Goal: Contribute content: Contribute content

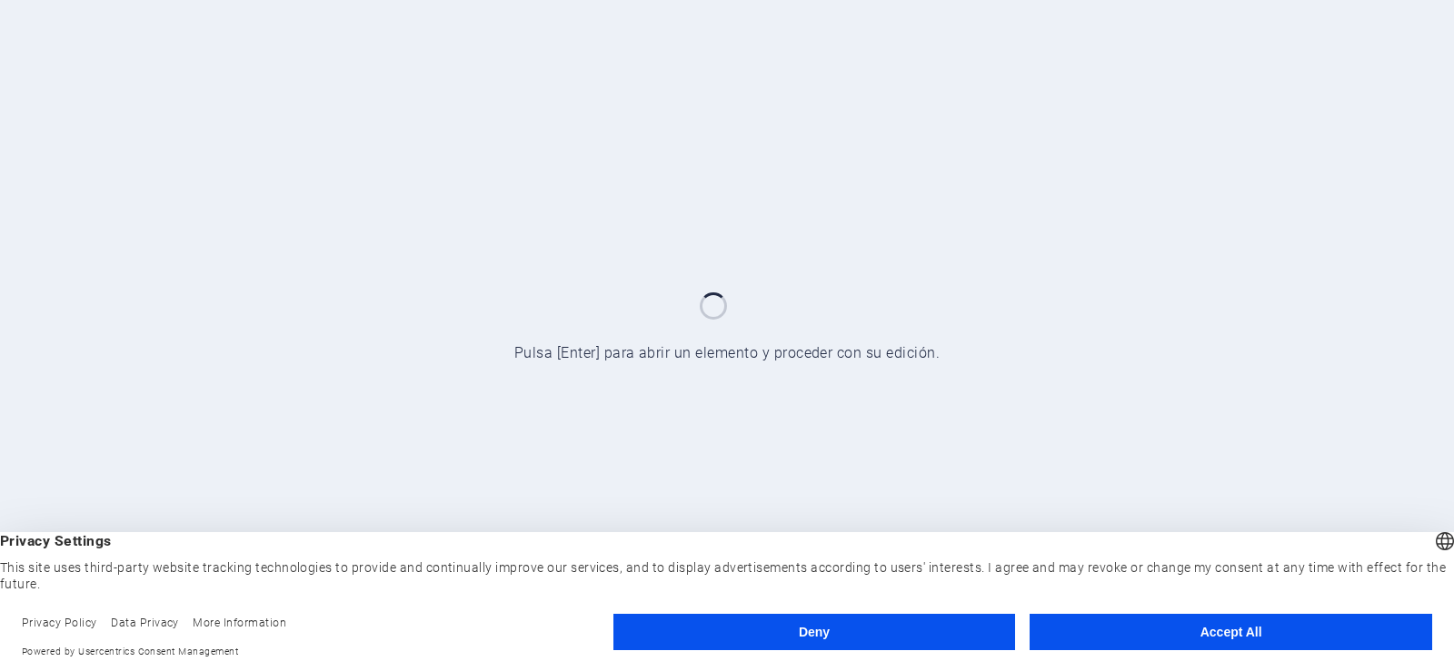
click at [1211, 636] on button "Accept All" at bounding box center [1230, 632] width 403 height 36
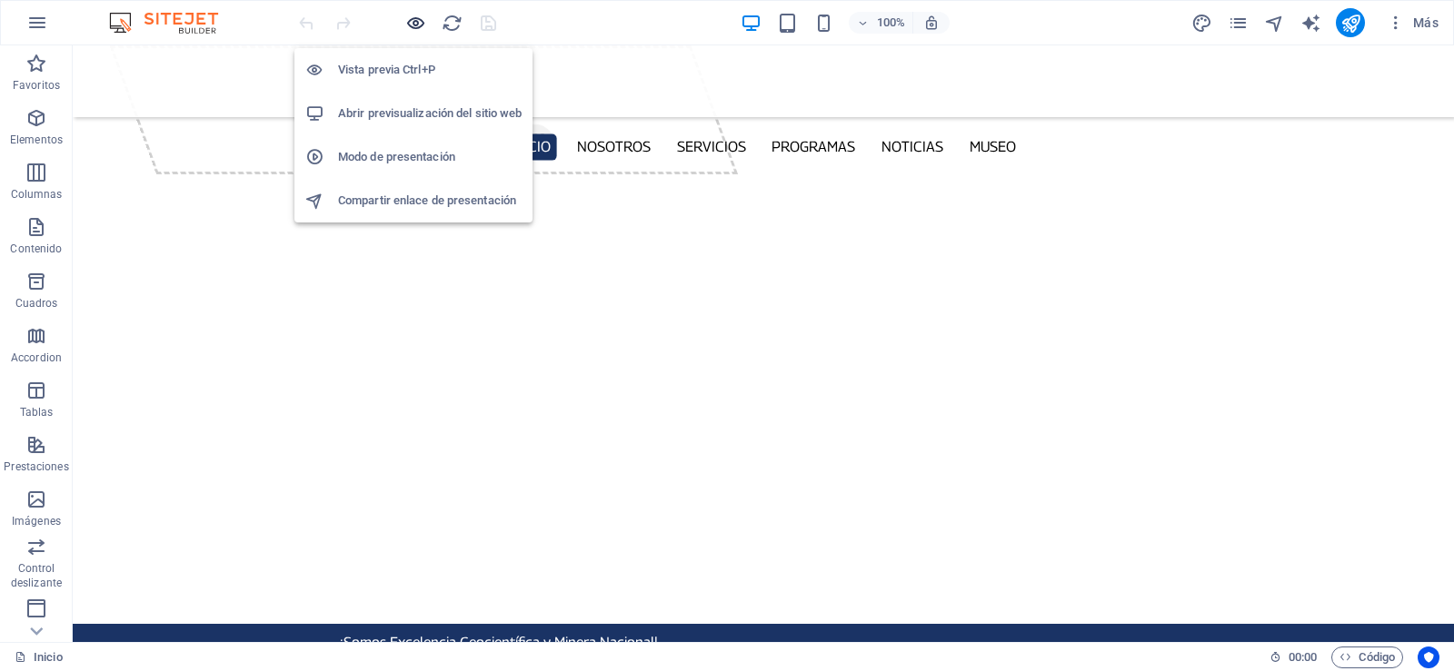
click at [413, 22] on icon "button" at bounding box center [415, 23] width 21 height 21
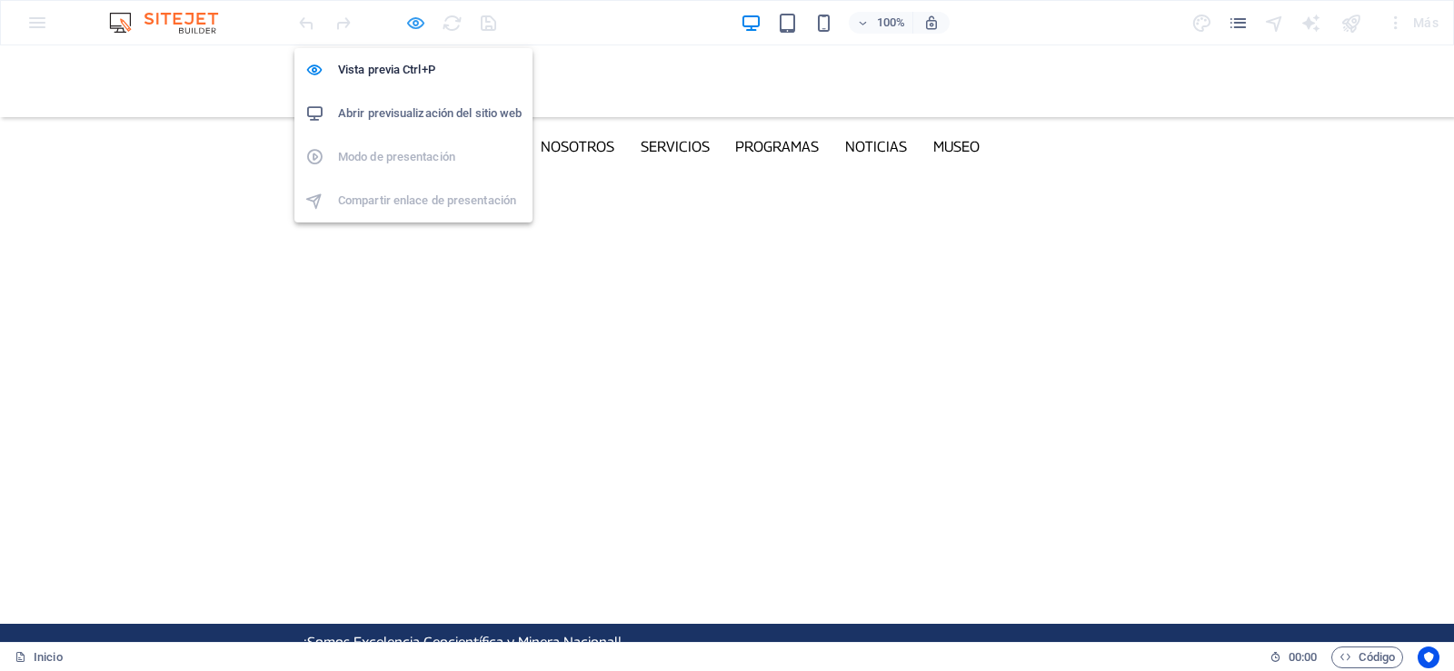
click at [419, 25] on icon "button" at bounding box center [415, 23] width 21 height 21
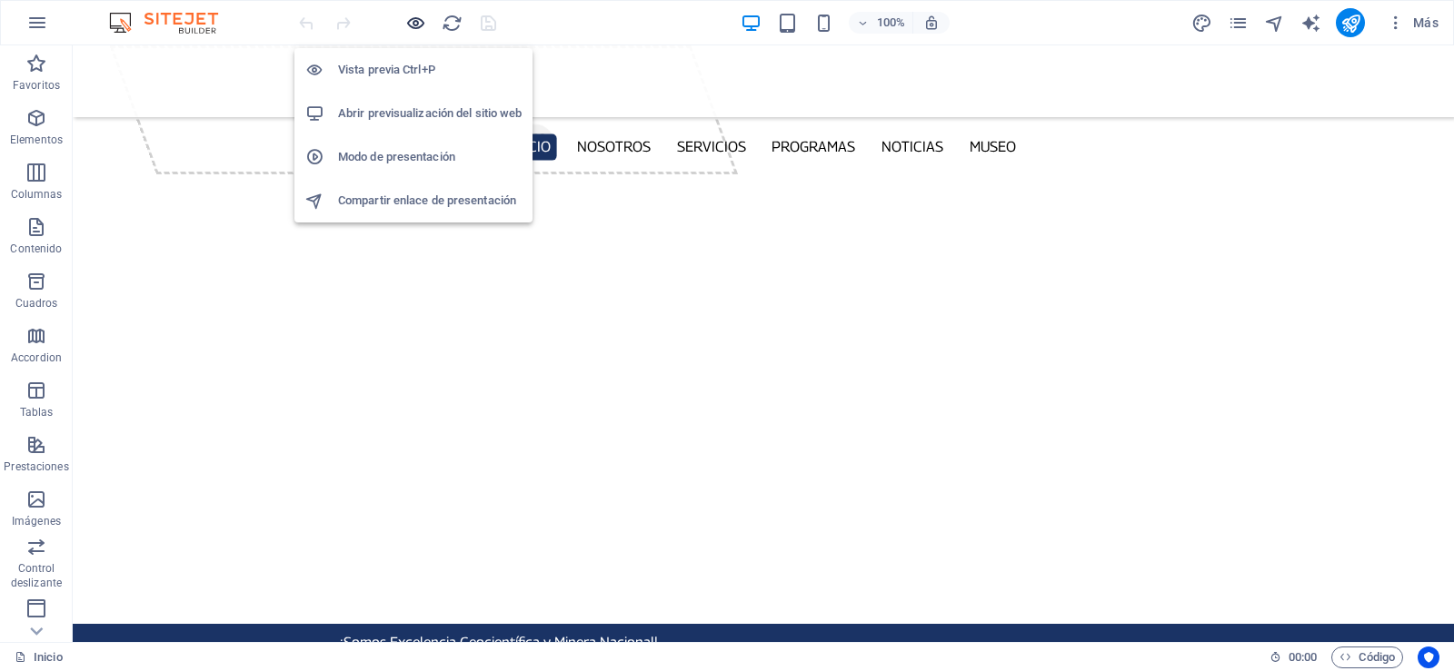
click at [419, 25] on icon "button" at bounding box center [415, 23] width 21 height 21
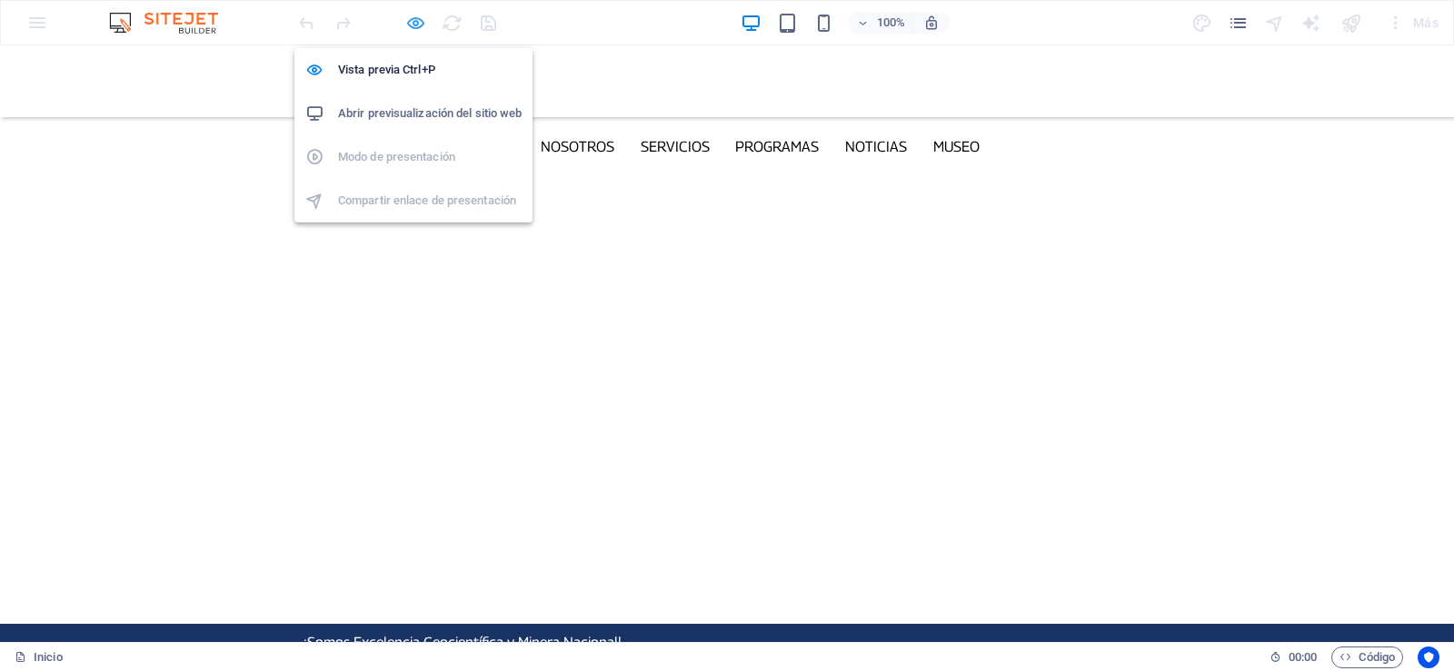
click at [419, 25] on icon "button" at bounding box center [415, 23] width 21 height 21
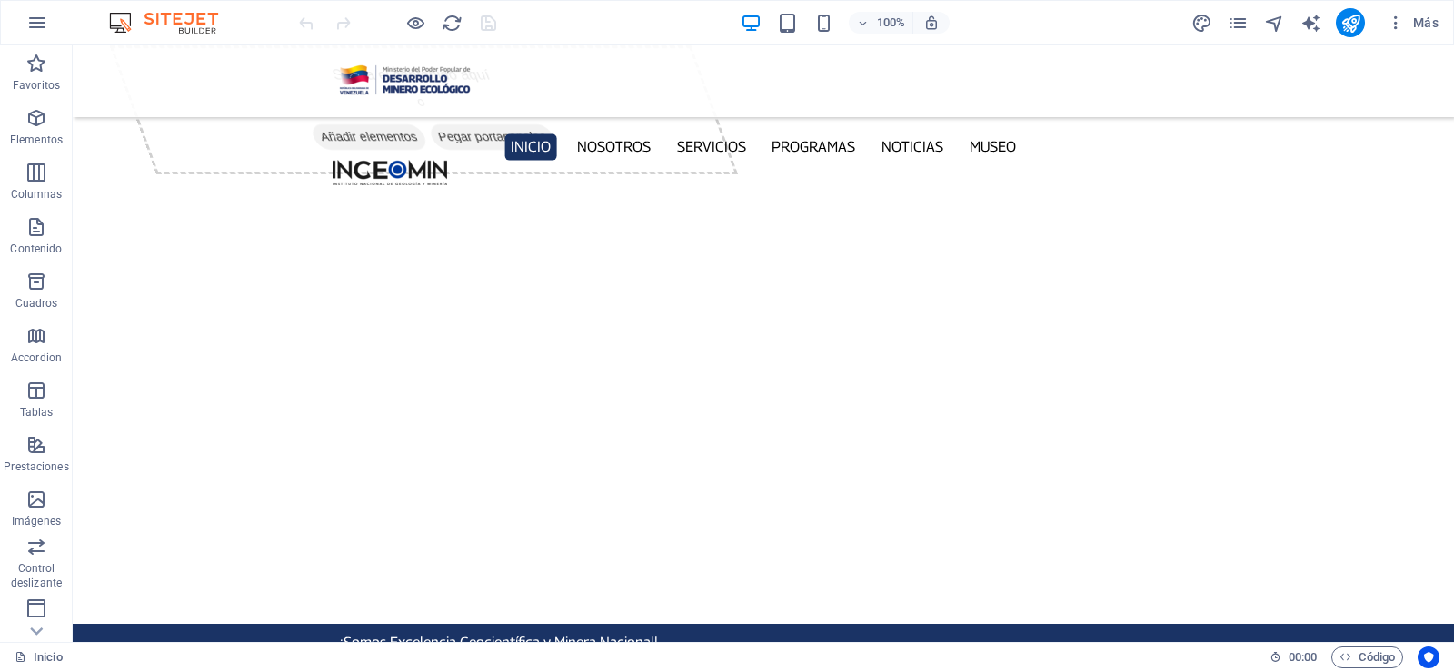
click at [462, 18] on div at bounding box center [397, 22] width 204 height 29
click at [451, 26] on icon "reload" at bounding box center [452, 23] width 21 height 21
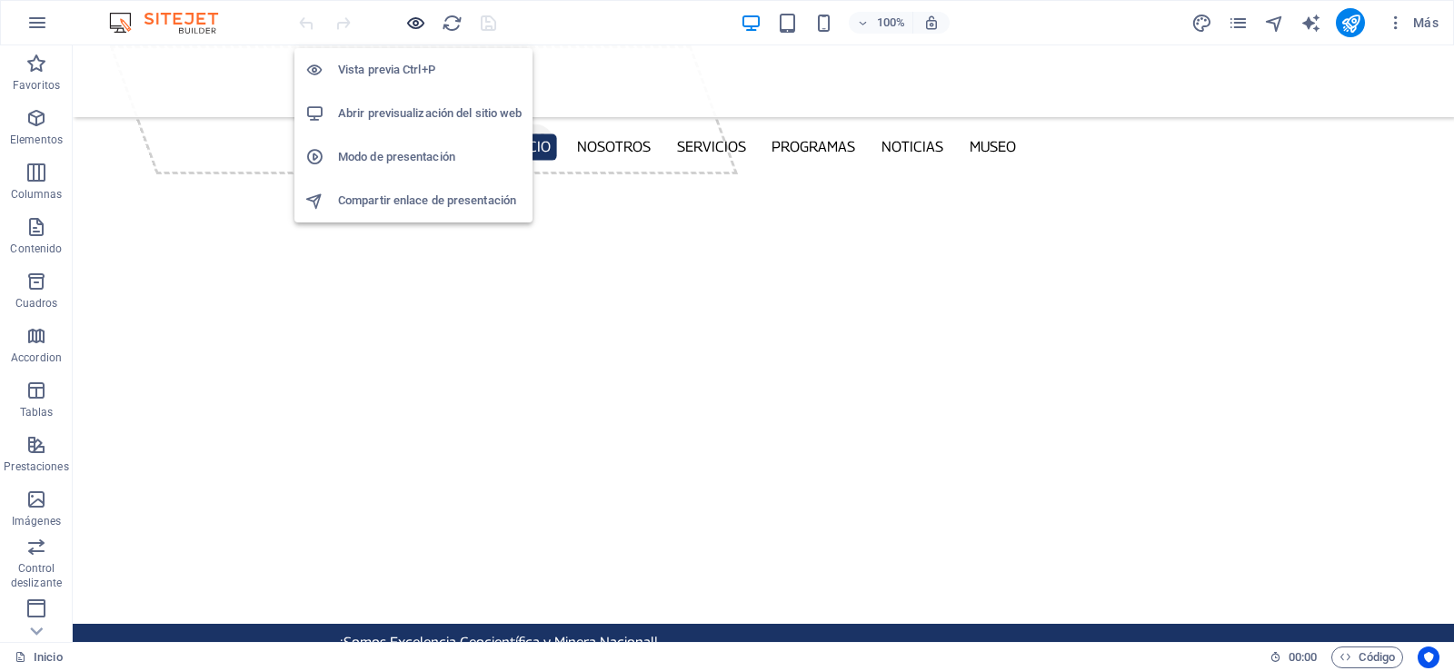
click at [423, 22] on icon "button" at bounding box center [415, 23] width 21 height 21
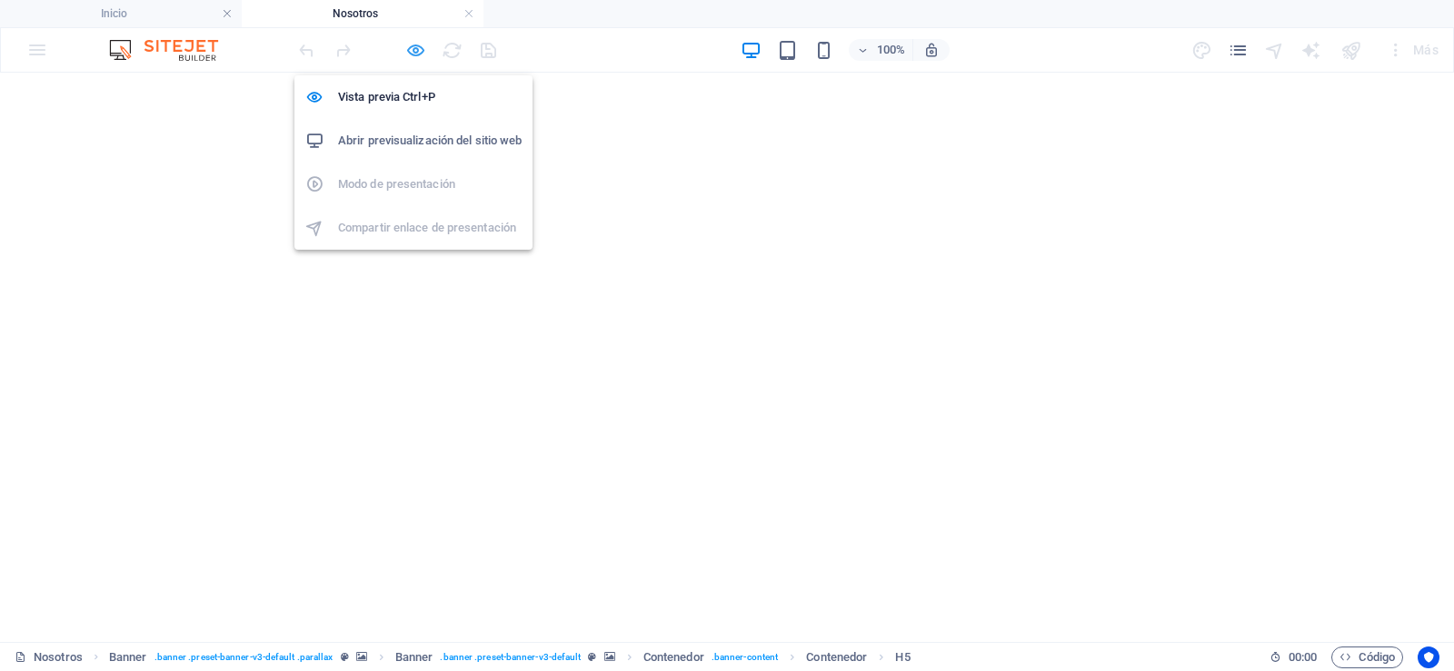
click at [422, 55] on icon "button" at bounding box center [415, 50] width 21 height 21
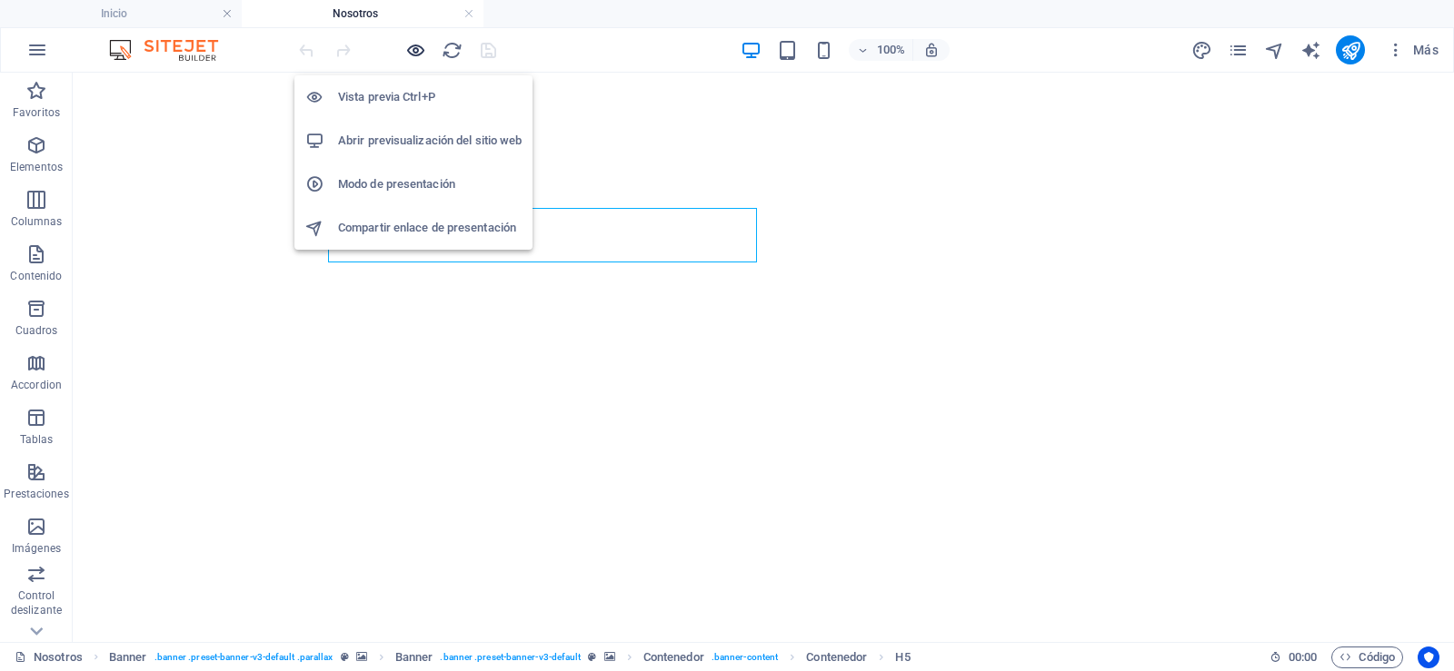
click at [422, 55] on icon "button" at bounding box center [415, 50] width 21 height 21
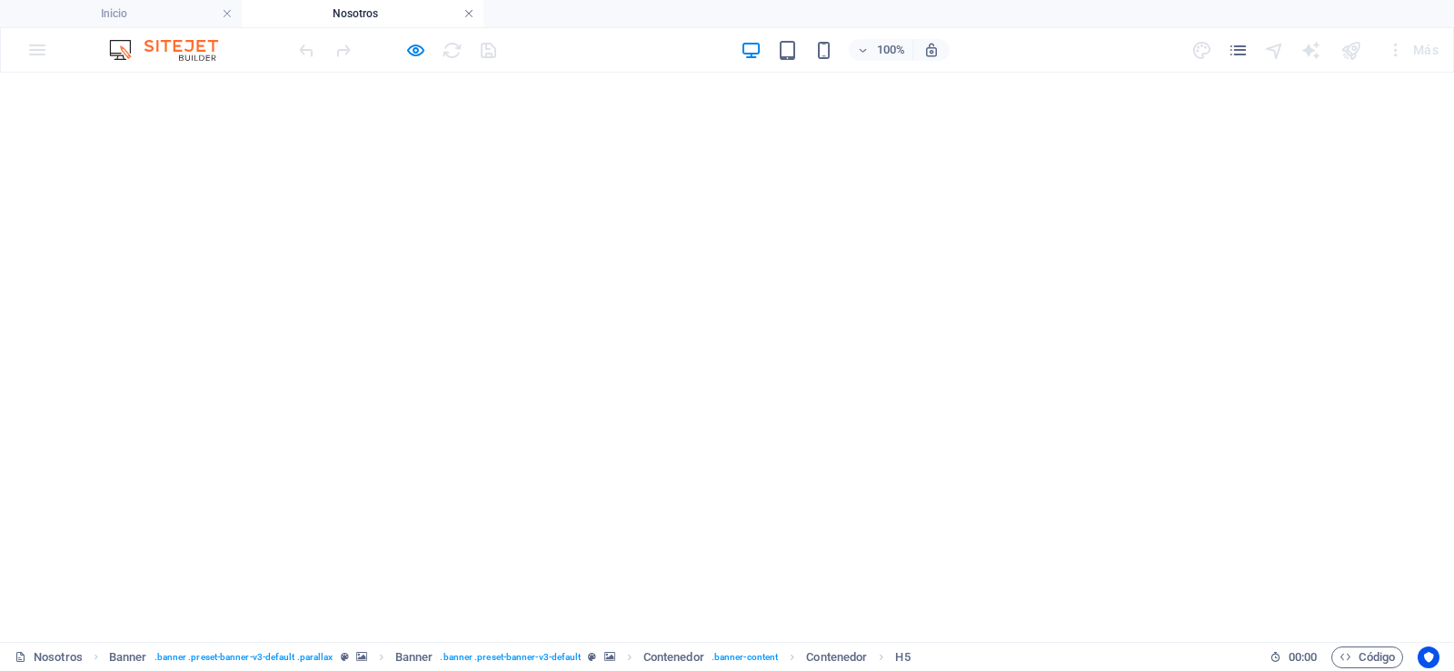
click at [467, 12] on link at bounding box center [468, 13] width 11 height 17
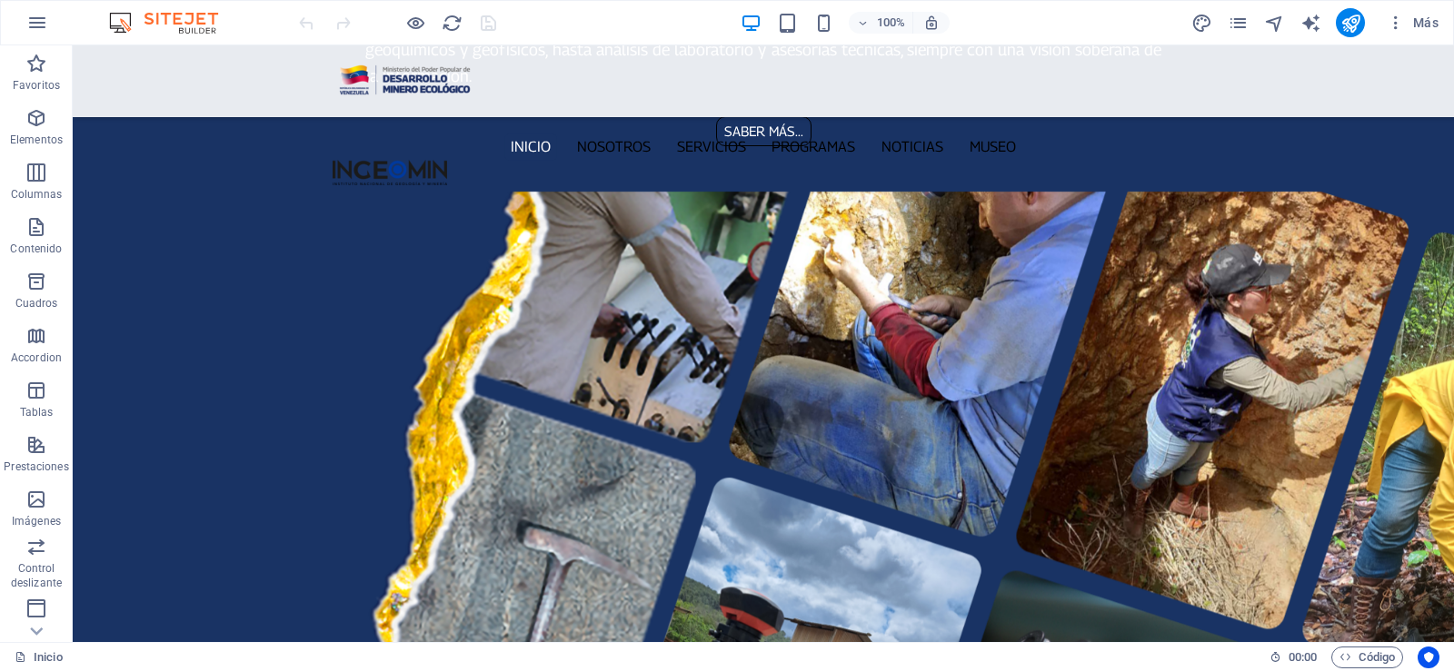
scroll to position [2267, 0]
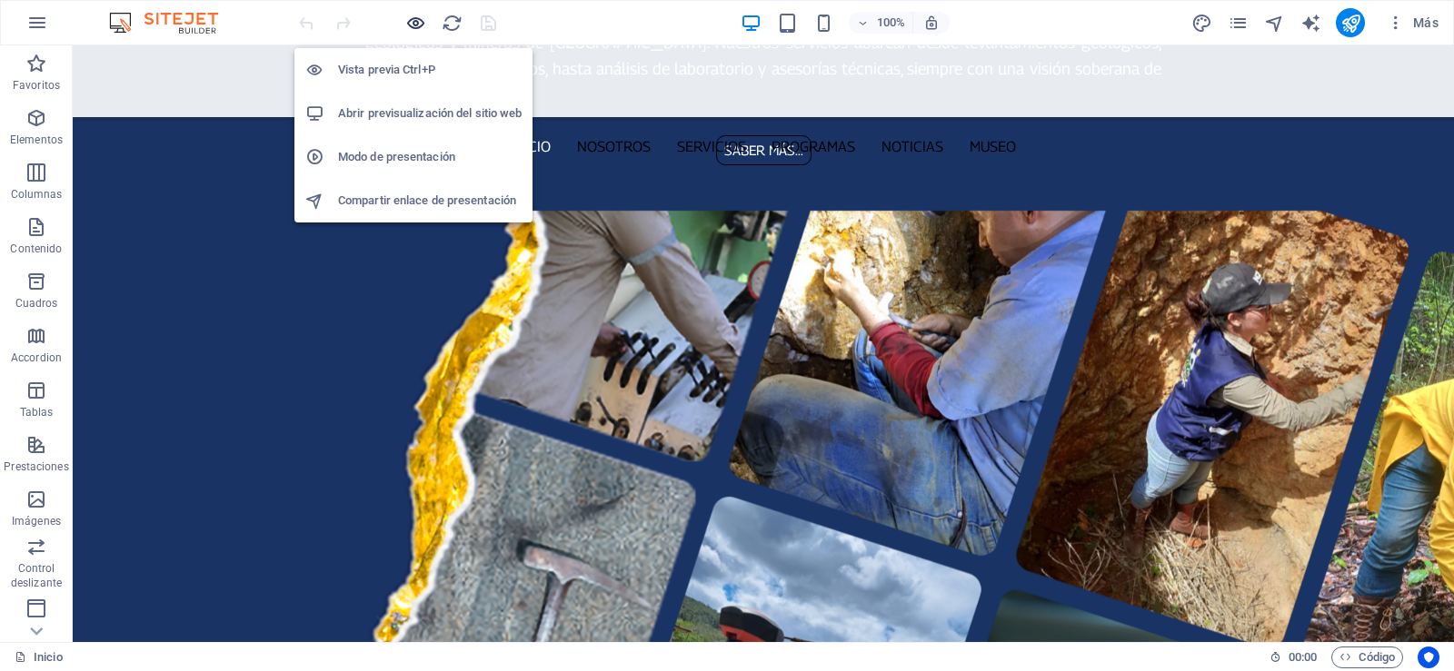
click at [418, 22] on icon "button" at bounding box center [415, 23] width 21 height 21
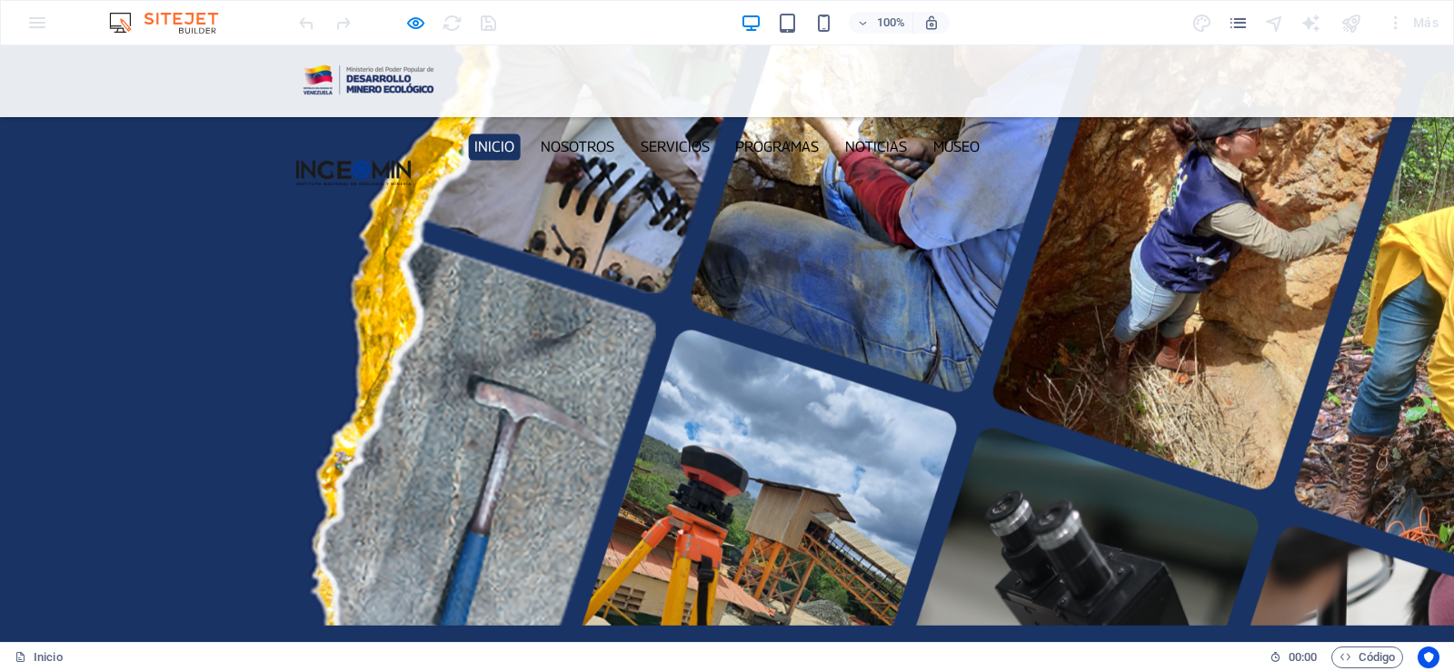
scroll to position [2176, 0]
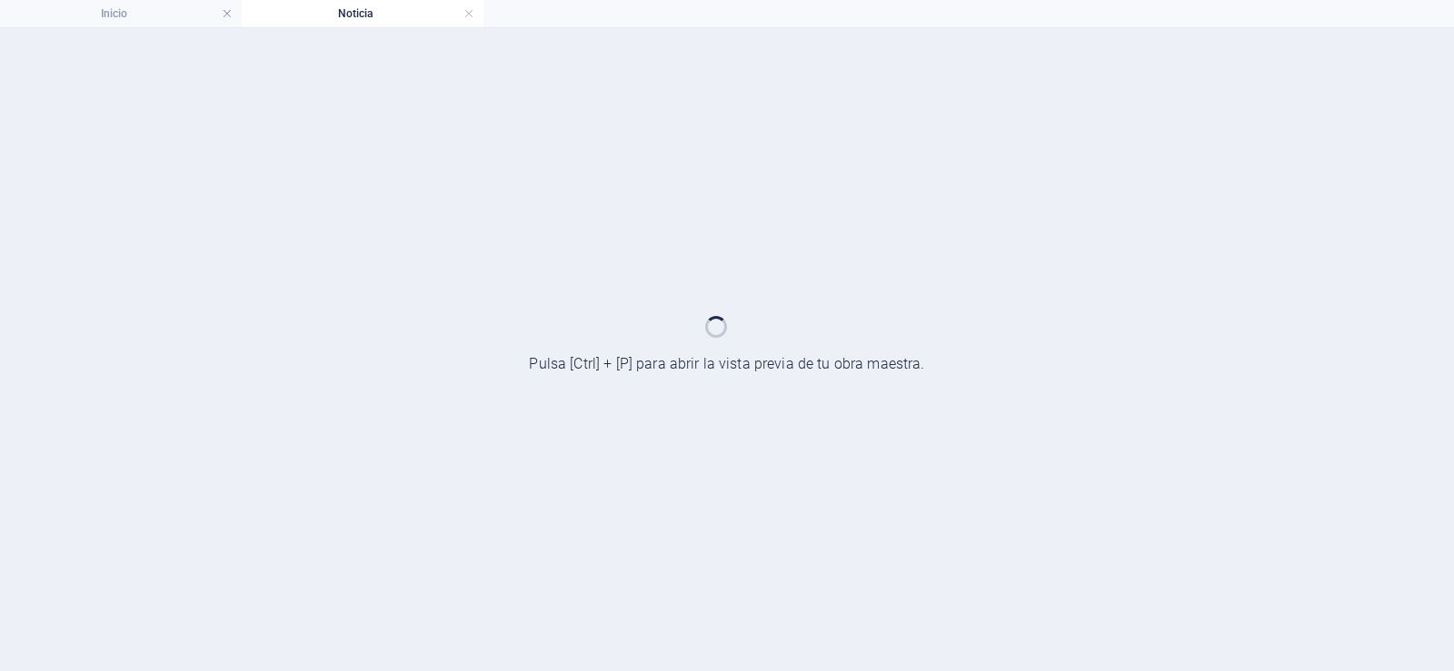
scroll to position [0, 0]
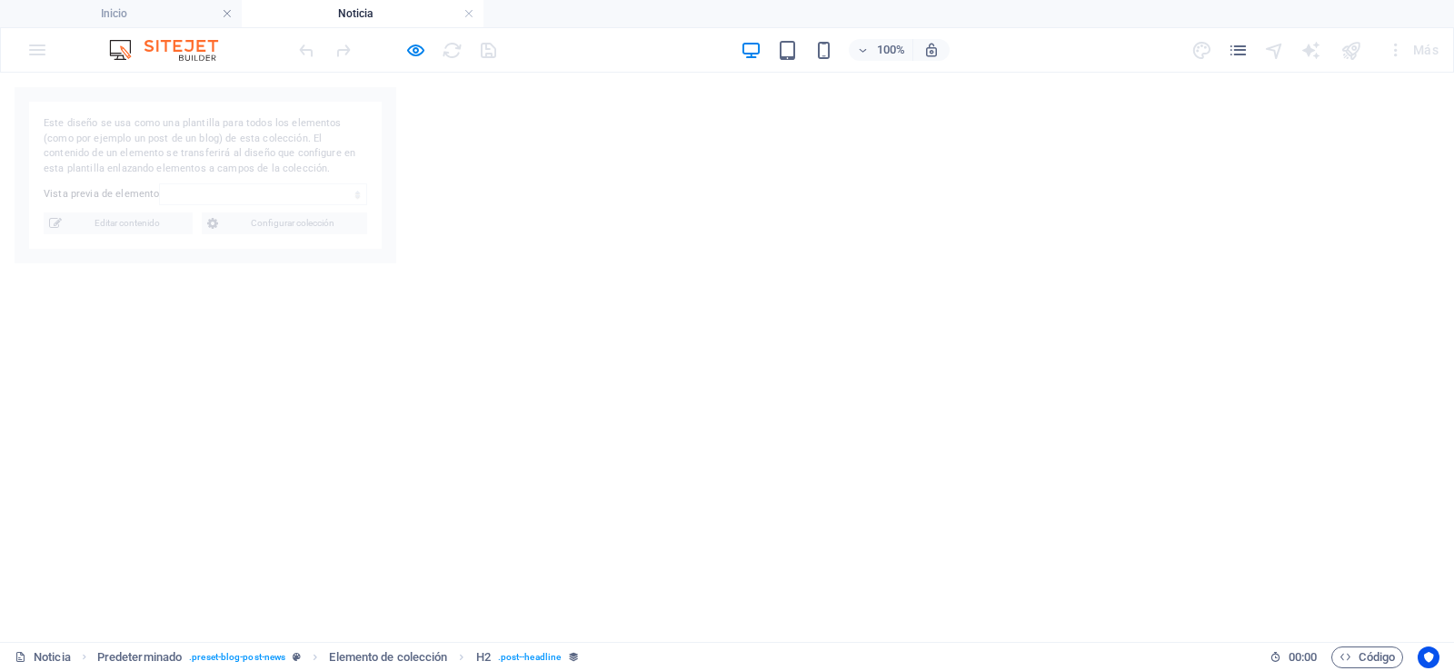
select select "68dd366ae5ef9f4f530518d3"
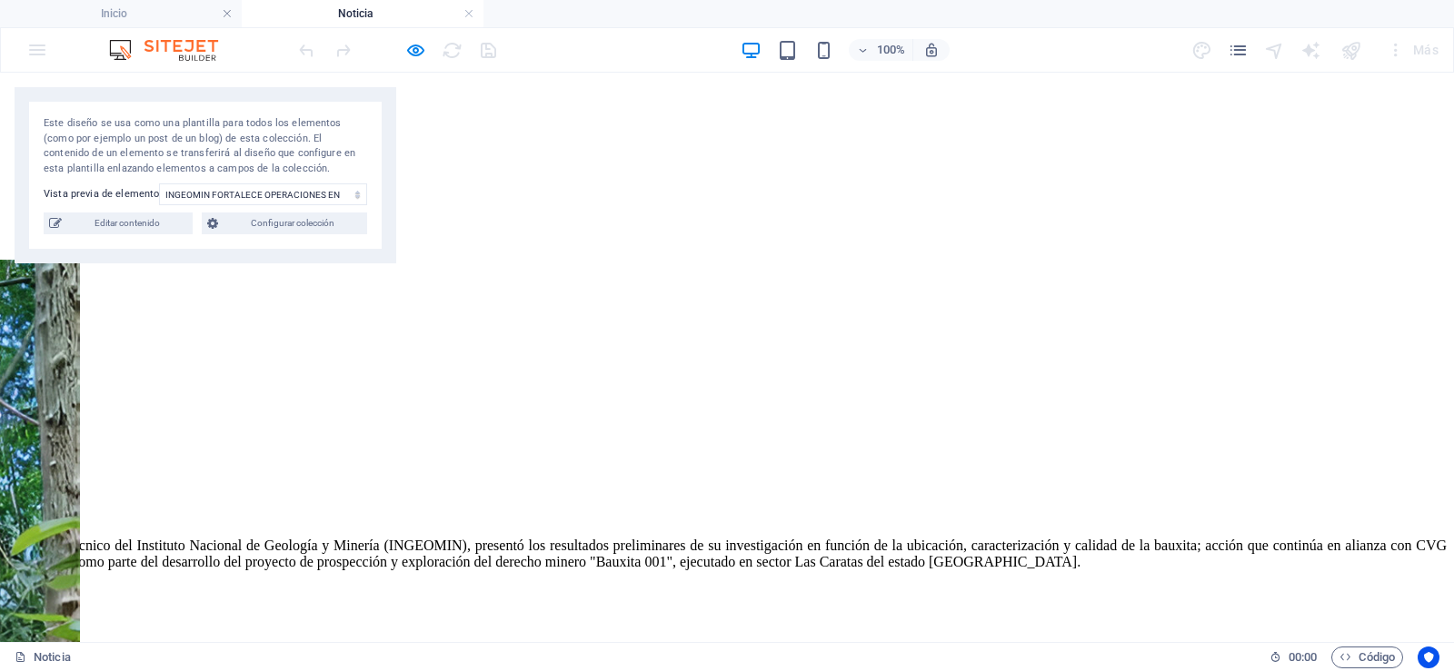
scroll to position [693, 0]
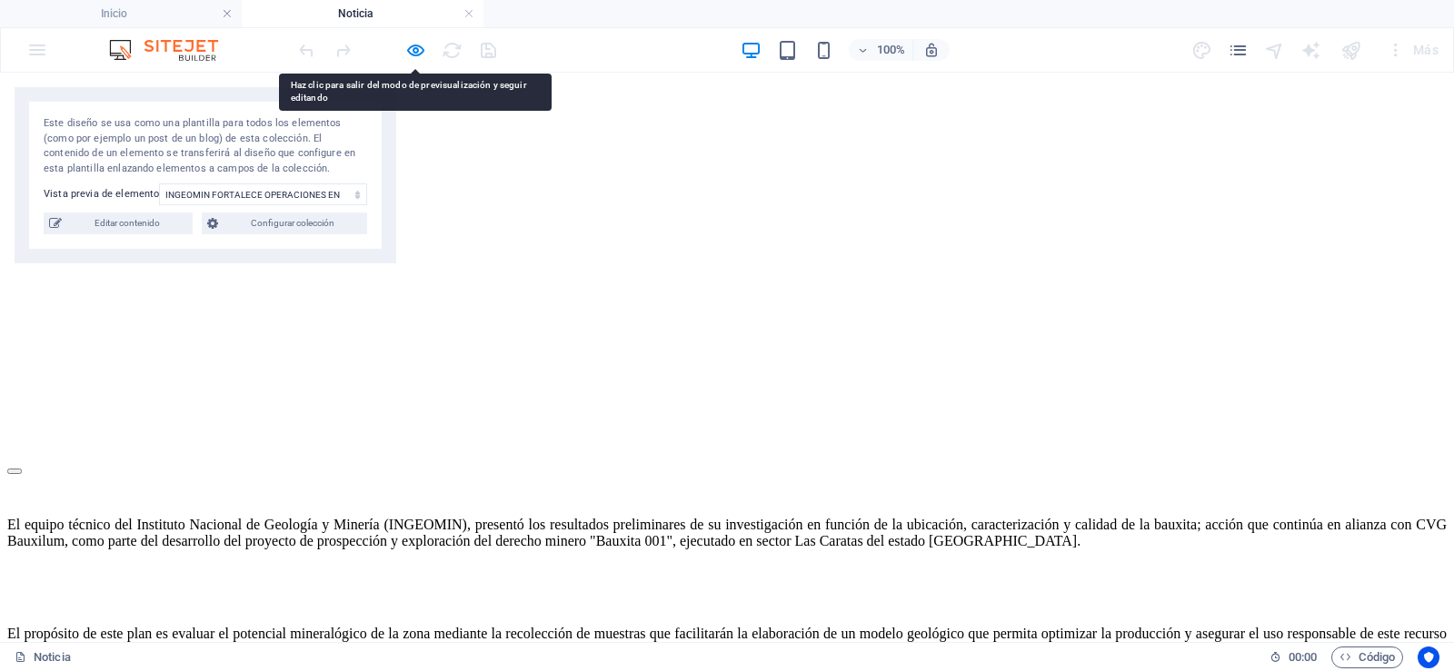
click at [423, 43] on icon "button" at bounding box center [415, 50] width 21 height 21
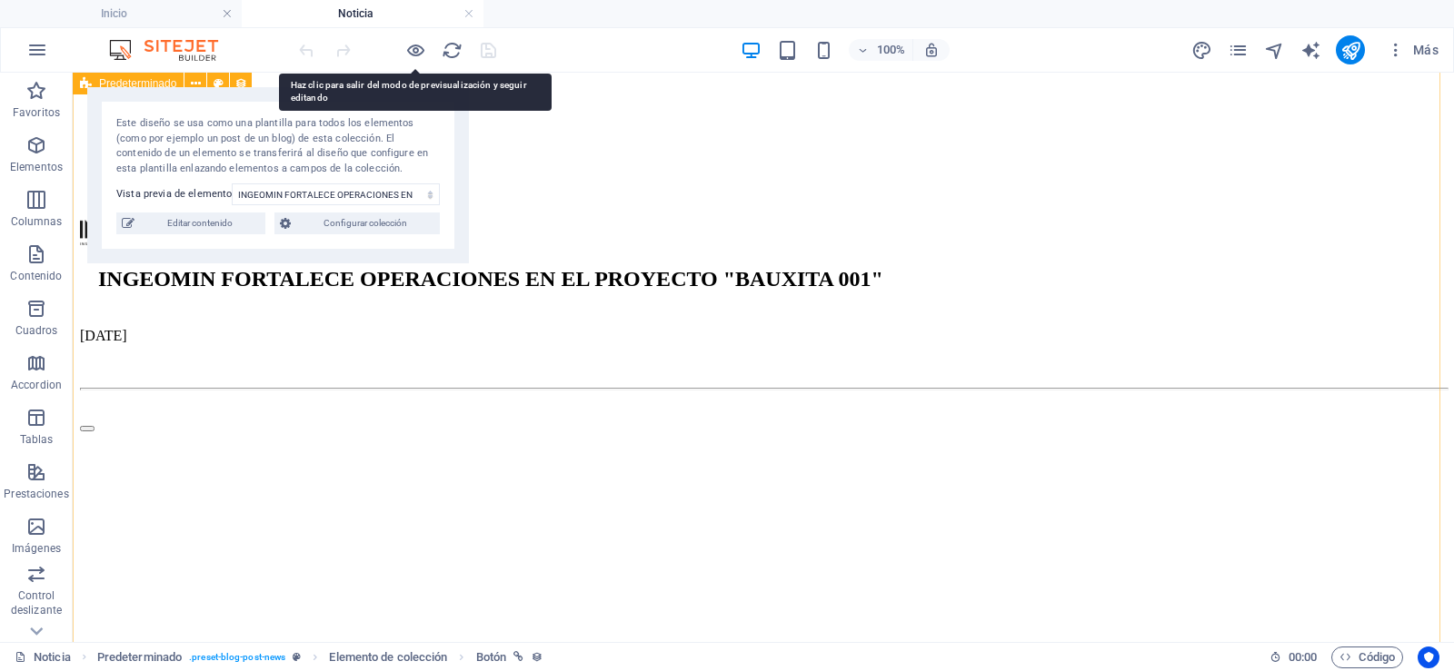
scroll to position [0, 0]
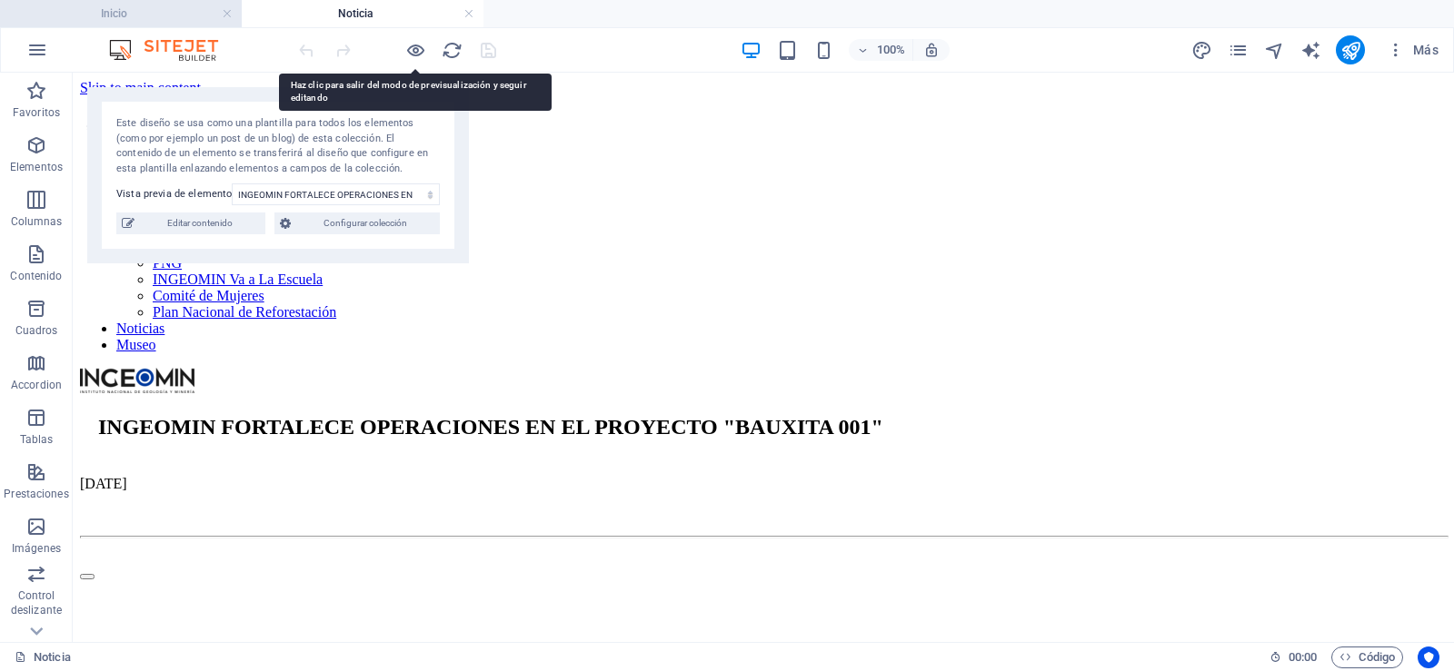
click at [144, 11] on h4 "Inicio" at bounding box center [121, 14] width 242 height 20
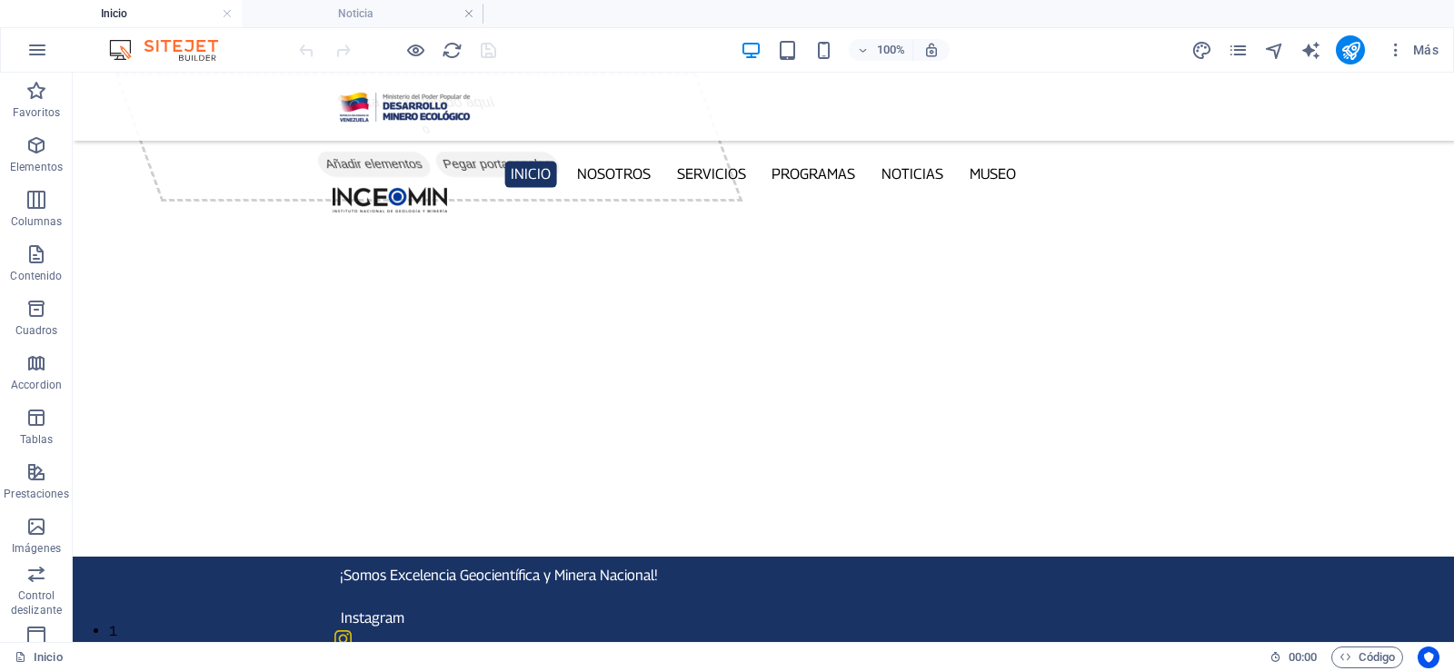
scroll to position [2176, 0]
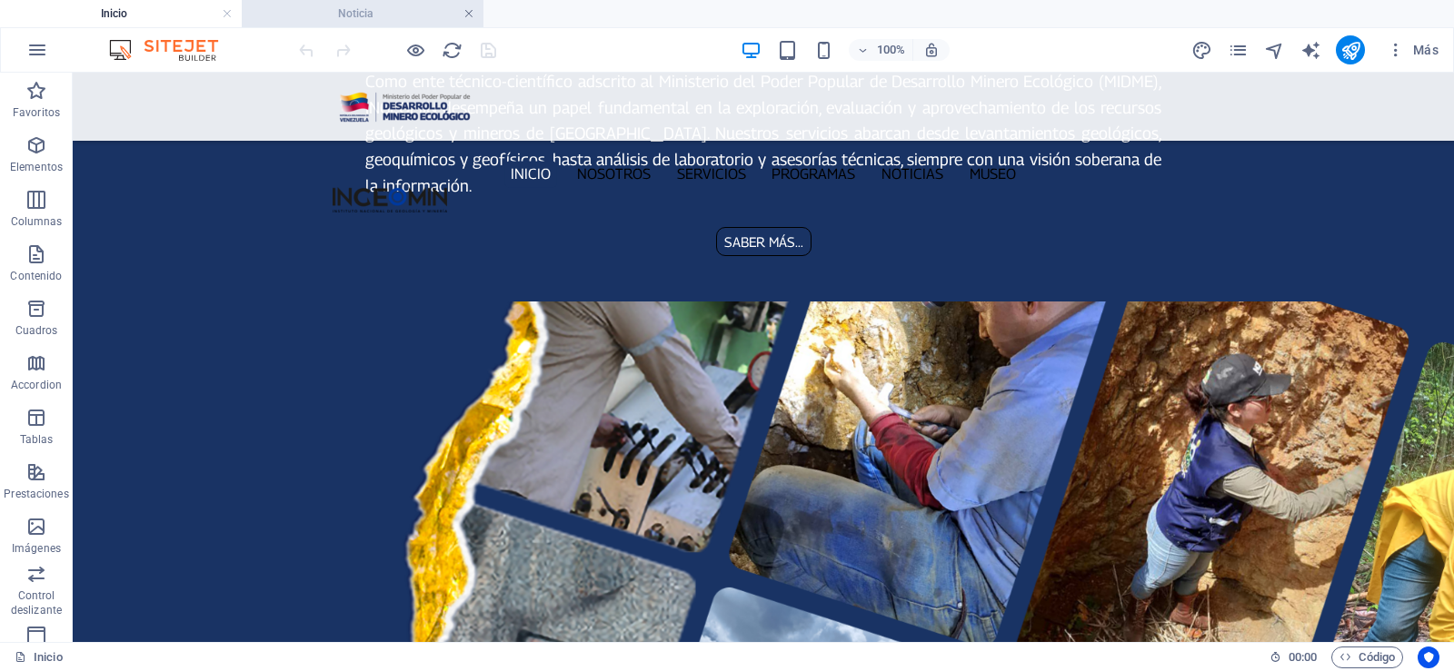
click at [466, 16] on link at bounding box center [468, 13] width 11 height 17
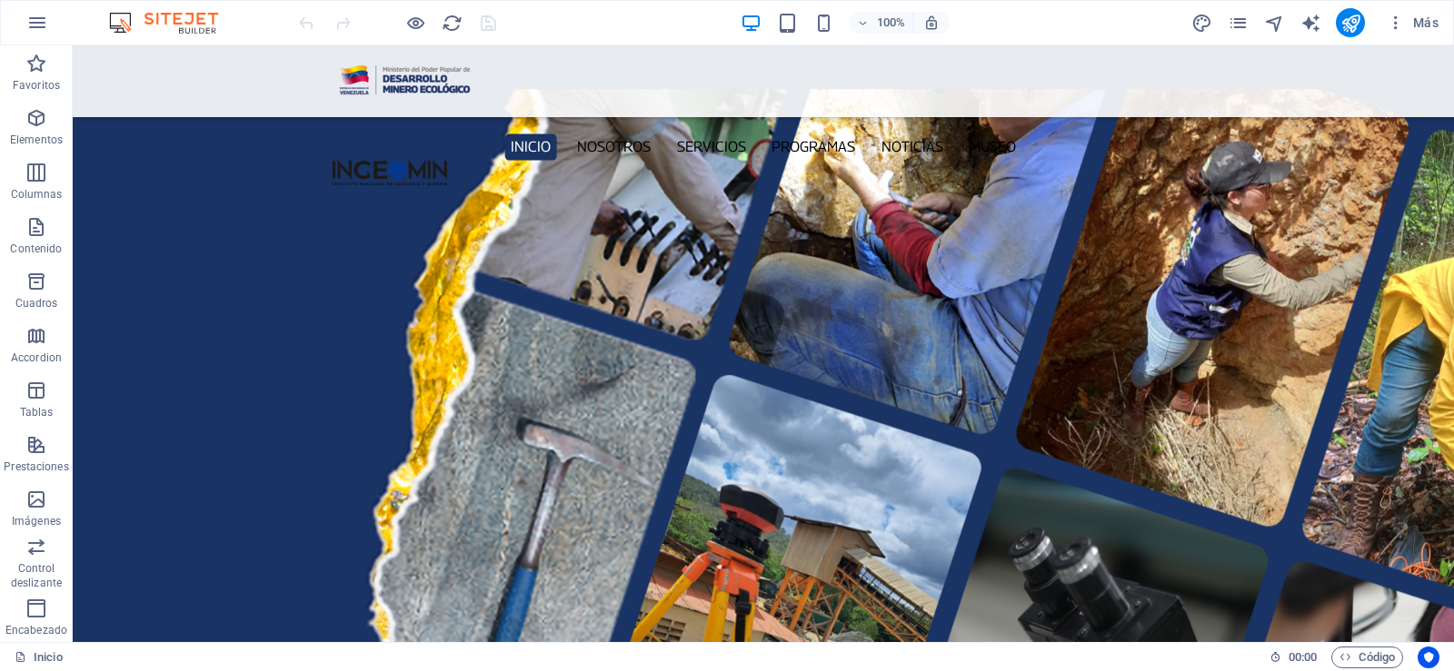
scroll to position [2293, 0]
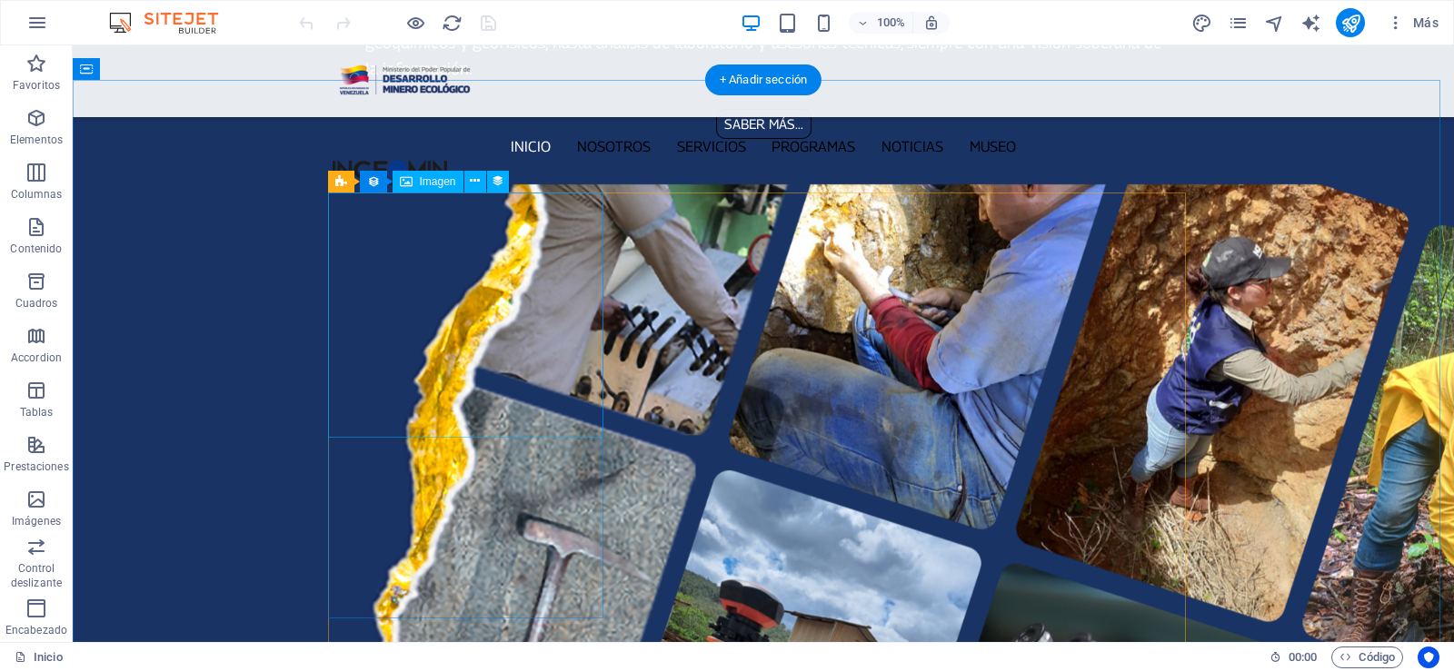
select select "px"
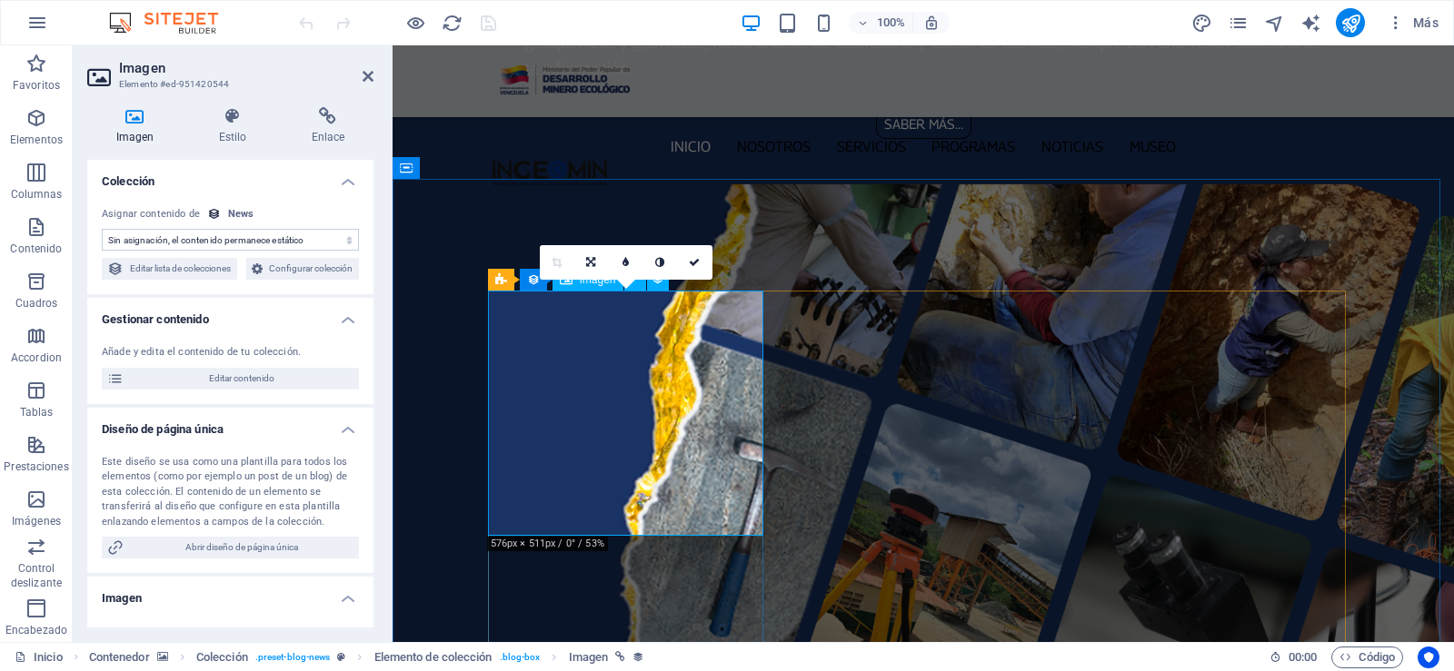
select select "image"
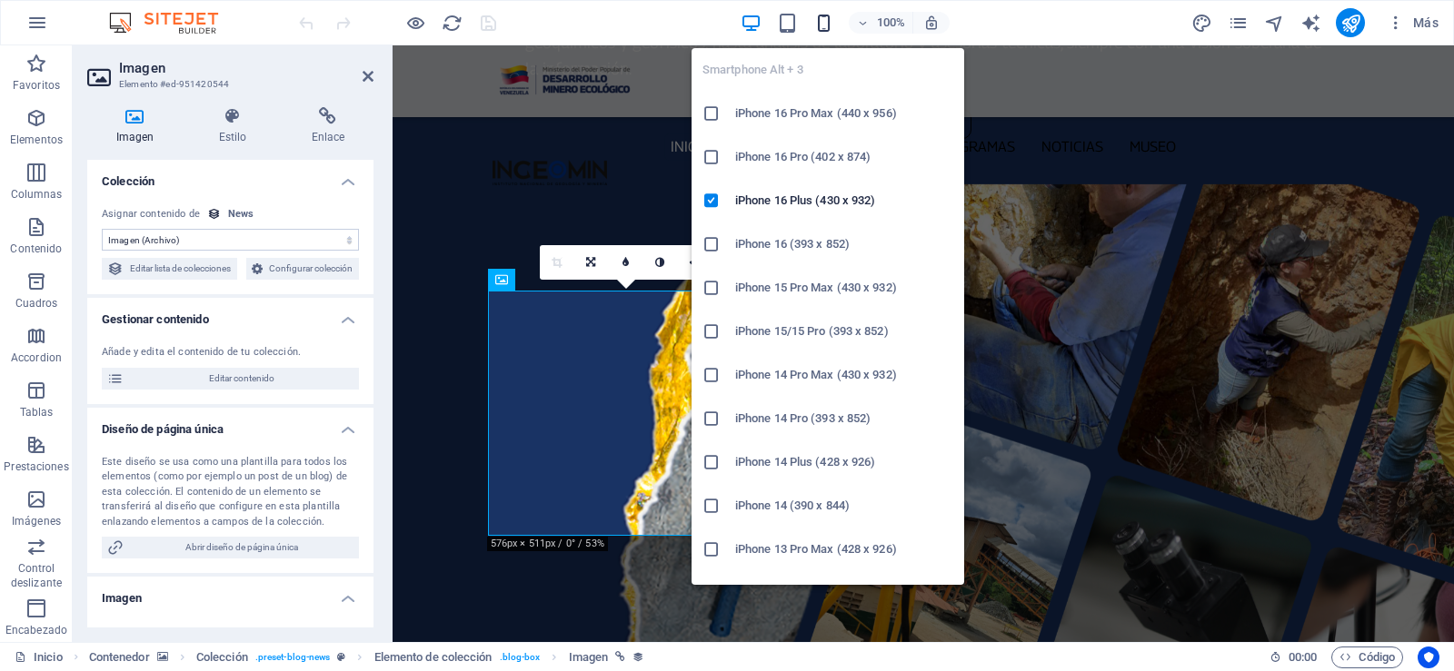
click at [829, 26] on icon "button" at bounding box center [823, 23] width 21 height 21
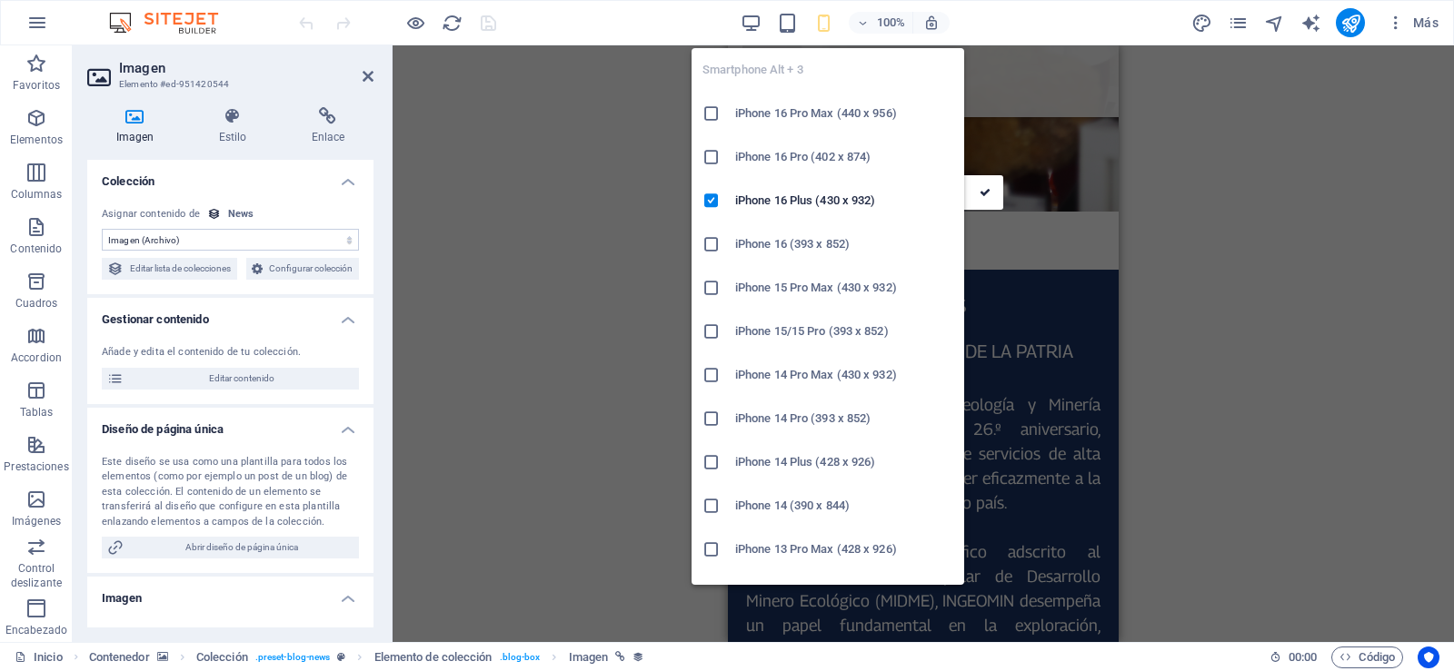
scroll to position [3718, 0]
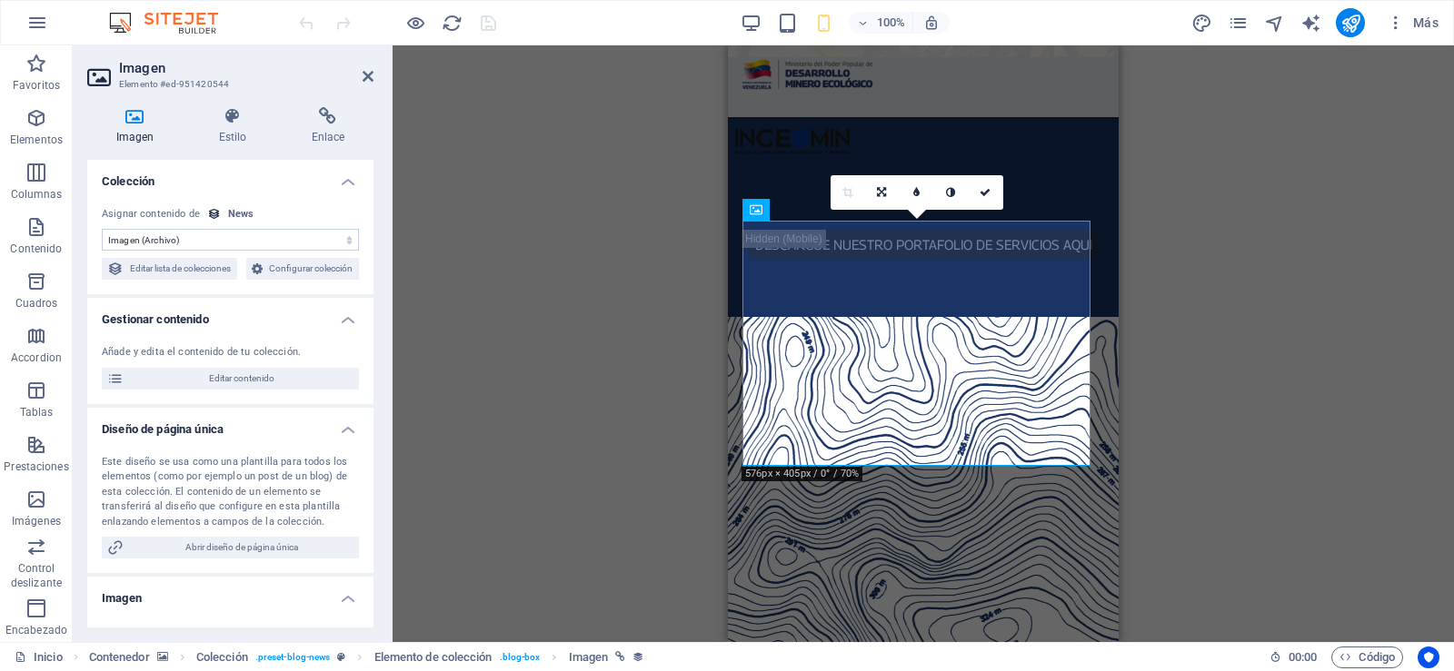
click at [1247, 414] on div "Arrastra aquí para reemplazar el contenido existente. Si quieres crear un eleme…" at bounding box center [923, 343] width 1061 height 597
click at [987, 189] on icon at bounding box center [984, 192] width 11 height 11
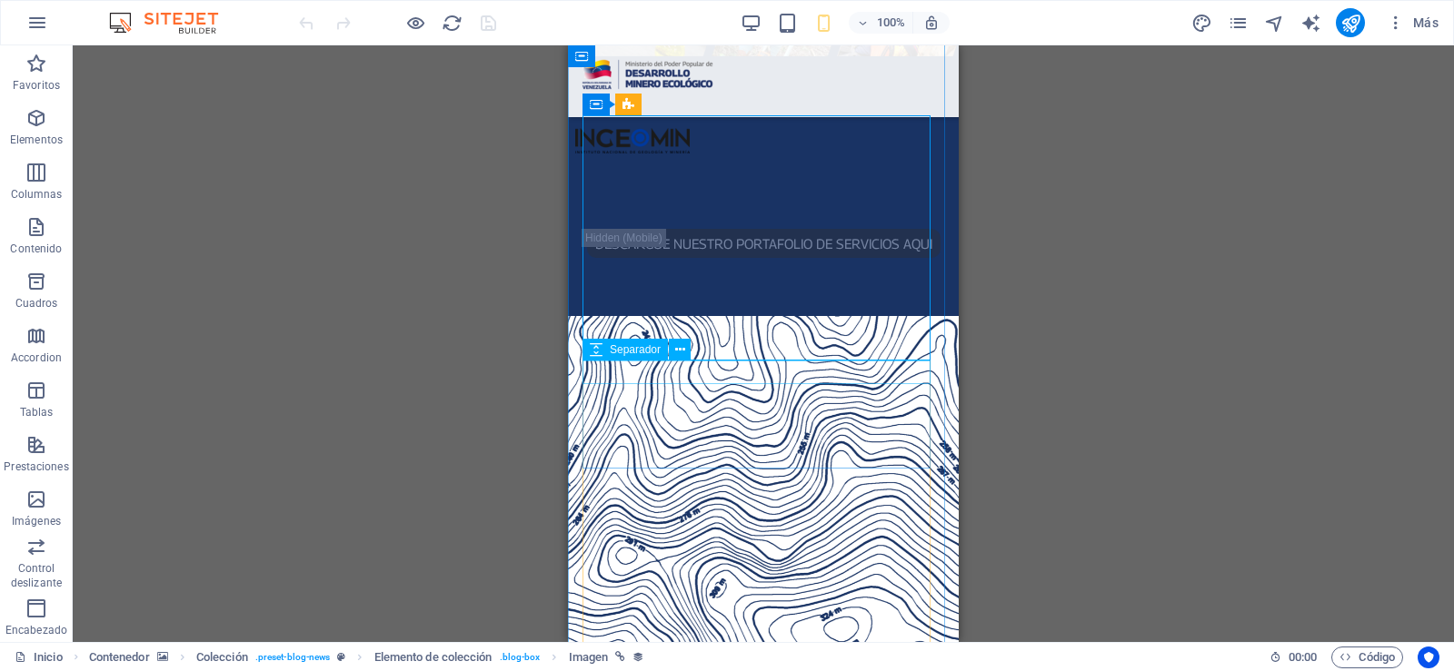
scroll to position [3445, 0]
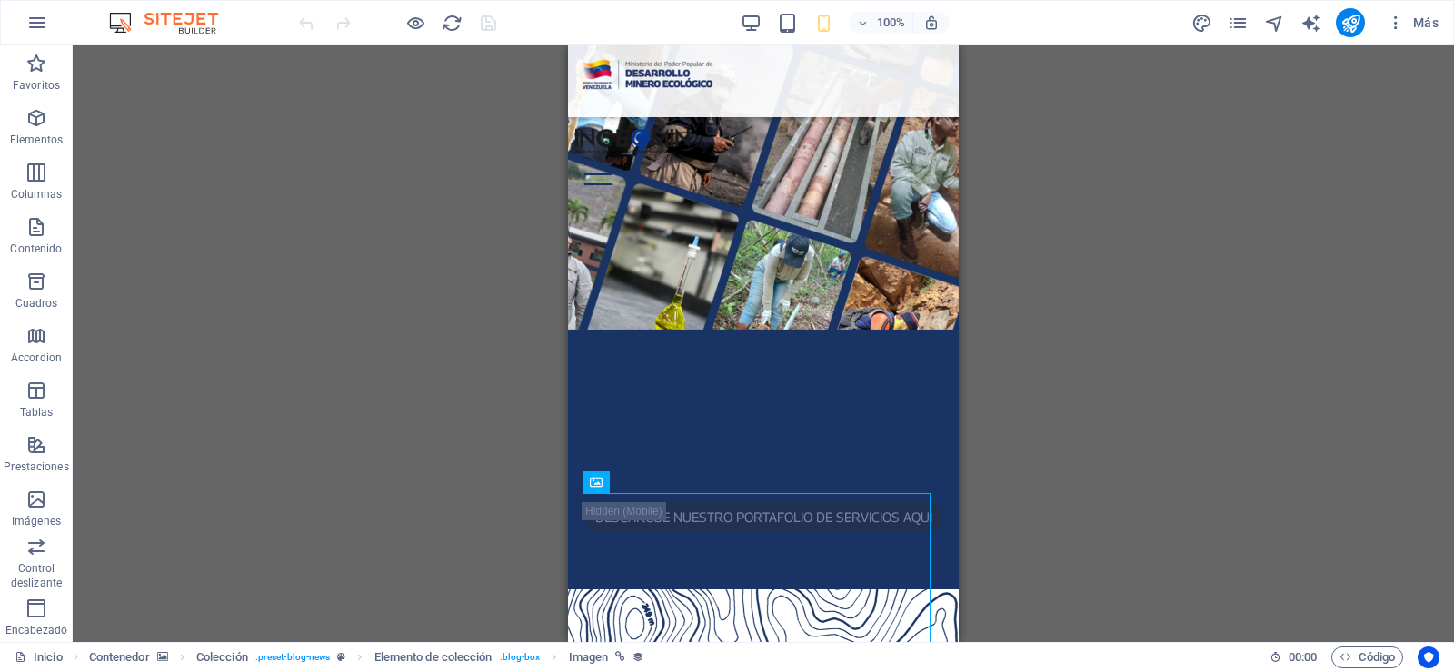
click at [763, 21] on div "100%" at bounding box center [845, 22] width 210 height 29
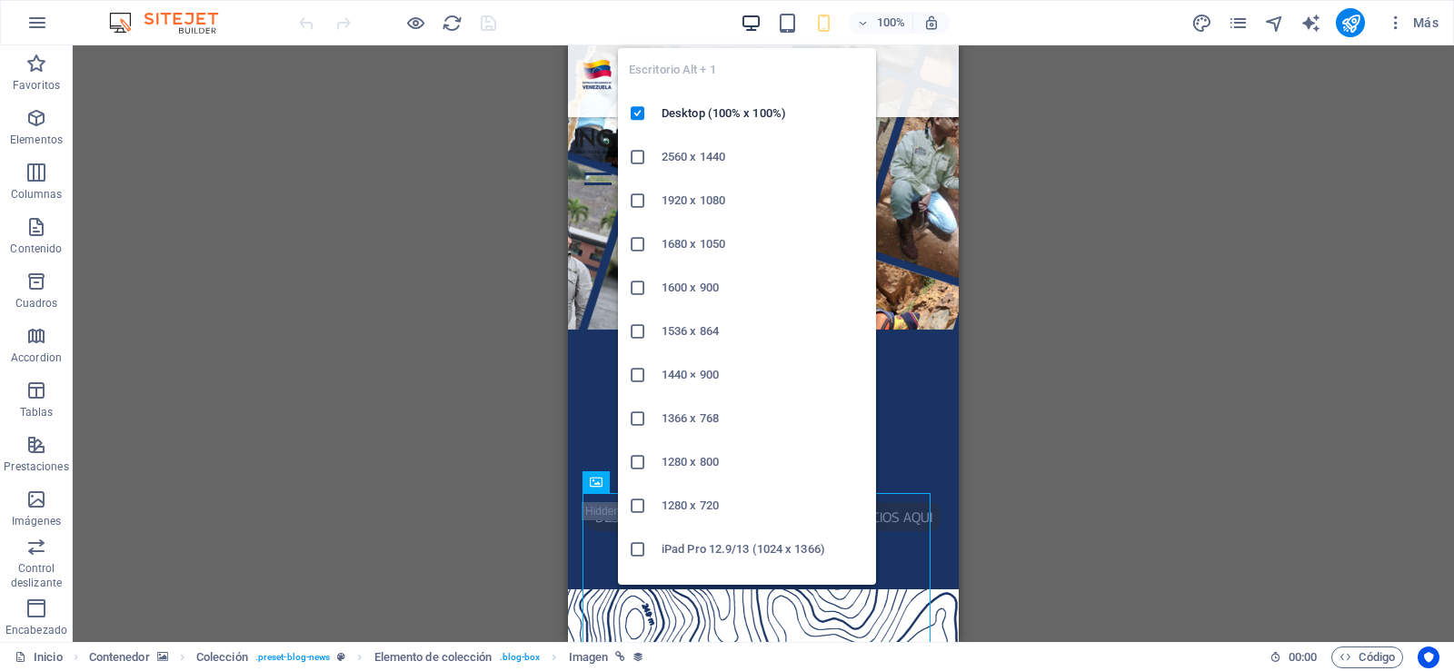
click at [753, 22] on icon "button" at bounding box center [751, 23] width 21 height 21
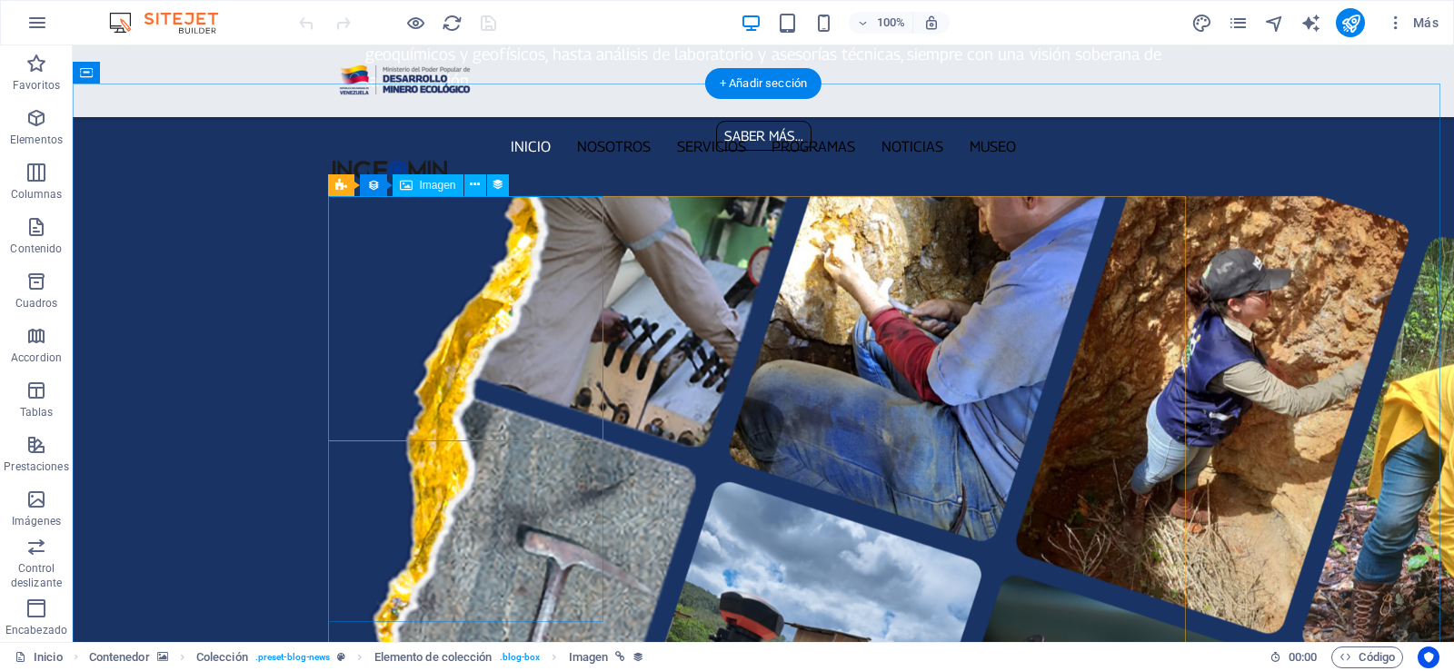
scroll to position [2290, 0]
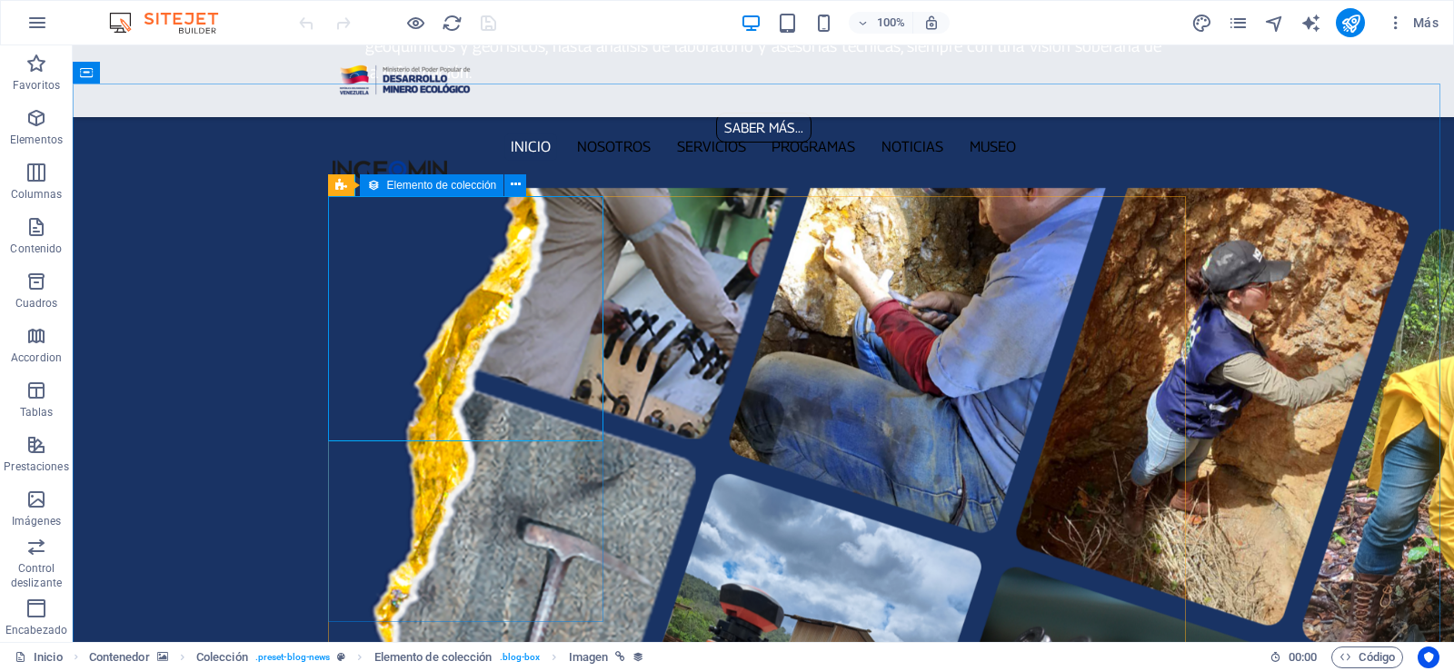
click at [377, 184] on icon at bounding box center [373, 185] width 13 height 22
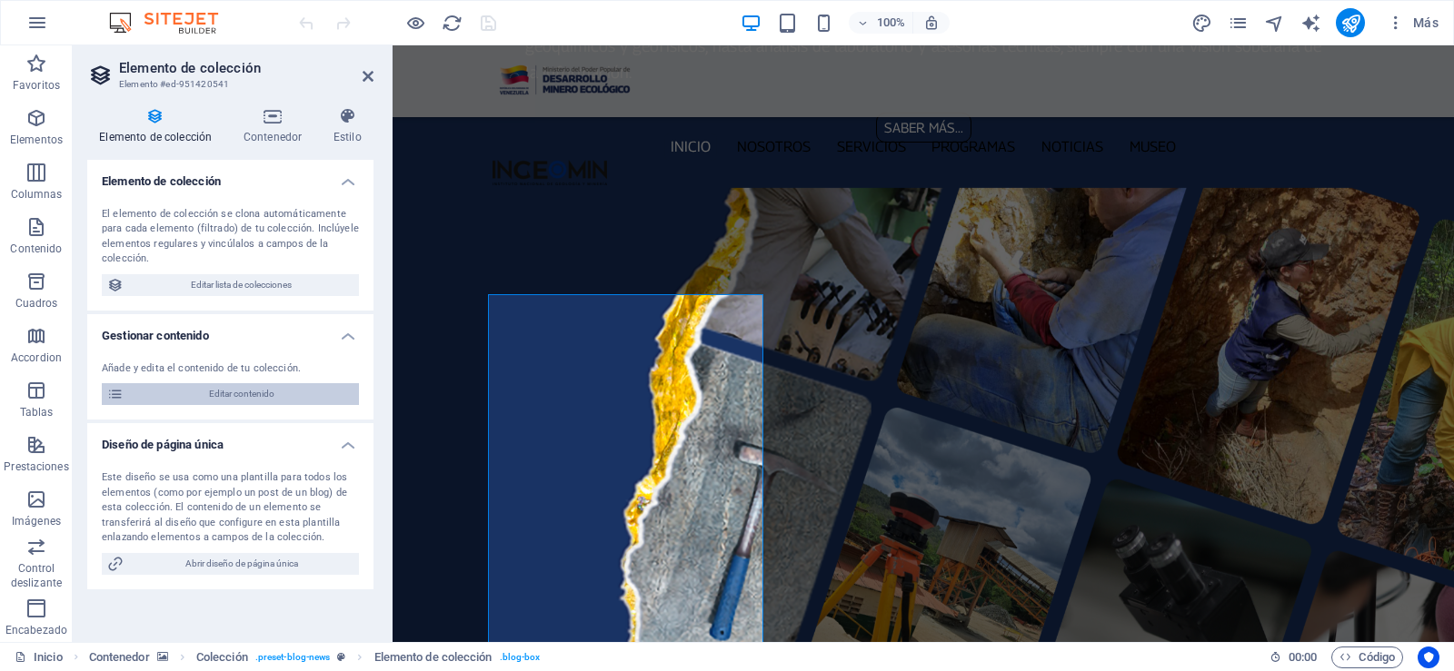
click at [167, 400] on span "Editar contenido" at bounding box center [241, 394] width 224 height 22
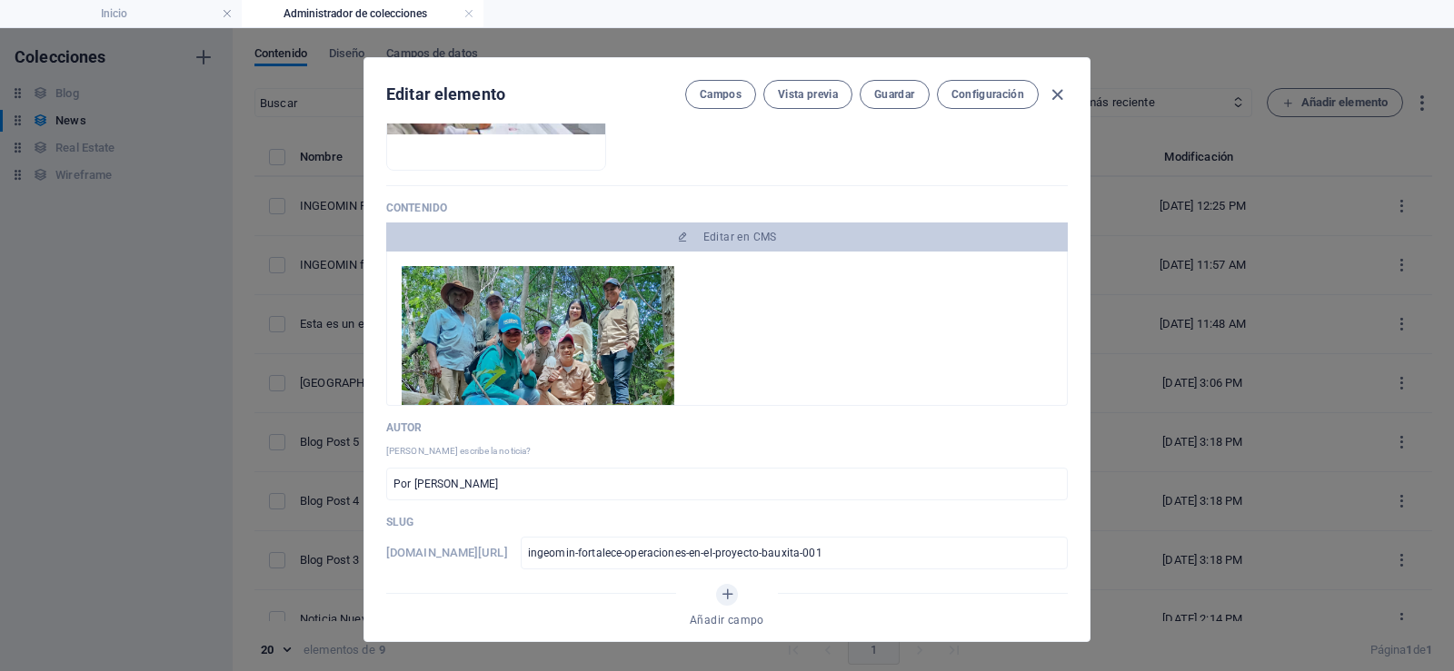
scroll to position [0, 0]
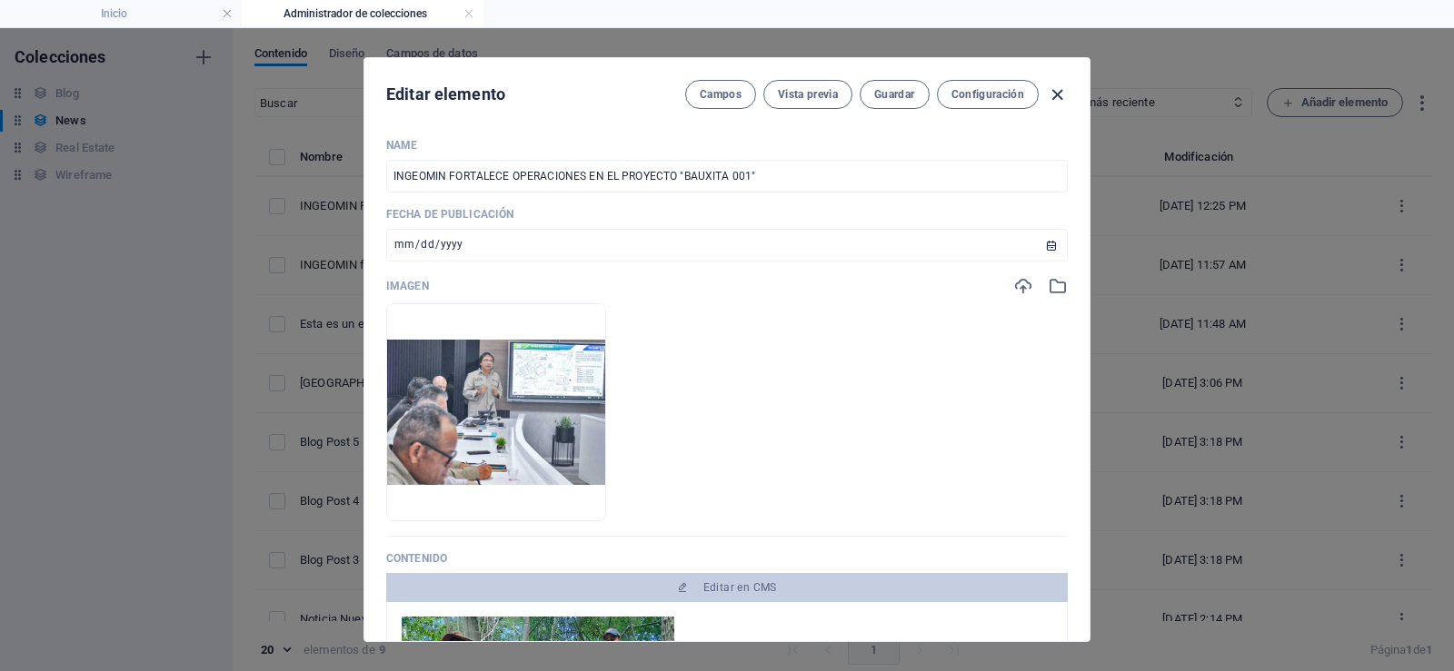
click at [1052, 92] on icon "button" at bounding box center [1057, 95] width 21 height 21
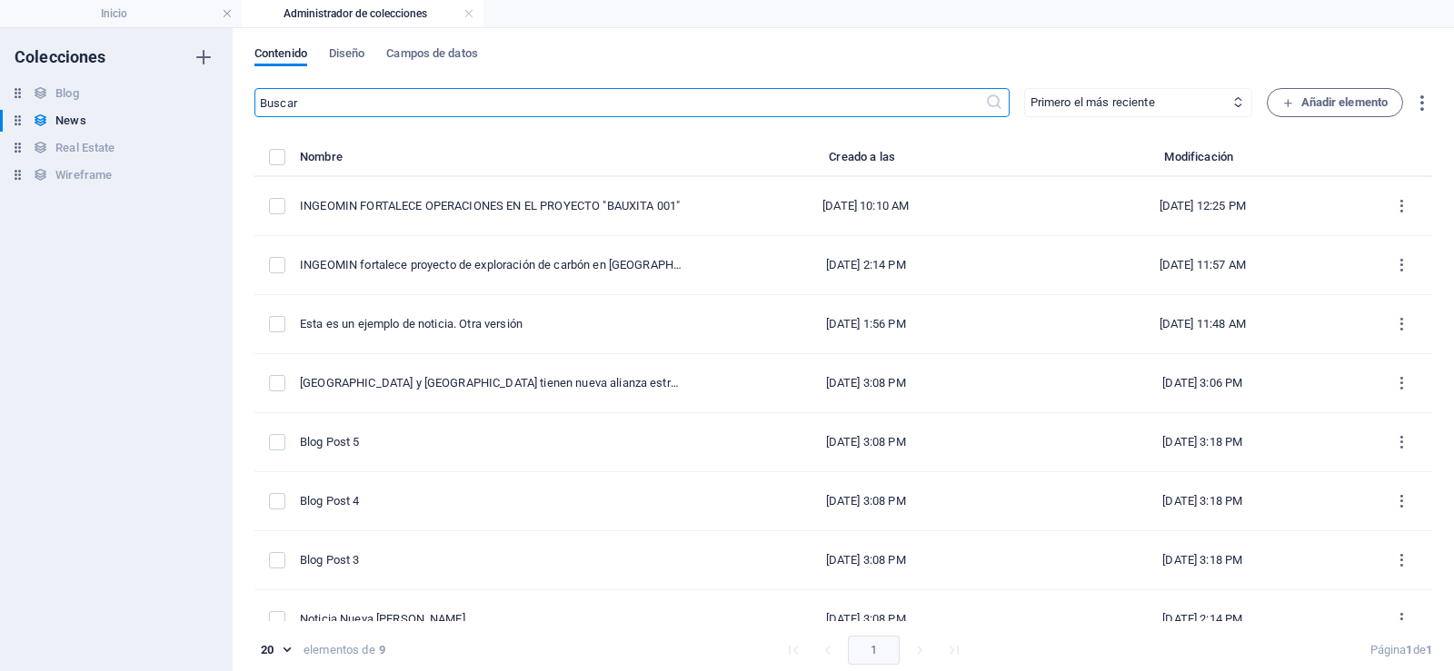
type input "[DATE]"
type input "ingeomin-fortalece-operaciones-en-el-proyecto-bauxita-001"
click at [464, 15] on link at bounding box center [468, 13] width 11 height 17
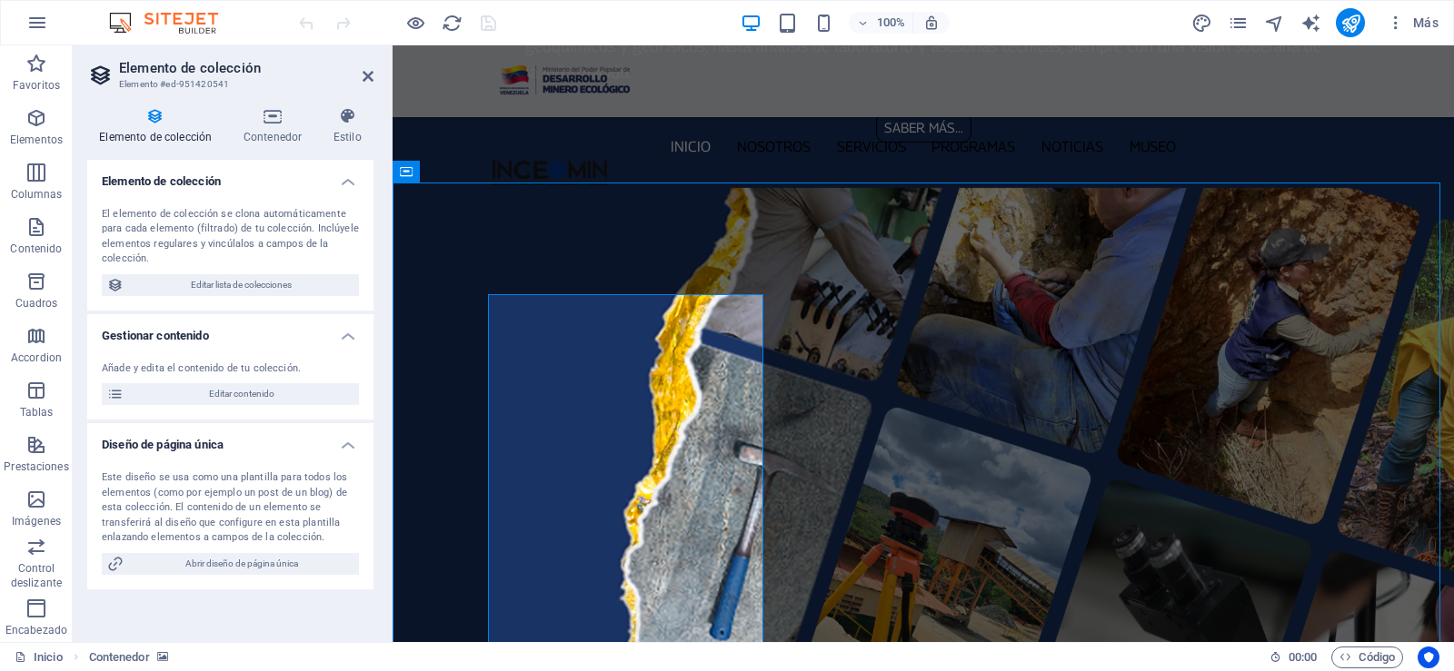
scroll to position [2172, 0]
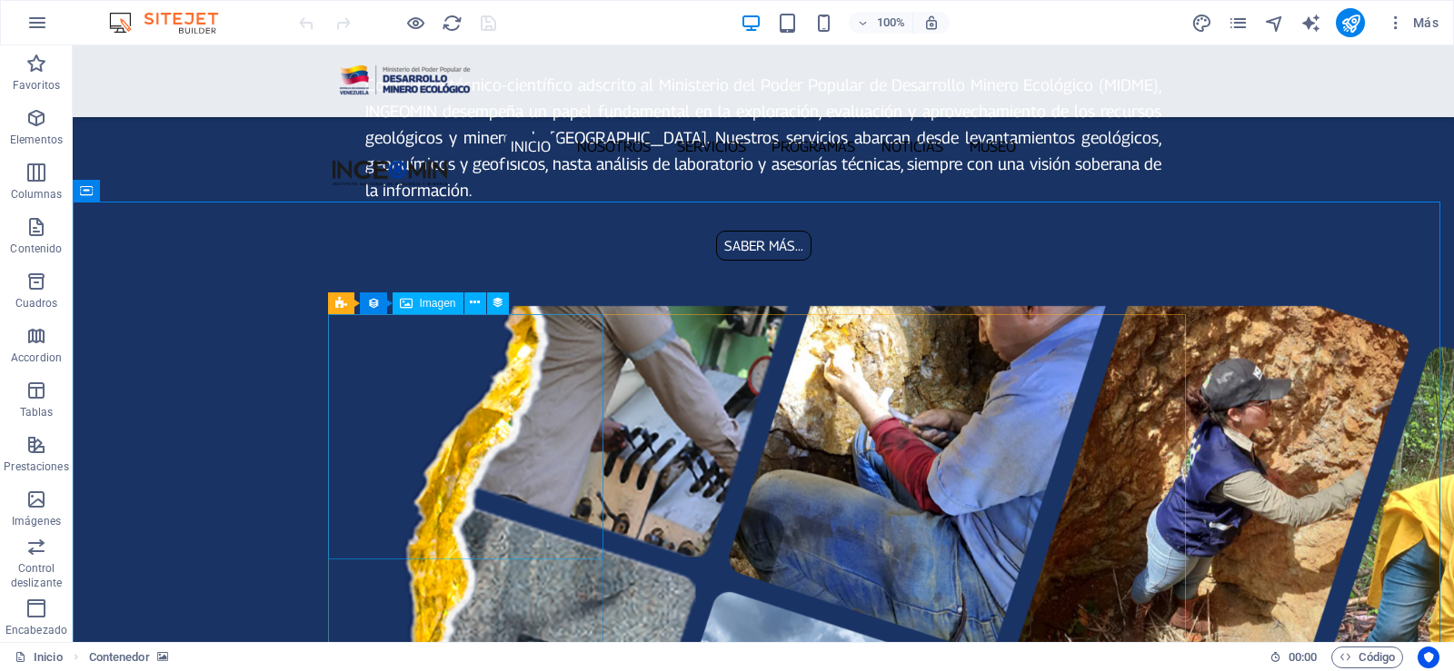
click at [429, 306] on span "Imagen" at bounding box center [438, 303] width 36 height 11
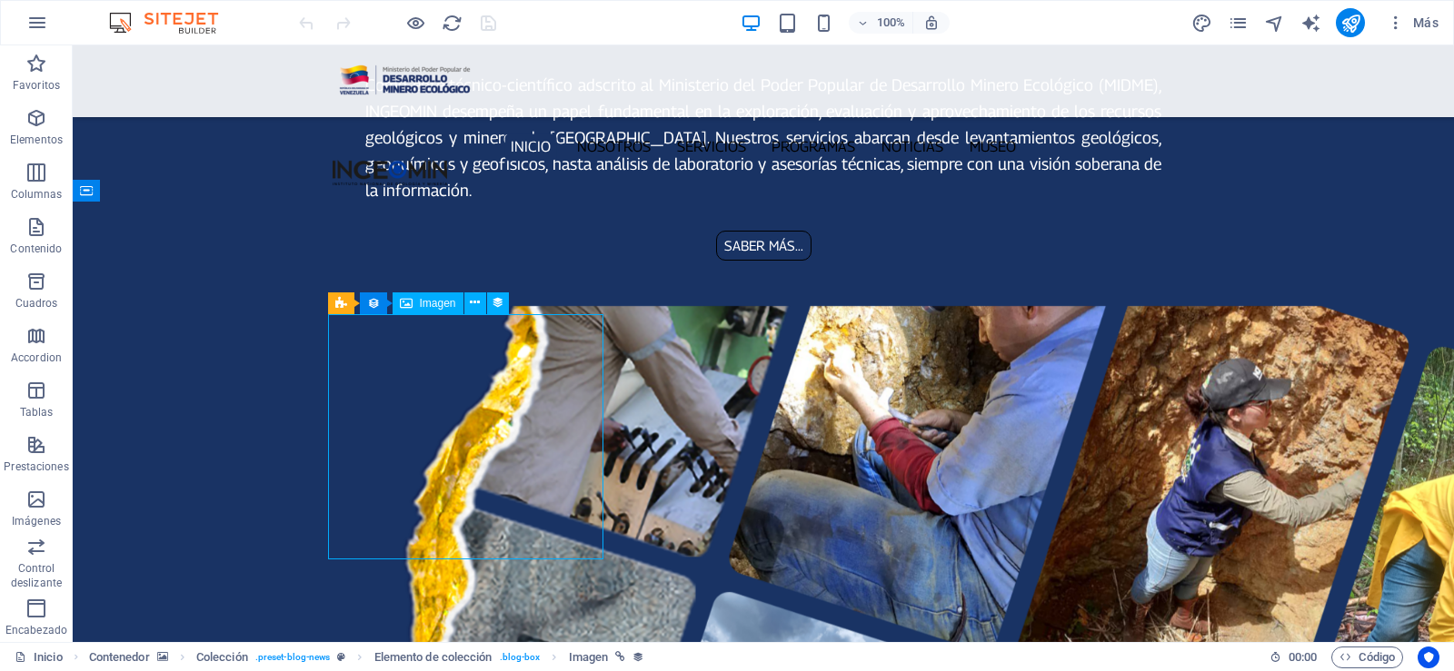
click at [429, 306] on span "Imagen" at bounding box center [438, 303] width 36 height 11
select select "image"
select select "px"
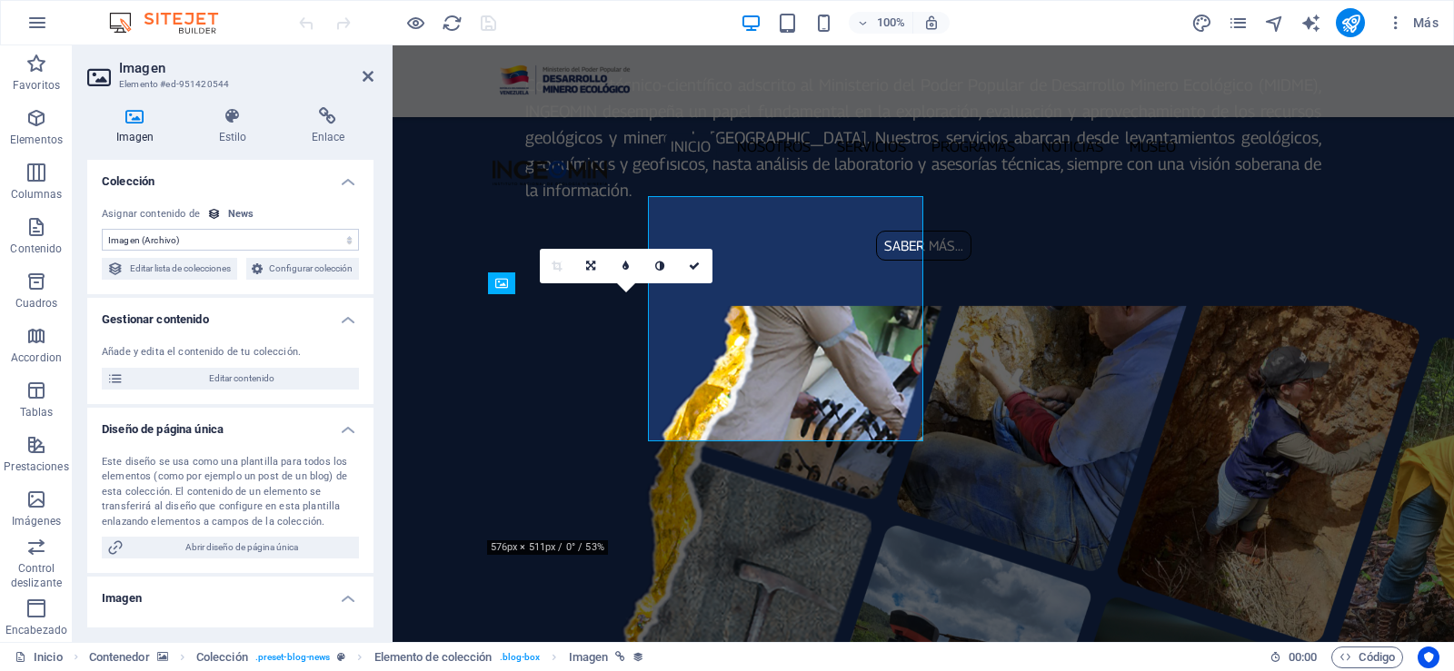
scroll to position [2290, 0]
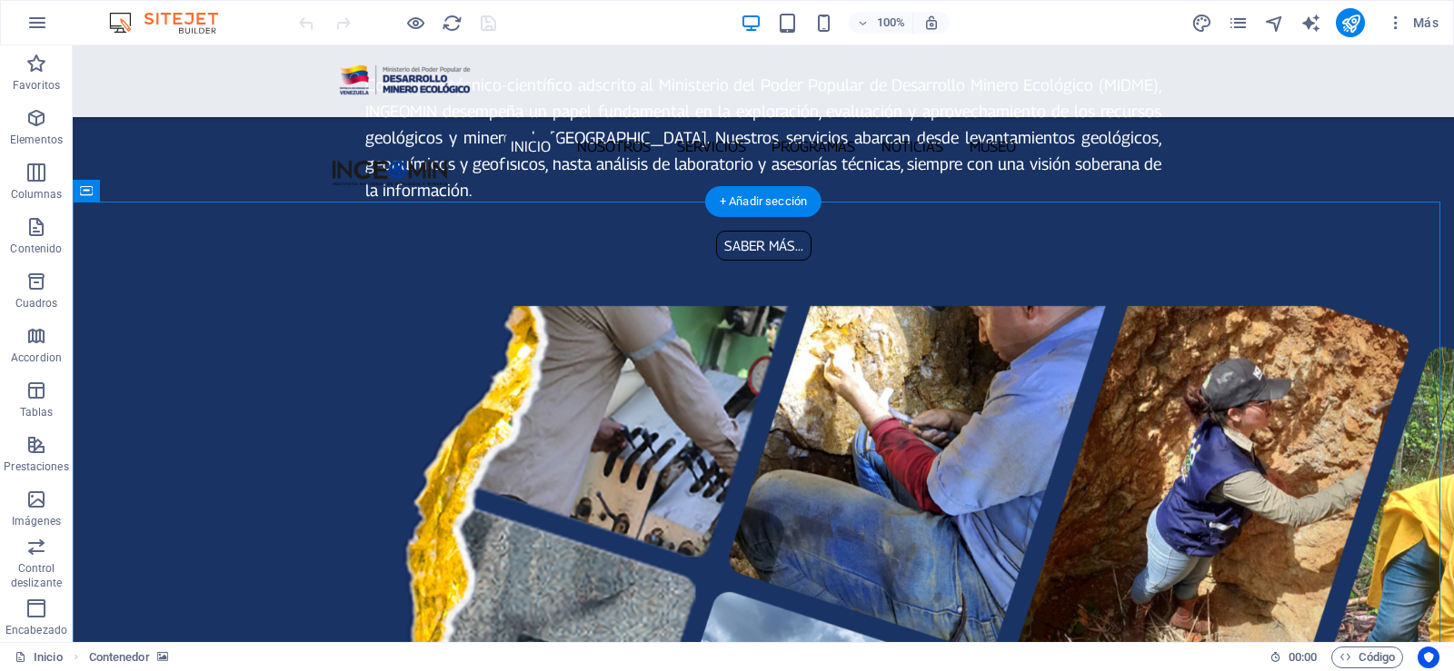
scroll to position [2262, 0]
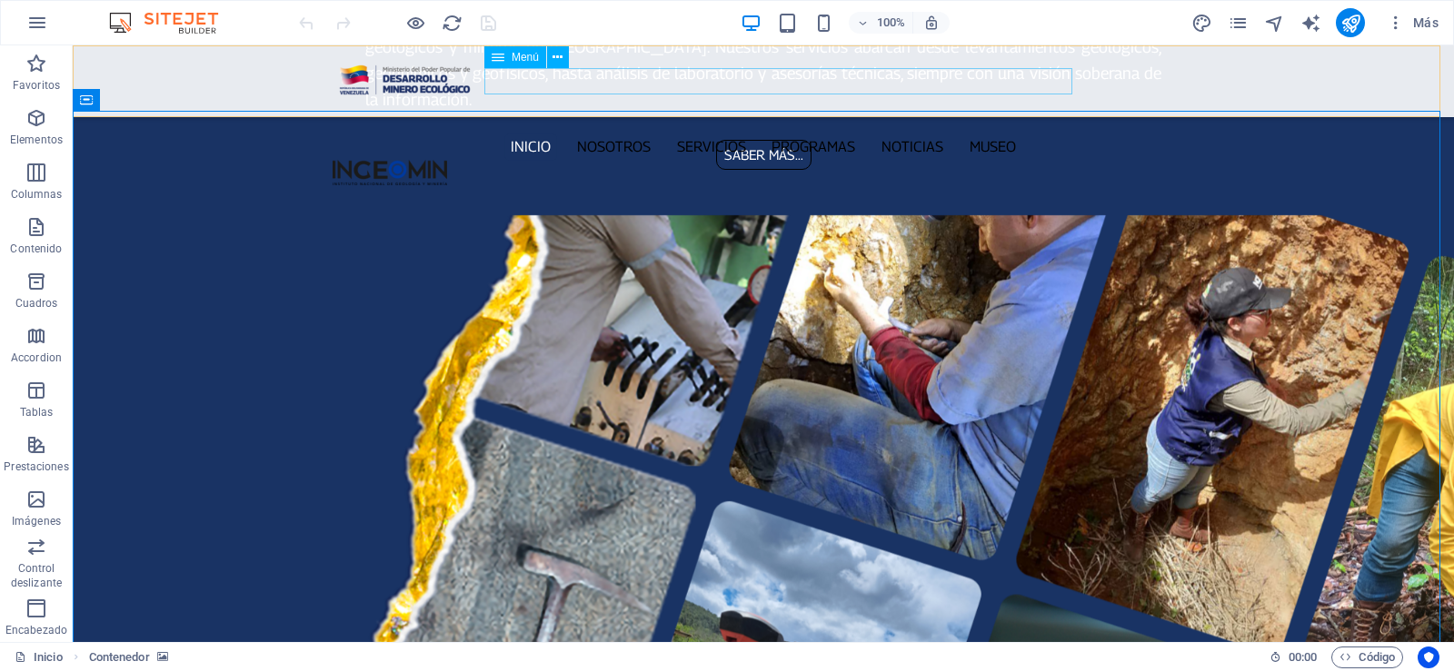
click at [920, 134] on nav "Inicio Nosotros Servicios Programas PNG INGEOMIN Va a La Escuela Comité de Muje…" at bounding box center [763, 147] width 860 height 26
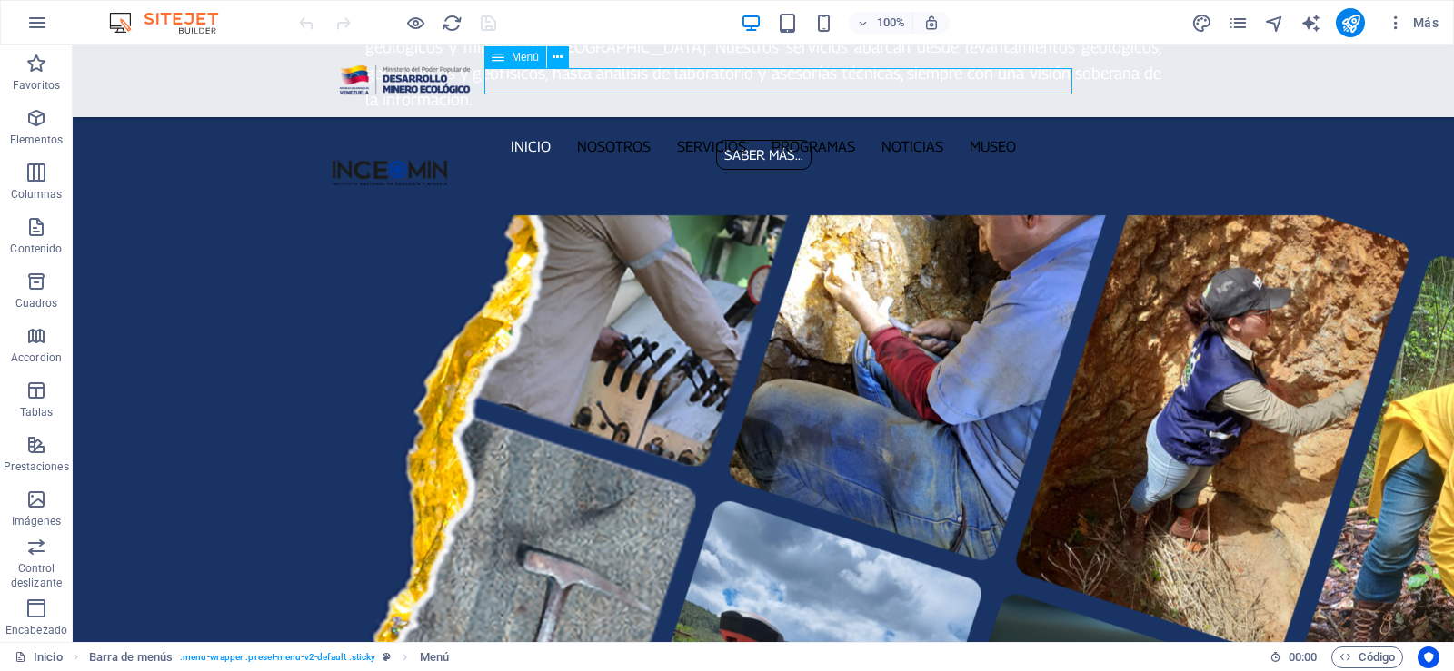
click at [920, 134] on nav "Inicio Nosotros Servicios Programas PNG INGEOMIN Va a La Escuela Comité de Muje…" at bounding box center [763, 147] width 860 height 26
select select
select select "1"
select select
select select "2"
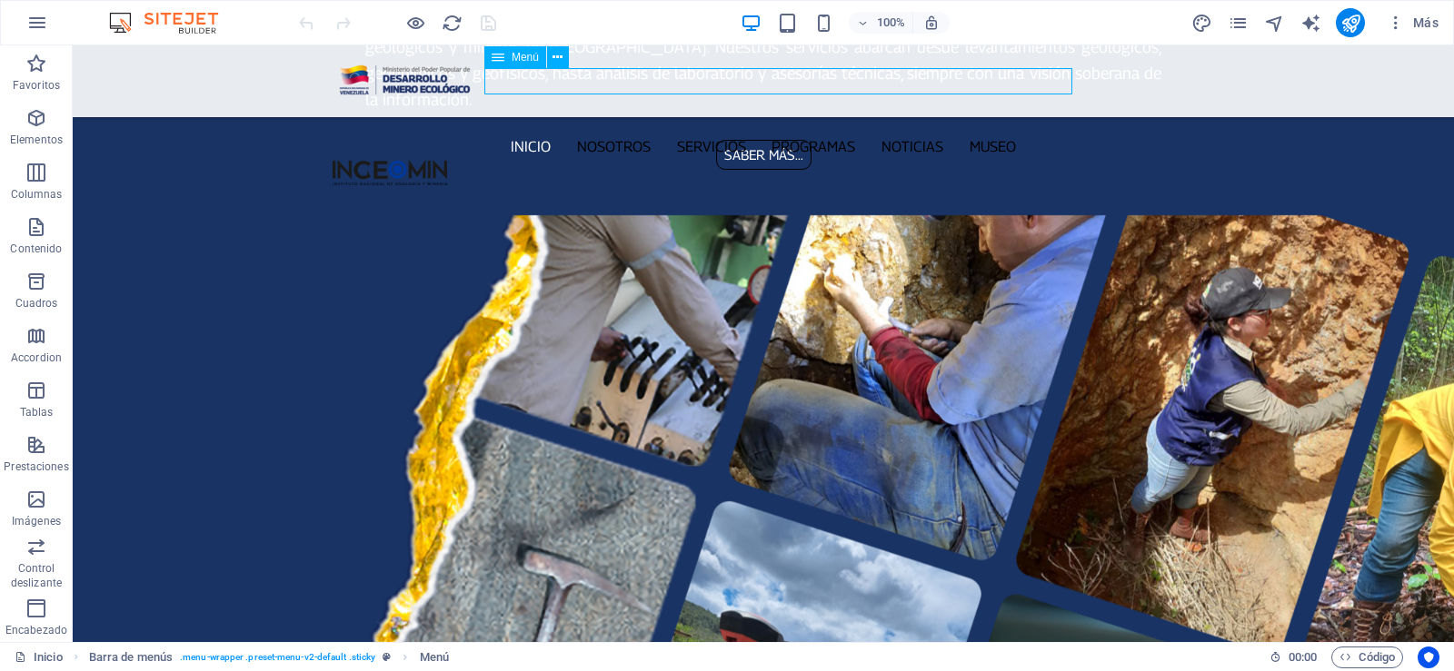
select select
select select "3"
select select
select select "4"
select select
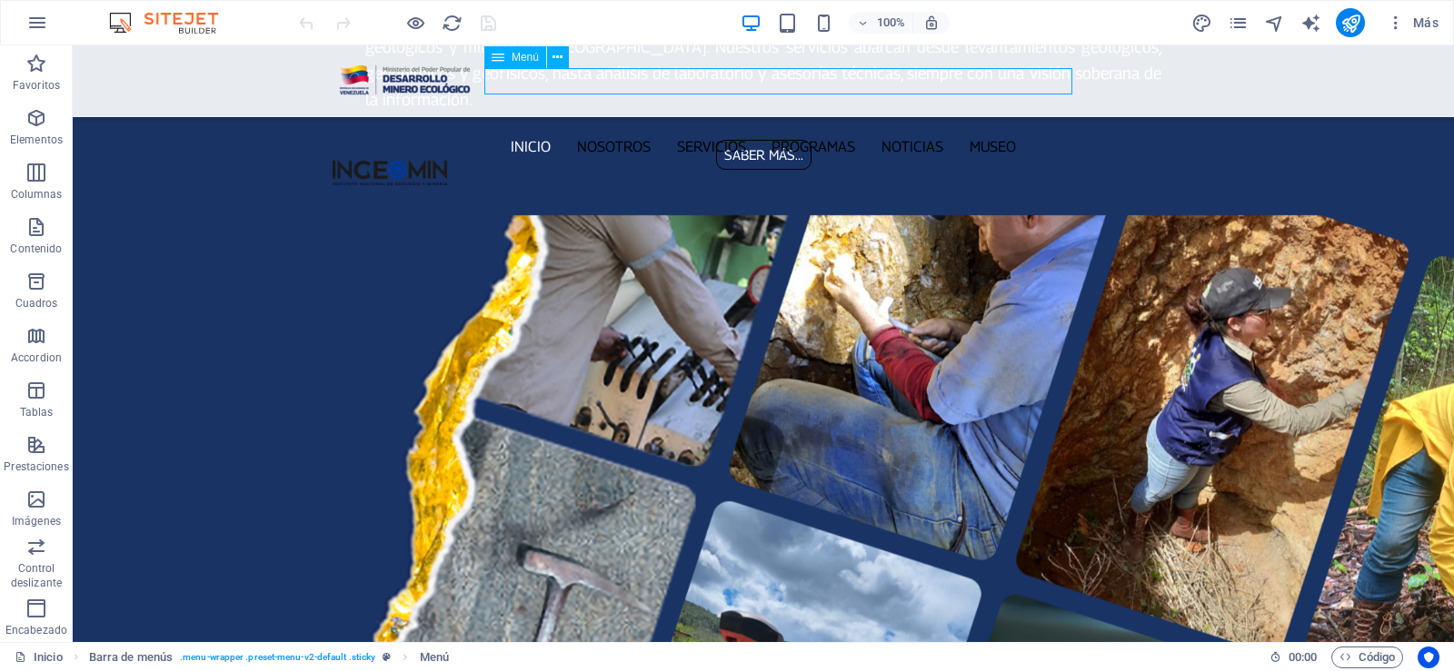
select select "5"
select select
select select "6"
select select
select select "7"
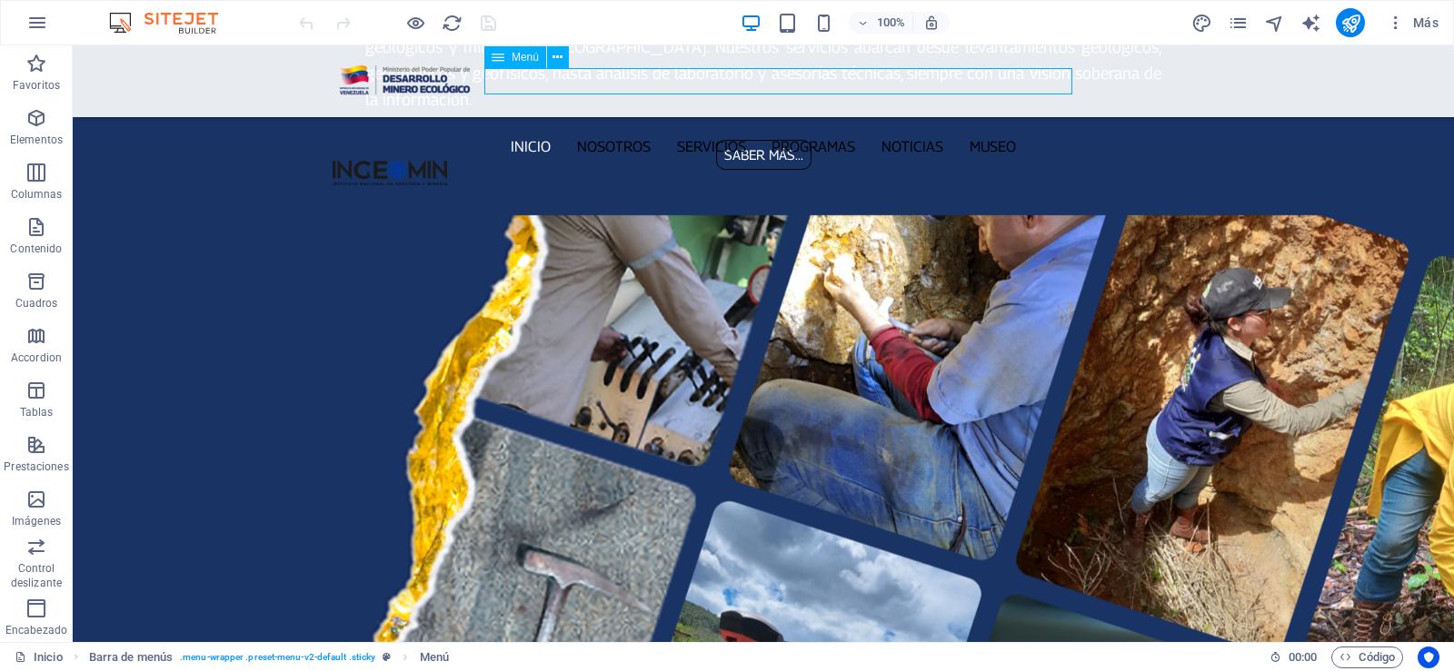
select select
select select "8"
select select
select select "9"
select select
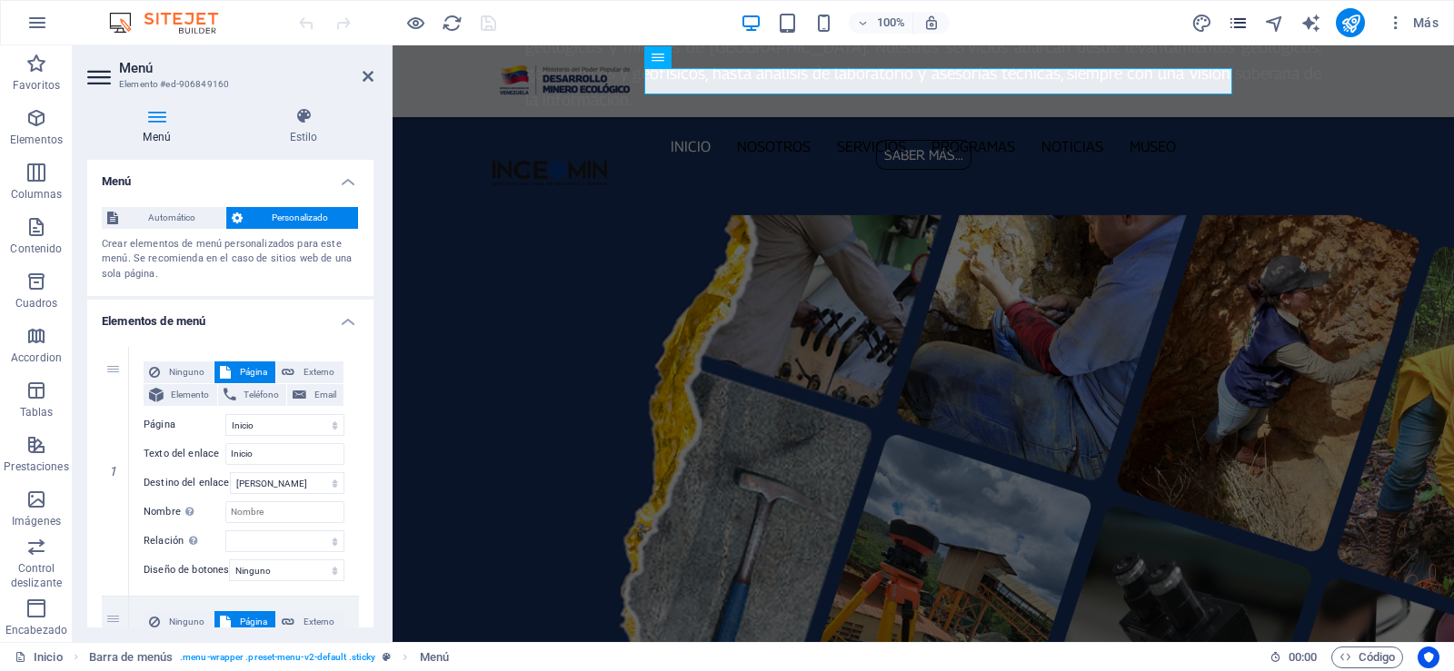
click at [1239, 25] on icon "pages" at bounding box center [1238, 23] width 21 height 21
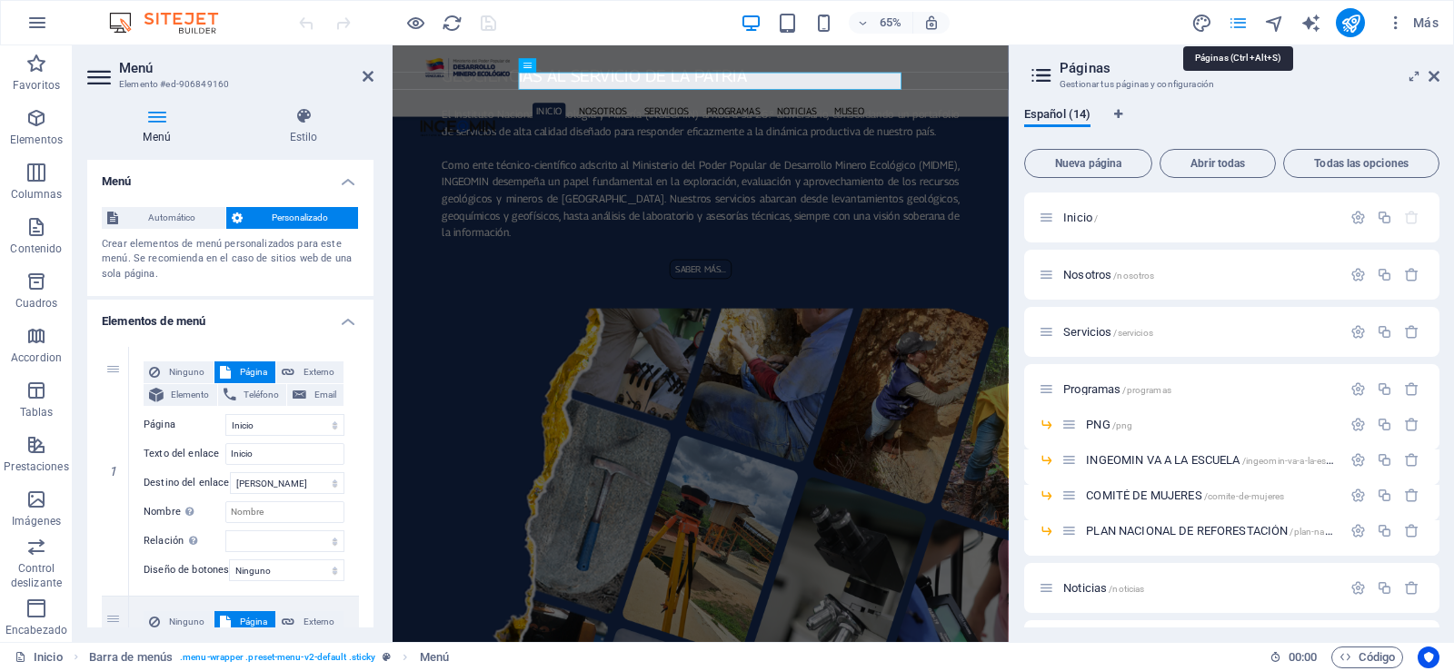
scroll to position [2093, 0]
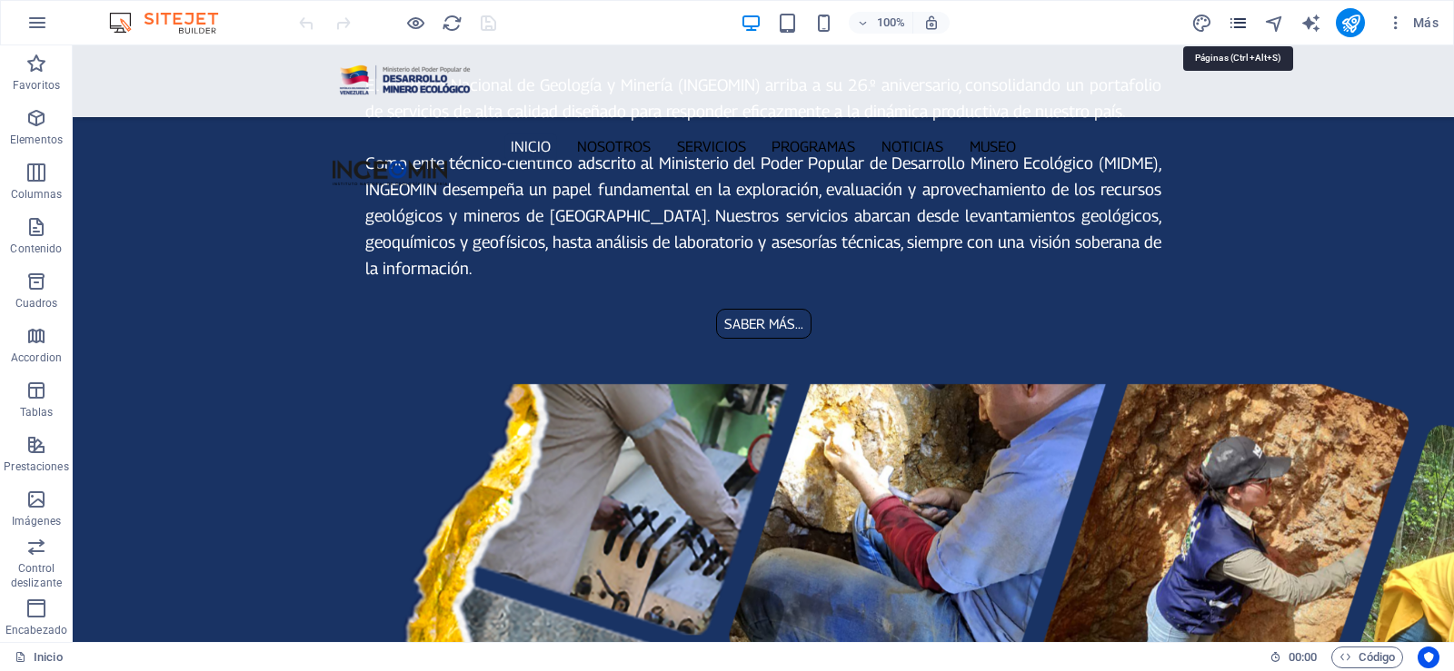
click at [1237, 19] on icon "pages" at bounding box center [1238, 23] width 21 height 21
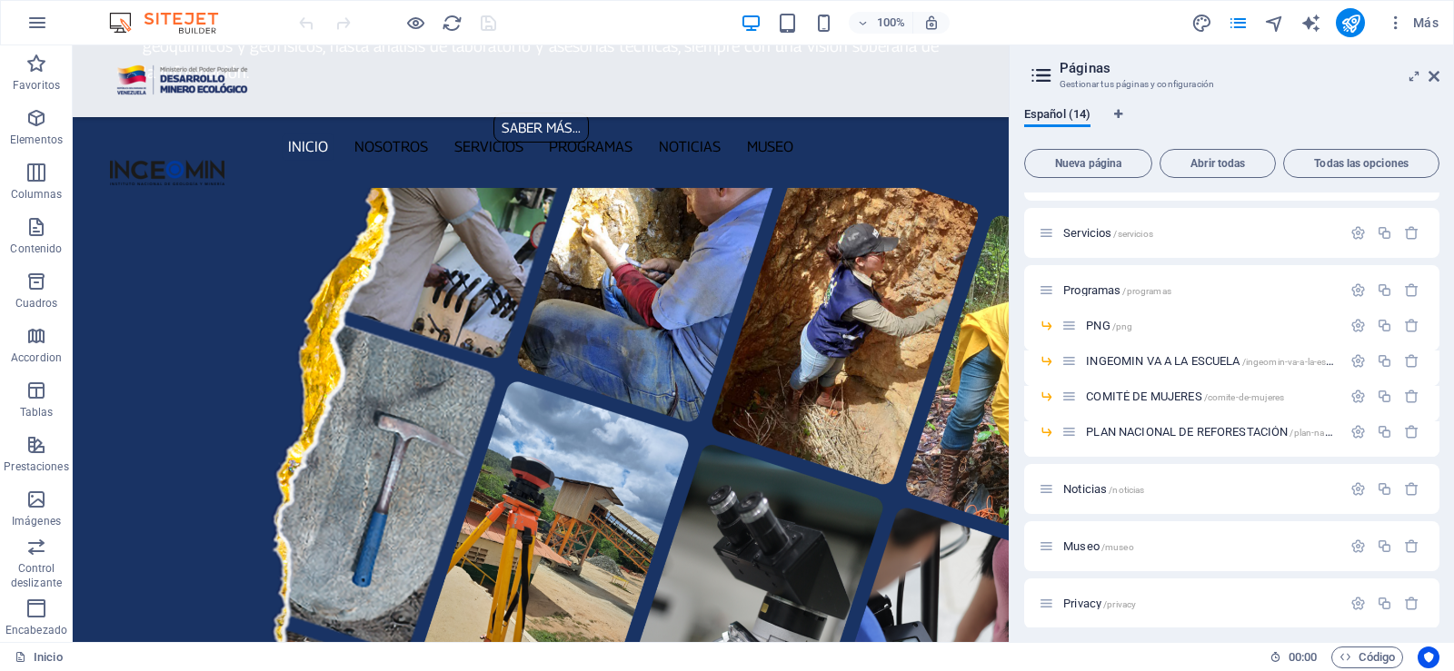
scroll to position [273, 0]
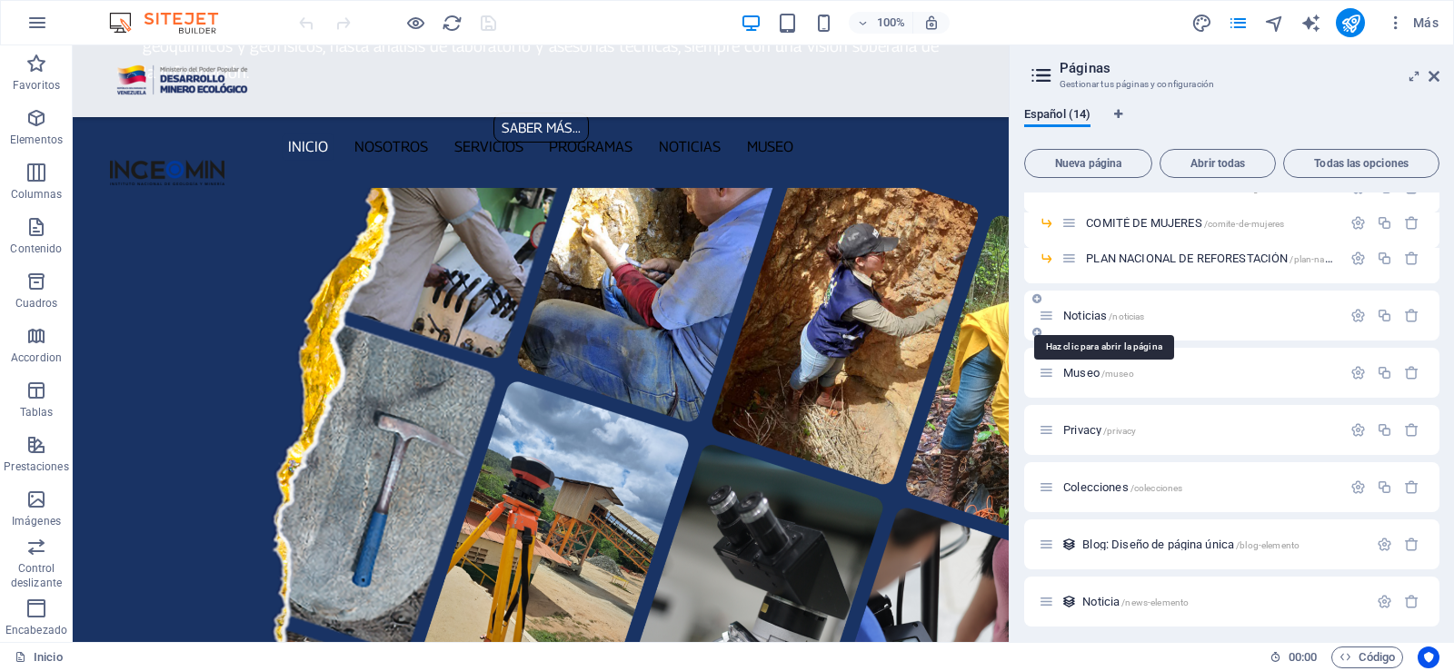
click at [1083, 319] on span "Noticias /noticias" at bounding box center [1103, 316] width 81 height 14
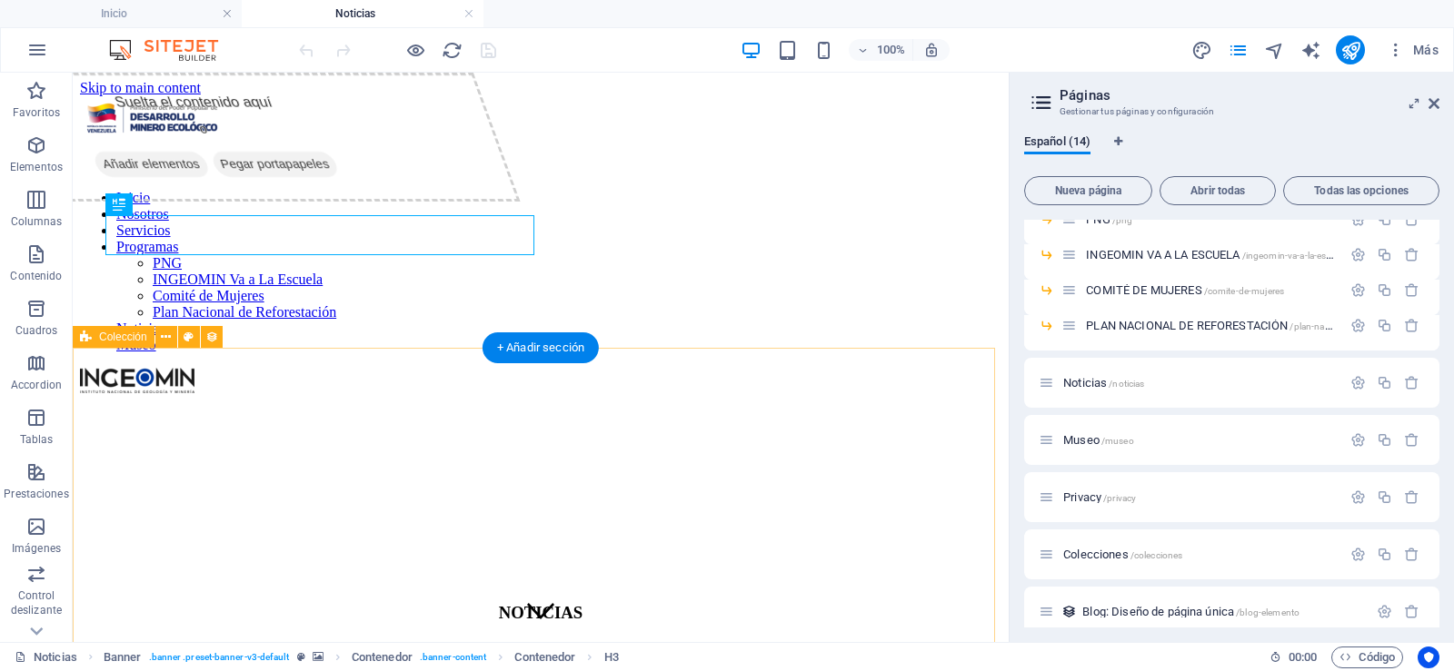
scroll to position [0, 0]
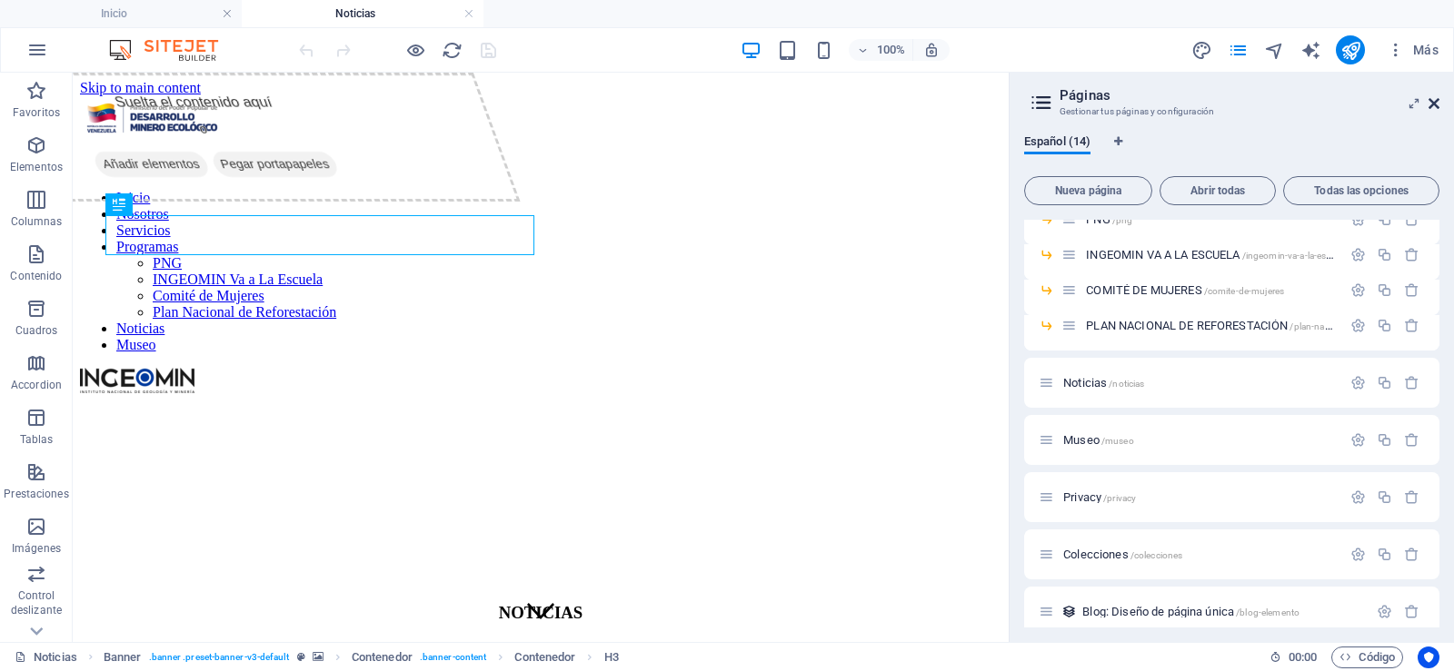
click at [1431, 101] on icon at bounding box center [1433, 103] width 11 height 15
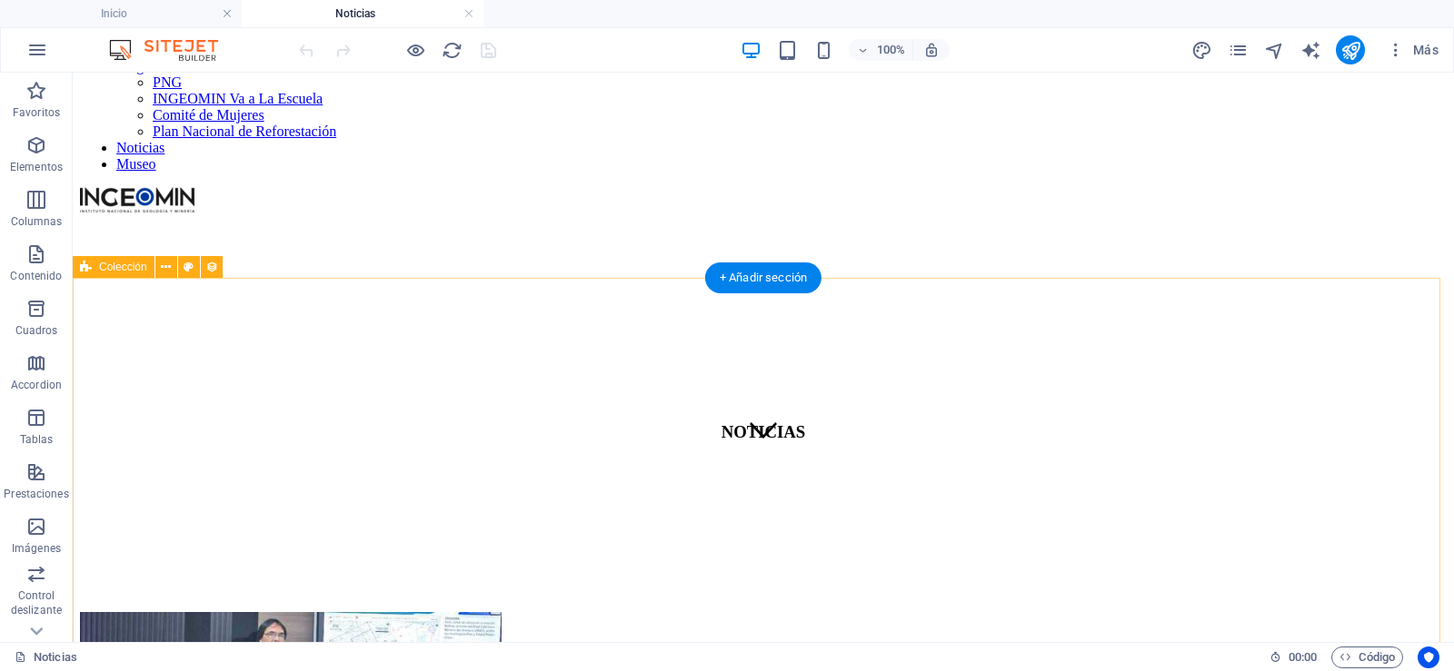
scroll to position [182, 0]
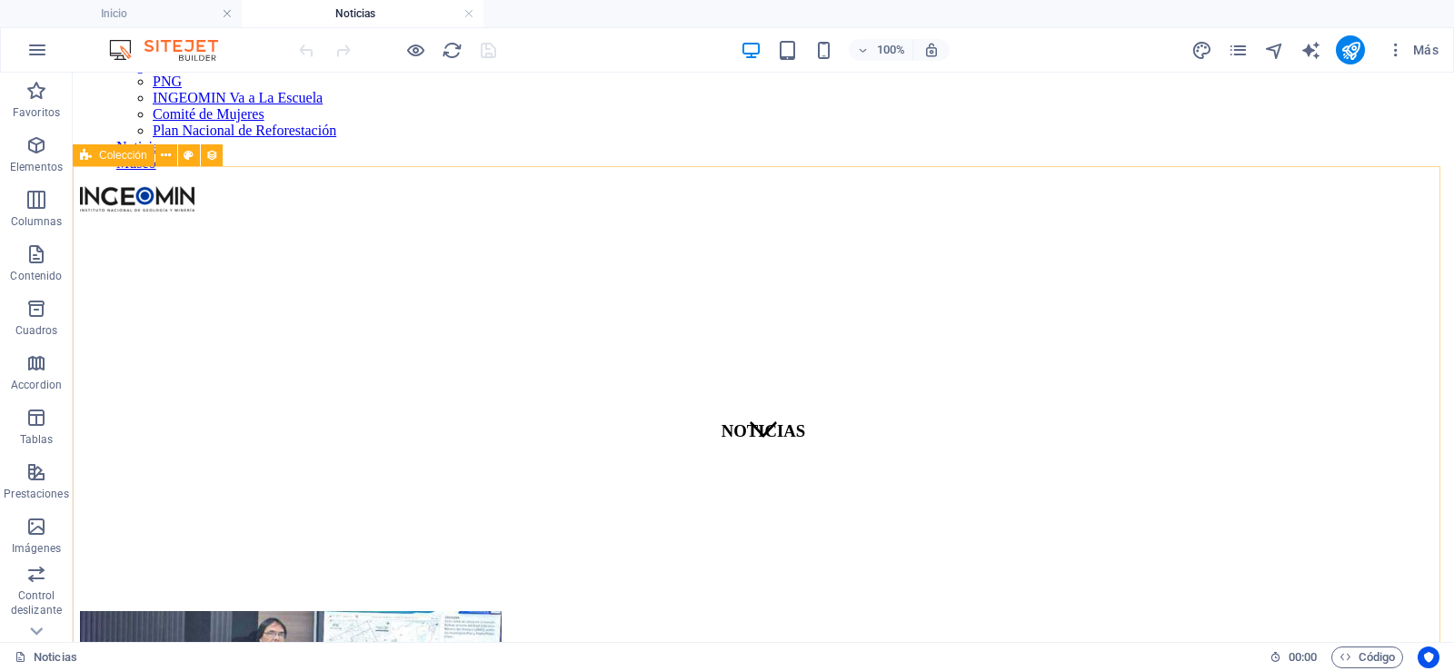
click at [125, 161] on span "Colección" at bounding box center [123, 155] width 48 height 11
select select "68c9b5bf5b7bfe3ceb04a5c7"
select select "createdAt_DESC"
select select "columns.publishing_date"
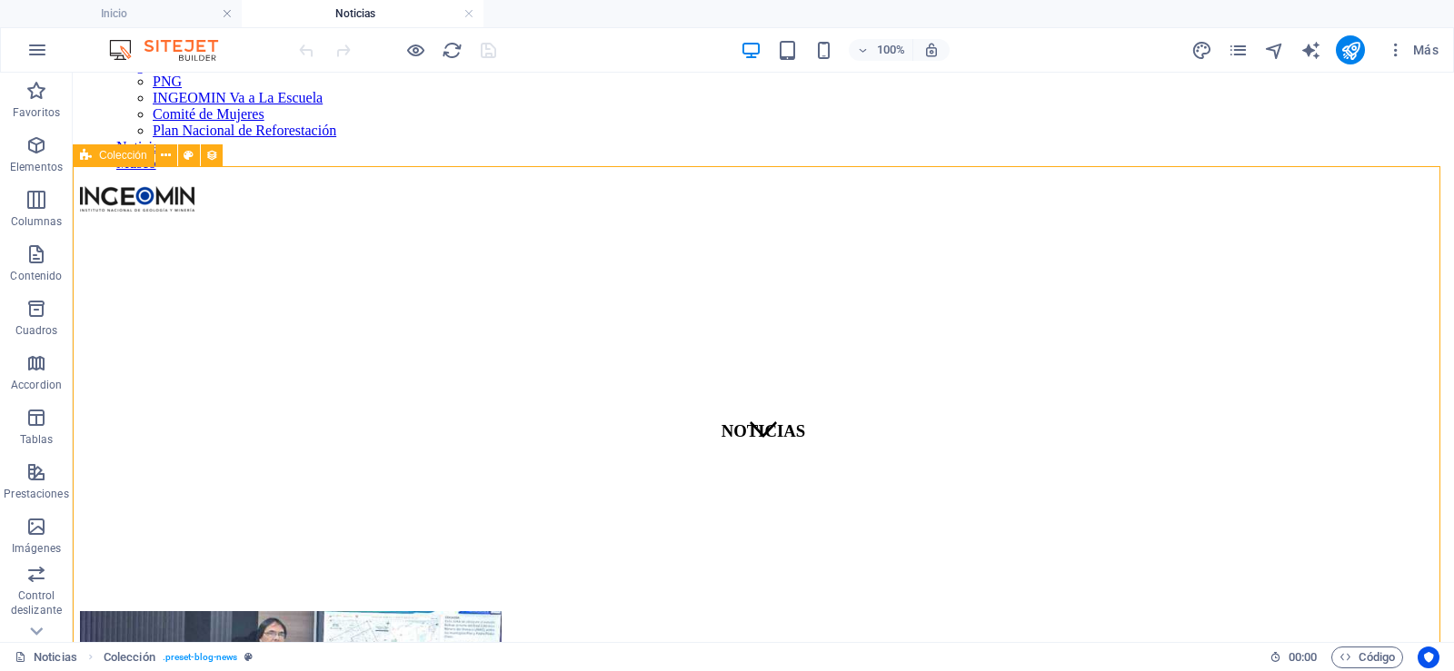
select select "past"
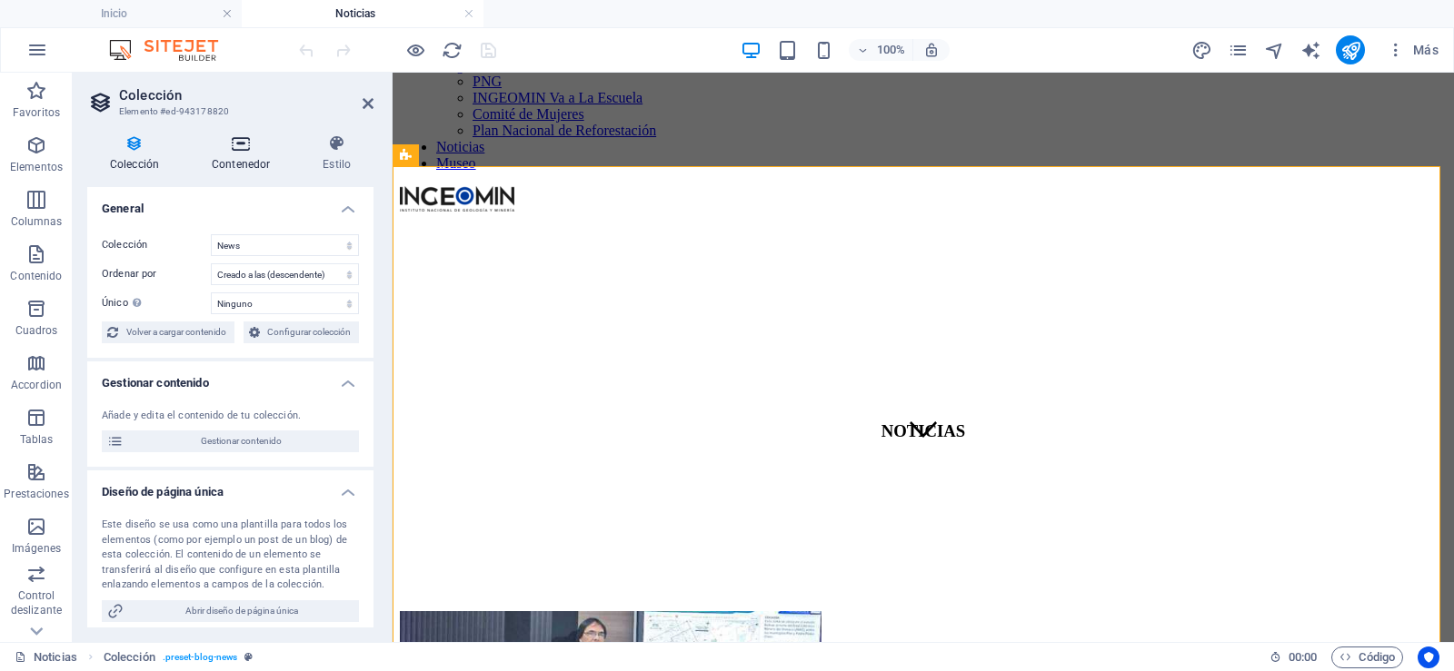
click at [226, 153] on h4 "Contenedor" at bounding box center [244, 153] width 111 height 38
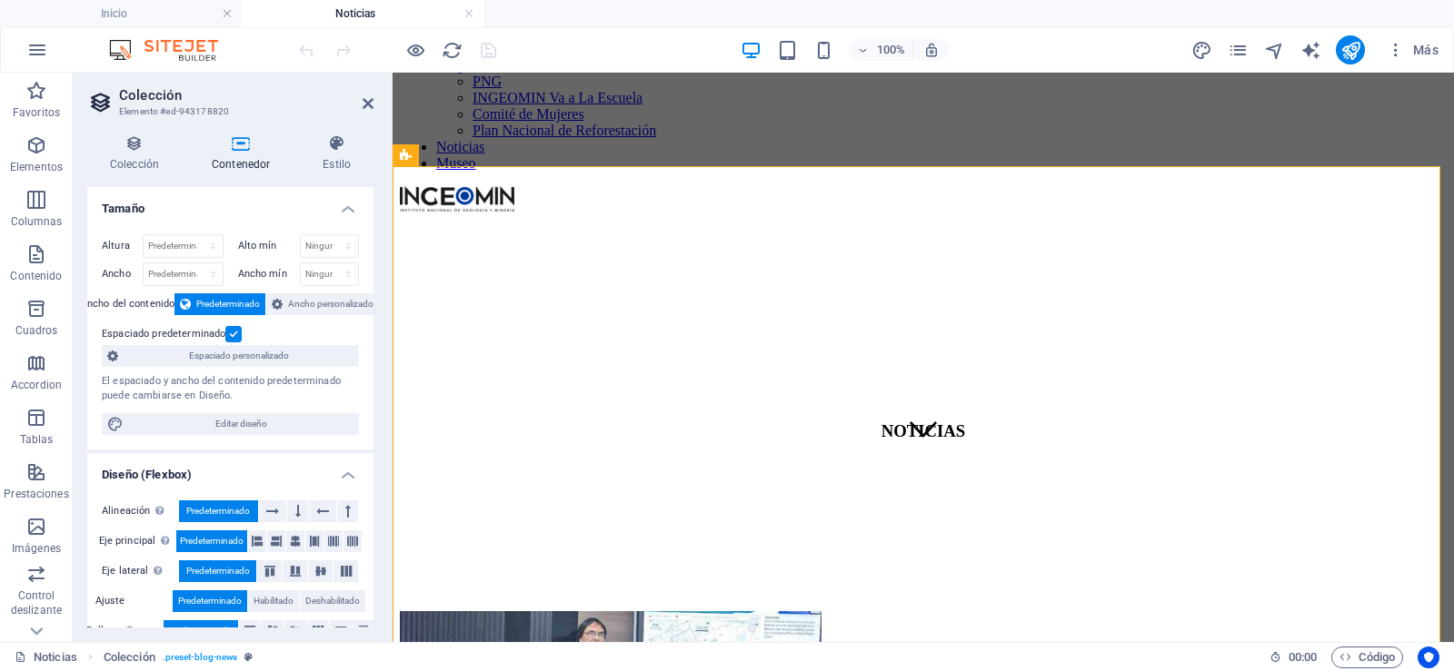
click at [232, 328] on label at bounding box center [233, 334] width 16 height 16
click at [0, 0] on input "Espaciado predeterminado" at bounding box center [0, 0] width 0 height 0
click at [234, 334] on label at bounding box center [233, 334] width 16 height 16
click at [0, 0] on input "Espaciado predeterminado" at bounding box center [0, 0] width 0 height 0
click at [314, 313] on span "Ancho personalizado" at bounding box center [330, 304] width 85 height 22
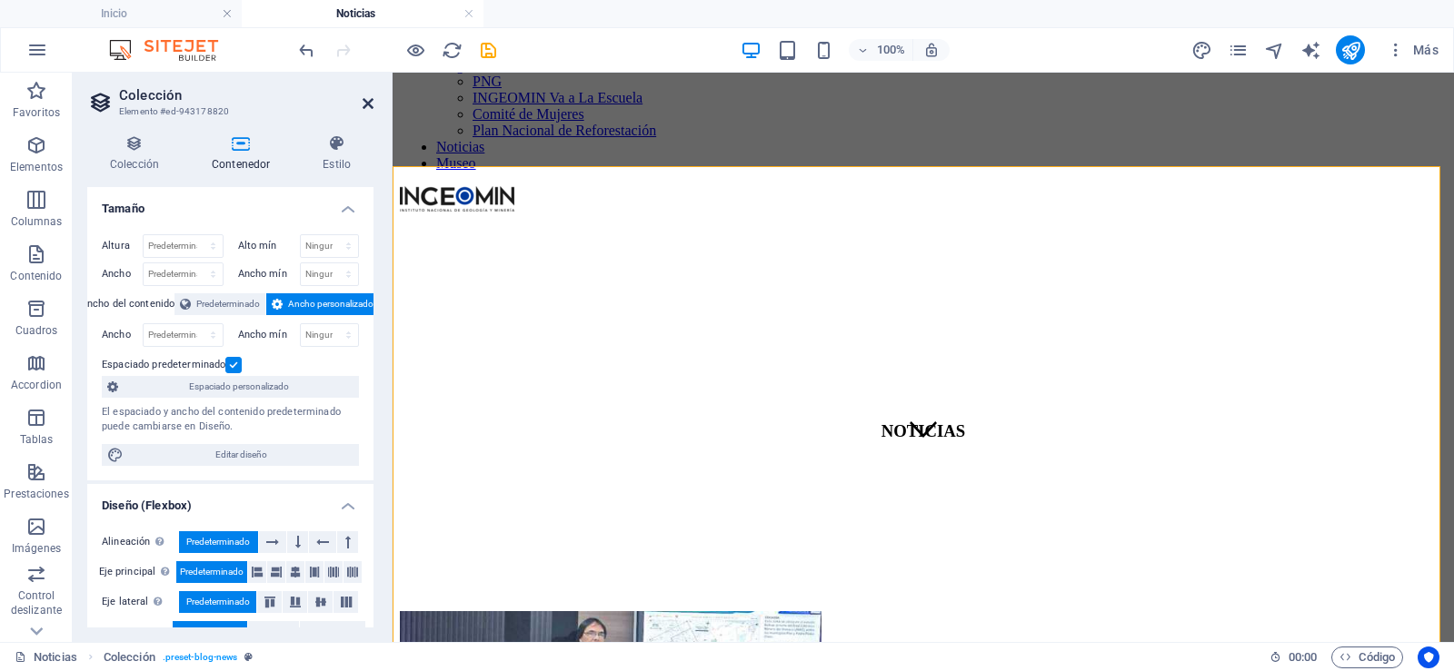
click at [366, 107] on icon at bounding box center [368, 103] width 11 height 15
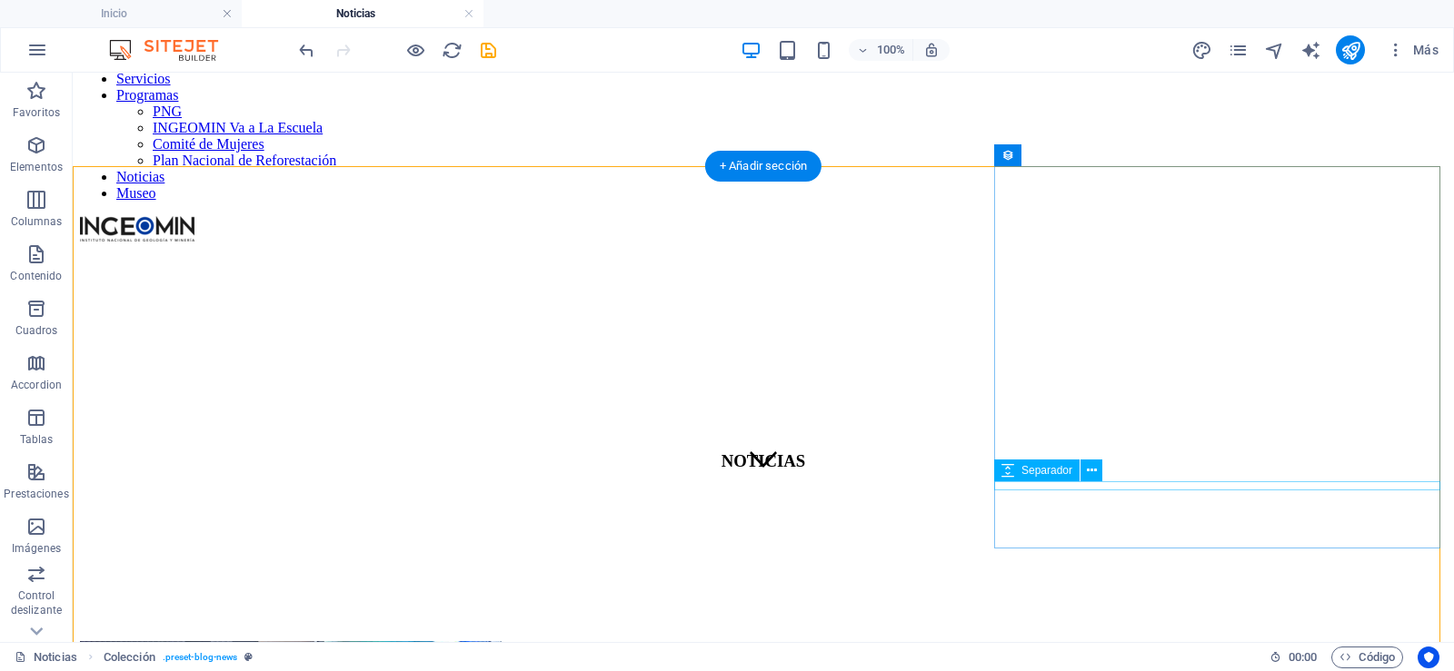
scroll to position [0, 0]
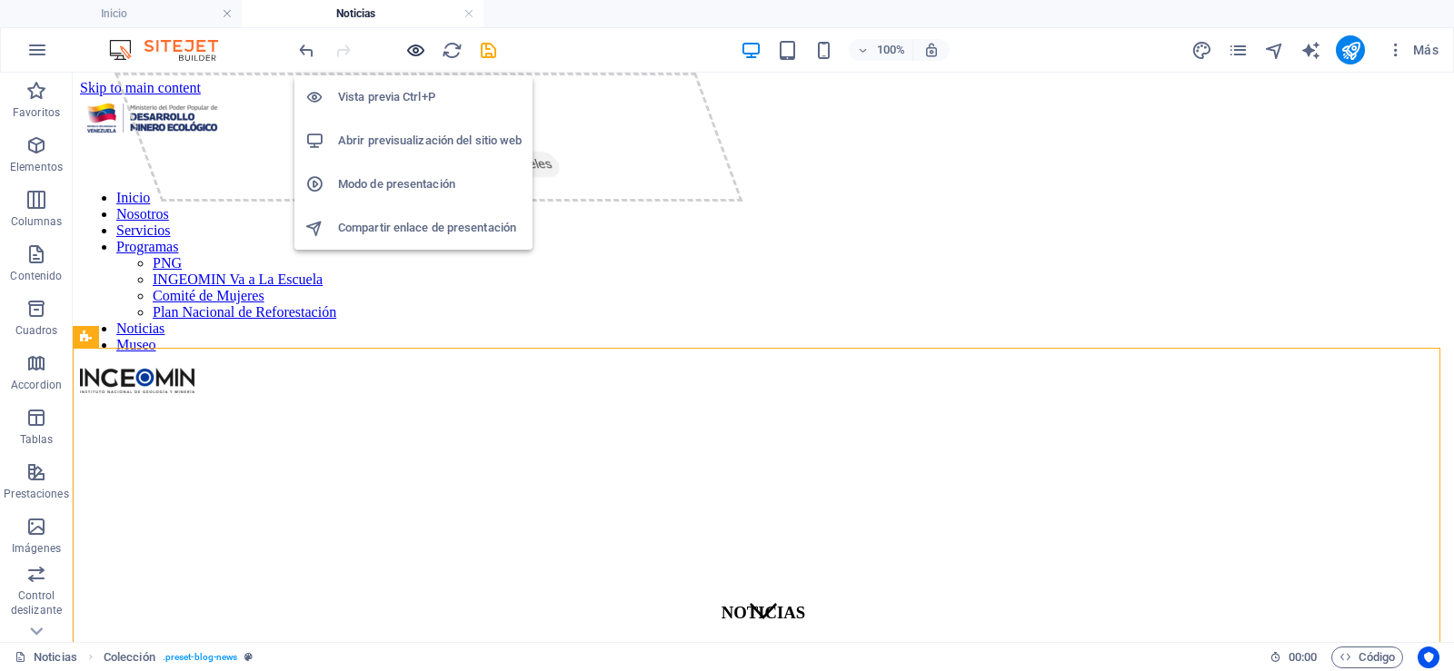
click at [410, 49] on icon "button" at bounding box center [415, 50] width 21 height 21
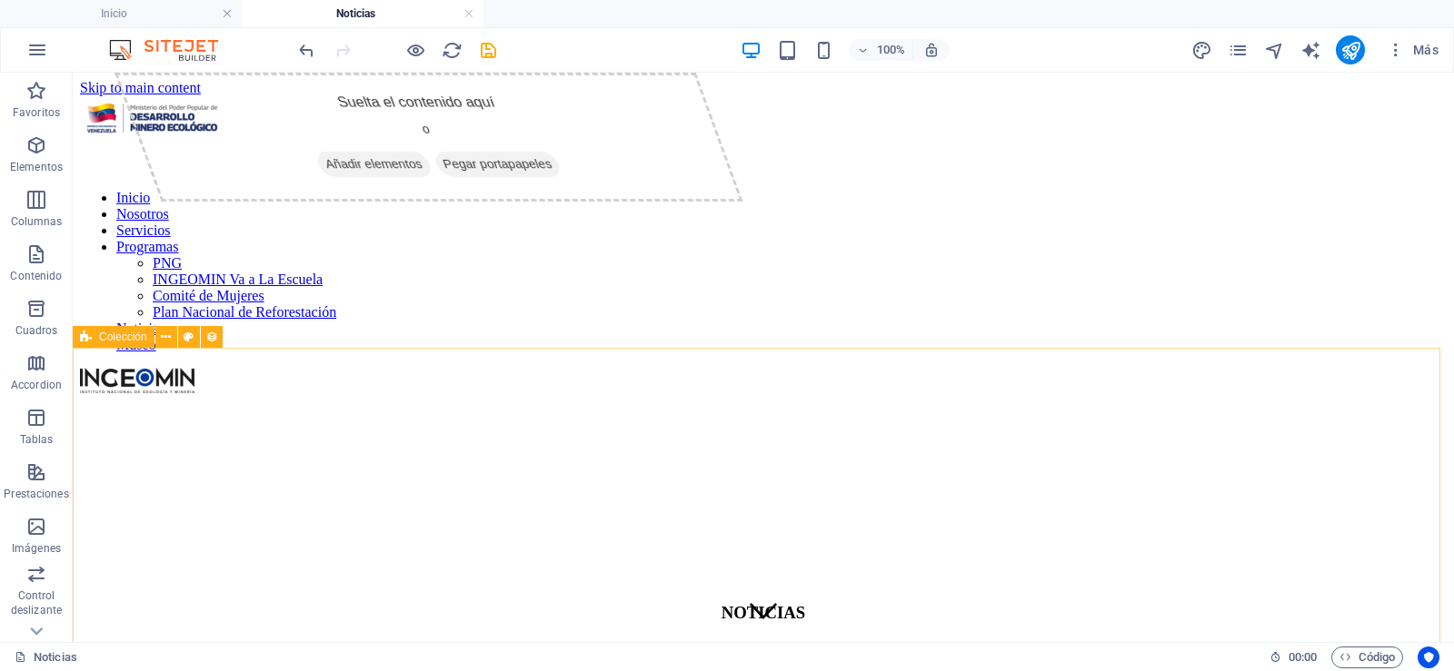
click at [86, 333] on icon at bounding box center [86, 337] width 12 height 22
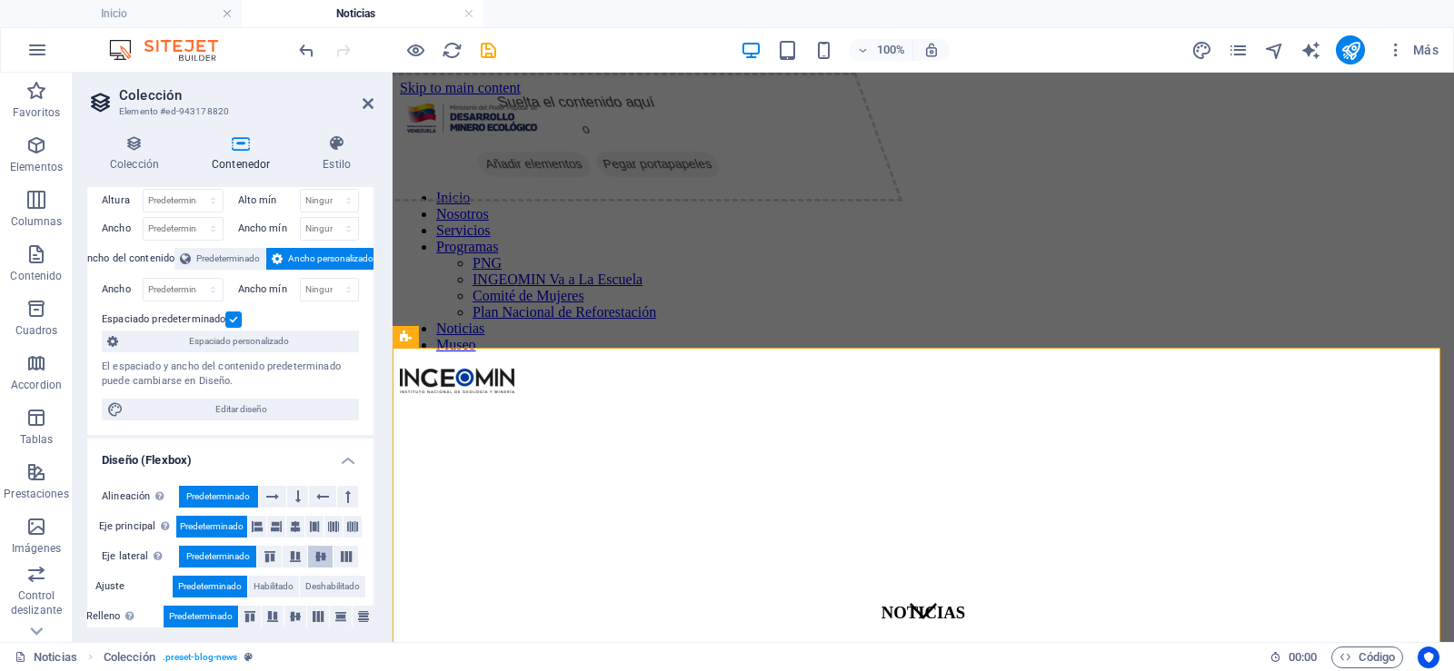
scroll to position [61, 0]
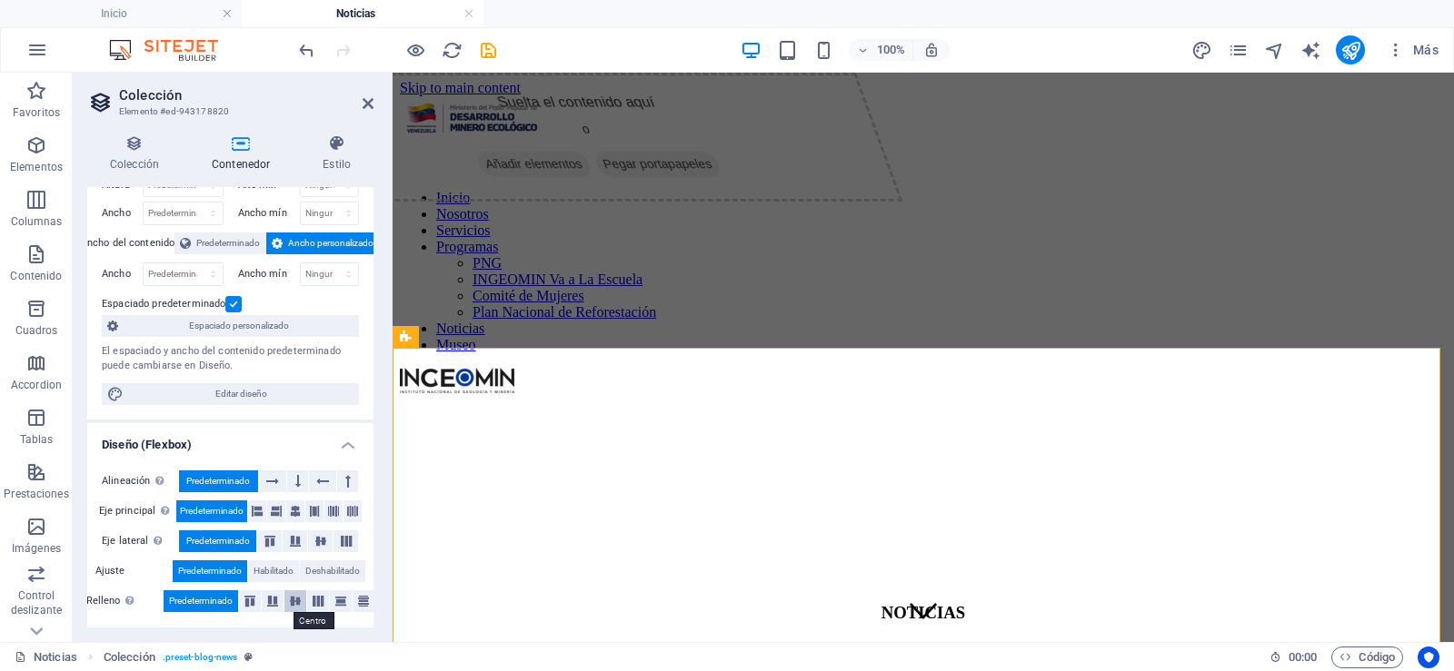
click at [293, 602] on icon at bounding box center [295, 601] width 22 height 11
click at [322, 545] on icon at bounding box center [321, 541] width 22 height 11
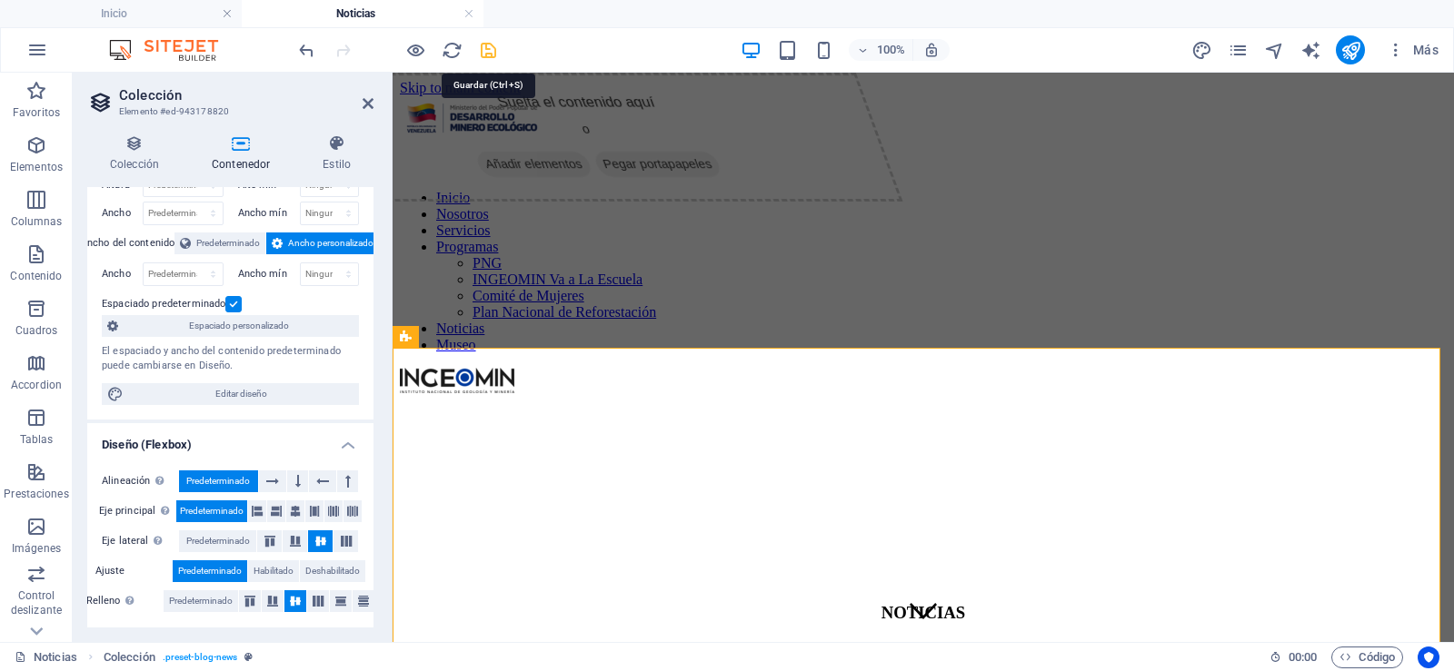
click at [493, 51] on icon "save" at bounding box center [488, 50] width 21 height 21
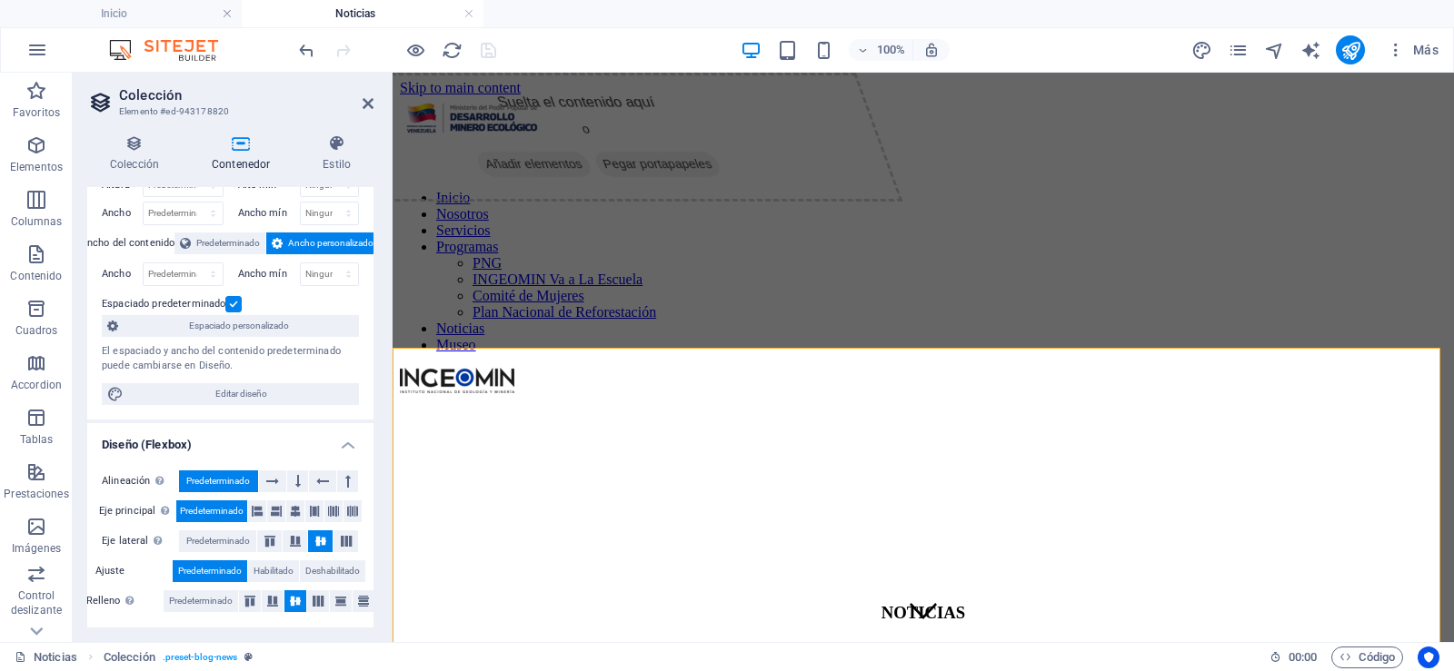
click at [300, 602] on icon at bounding box center [295, 601] width 22 height 11
click at [214, 596] on span "Predeterminado" at bounding box center [201, 602] width 64 height 22
click at [214, 540] on span "Predeterminado" at bounding box center [218, 542] width 64 height 22
click at [291, 511] on icon at bounding box center [295, 512] width 11 height 22
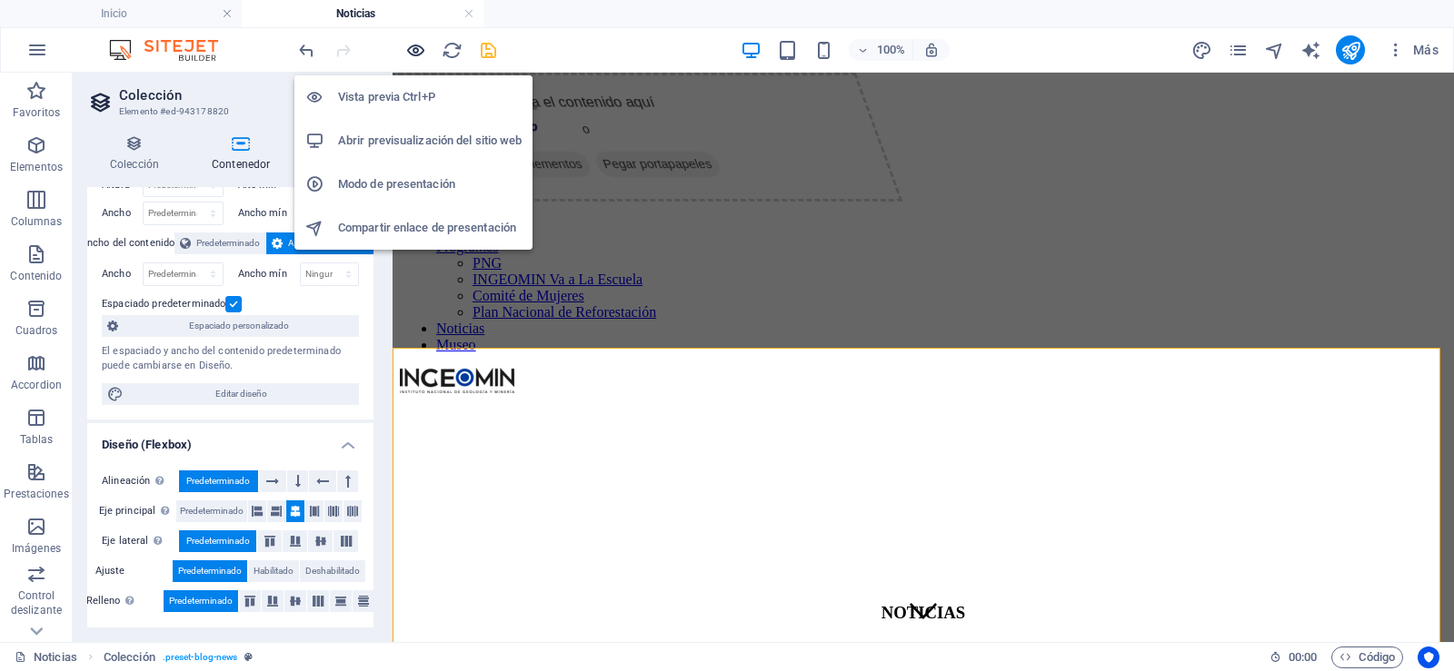
click at [411, 52] on icon "button" at bounding box center [415, 50] width 21 height 21
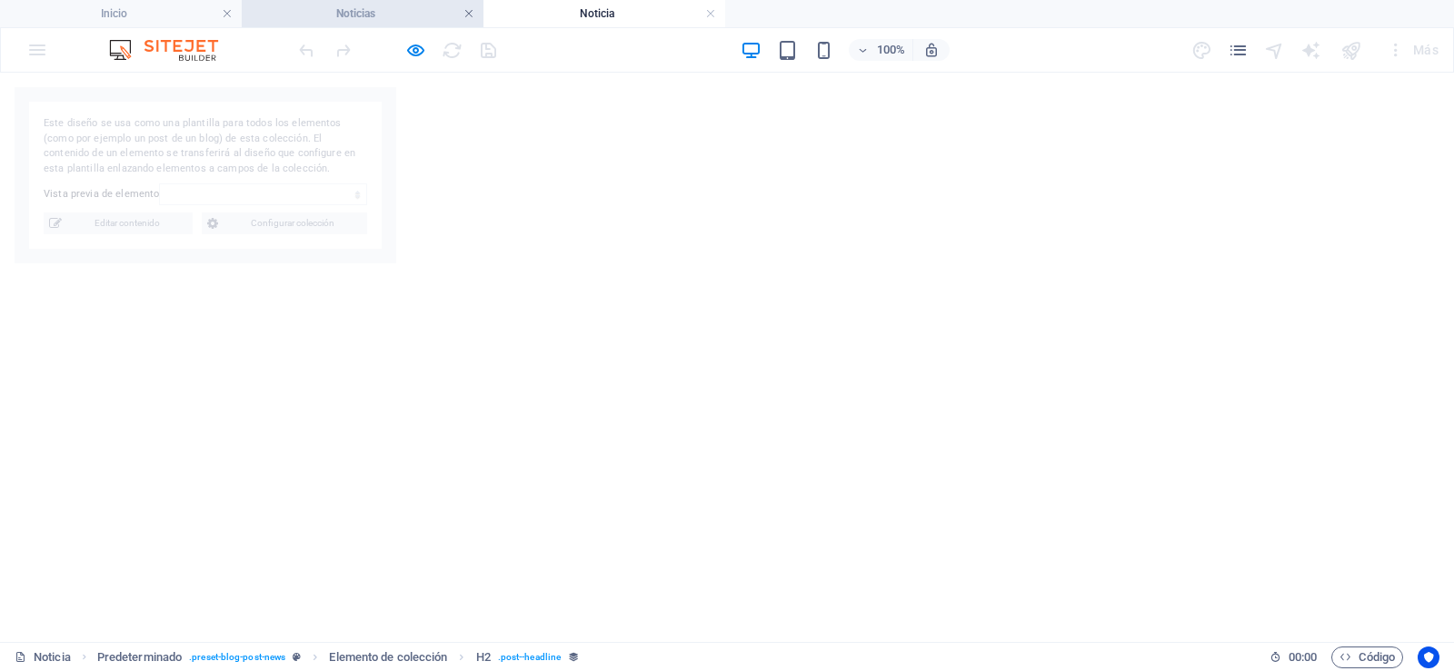
select select "68cc47b59eaa9d1a29014768"
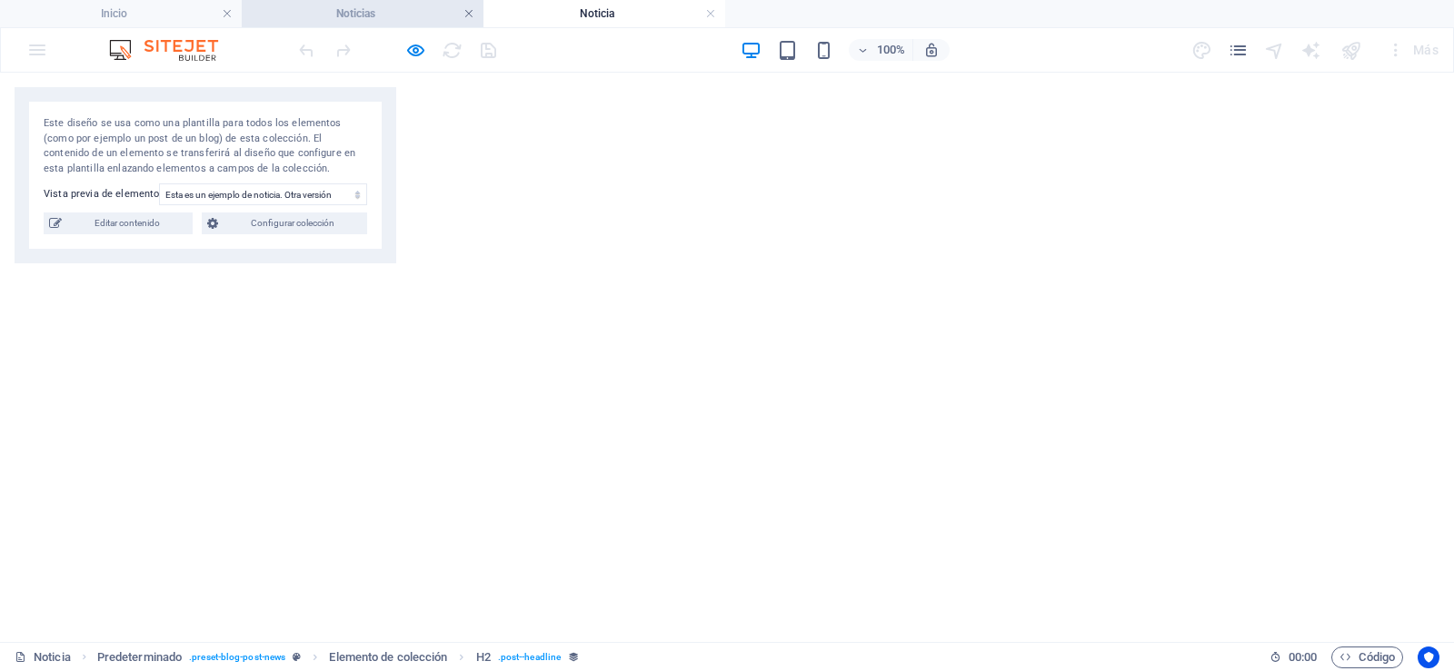
click at [472, 17] on link at bounding box center [468, 13] width 11 height 17
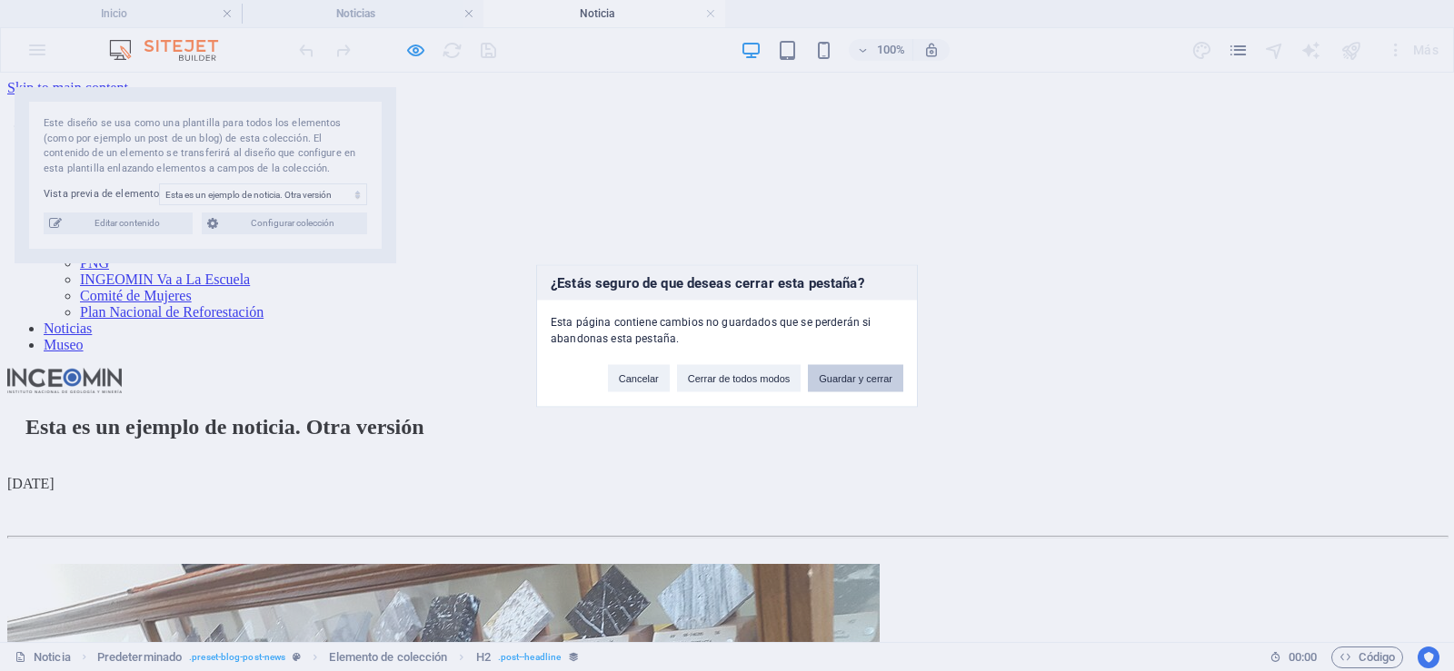
scroll to position [0, 0]
drag, startPoint x: 618, startPoint y: 372, endPoint x: 586, endPoint y: 14, distance: 359.4
click at [618, 372] on button "Cancelar" at bounding box center [639, 377] width 62 height 27
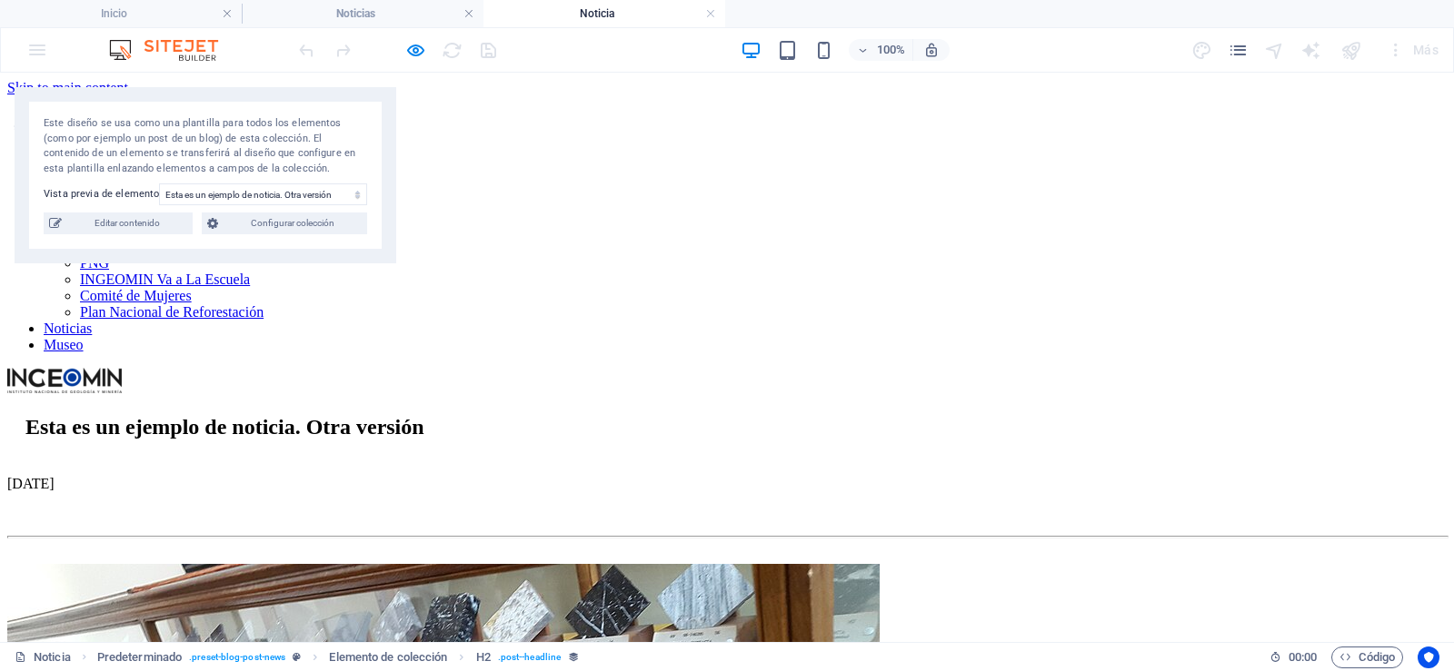
click at [683, 11] on h4 "Noticia" at bounding box center [604, 14] width 242 height 20
click at [413, 2] on li "Noticias" at bounding box center [363, 13] width 242 height 27
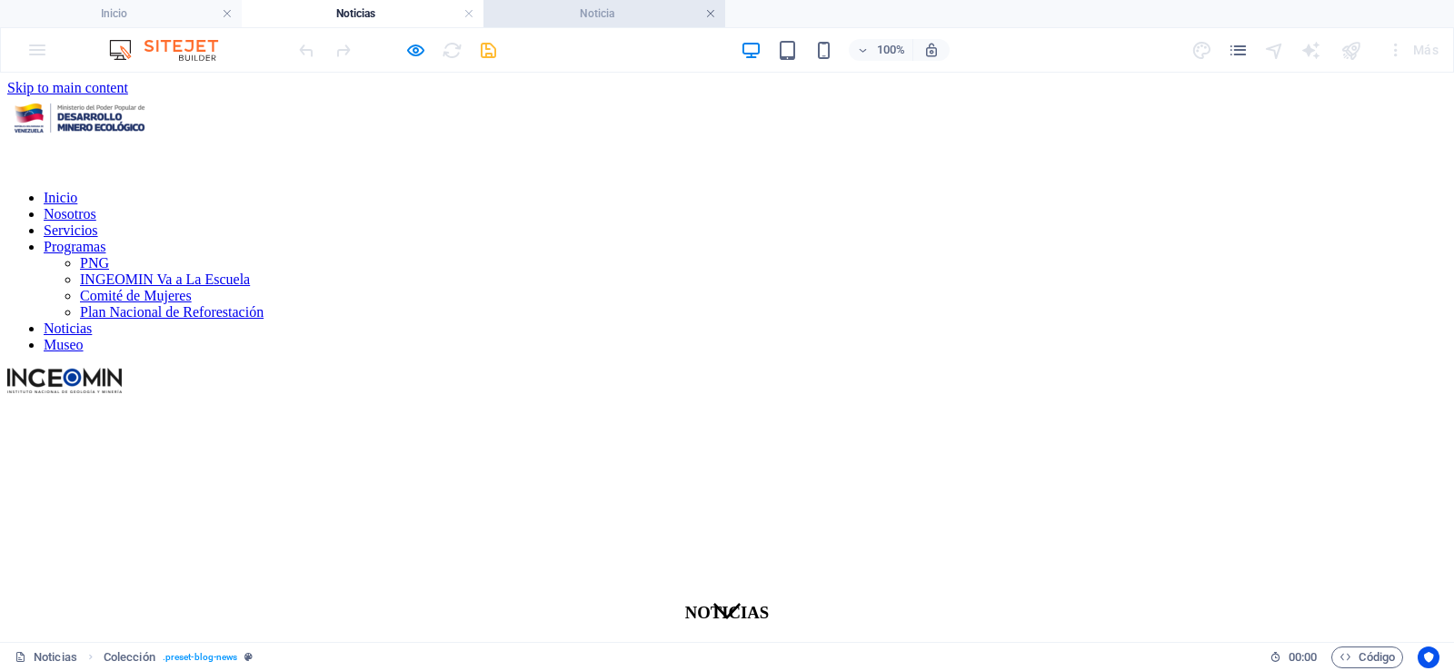
click at [713, 14] on link at bounding box center [710, 13] width 11 height 17
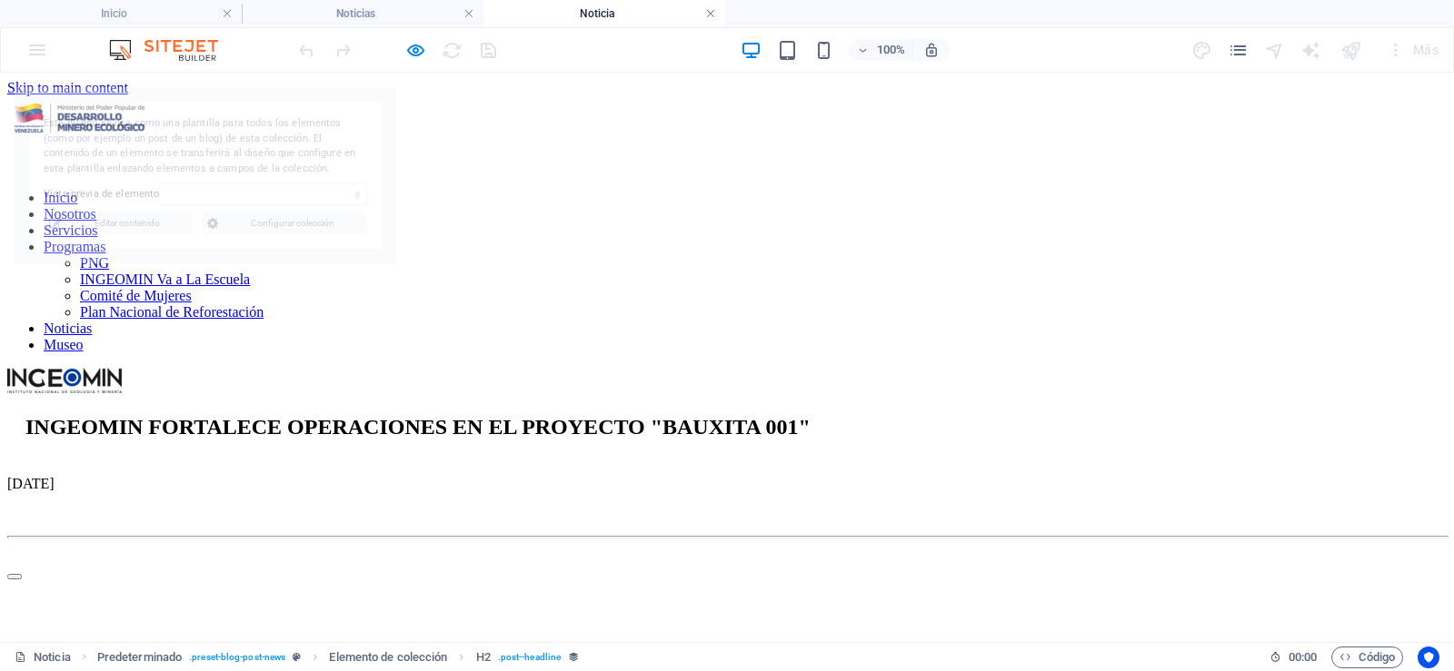
click at [707, 15] on link at bounding box center [710, 13] width 11 height 17
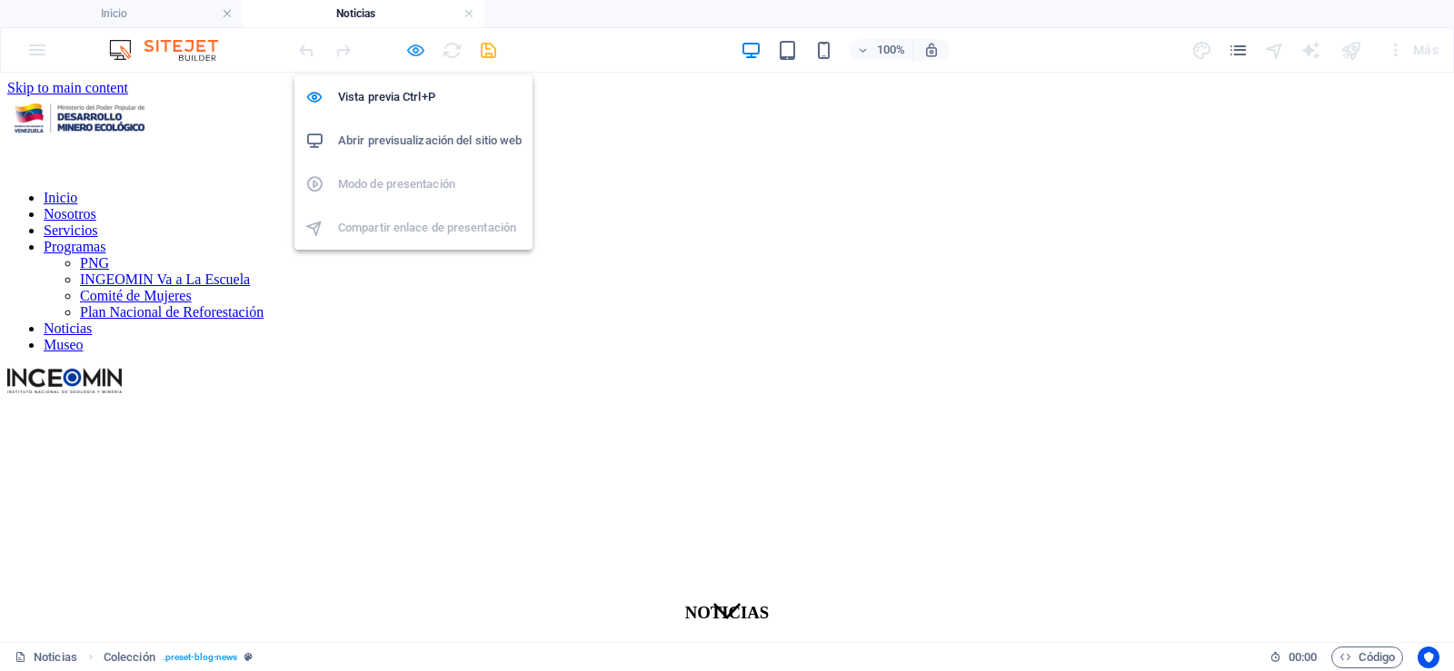
click at [421, 55] on icon "button" at bounding box center [415, 50] width 21 height 21
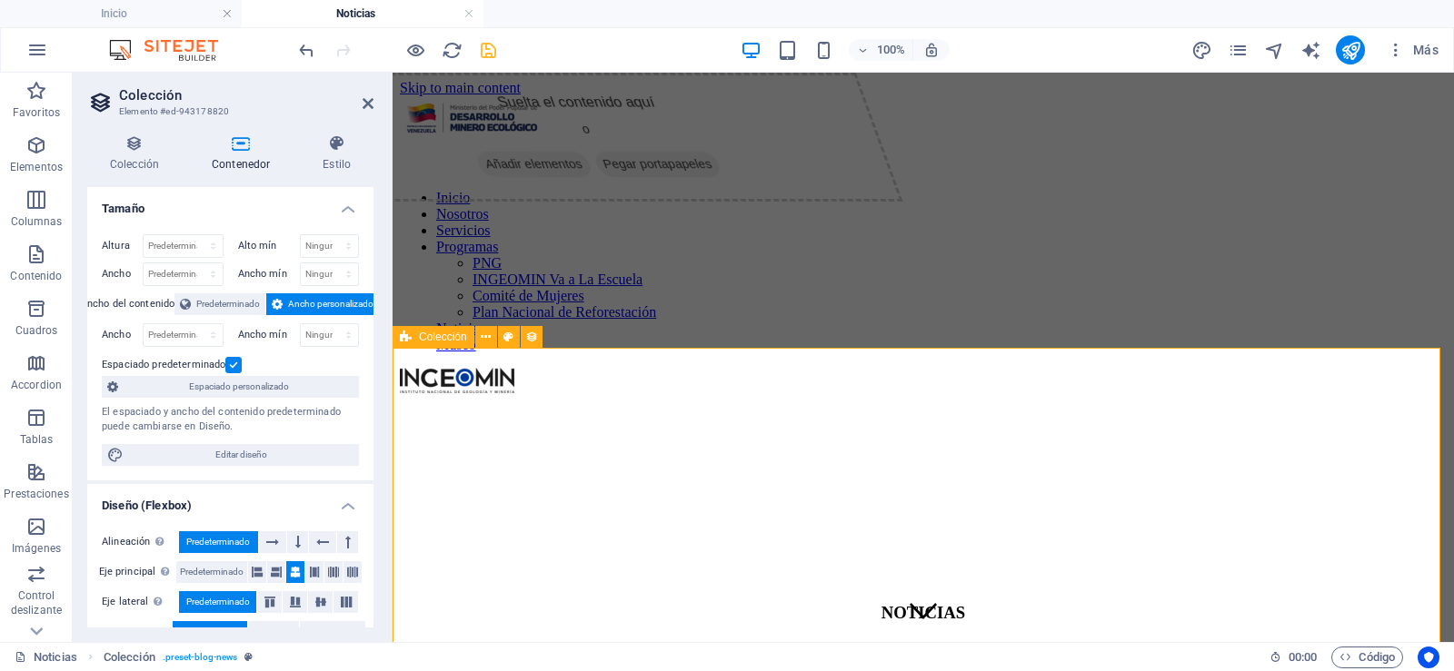
click at [405, 345] on icon at bounding box center [406, 337] width 12 height 22
click at [369, 104] on icon at bounding box center [368, 103] width 11 height 15
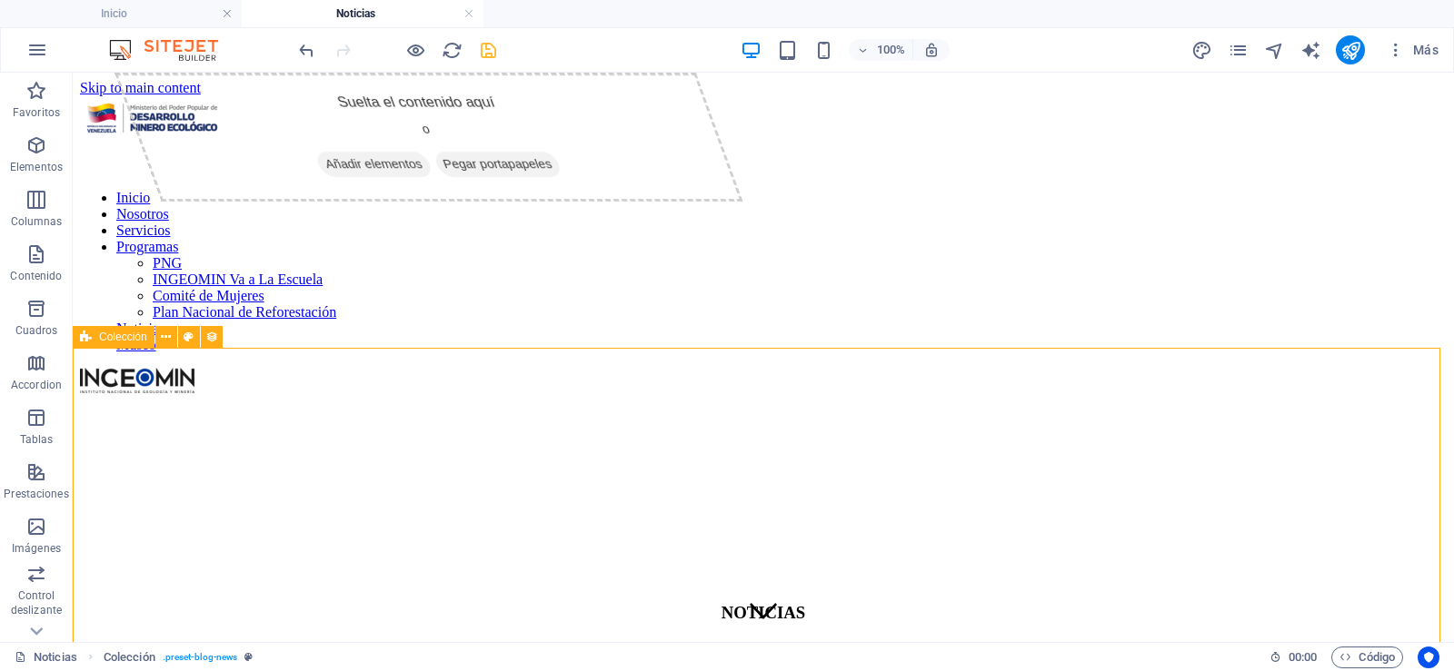
click at [91, 343] on icon at bounding box center [86, 337] width 12 height 22
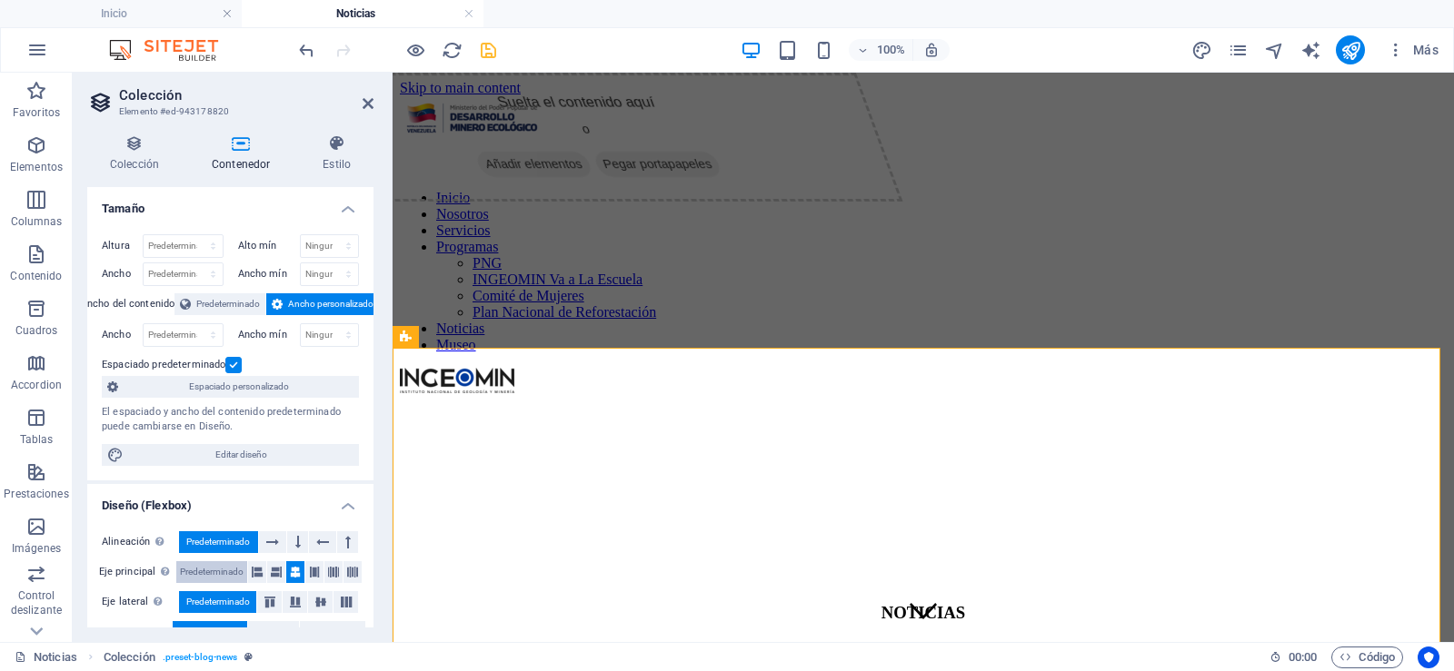
click at [198, 569] on span "Predeterminado" at bounding box center [212, 573] width 64 height 22
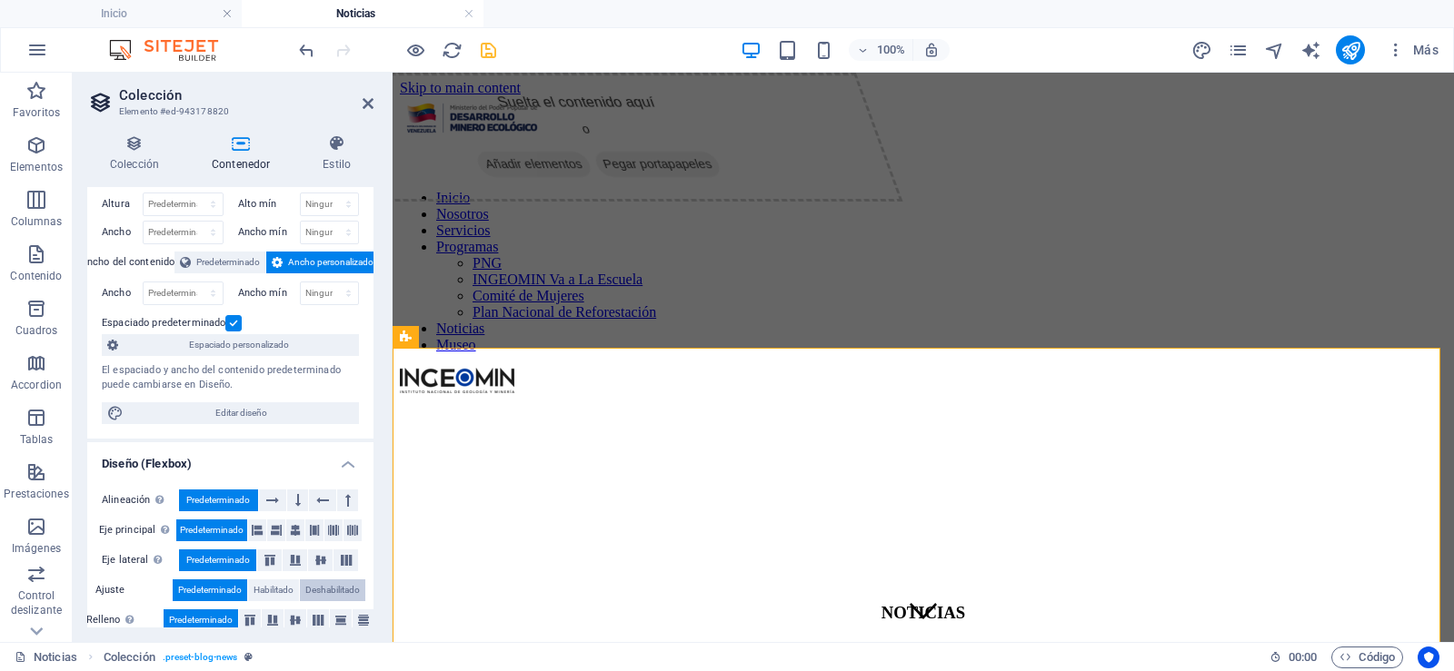
scroll to position [61, 0]
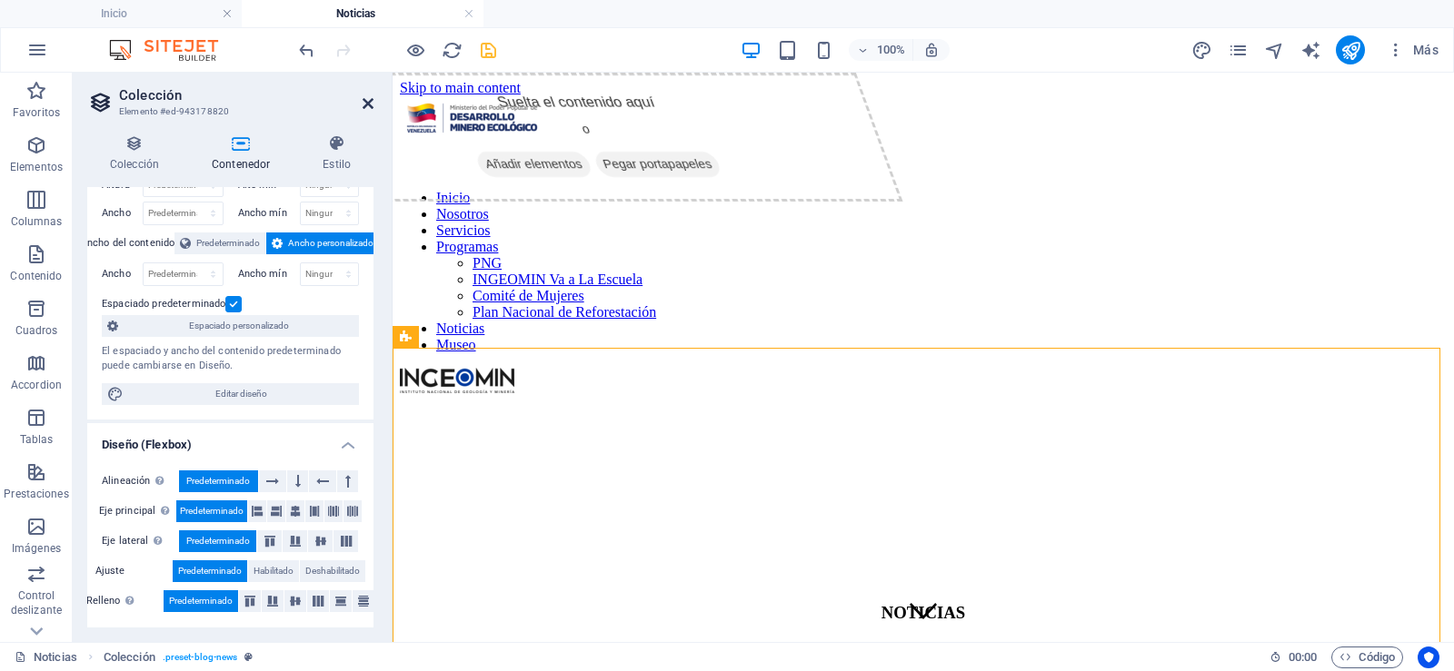
click at [367, 102] on icon at bounding box center [368, 103] width 11 height 15
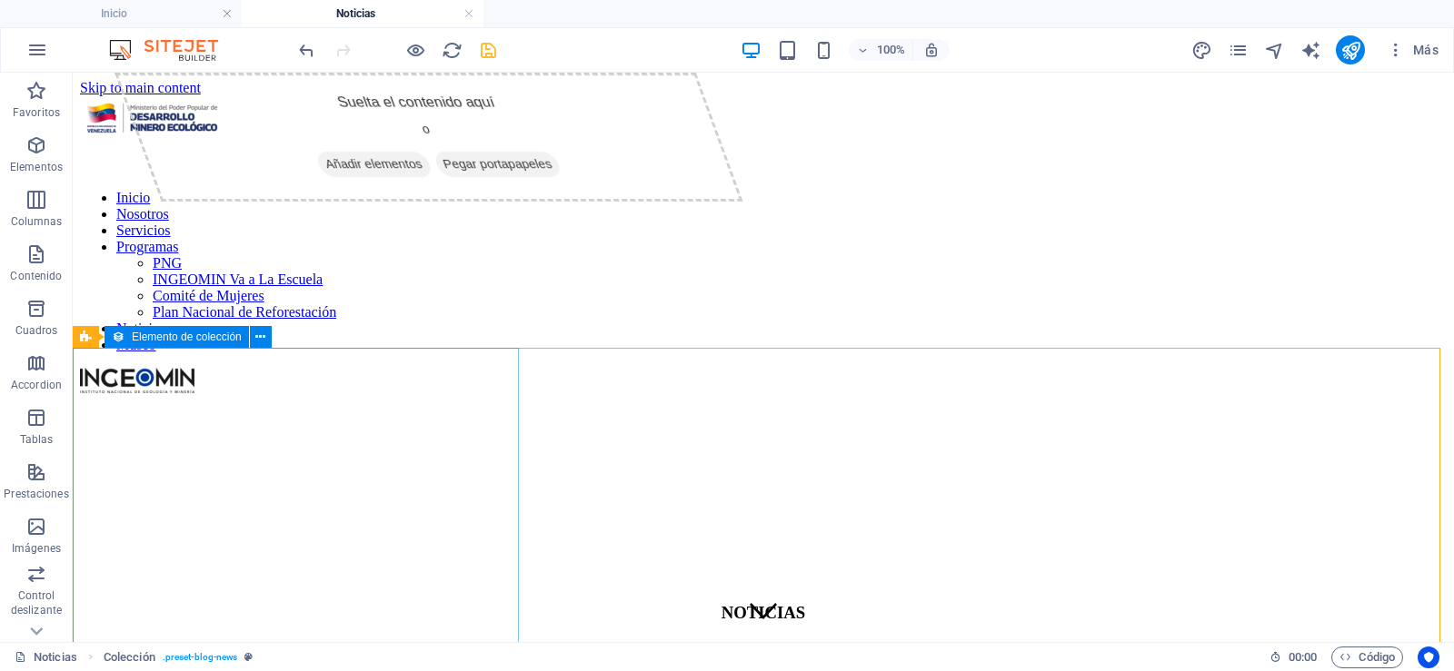
click at [132, 339] on span "Elemento de colección" at bounding box center [187, 337] width 110 height 11
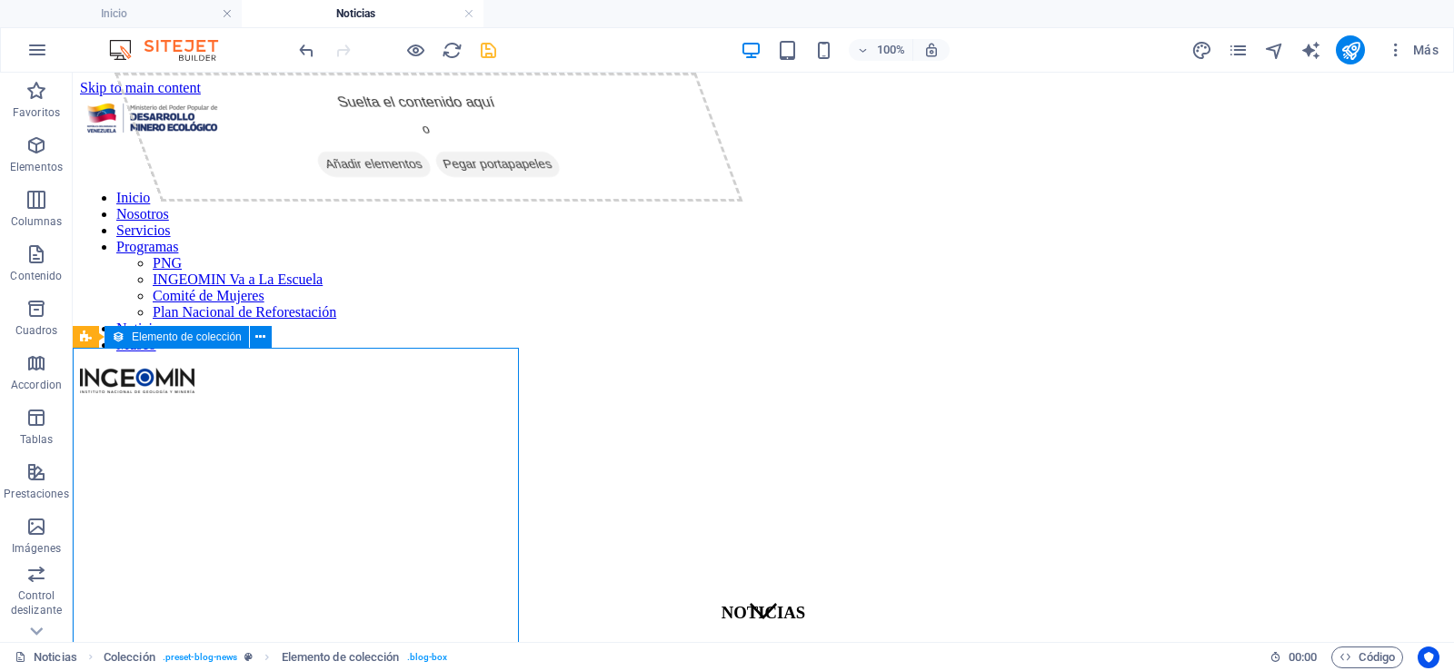
click at [132, 339] on span "Elemento de colección" at bounding box center [187, 337] width 110 height 11
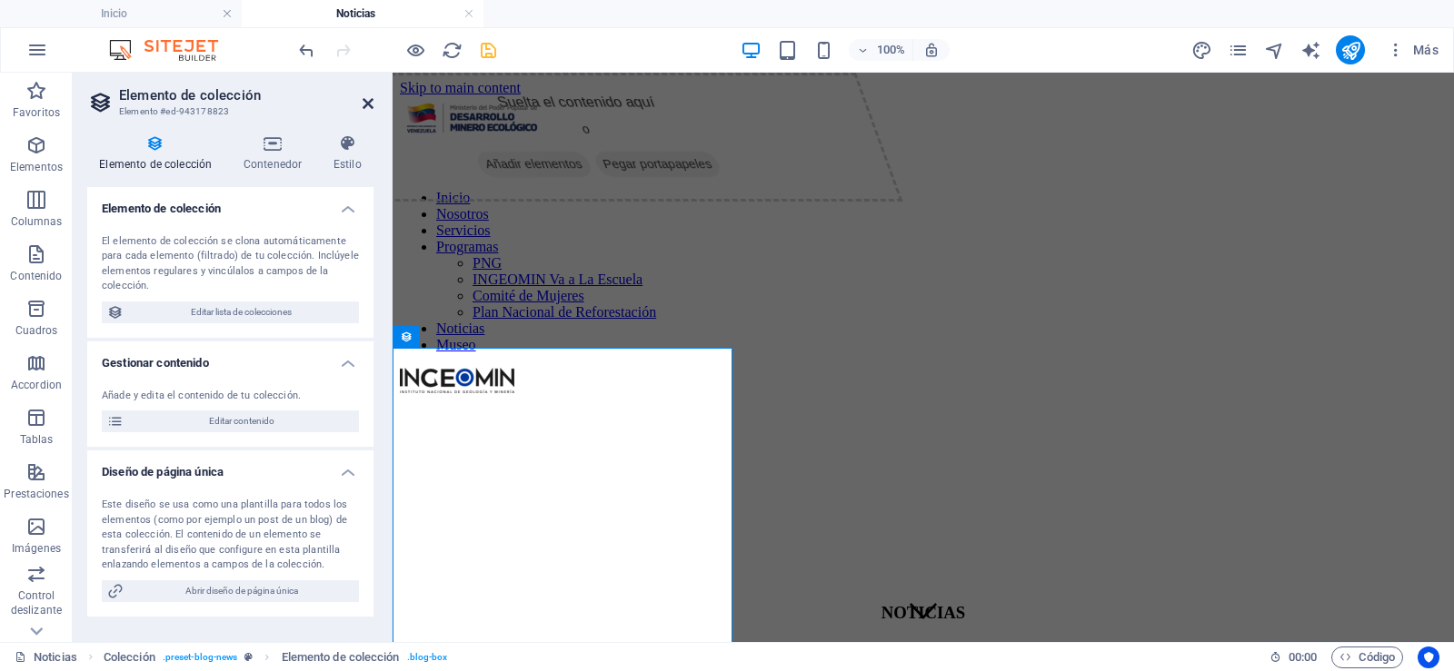
click at [368, 97] on icon at bounding box center [368, 103] width 11 height 15
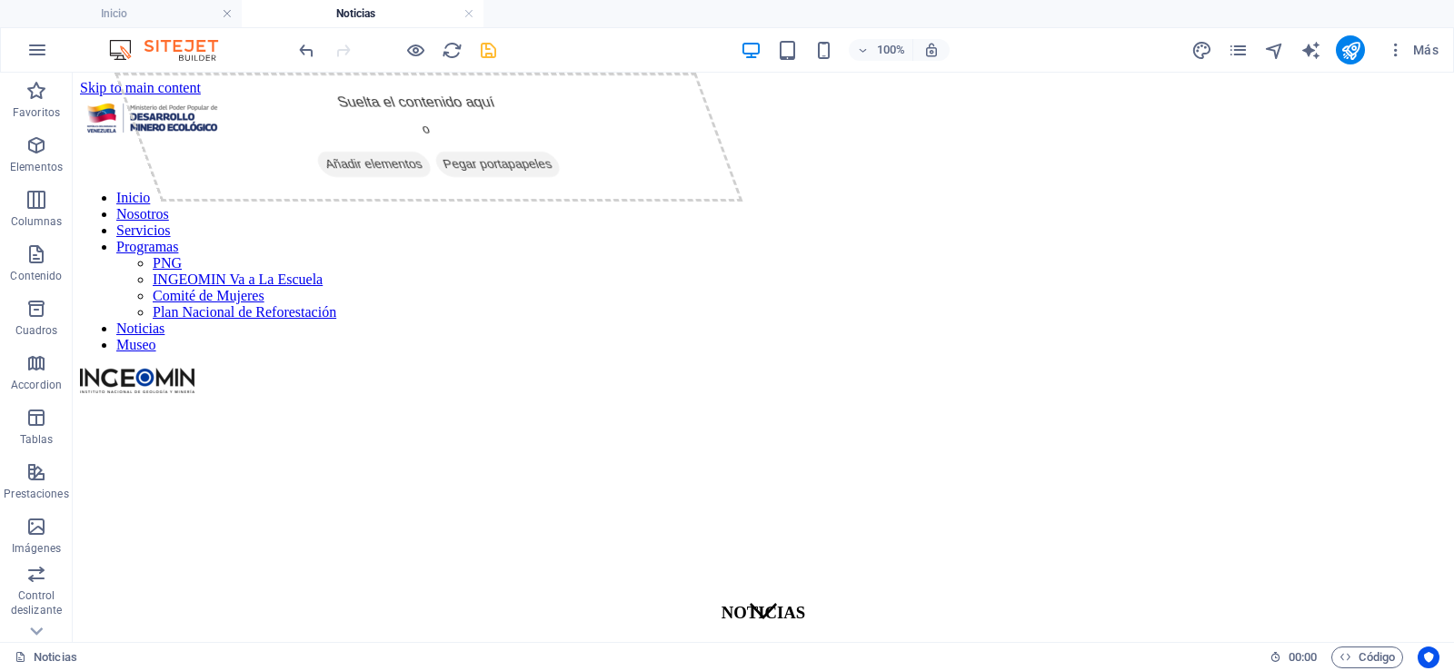
click at [168, 342] on icon at bounding box center [166, 337] width 10 height 19
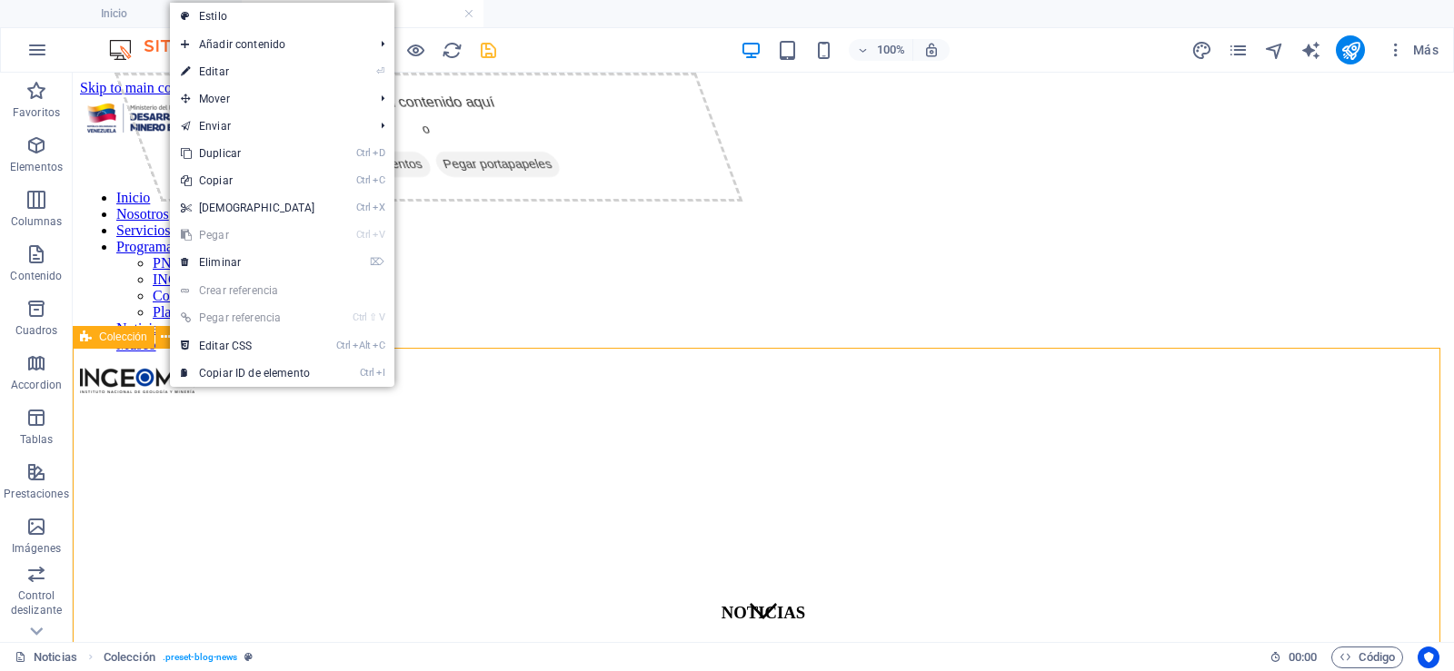
click at [135, 341] on span "Colección" at bounding box center [123, 337] width 48 height 11
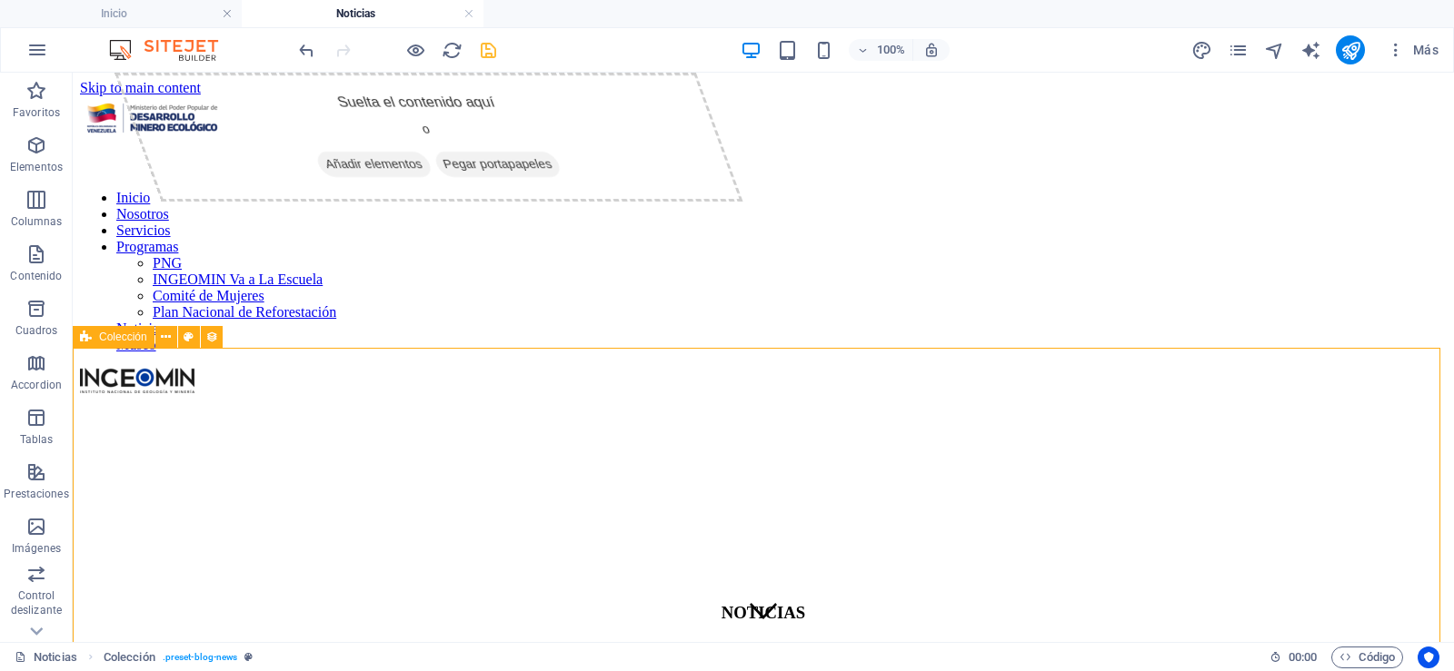
click at [135, 341] on span "Colección" at bounding box center [123, 337] width 48 height 11
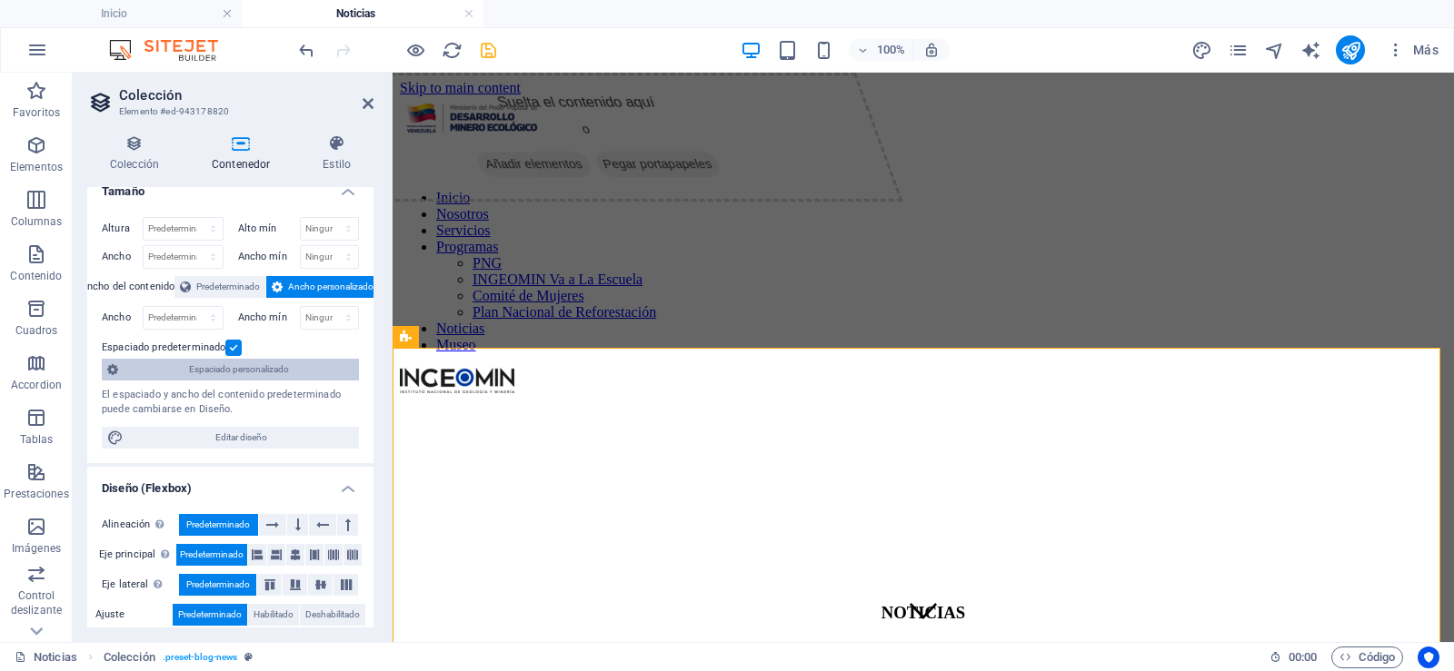
scroll to position [0, 0]
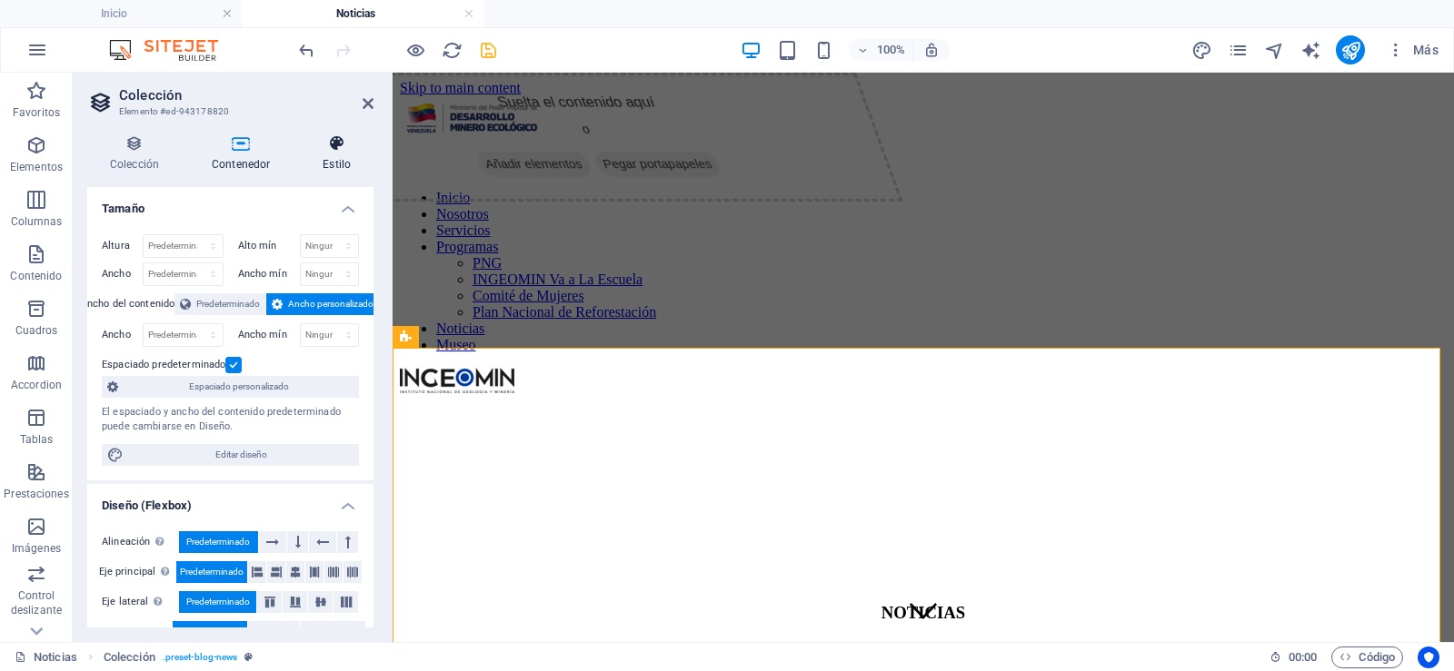
click at [333, 152] on icon at bounding box center [337, 143] width 74 height 18
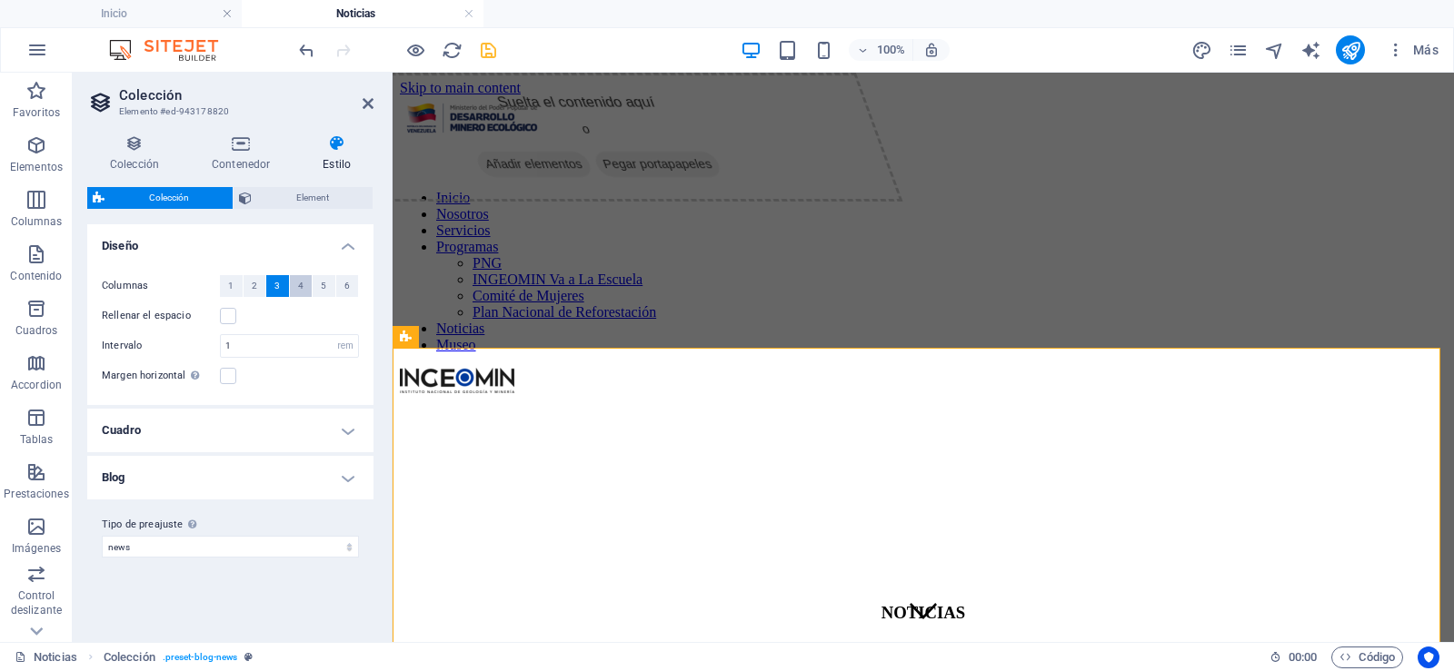
click at [299, 284] on span "4" at bounding box center [300, 286] width 5 height 22
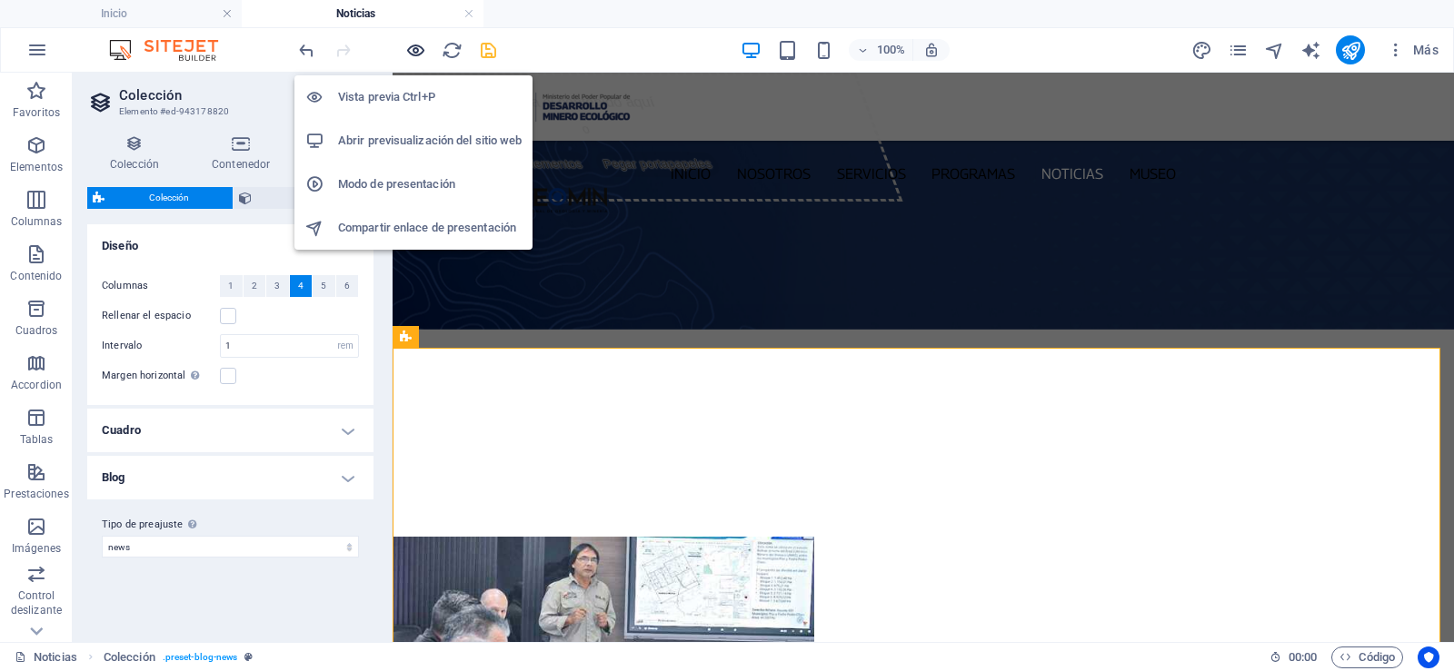
click at [410, 55] on icon "button" at bounding box center [415, 50] width 21 height 21
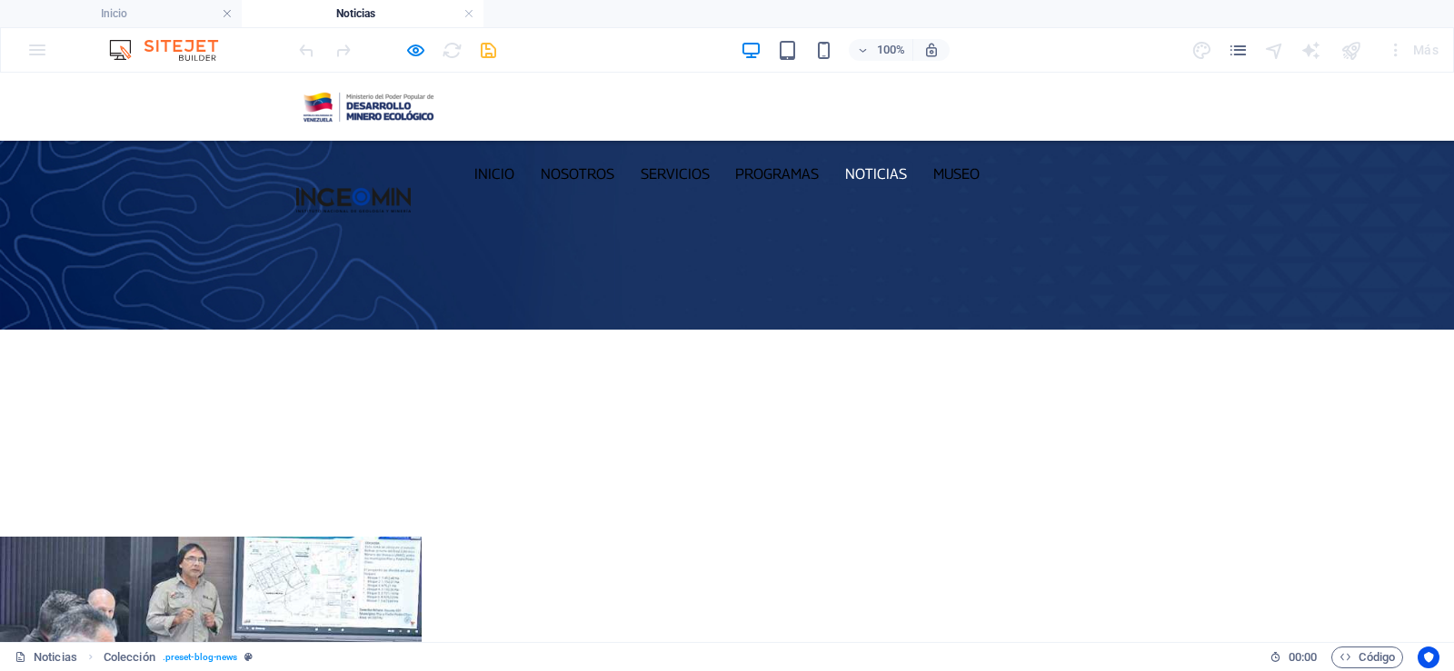
scroll to position [182, 0]
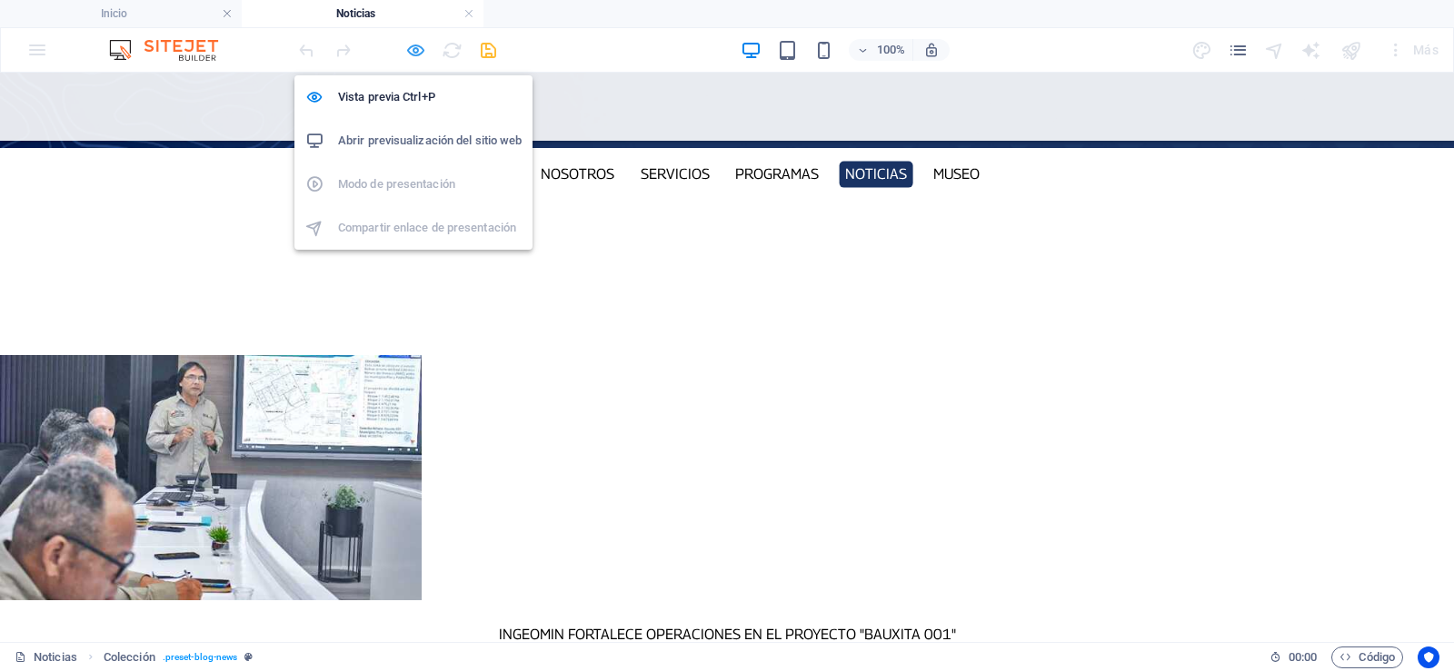
click at [423, 54] on icon "button" at bounding box center [415, 50] width 21 height 21
select select "rem"
select select "preset-blog-news"
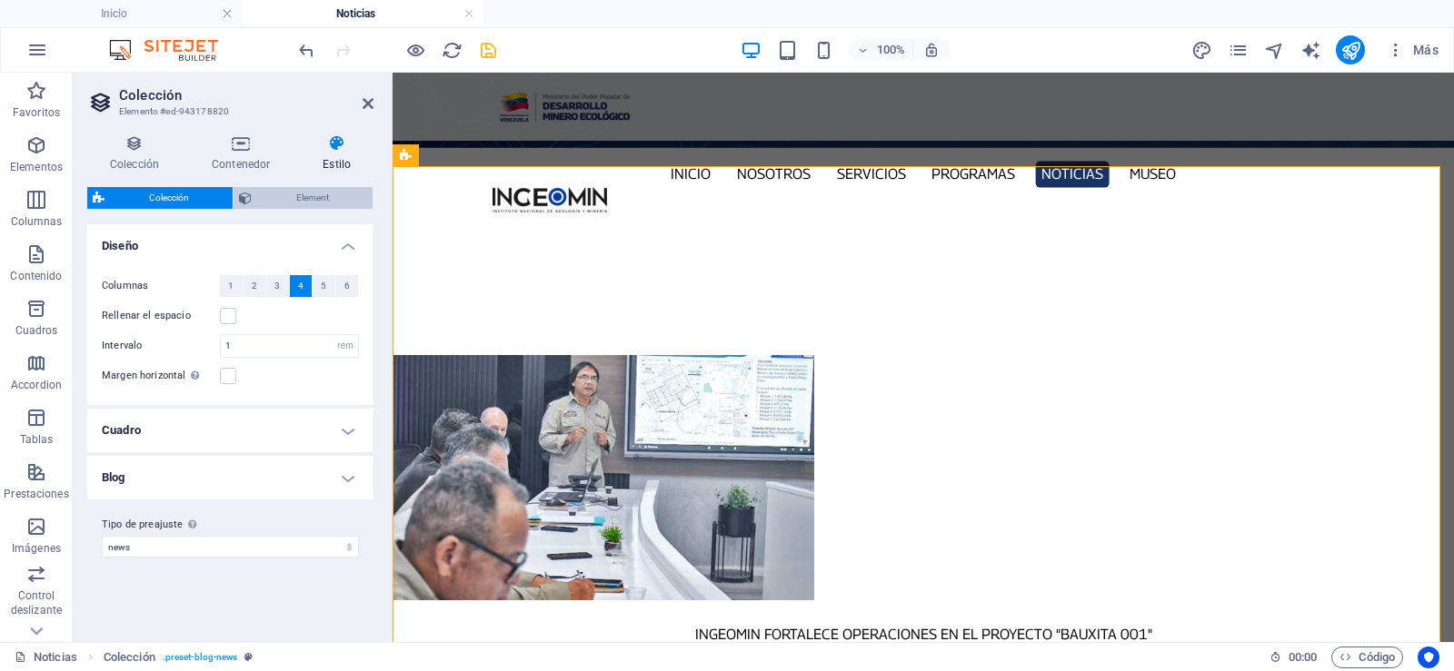
click at [302, 199] on span "Element" at bounding box center [312, 198] width 110 height 22
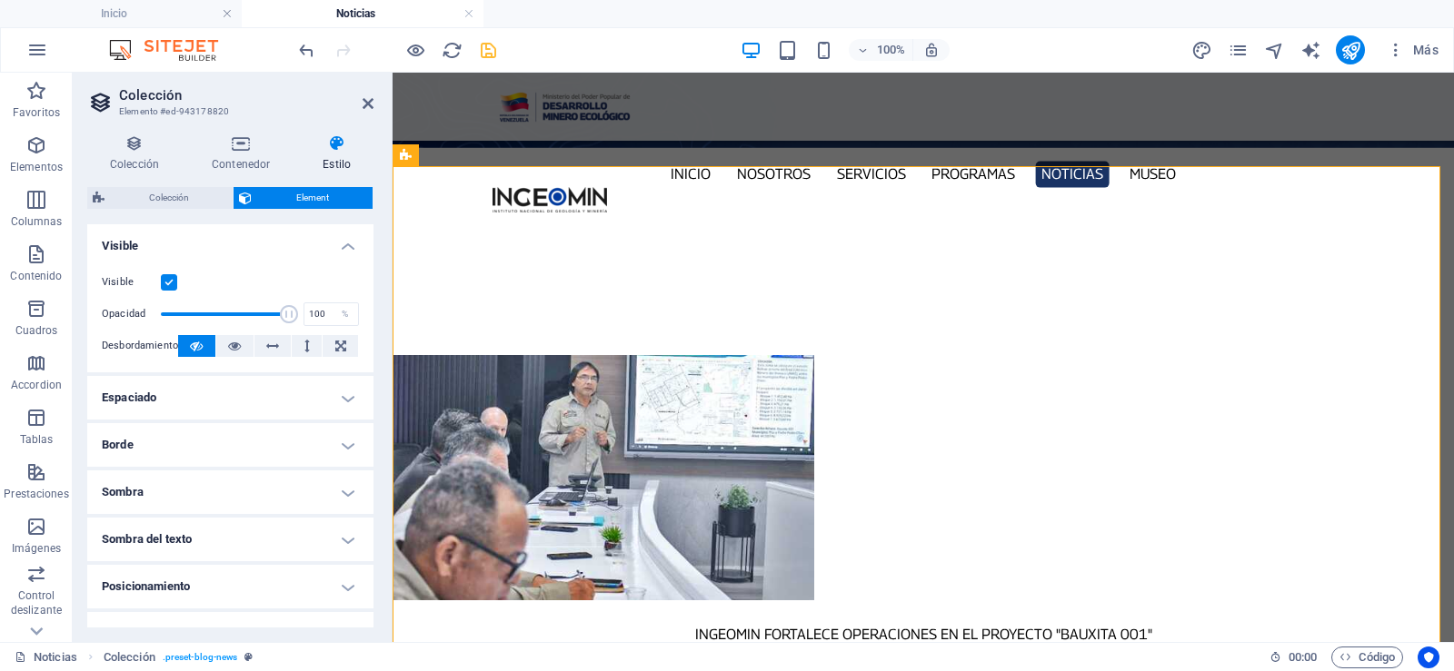
click at [194, 403] on h4 "Espaciado" at bounding box center [230, 398] width 286 height 44
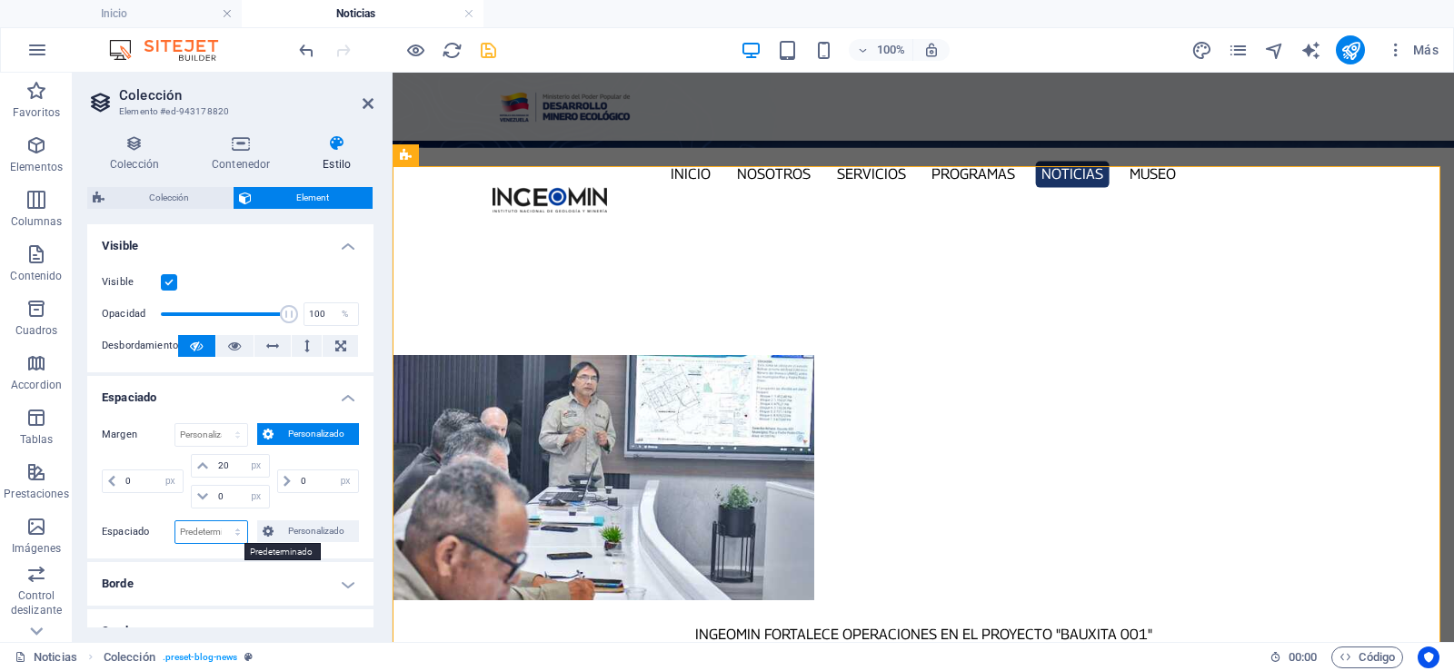
click at [223, 539] on select "Predeterminado px rem % vh vw Personalizado" at bounding box center [211, 533] width 72 height 22
select select "%"
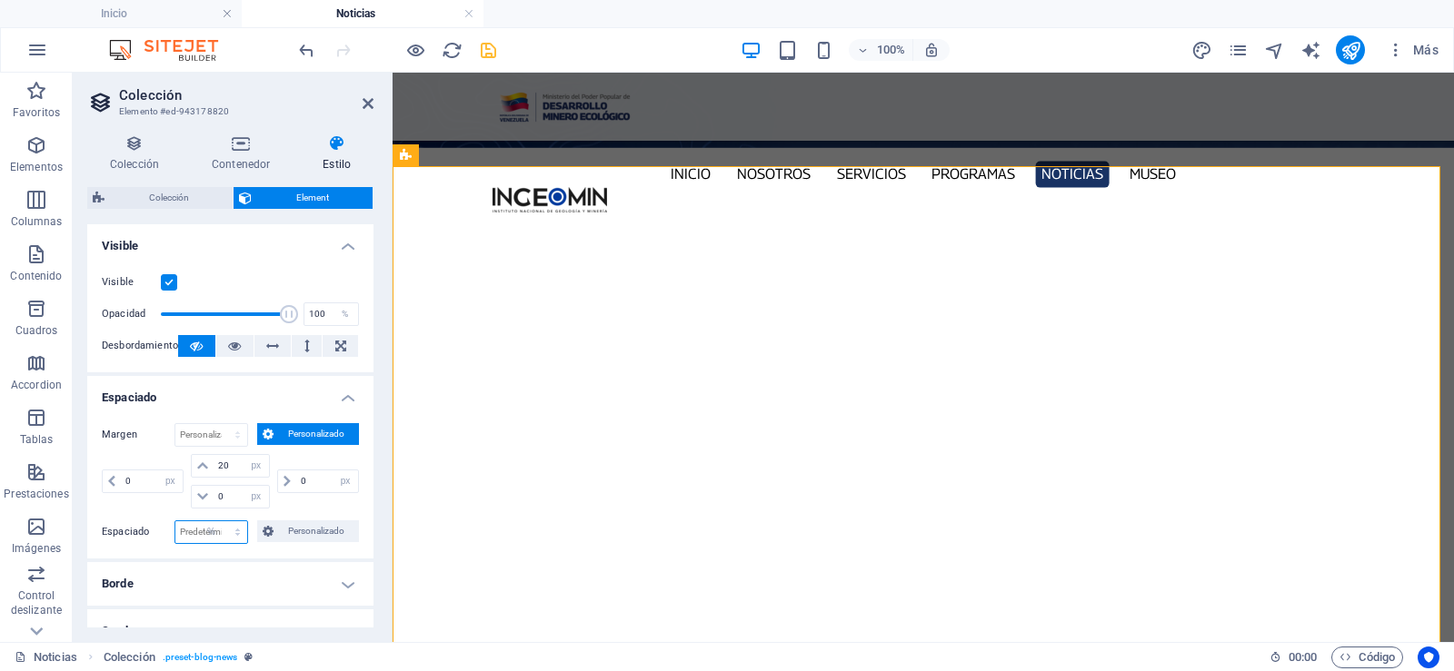
click at [219, 522] on select "Predeterminado px rem % vh vw Personalizado" at bounding box center [211, 533] width 72 height 22
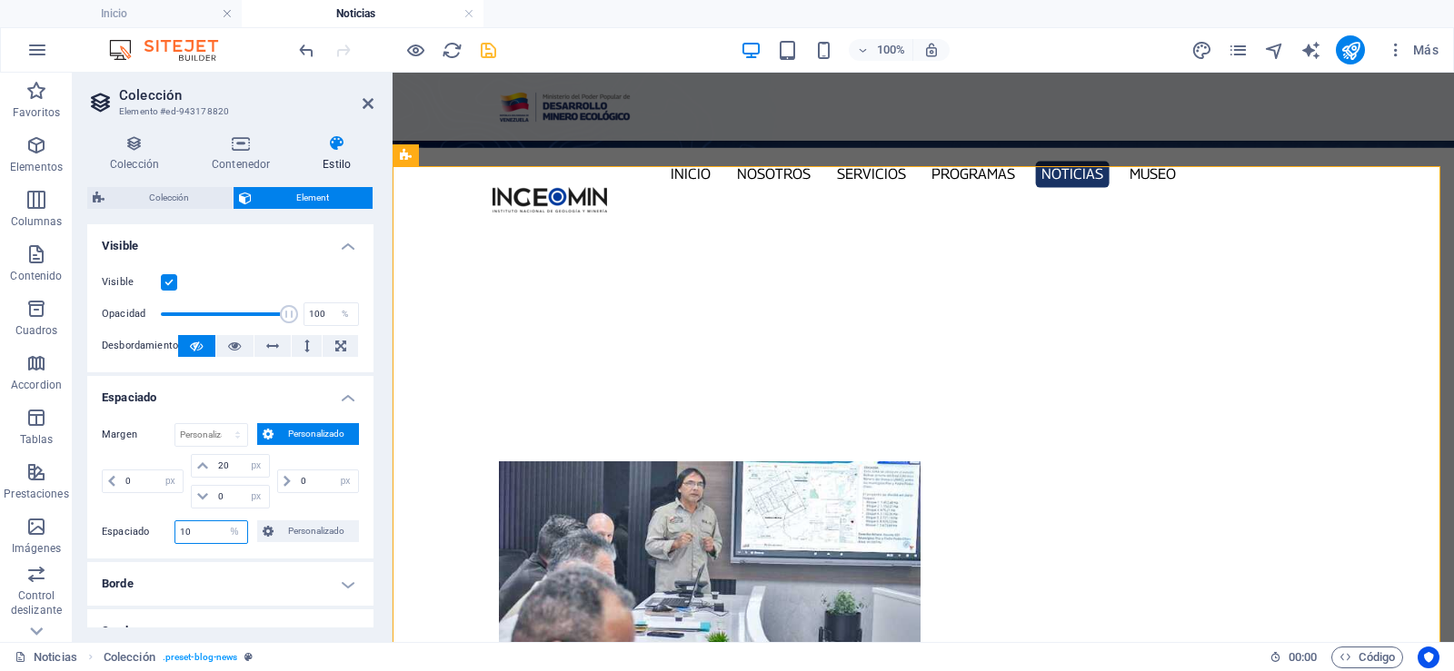
type input "1"
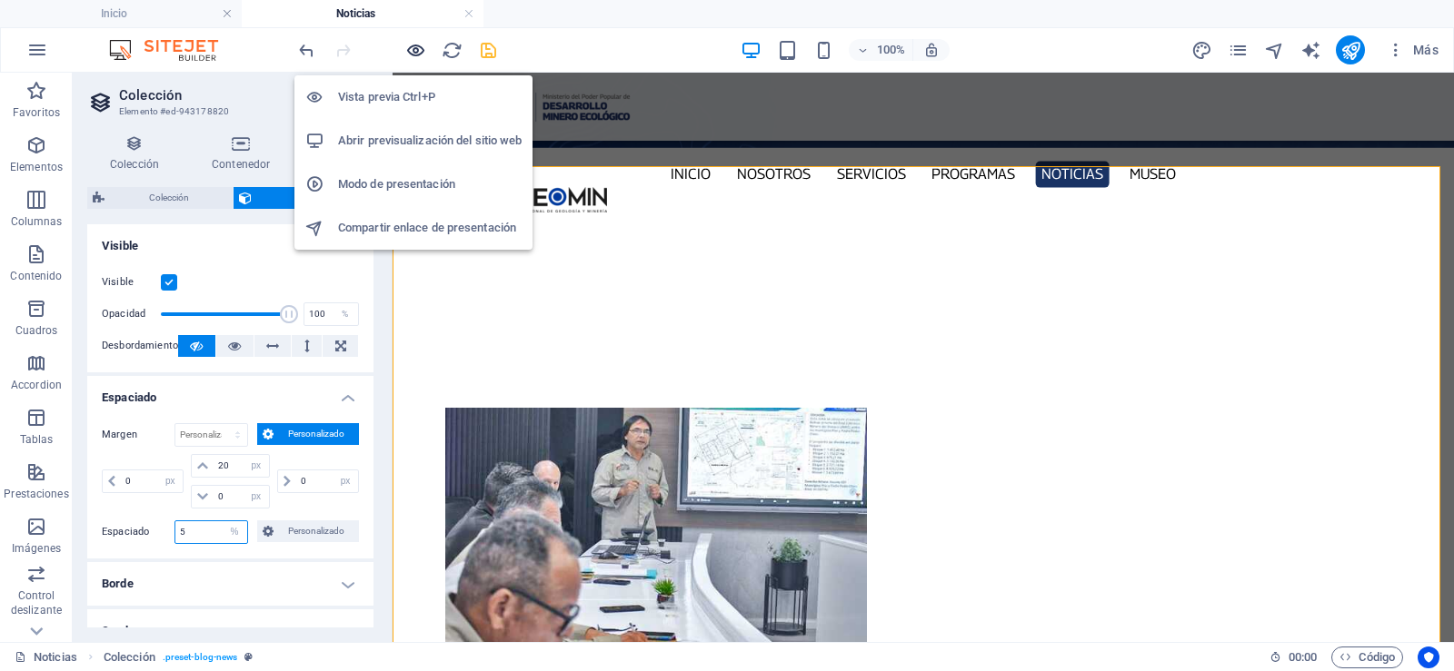
type input "5"
click at [416, 53] on icon "button" at bounding box center [415, 50] width 21 height 21
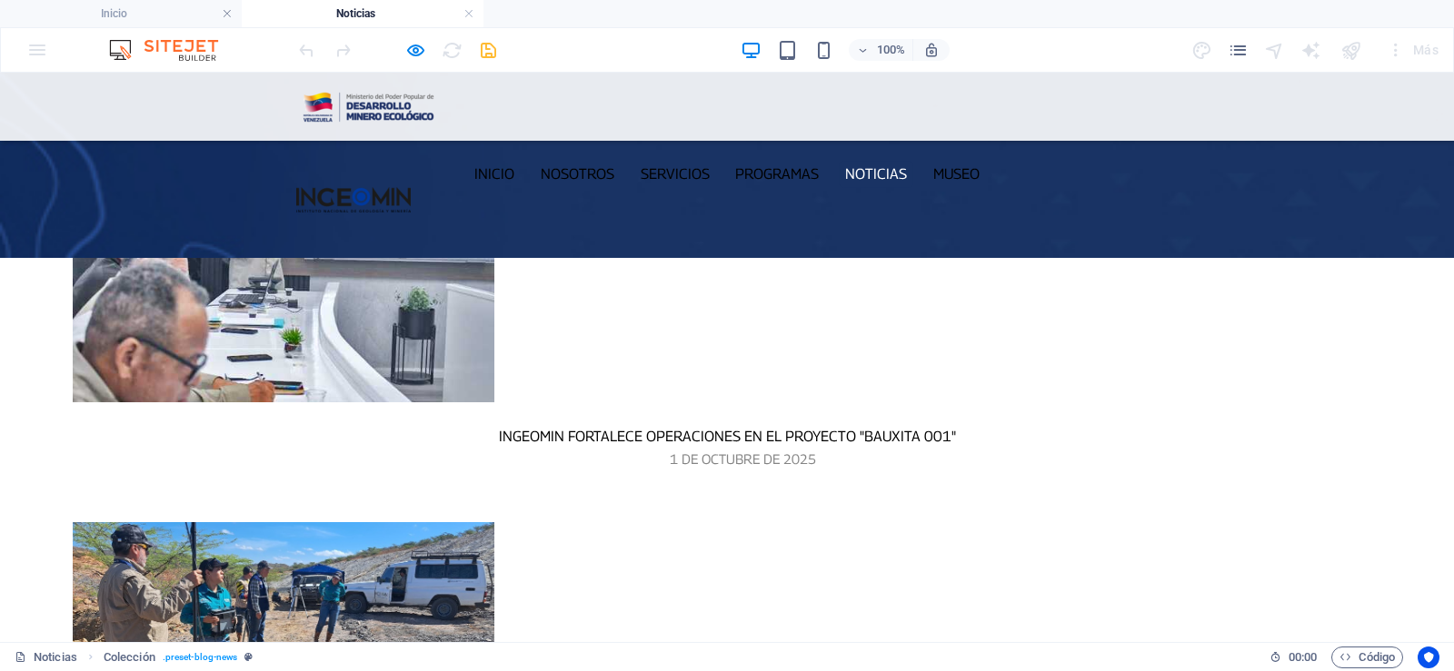
scroll to position [454, 0]
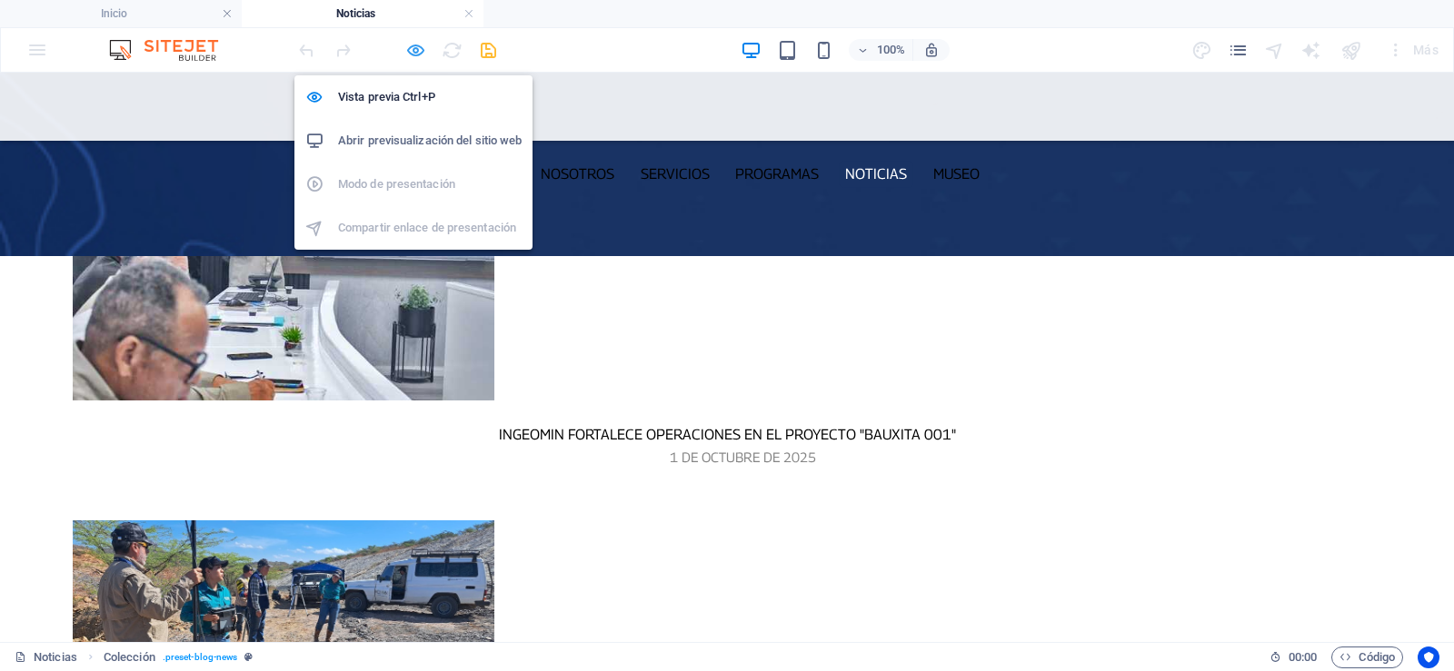
click at [423, 51] on icon "button" at bounding box center [415, 50] width 21 height 21
select select "px"
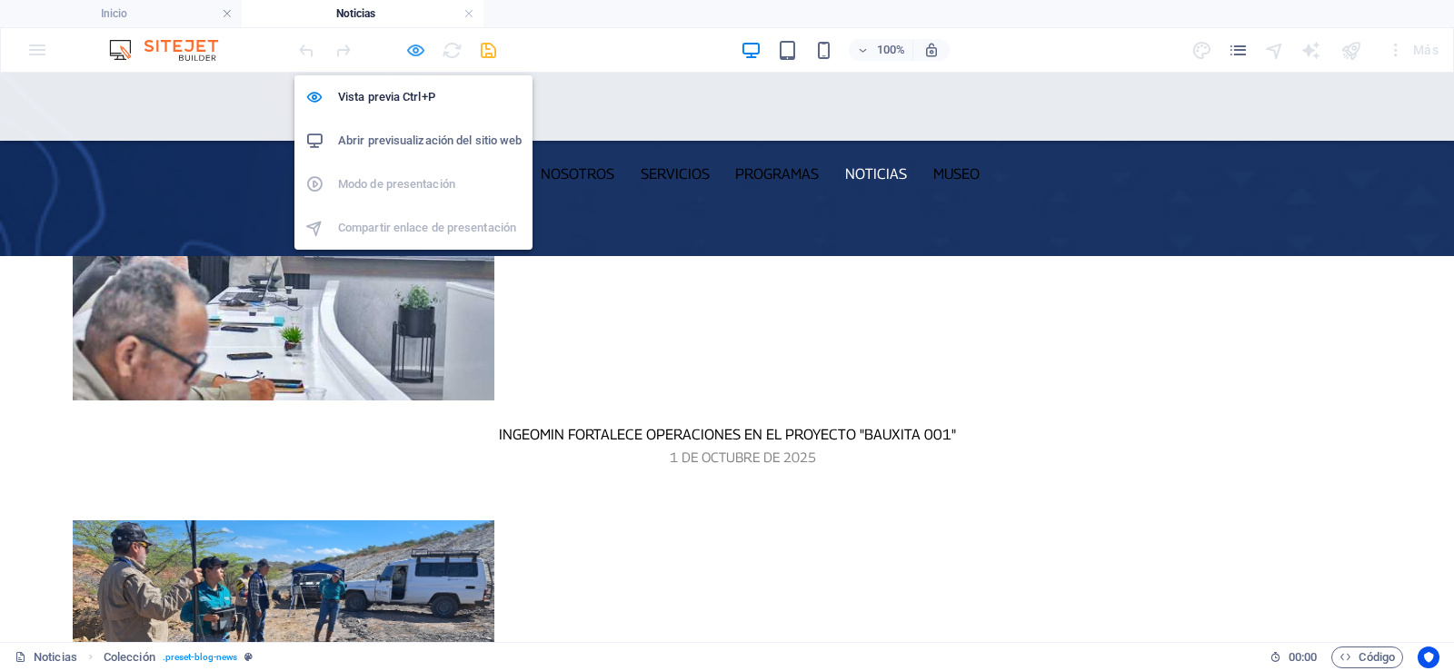
select select "%"
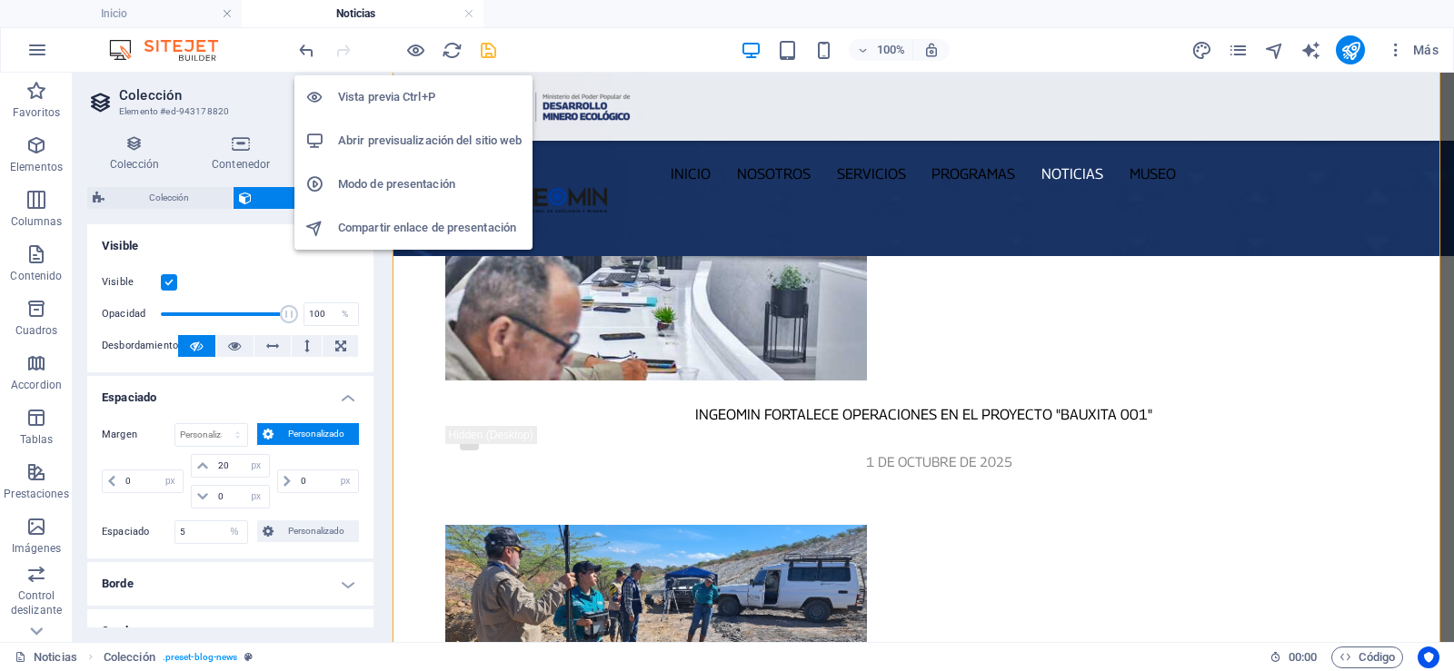
scroll to position [435, 0]
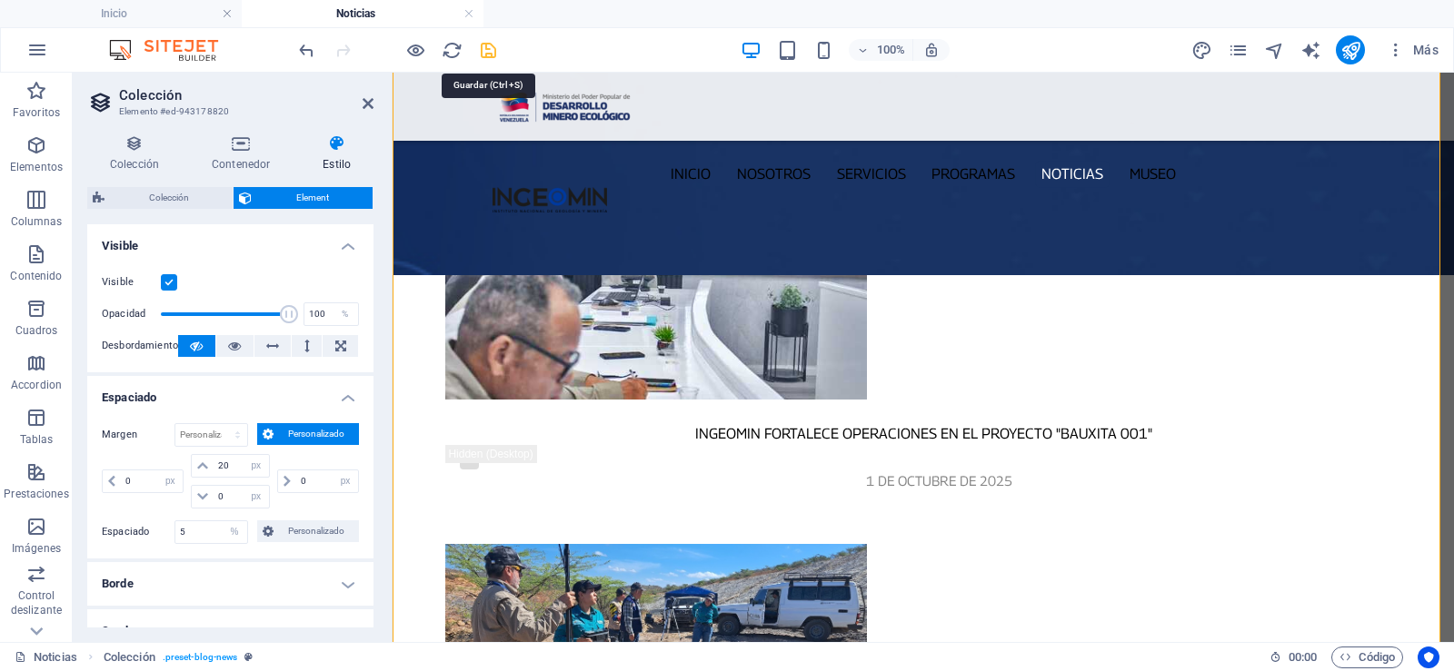
click at [484, 43] on icon "save" at bounding box center [488, 50] width 21 height 21
select select "px"
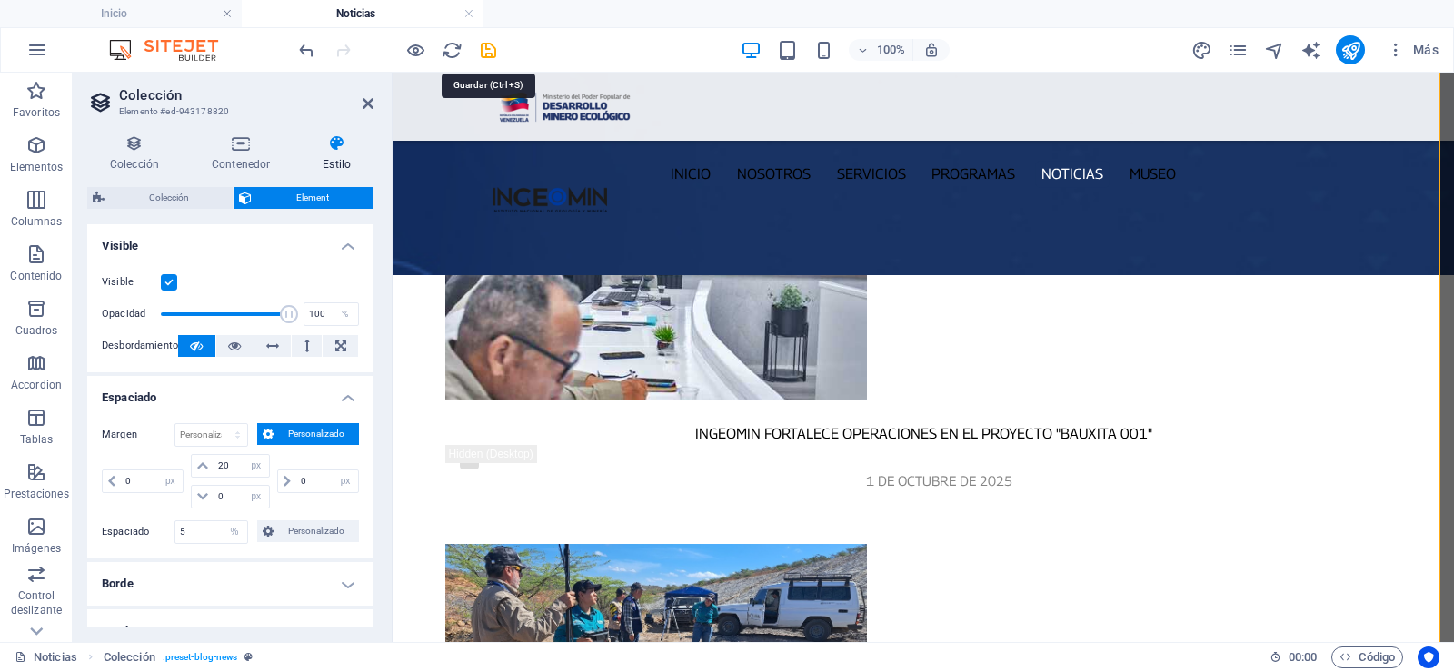
select select "%"
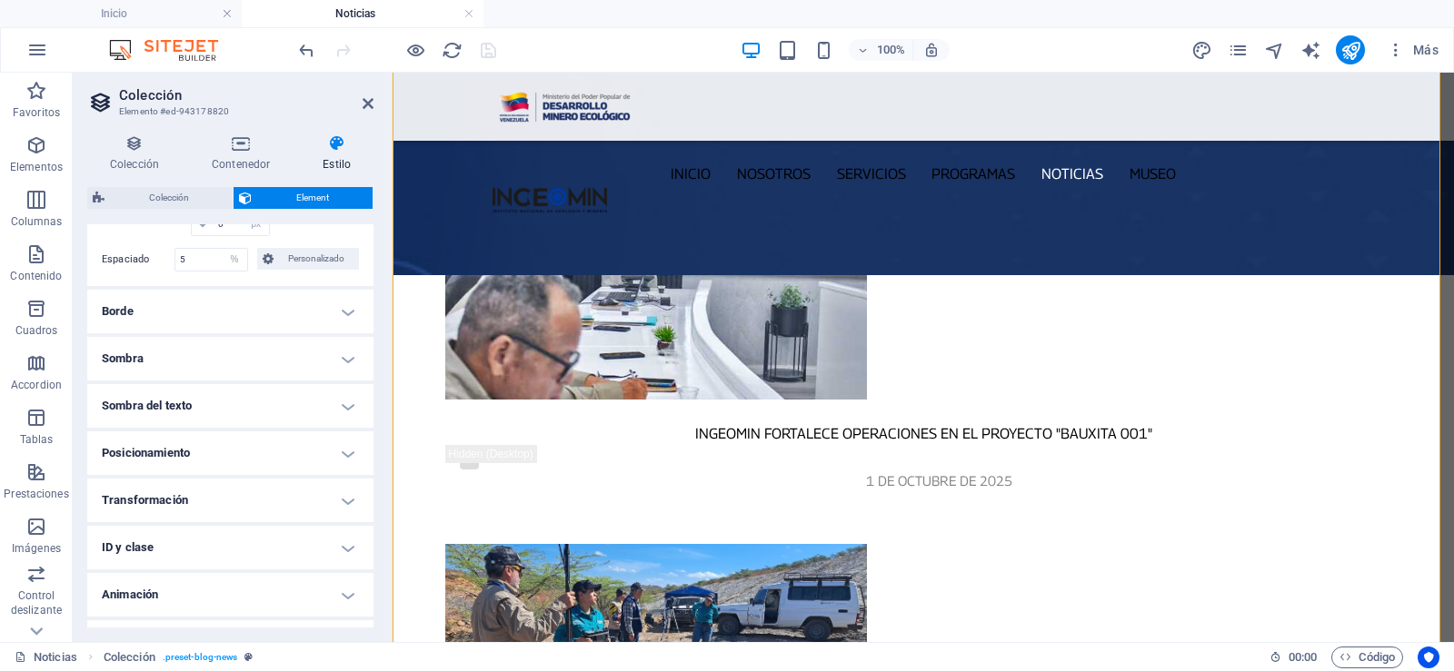
scroll to position [309, 0]
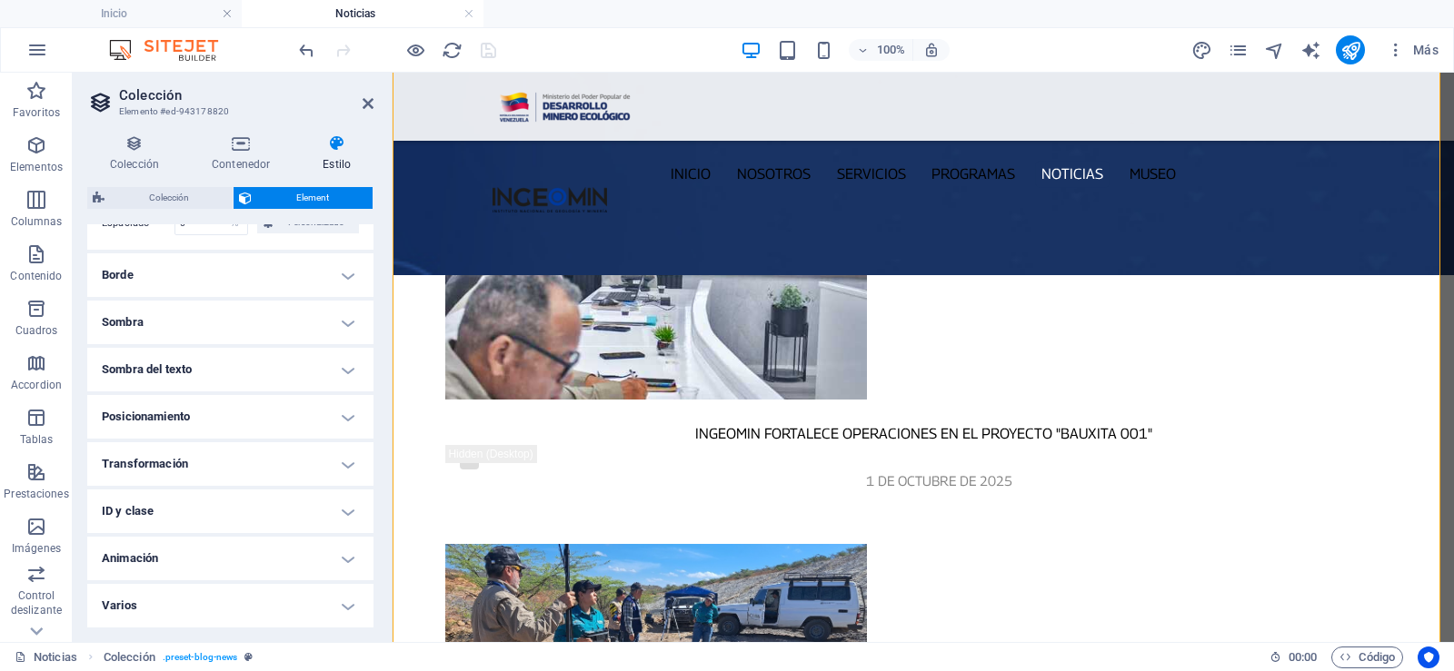
click at [288, 411] on h4 "Posicionamiento" at bounding box center [230, 417] width 286 height 44
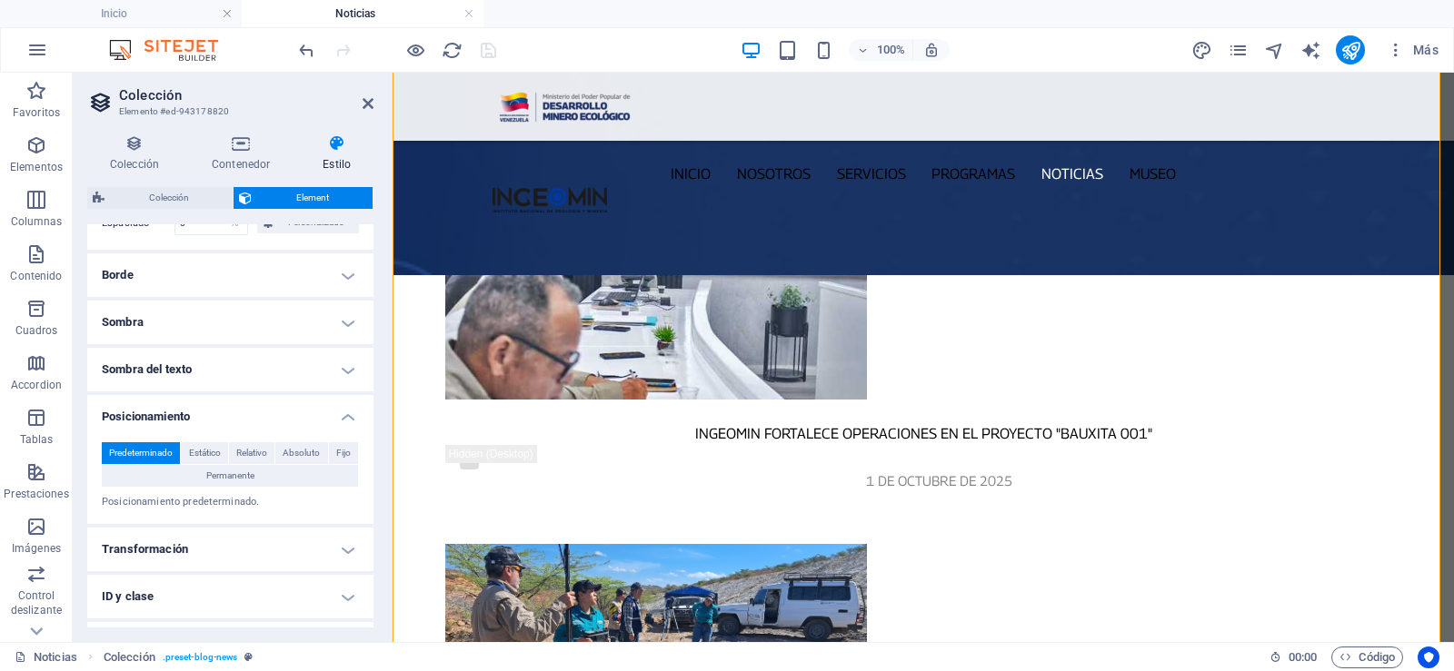
click at [288, 411] on h4 "Posicionamiento" at bounding box center [230, 411] width 286 height 33
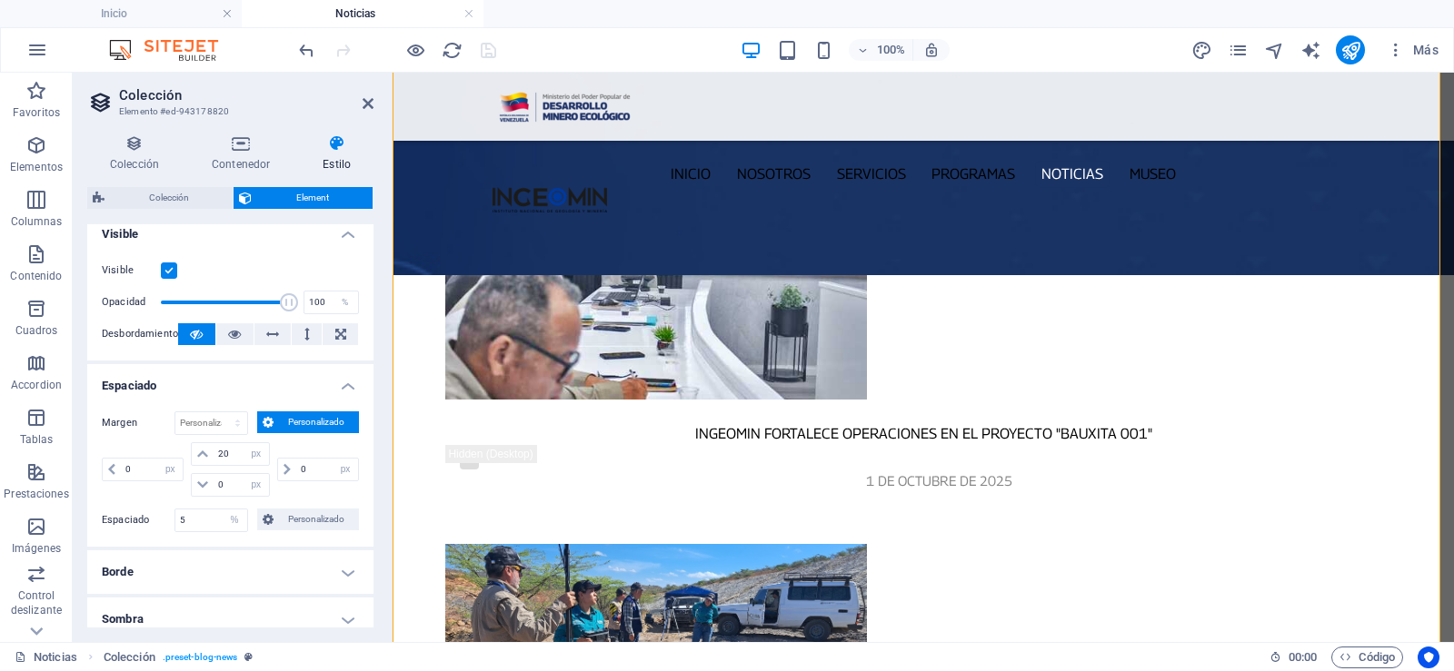
scroll to position [0, 0]
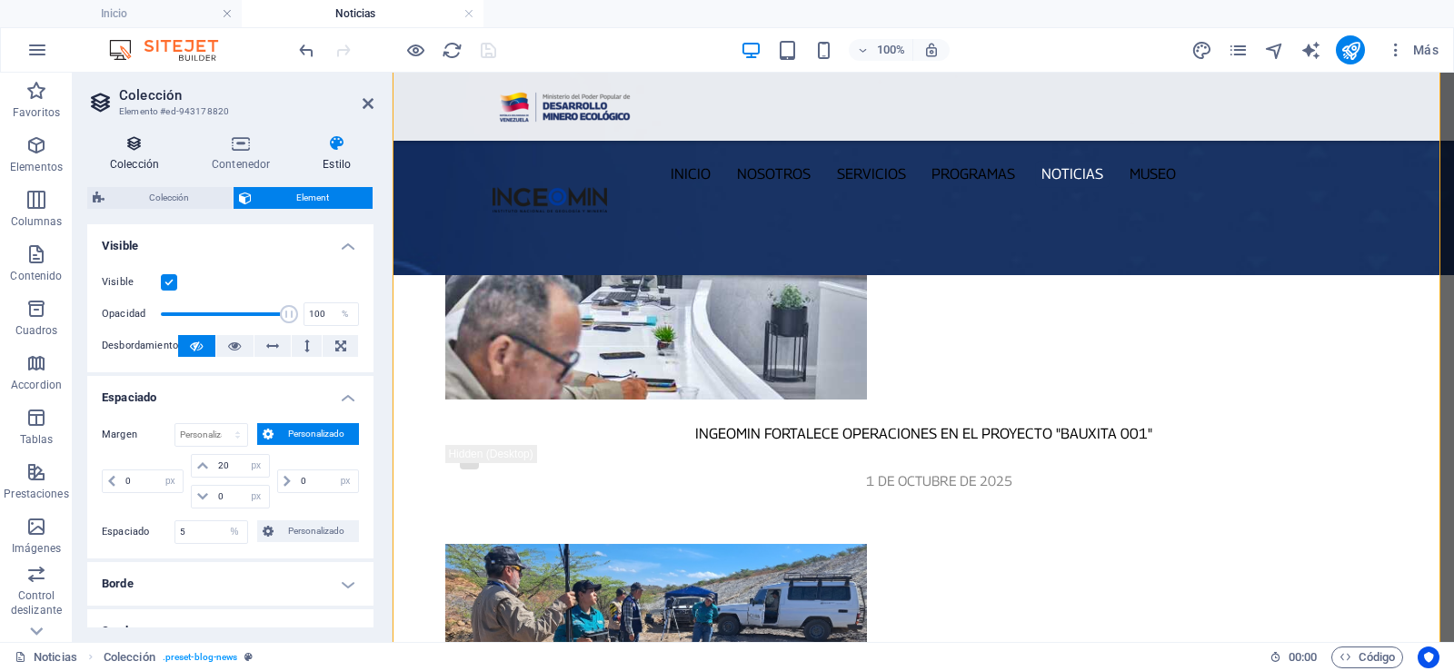
click at [137, 151] on icon at bounding box center [134, 143] width 94 height 18
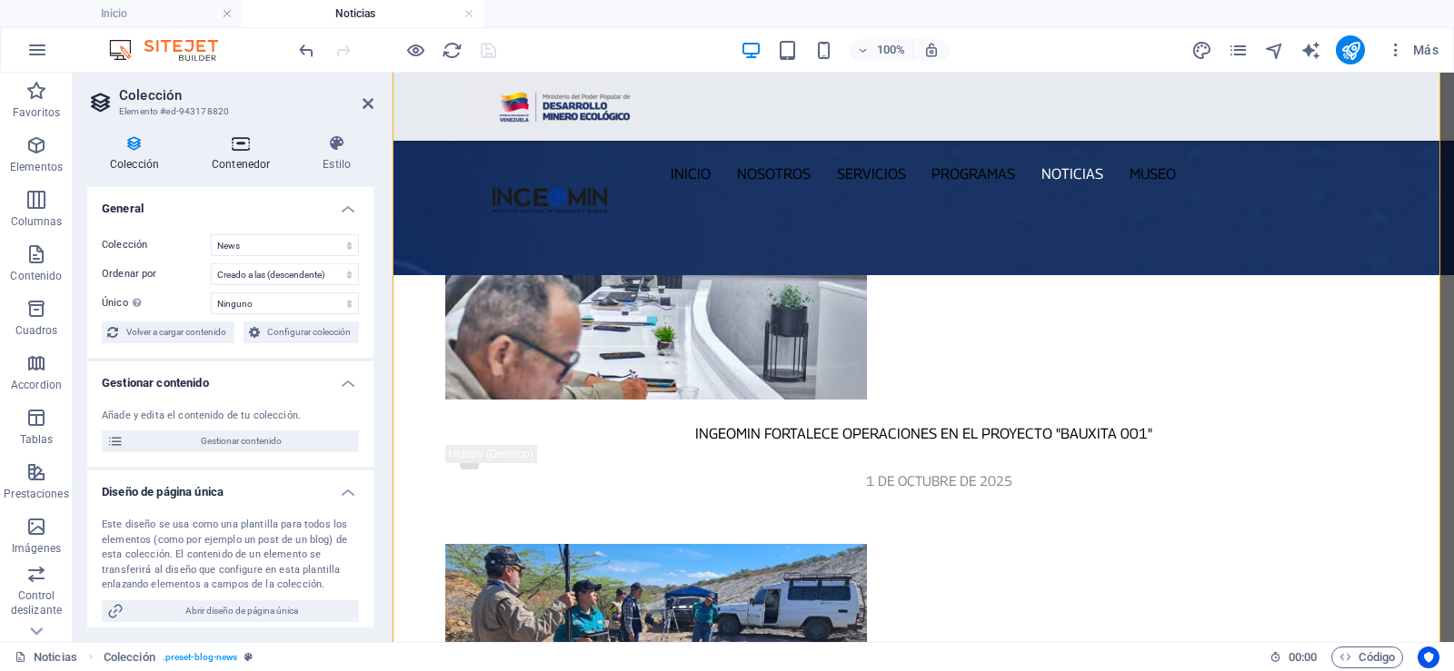
click at [238, 150] on icon at bounding box center [241, 143] width 104 height 18
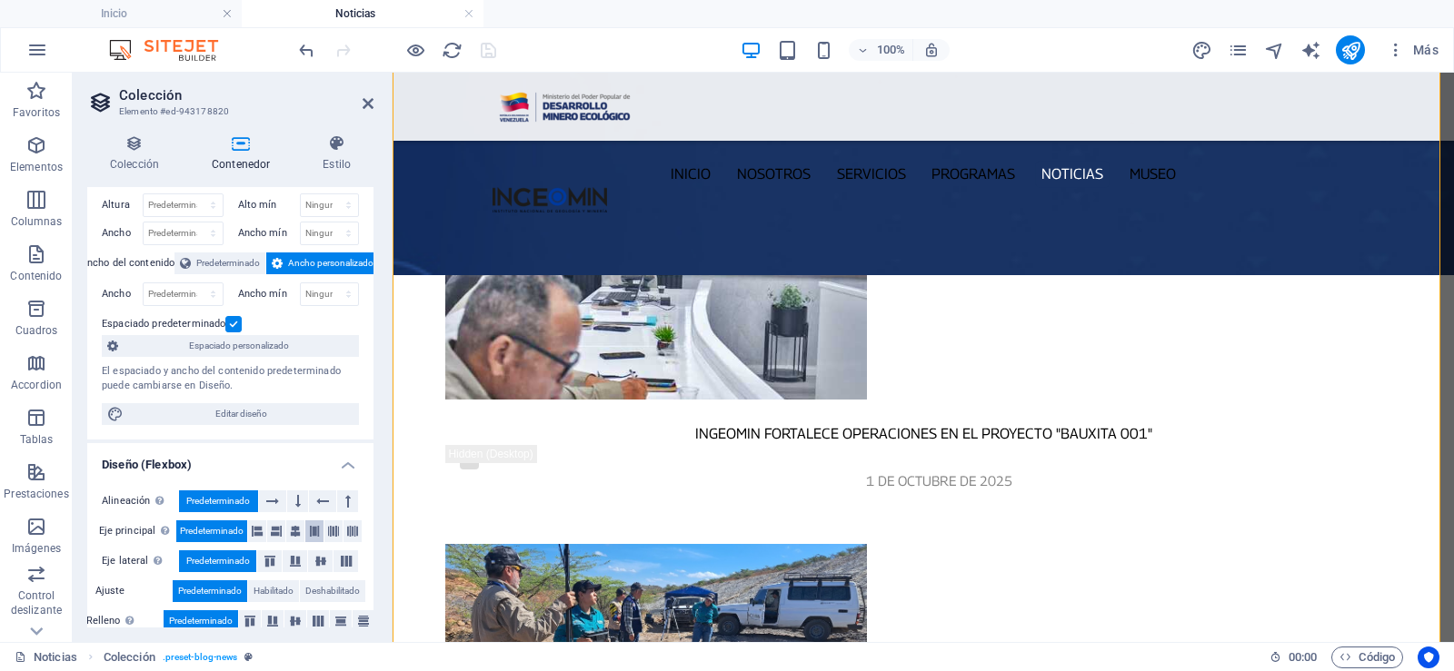
scroll to position [61, 0]
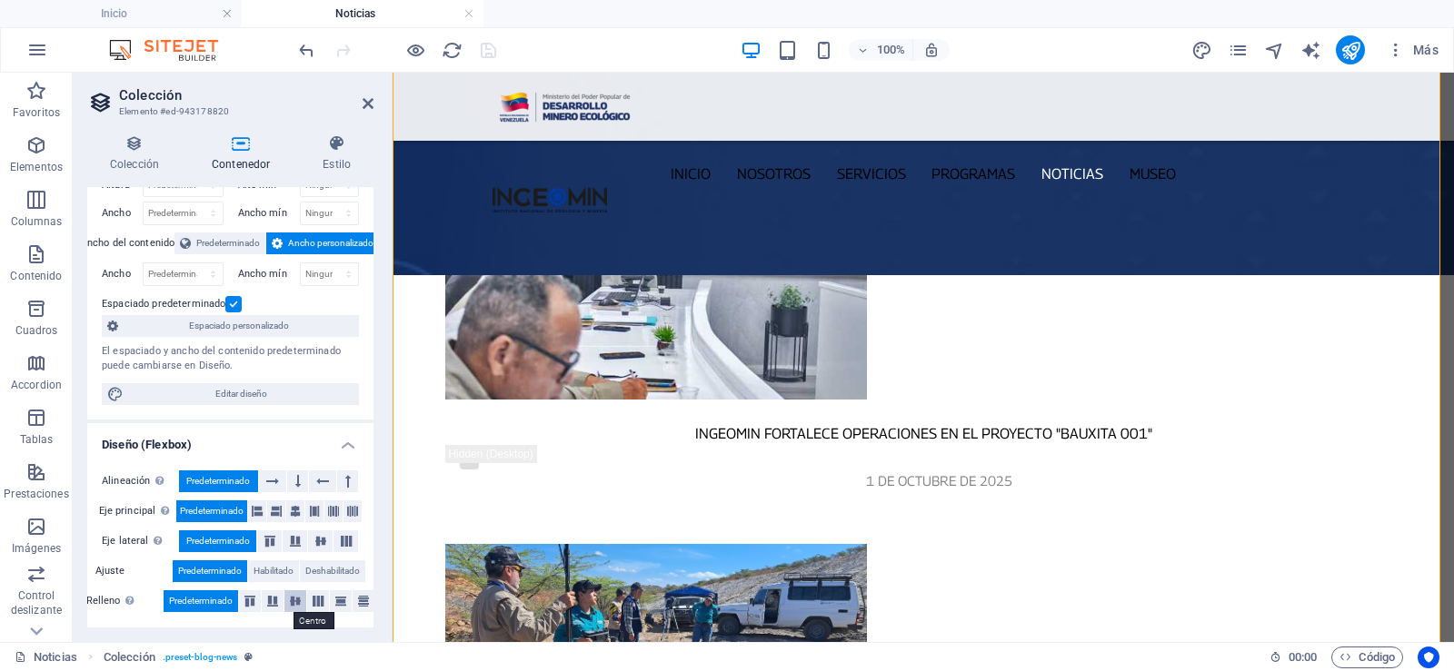
click at [291, 599] on icon at bounding box center [295, 601] width 22 height 11
click at [316, 544] on icon at bounding box center [321, 541] width 22 height 11
click at [210, 541] on span "Predeterminado" at bounding box center [218, 542] width 64 height 22
click at [291, 508] on icon at bounding box center [295, 512] width 11 height 22
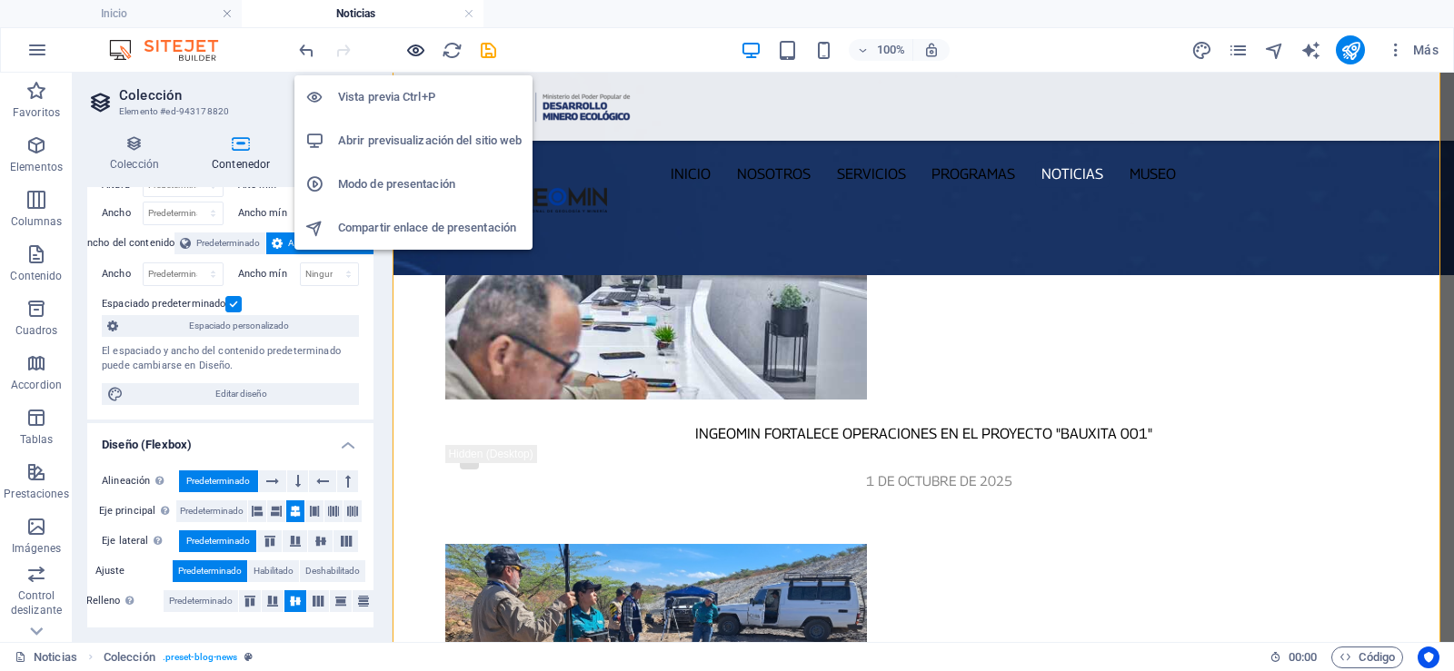
click at [410, 45] on icon "button" at bounding box center [415, 50] width 21 height 21
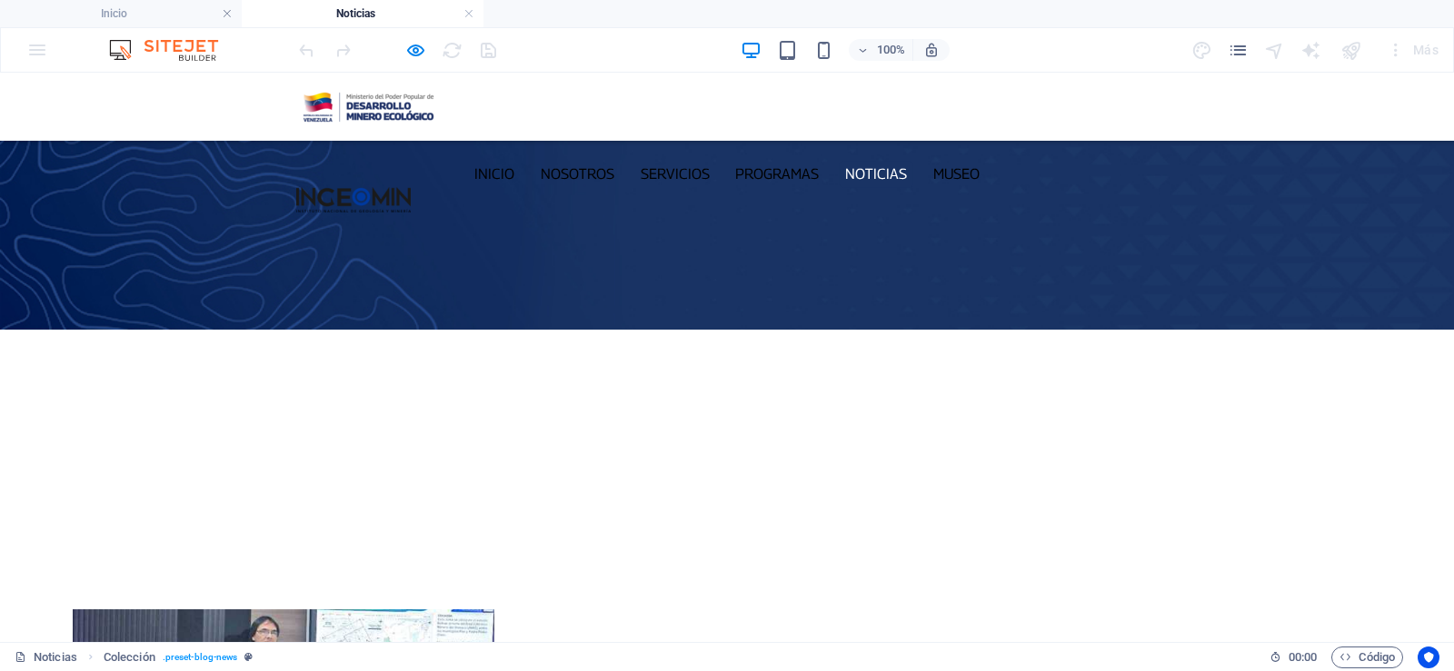
scroll to position [91, 0]
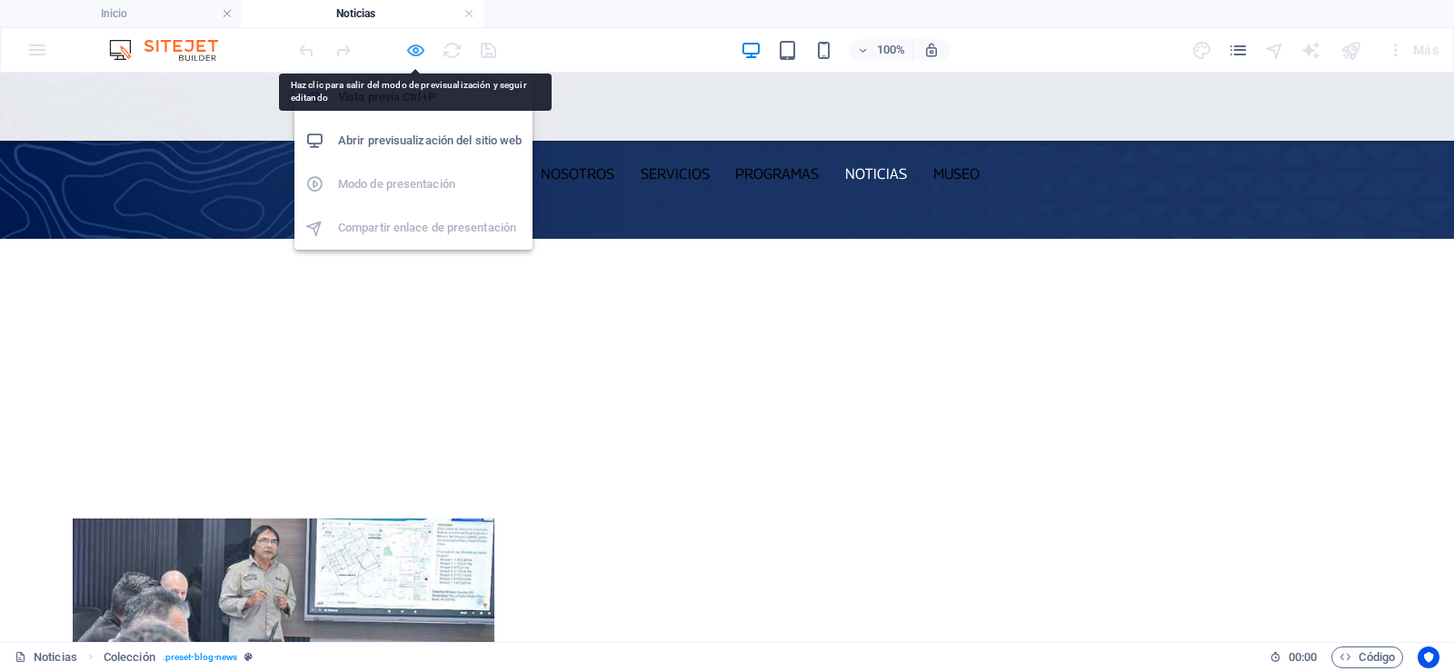
click at [414, 41] on icon "button" at bounding box center [415, 50] width 21 height 21
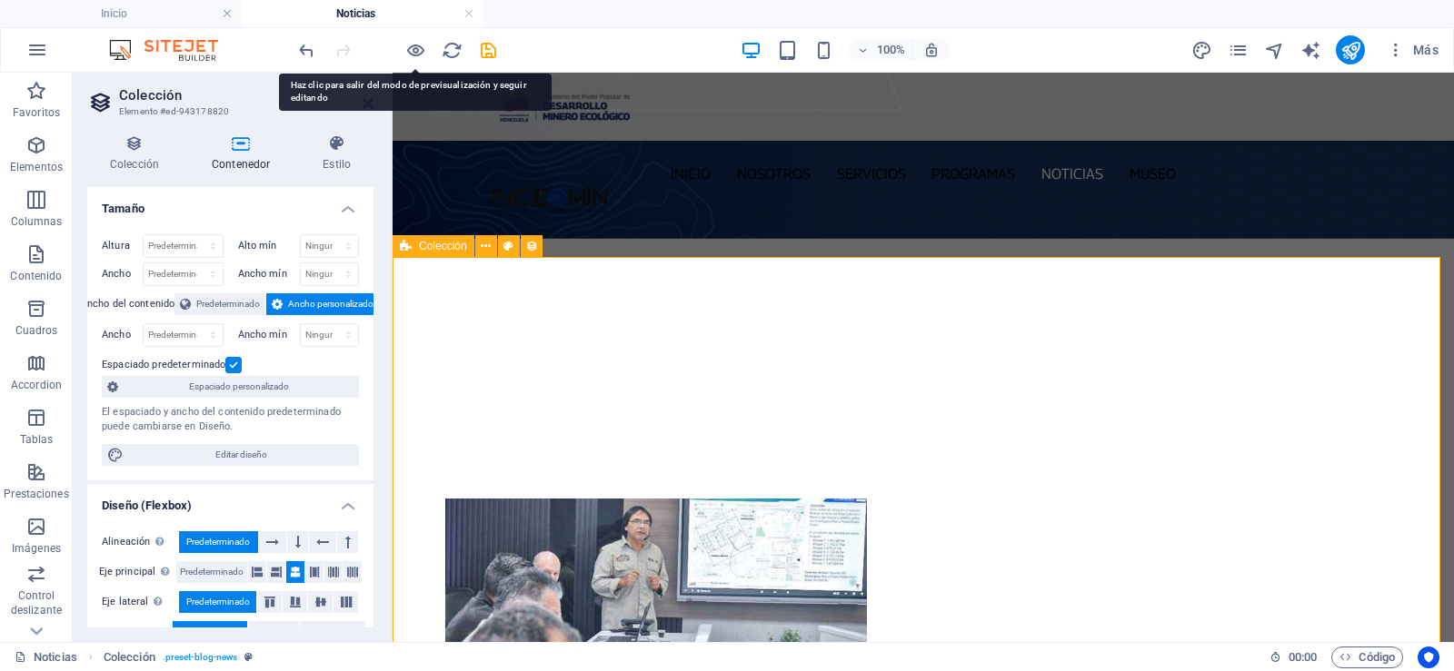
click at [439, 244] on span "Colección" at bounding box center [443, 246] width 48 height 11
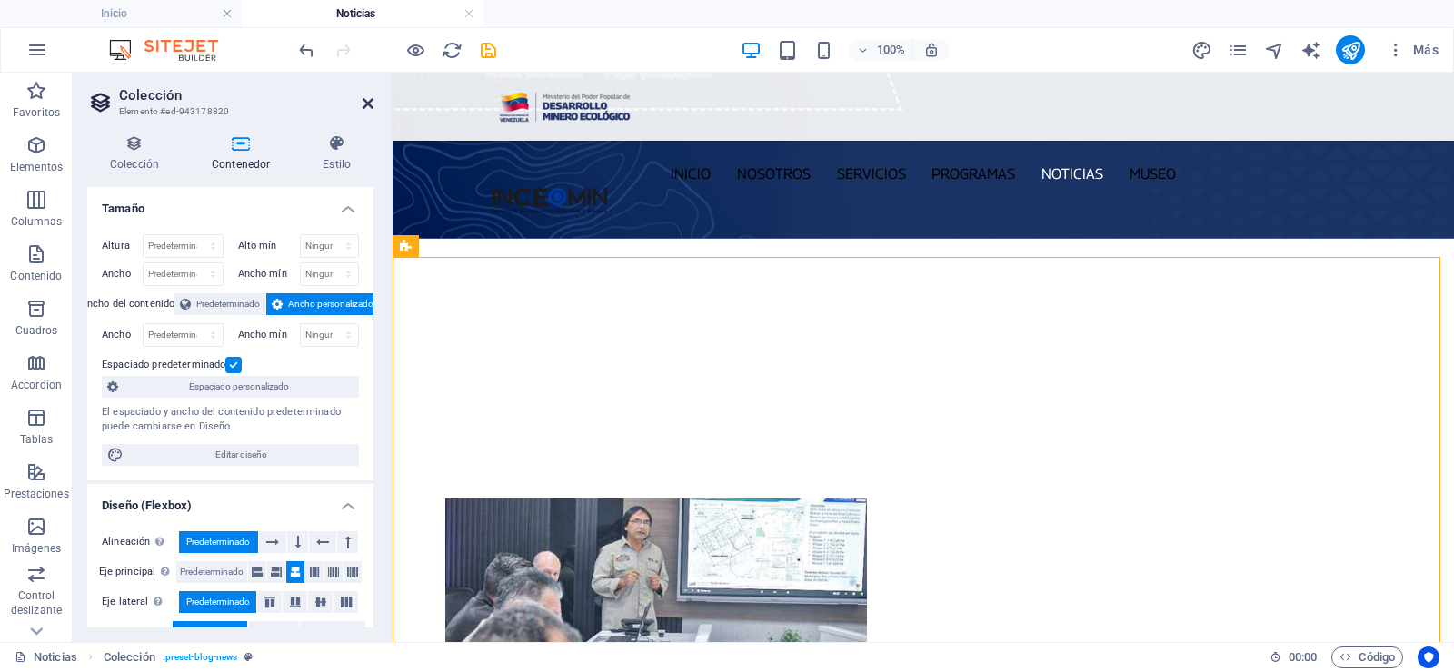
click at [364, 104] on icon at bounding box center [368, 103] width 11 height 15
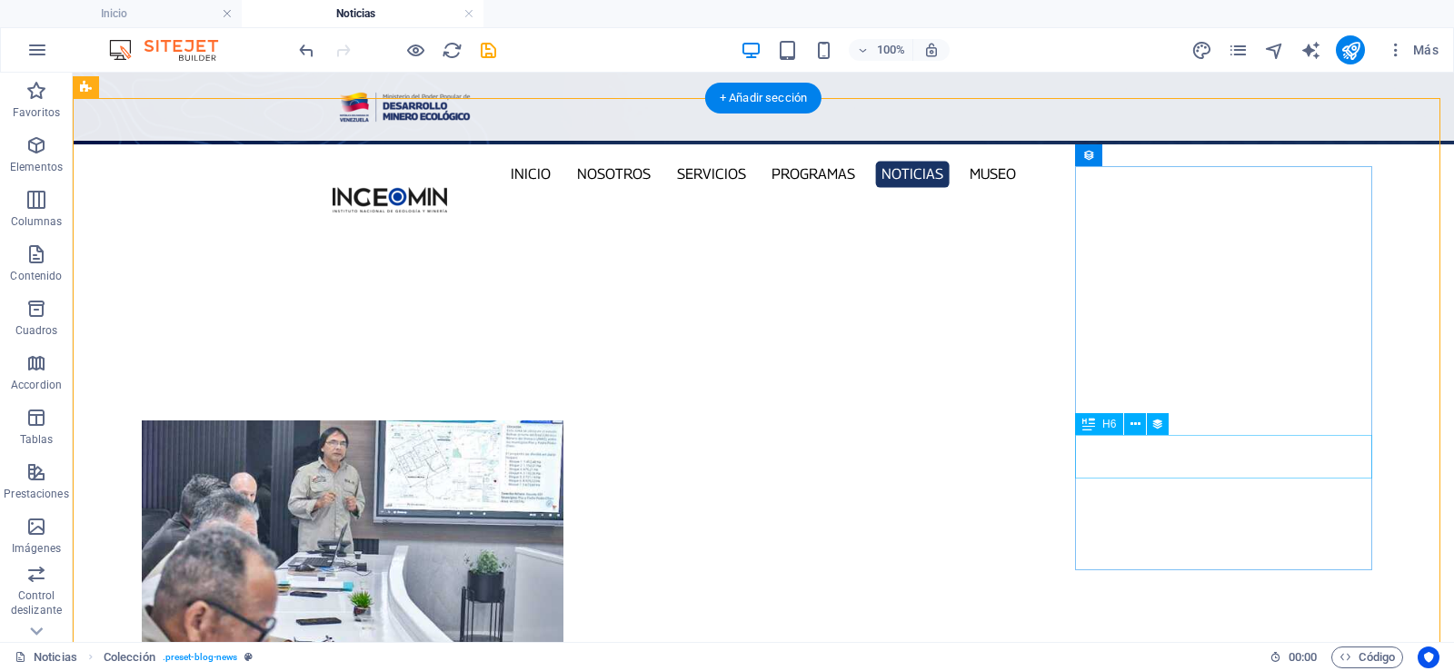
scroll to position [182, 0]
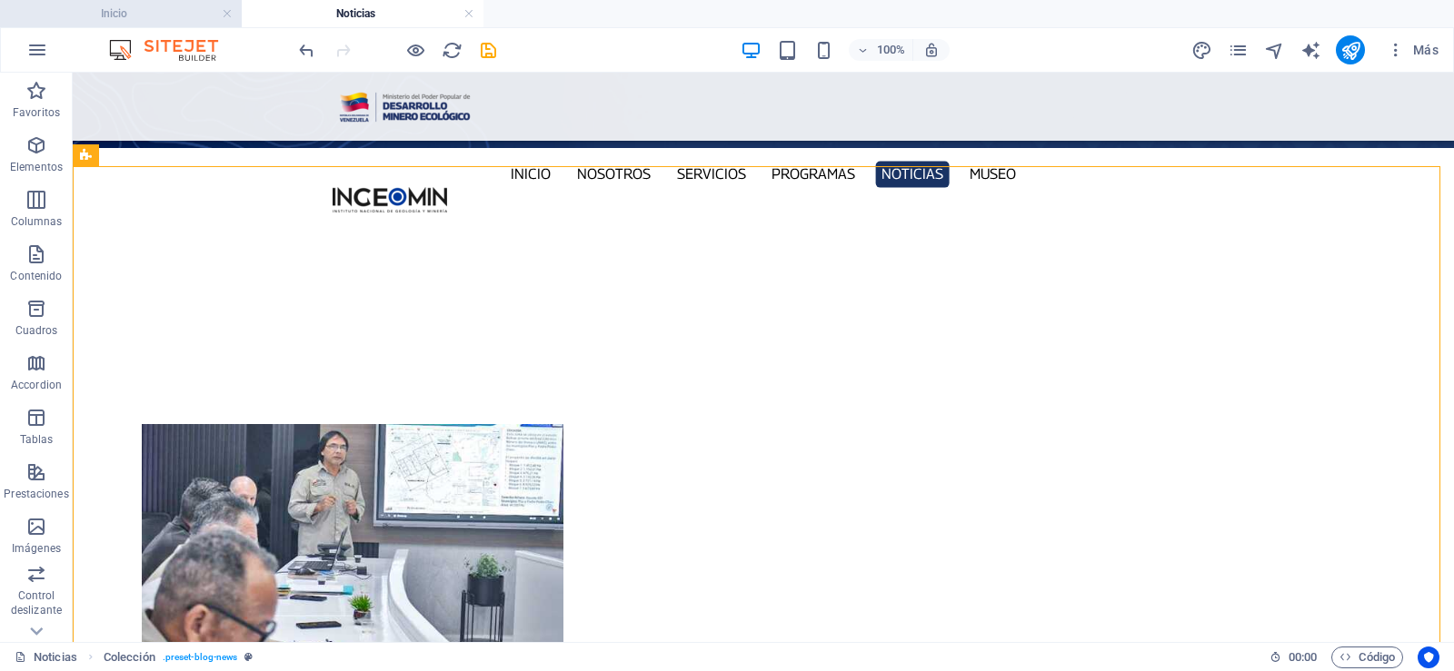
click at [157, 5] on h4 "Inicio" at bounding box center [121, 14] width 242 height 20
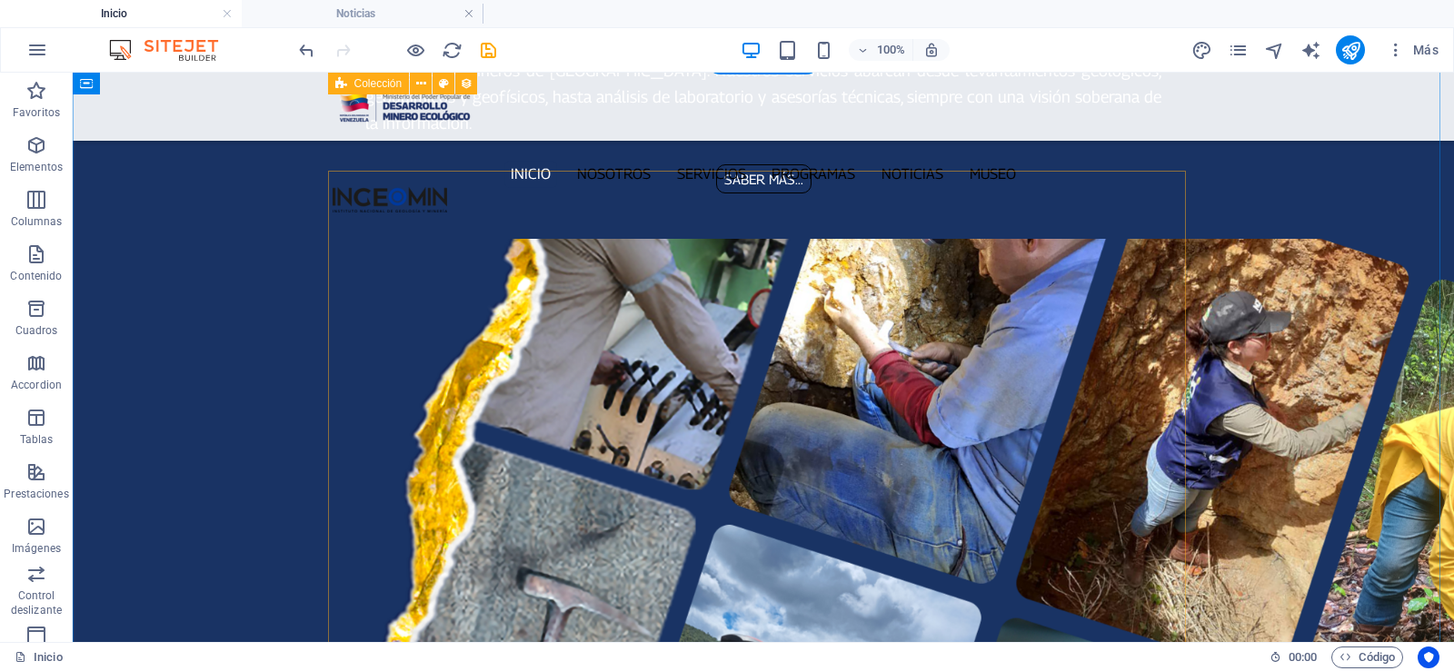
scroll to position [2238, 0]
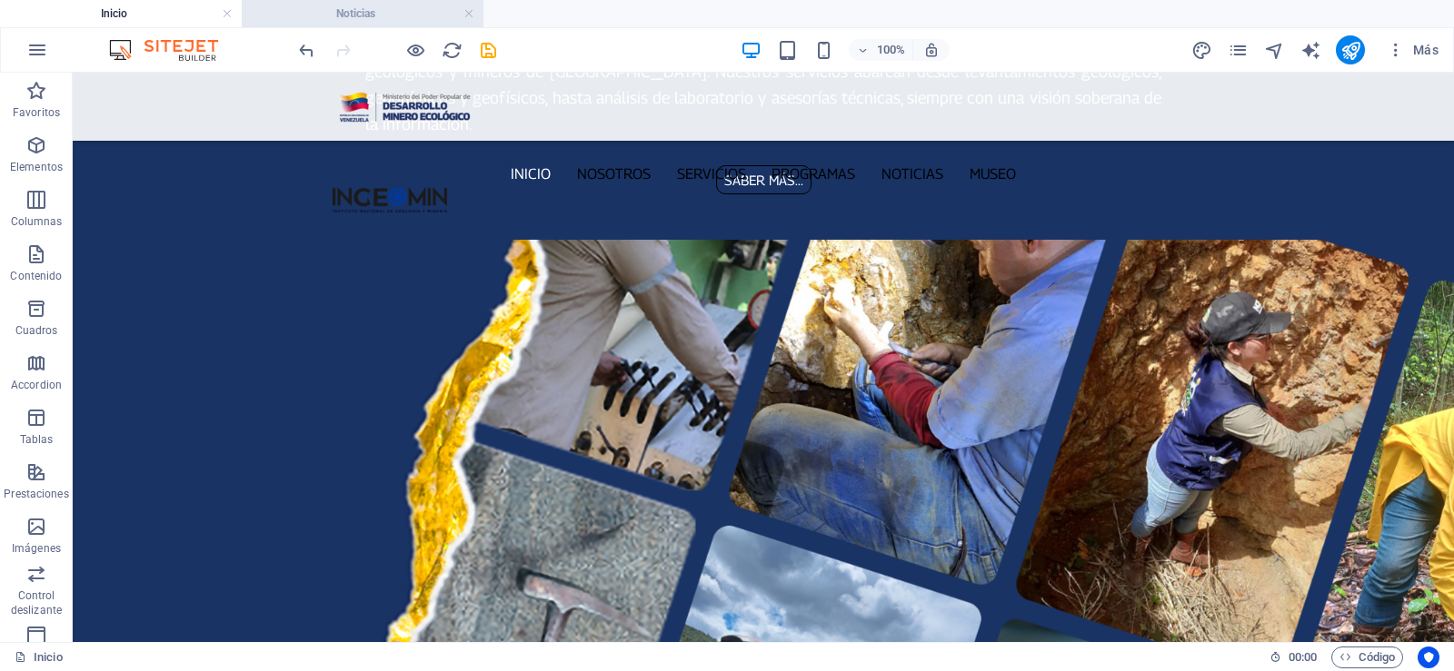
click at [353, 15] on h4 "Noticias" at bounding box center [363, 14] width 242 height 20
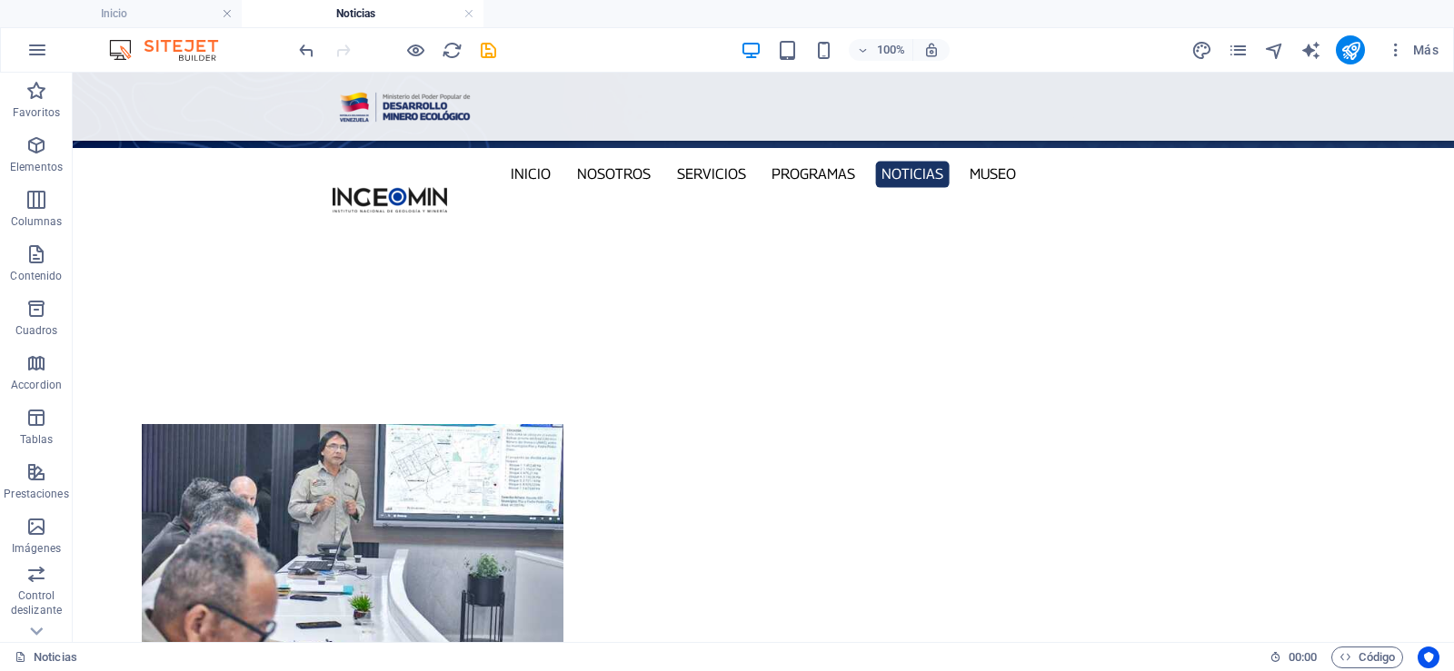
scroll to position [0, 0]
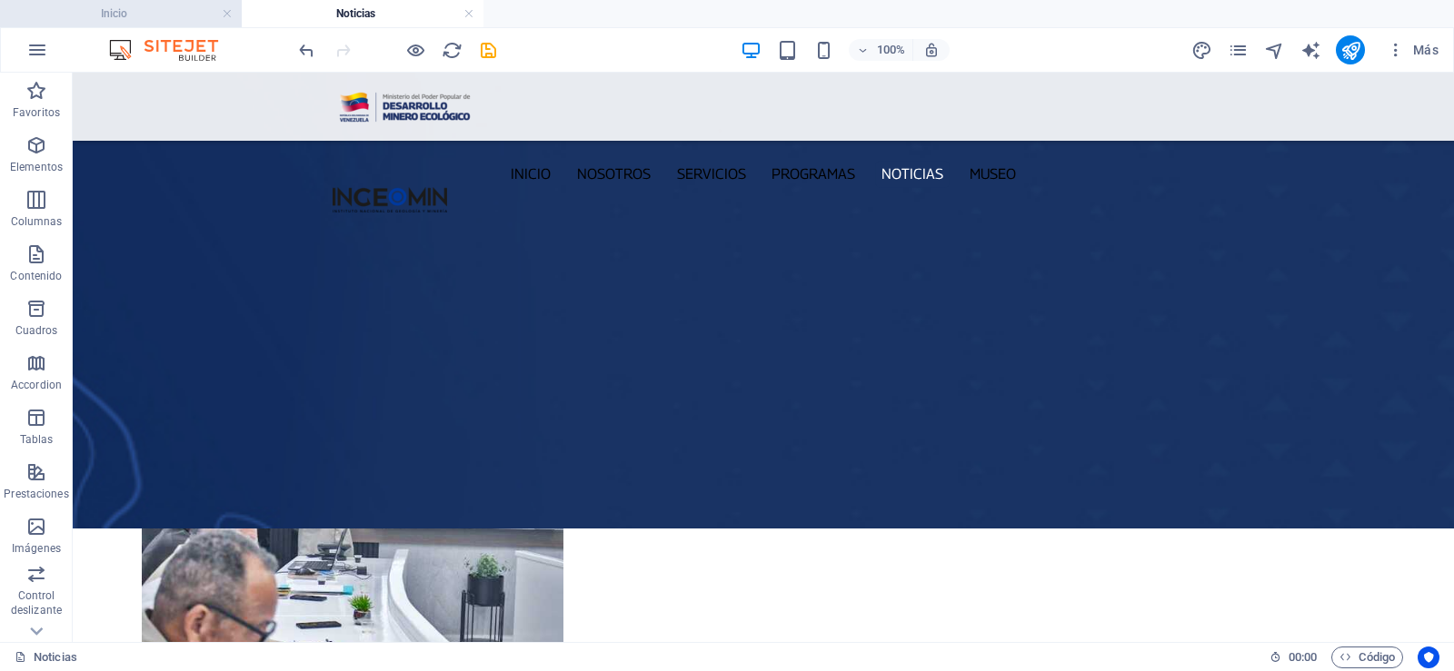
click at [141, 16] on h4 "Inicio" at bounding box center [121, 14] width 242 height 20
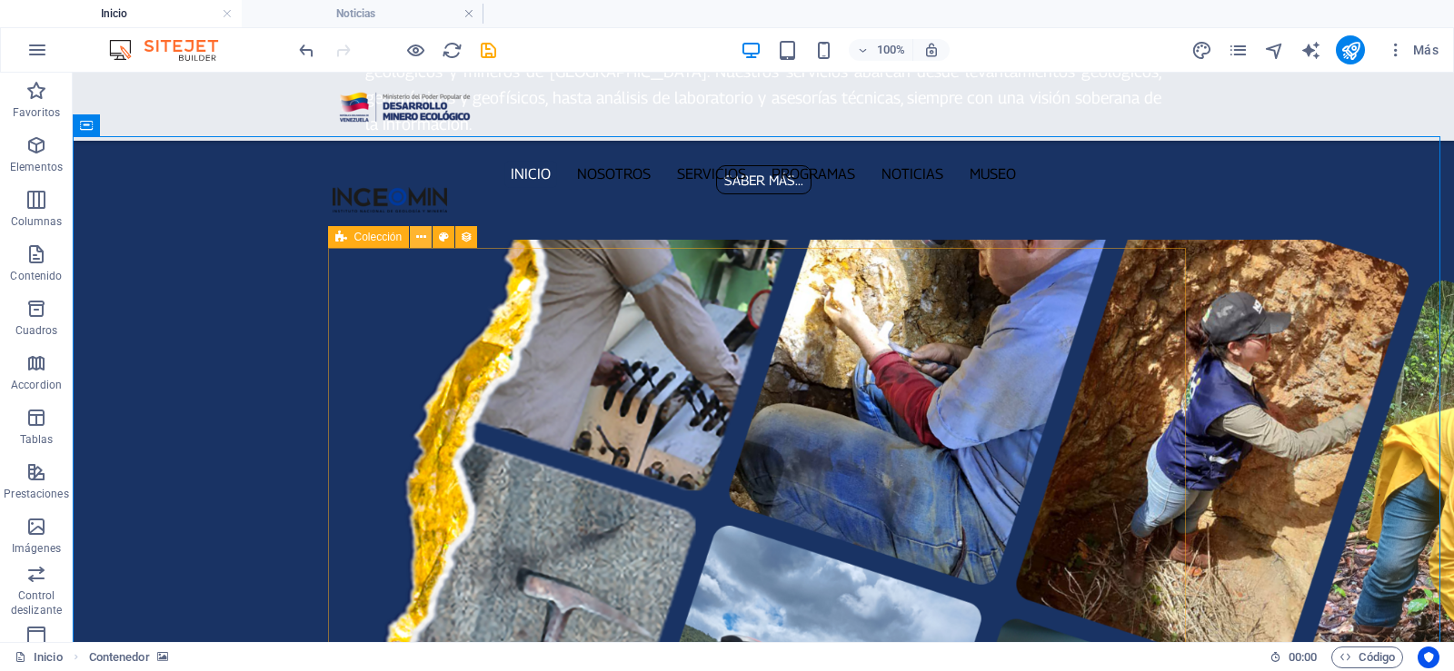
click at [416, 235] on icon at bounding box center [421, 237] width 10 height 19
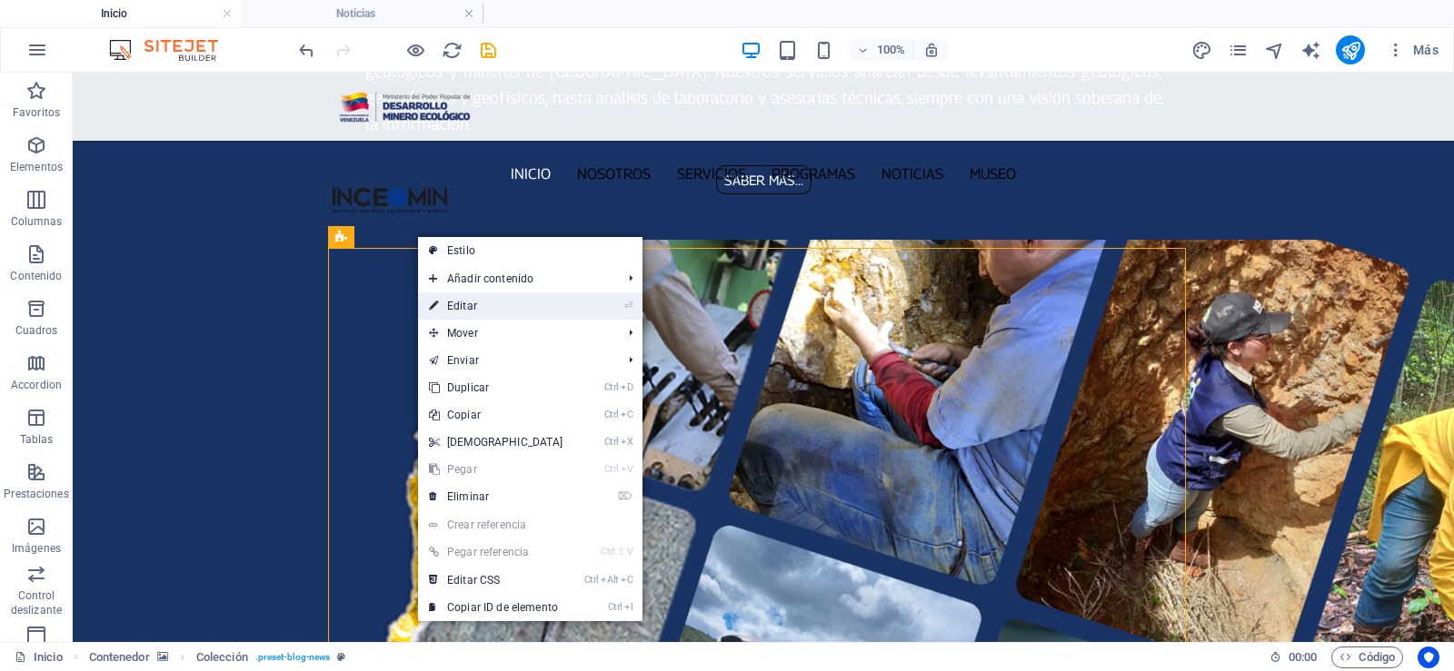
click at [462, 299] on link "⏎ Editar" at bounding box center [496, 306] width 156 height 27
select select "68c9b5bf5b7bfe3ceb04a5c7"
select select "updatedAt_DESC"
select select "columns.publishing_date"
select select "past"
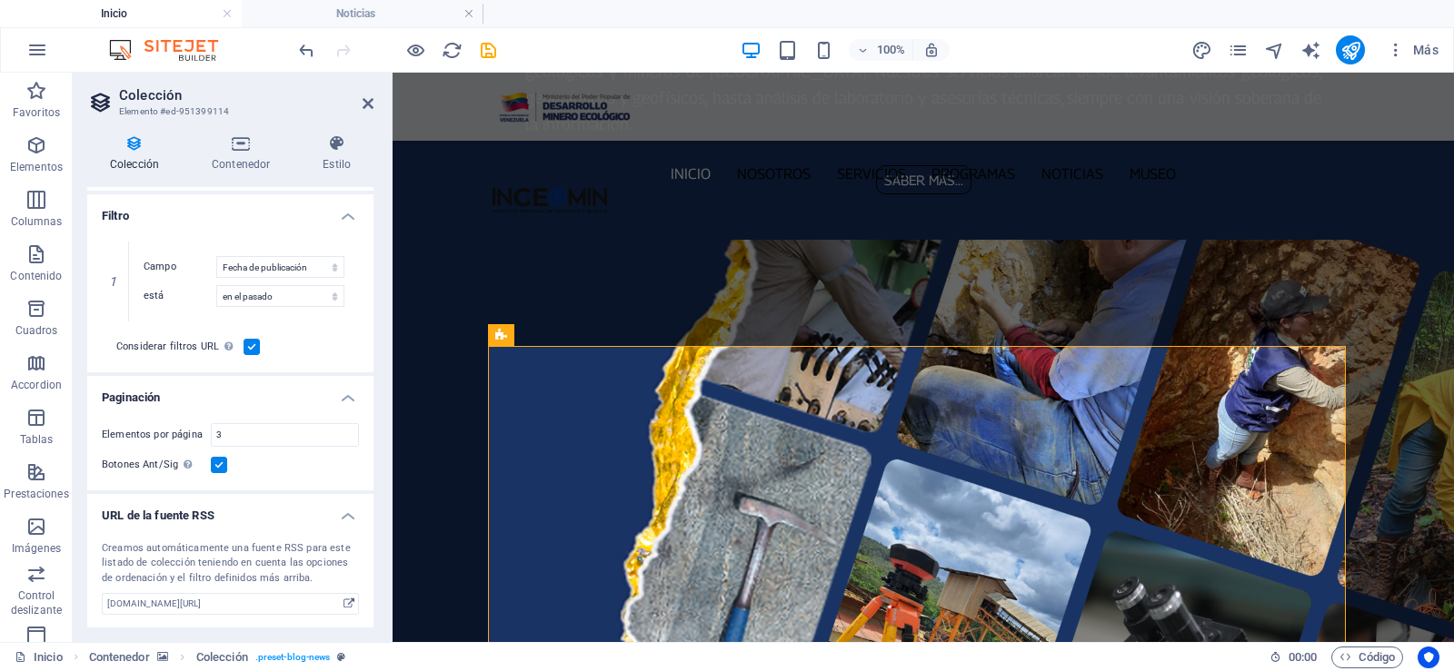
scroll to position [448, 0]
drag, startPoint x: 235, startPoint y: 433, endPoint x: 196, endPoint y: 435, distance: 39.2
click at [196, 435] on div "Elementos por página 3" at bounding box center [230, 434] width 257 height 24
type input "4"
select select "68c9b5bf5b7bfe3ceb04a5c7"
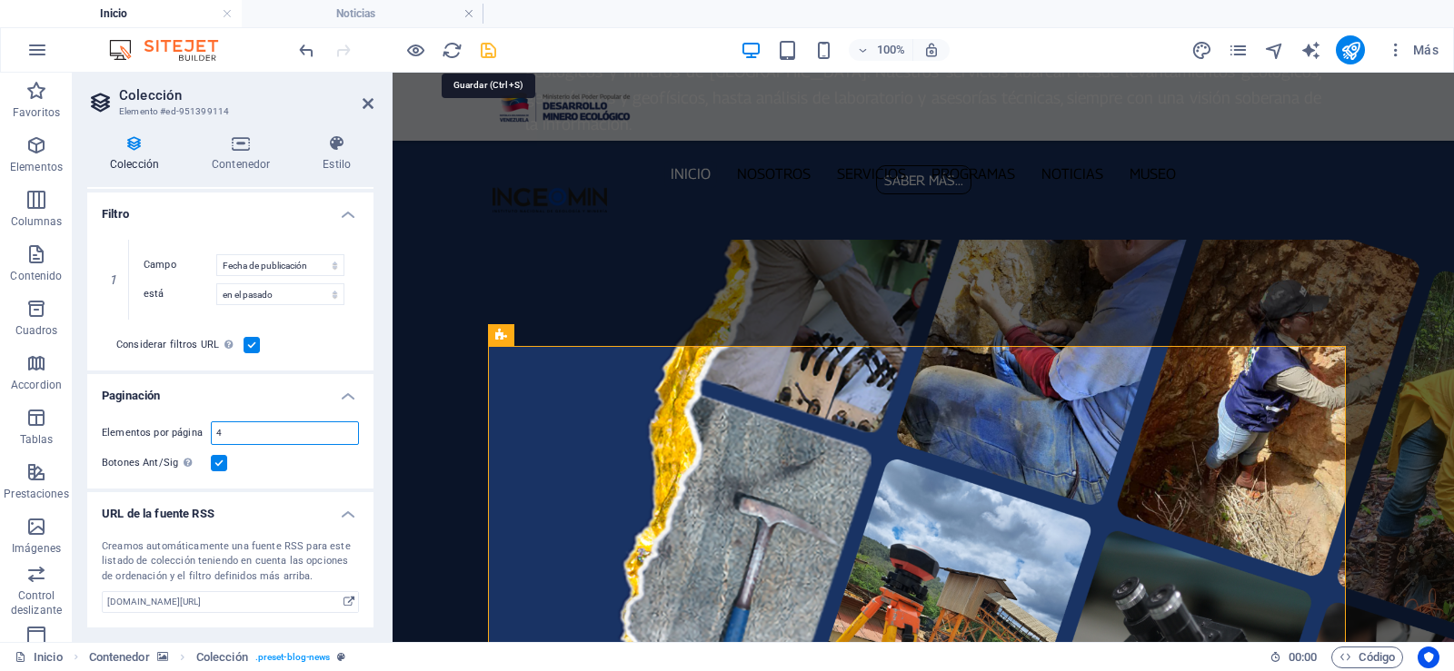
type input "4"
click at [482, 48] on icon "save" at bounding box center [488, 50] width 21 height 21
checkbox input "false"
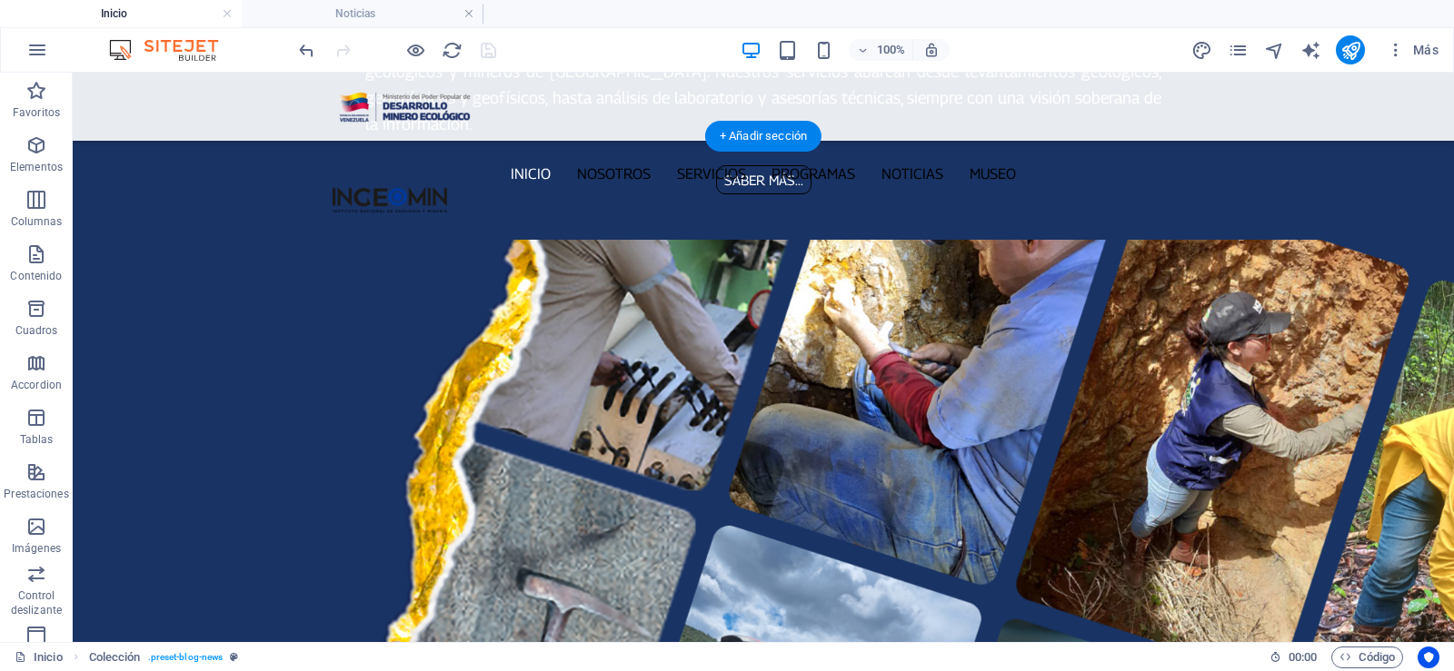
scroll to position [2420, 0]
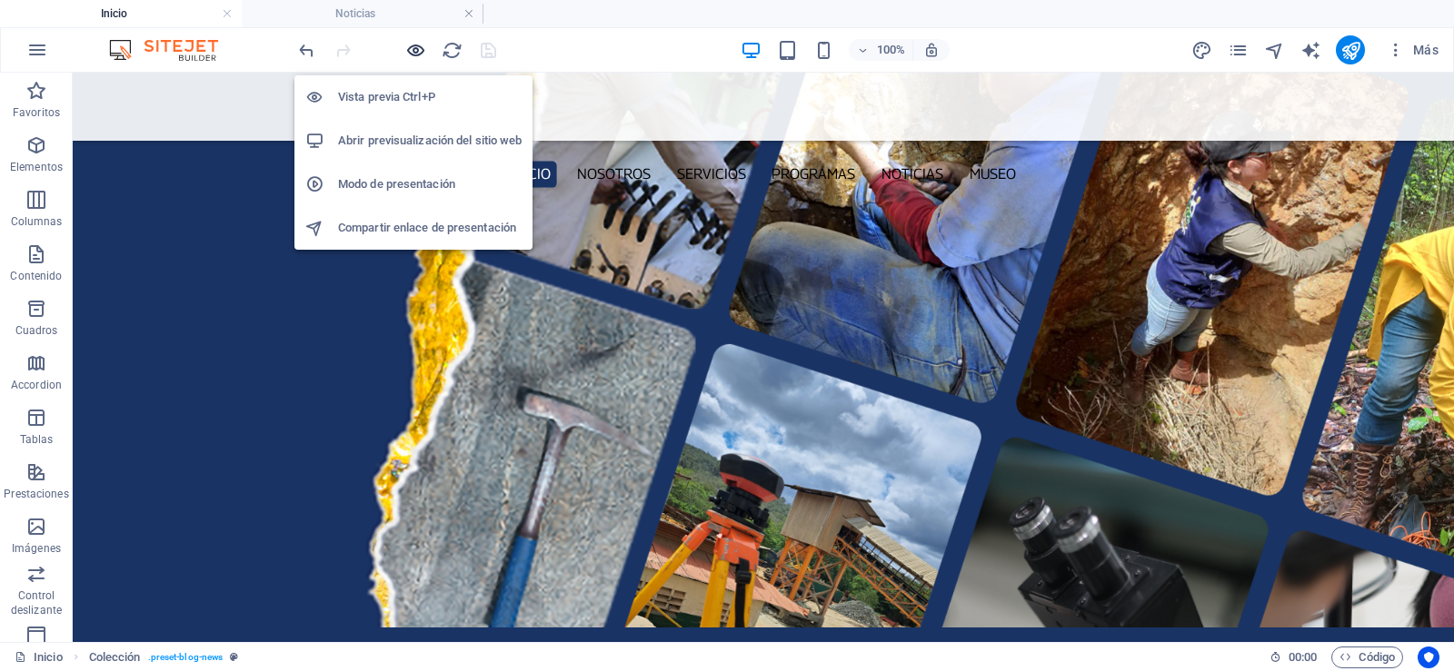
click at [417, 54] on icon "button" at bounding box center [415, 50] width 21 height 21
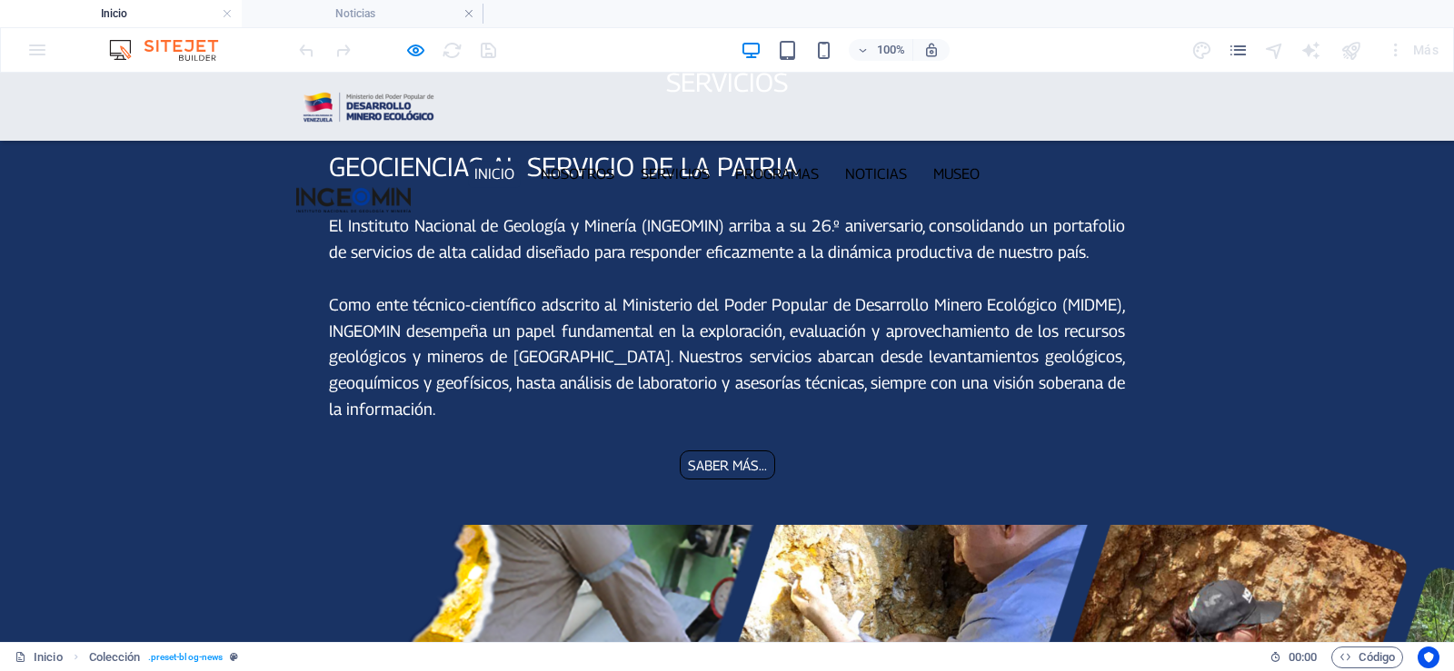
scroll to position [1726, 0]
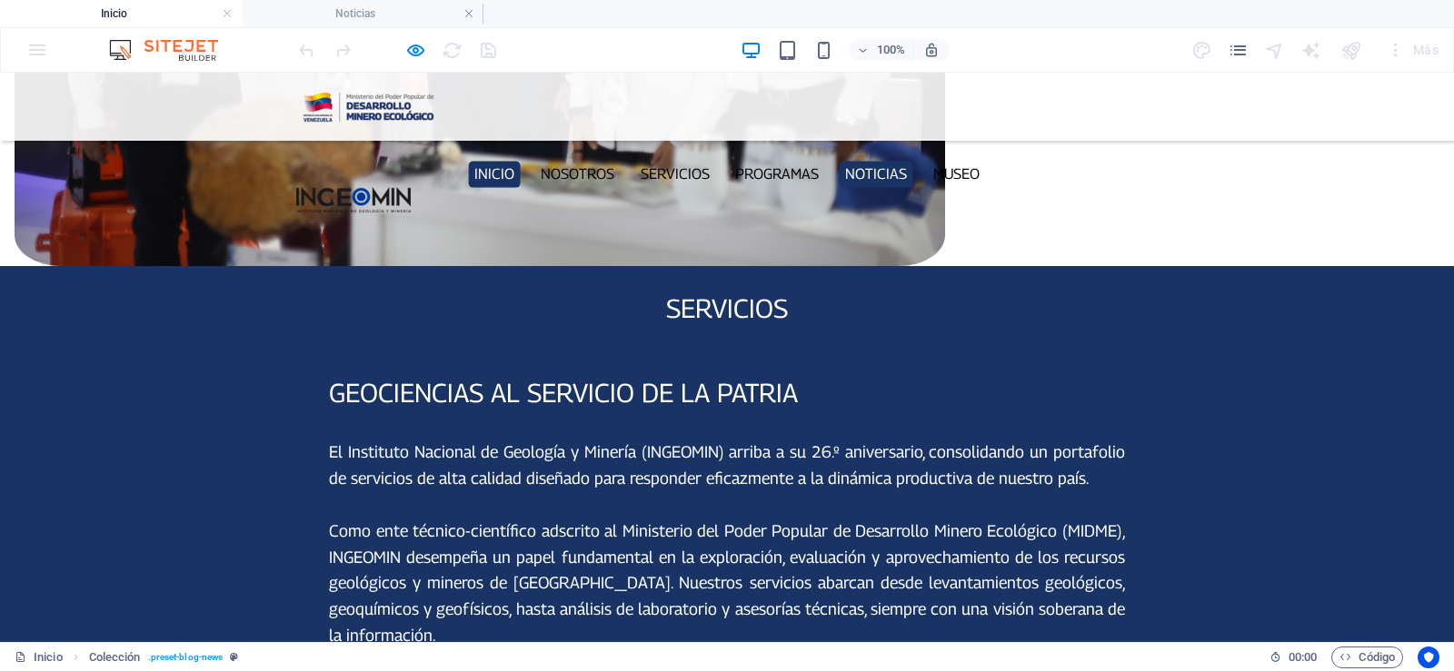
click at [887, 161] on link "Noticias" at bounding box center [877, 174] width 74 height 26
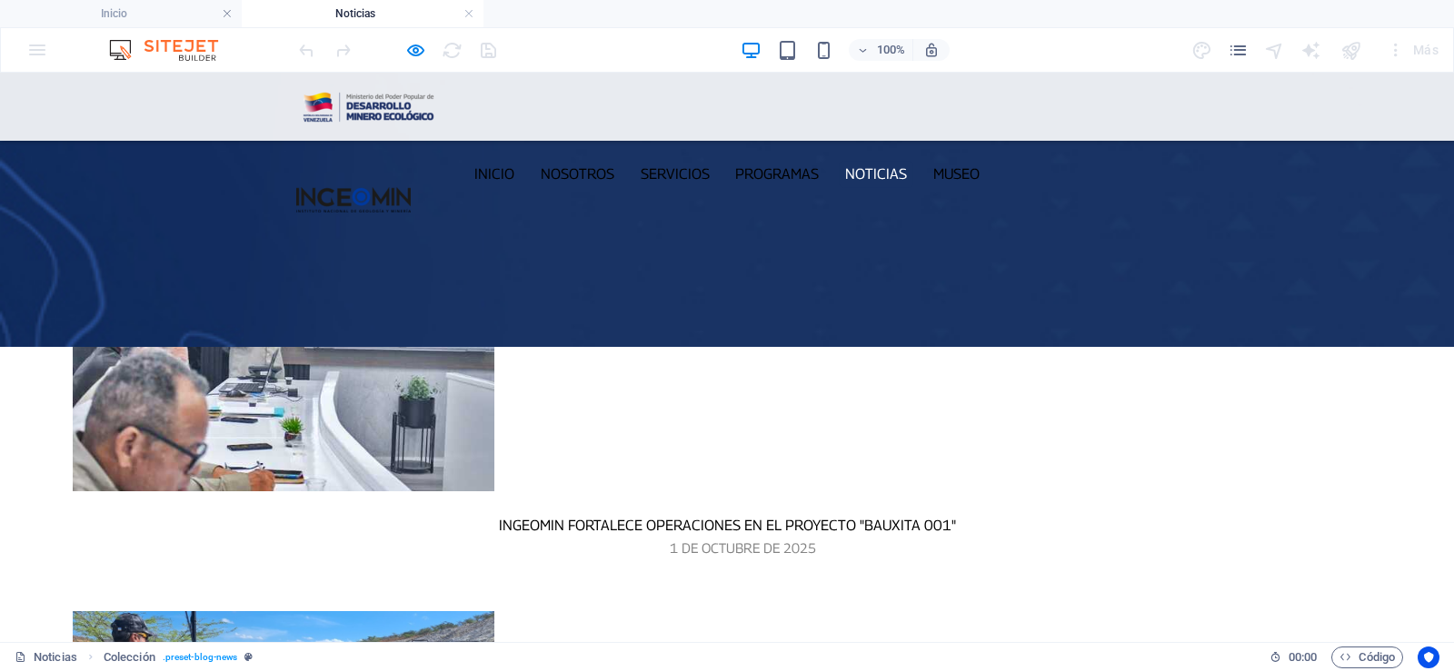
scroll to position [182, 0]
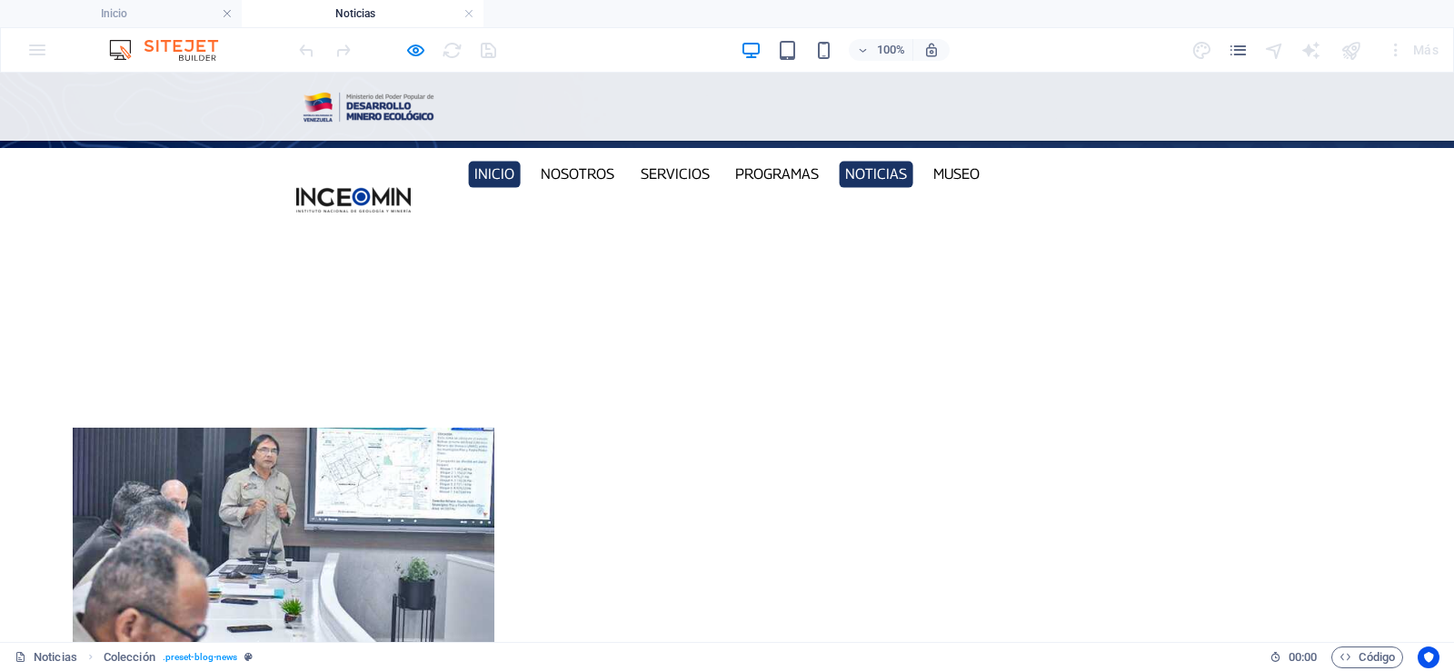
click at [506, 161] on link "Inicio" at bounding box center [495, 174] width 52 height 26
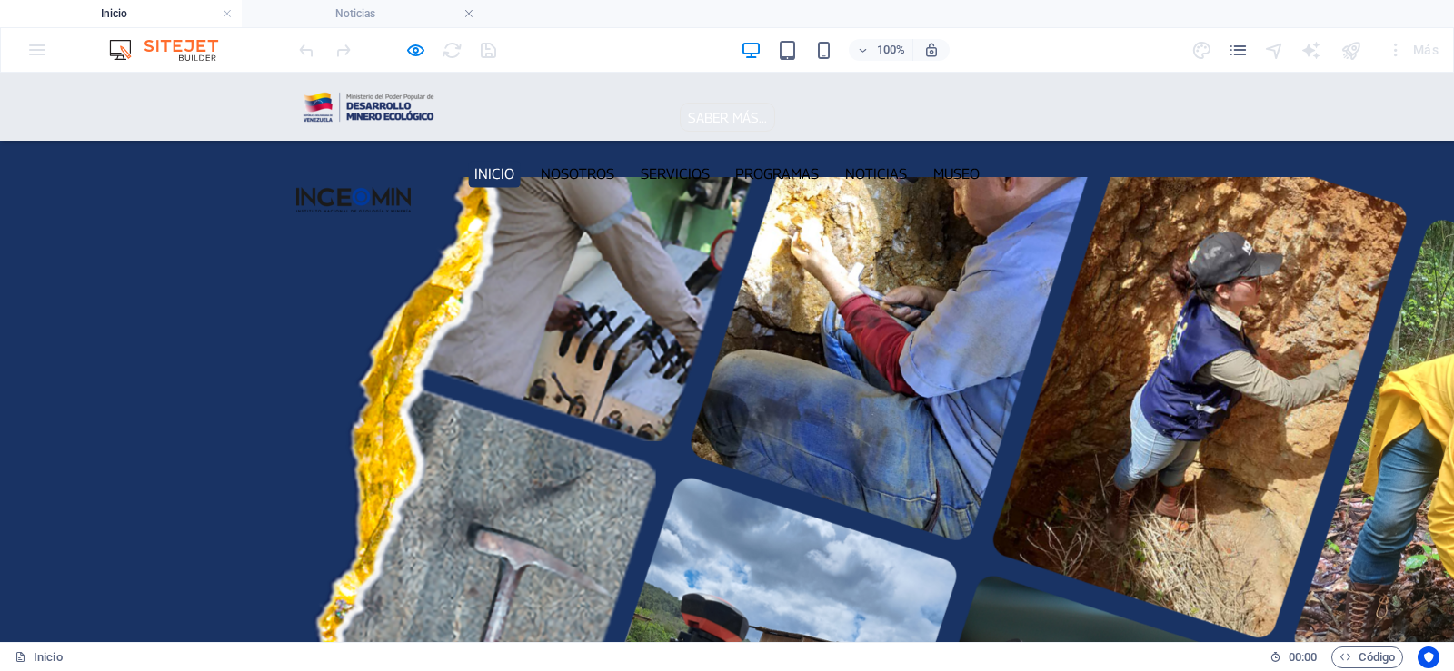
scroll to position [2272, 0]
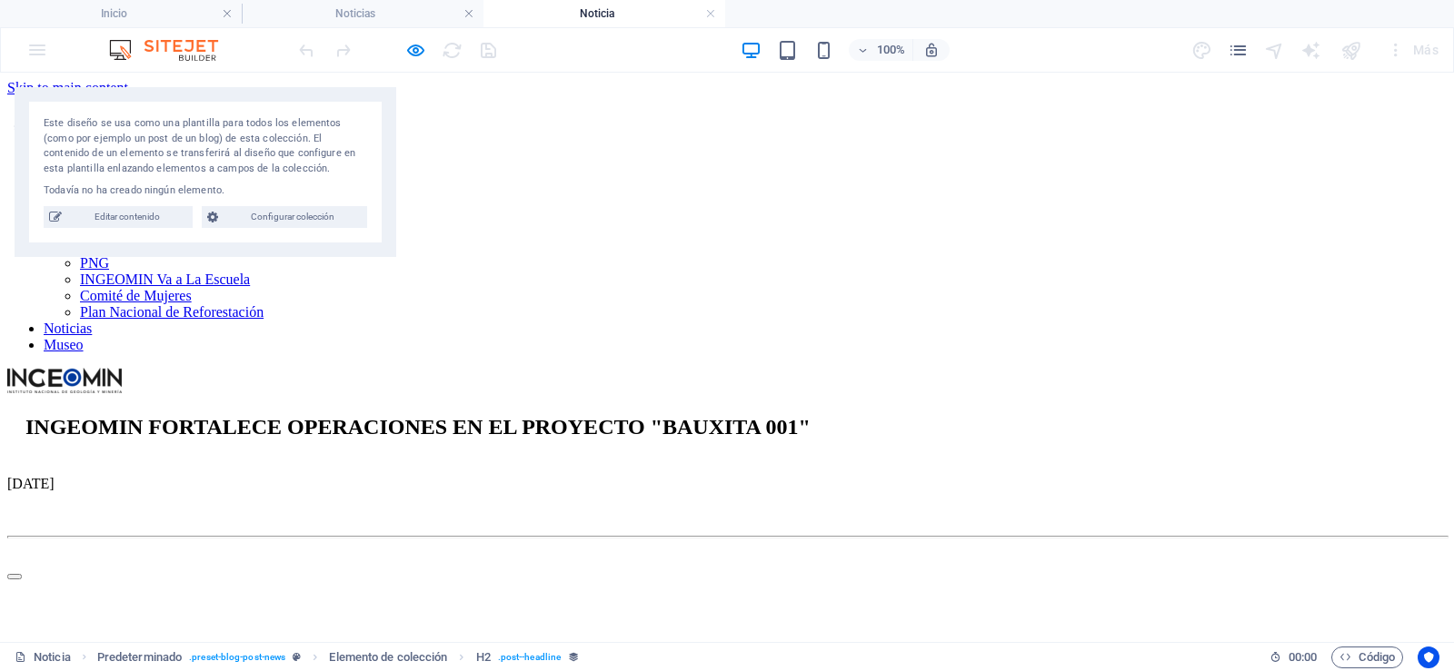
scroll to position [0, 0]
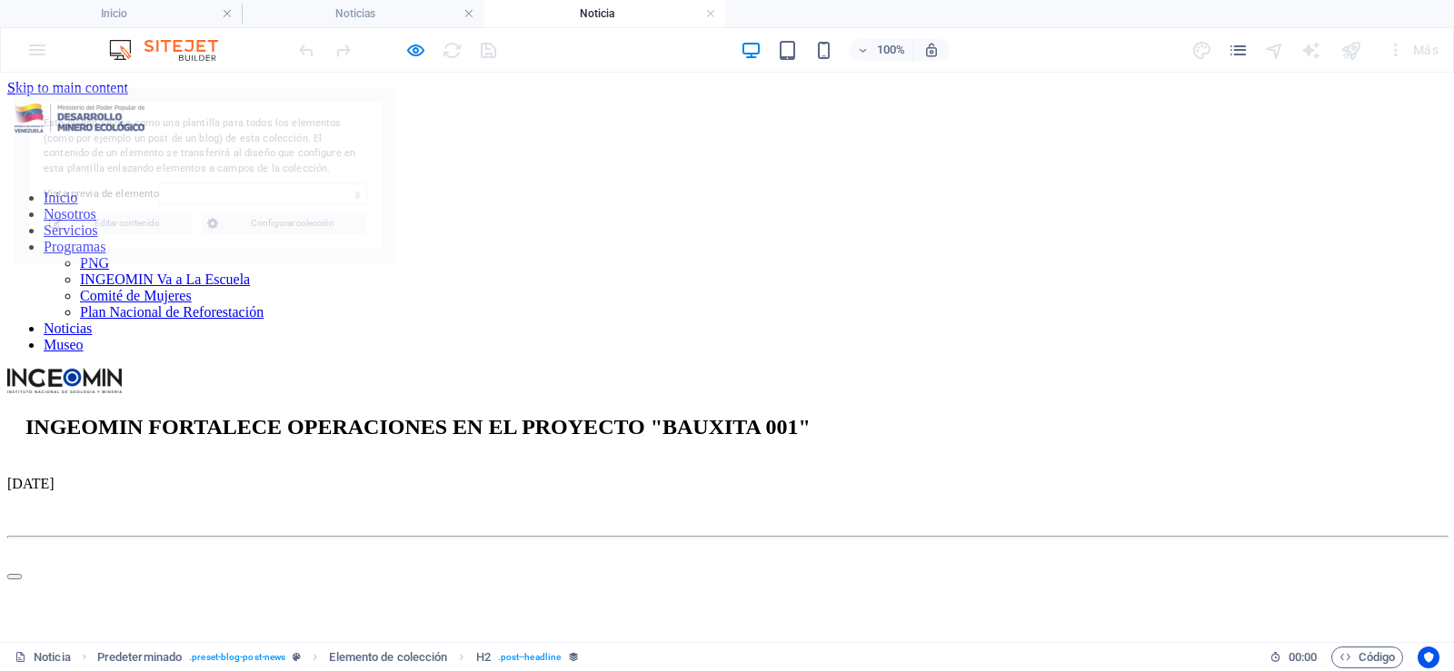
select select "68dd366ae5ef9f4f530518d3"
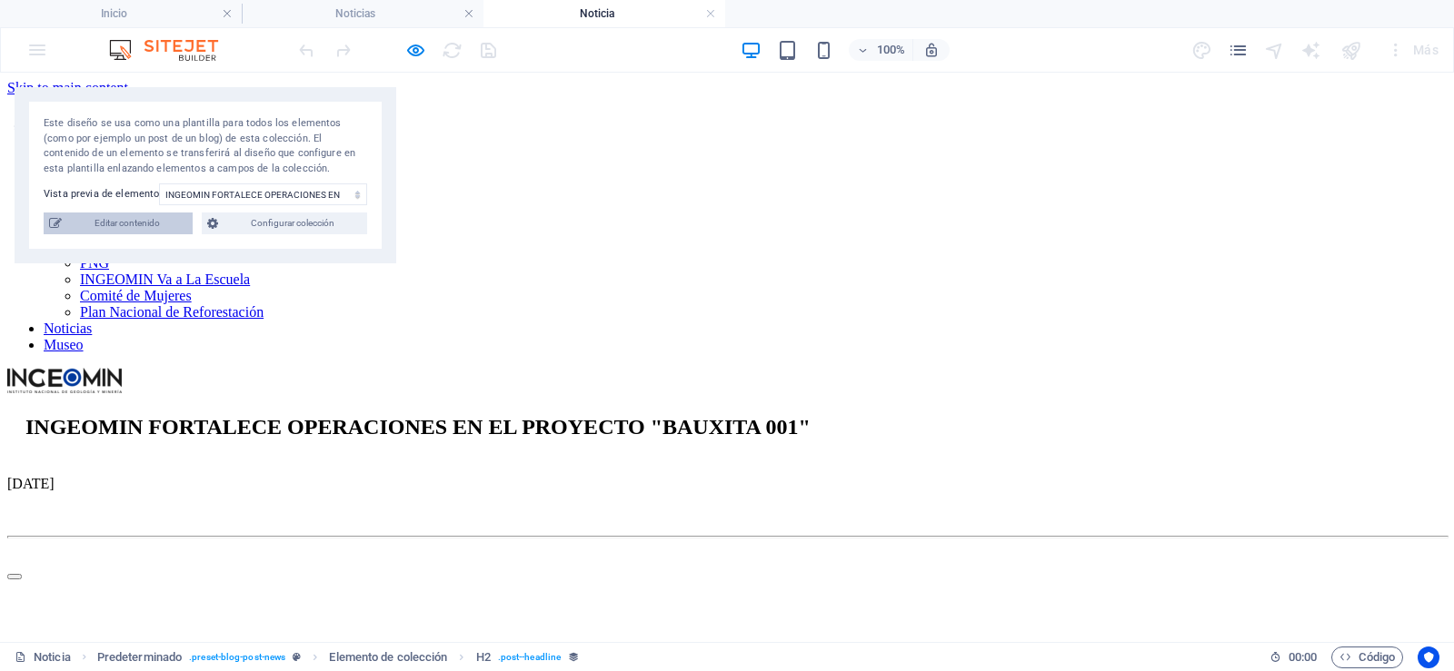
click at [113, 228] on span "Editar contenido" at bounding box center [127, 224] width 120 height 22
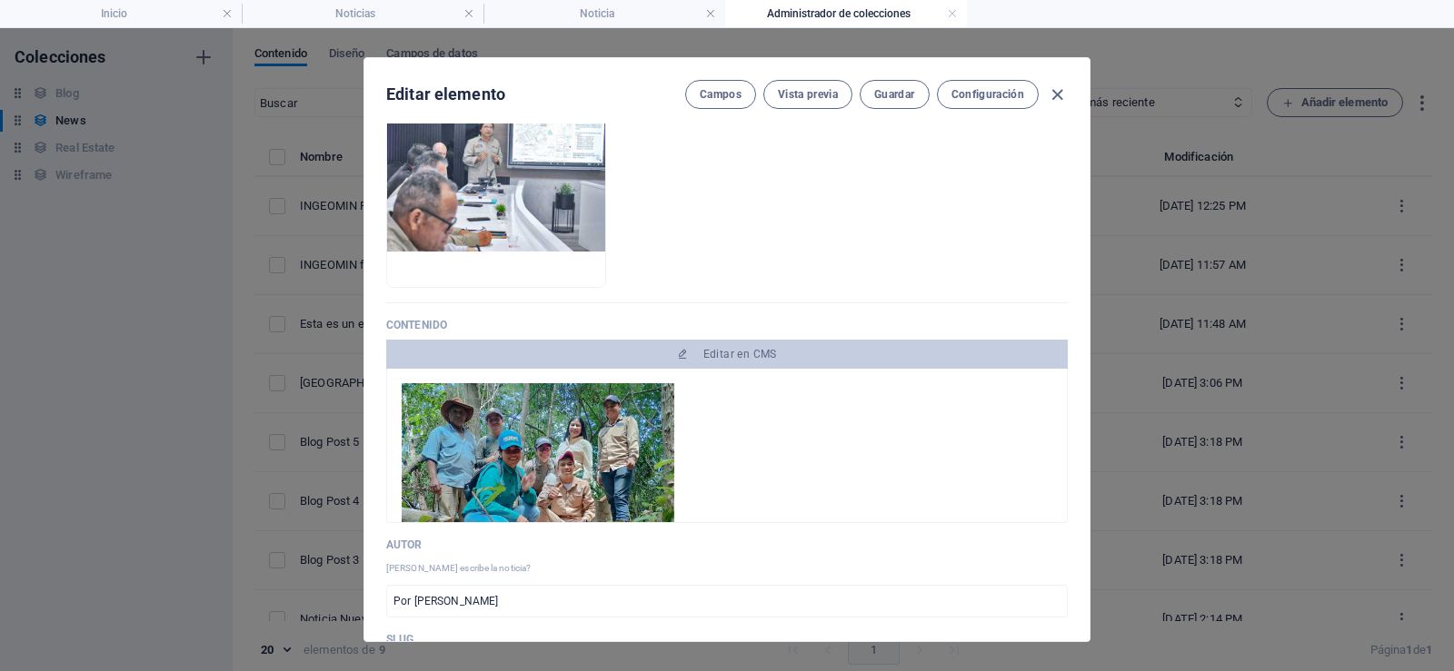
scroll to position [273, 0]
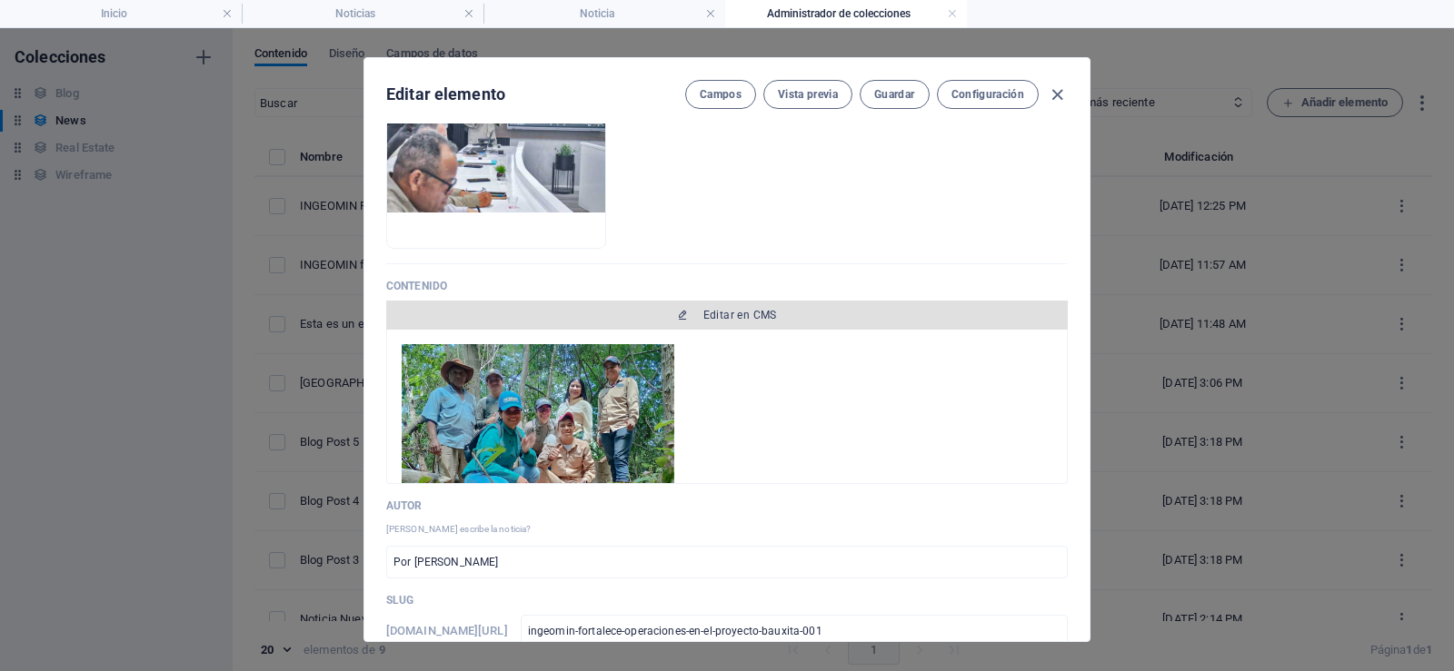
click at [741, 316] on span "Editar en CMS" at bounding box center [740, 315] width 74 height 15
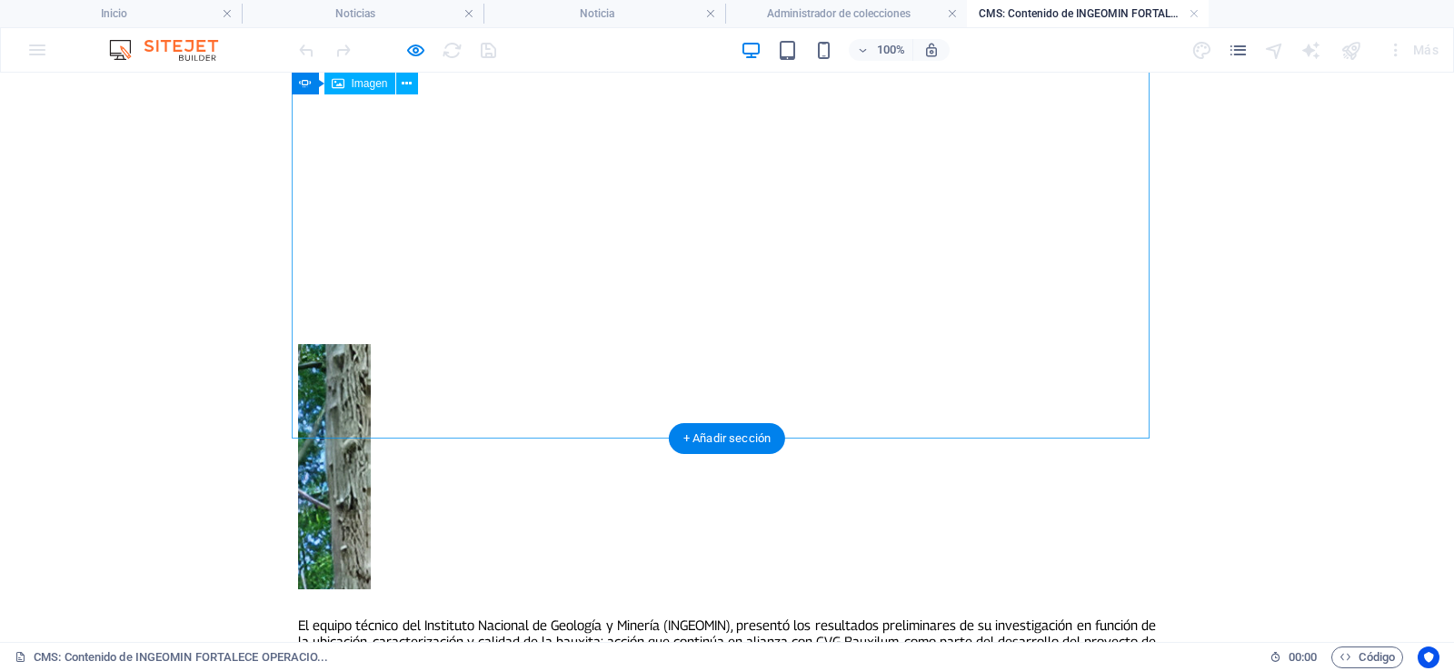
scroll to position [0, 0]
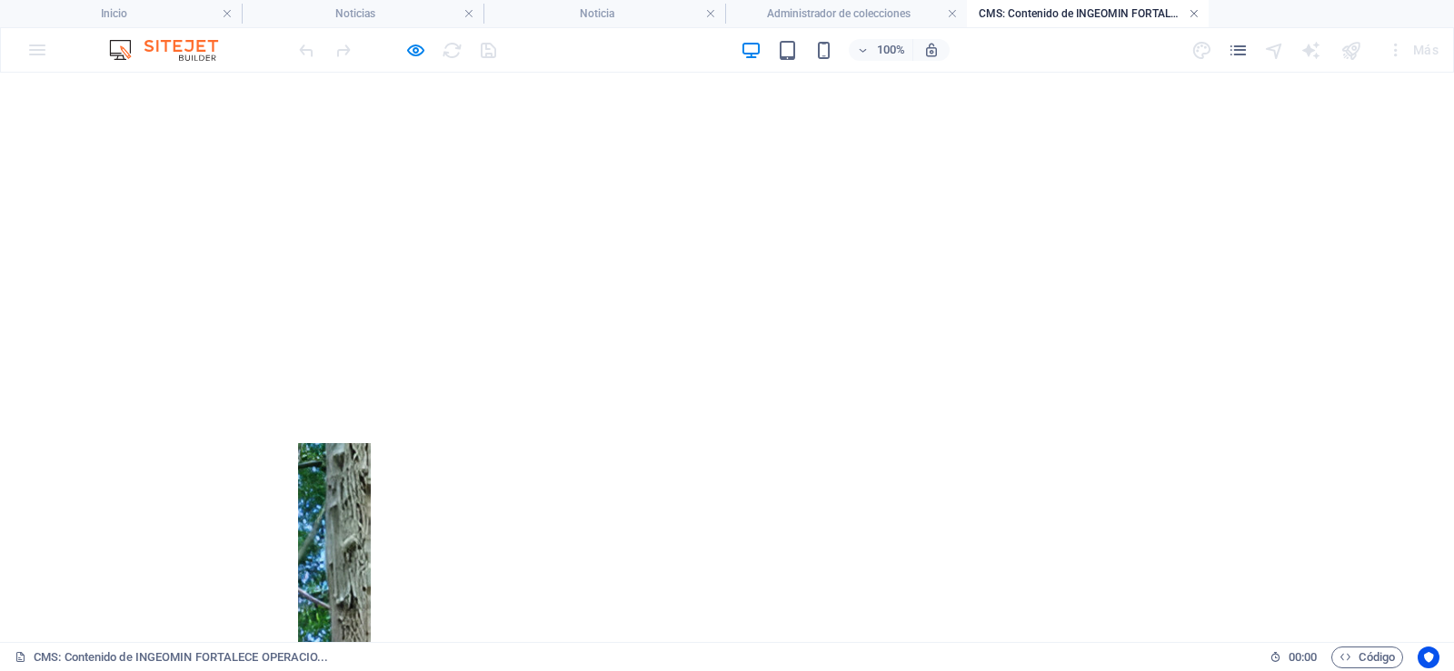
click at [1195, 15] on link at bounding box center [1193, 13] width 11 height 17
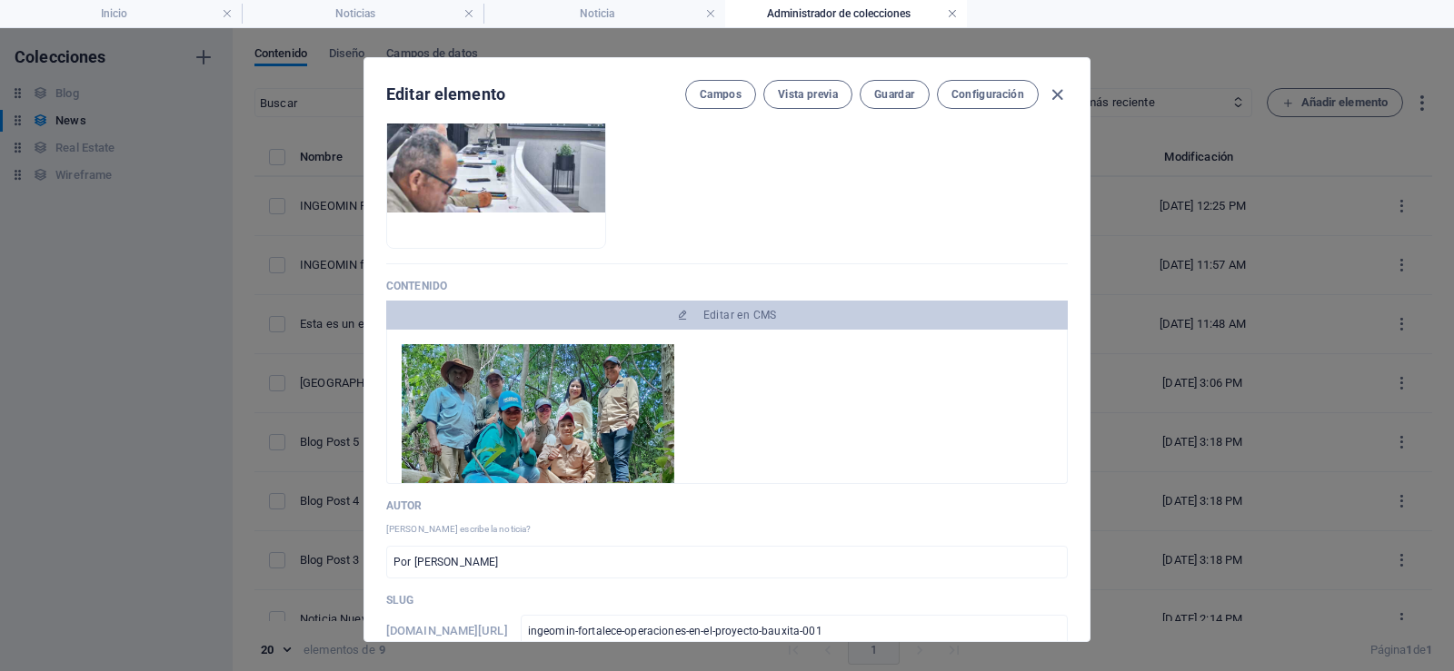
click at [951, 14] on link at bounding box center [952, 13] width 11 height 17
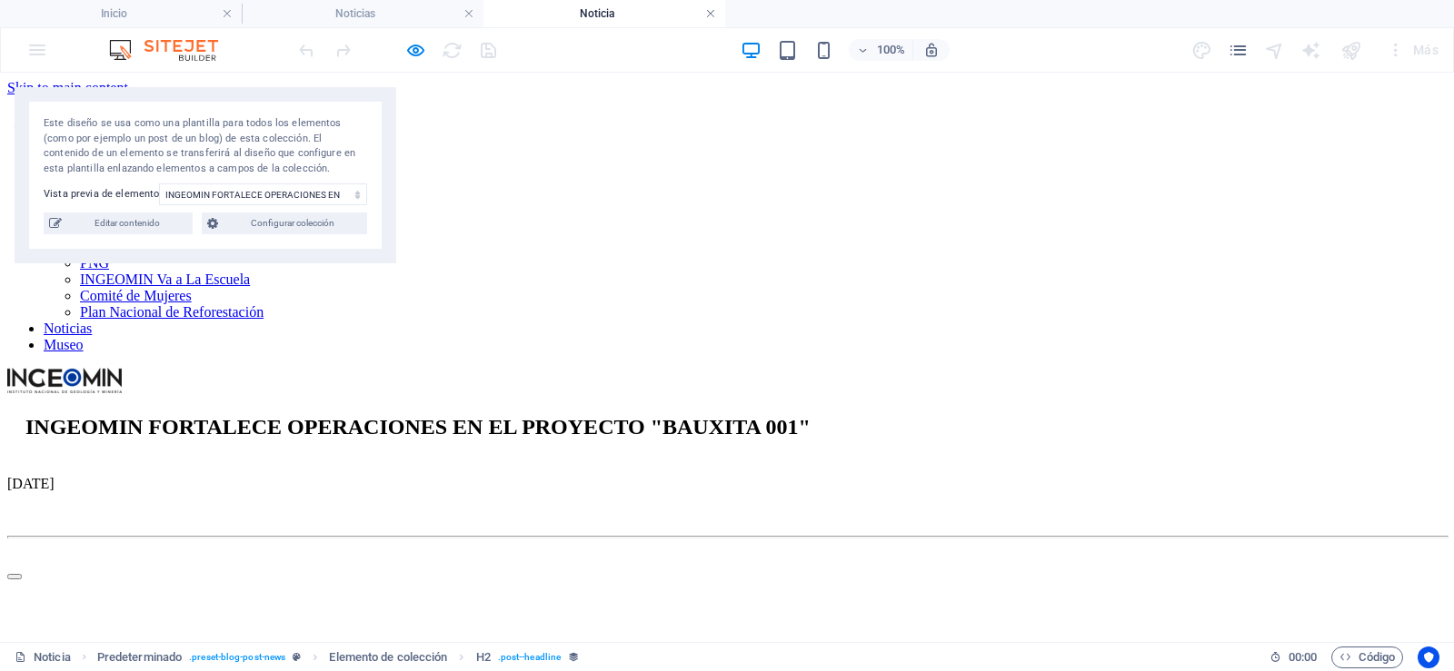
click at [708, 14] on link at bounding box center [710, 13] width 11 height 17
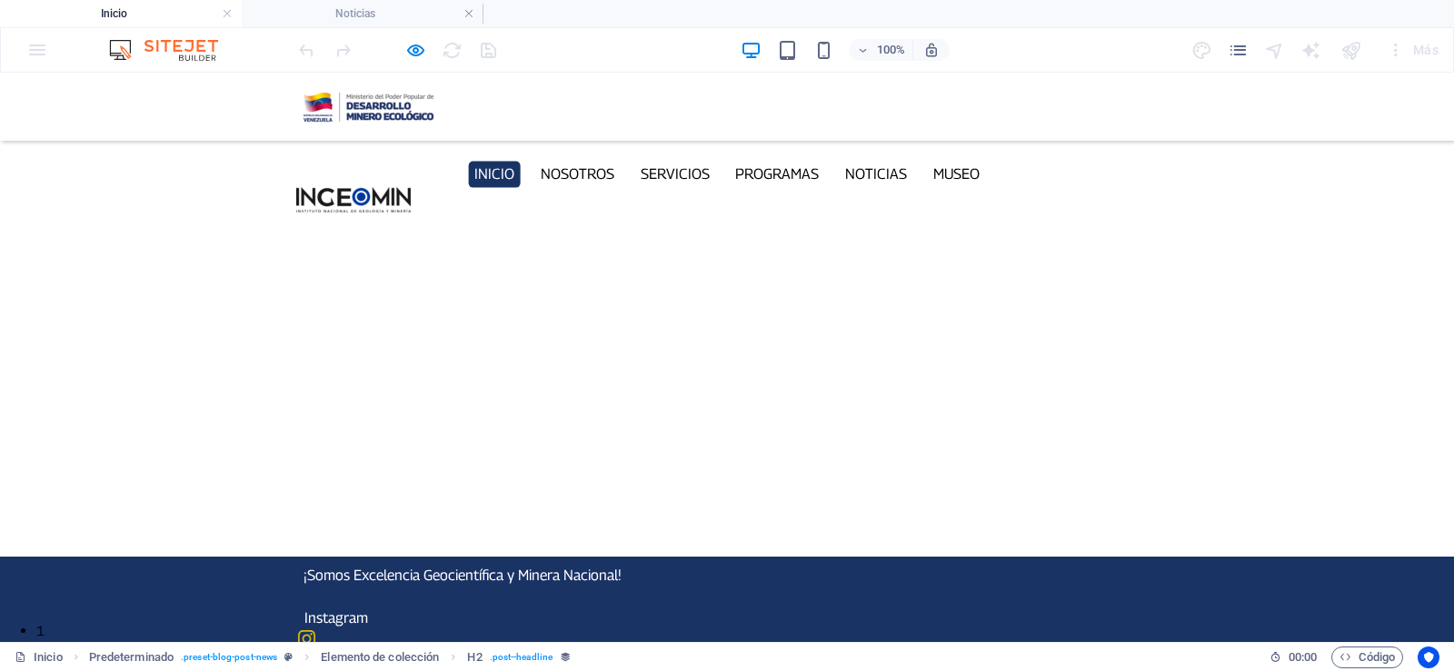
scroll to position [2272, 0]
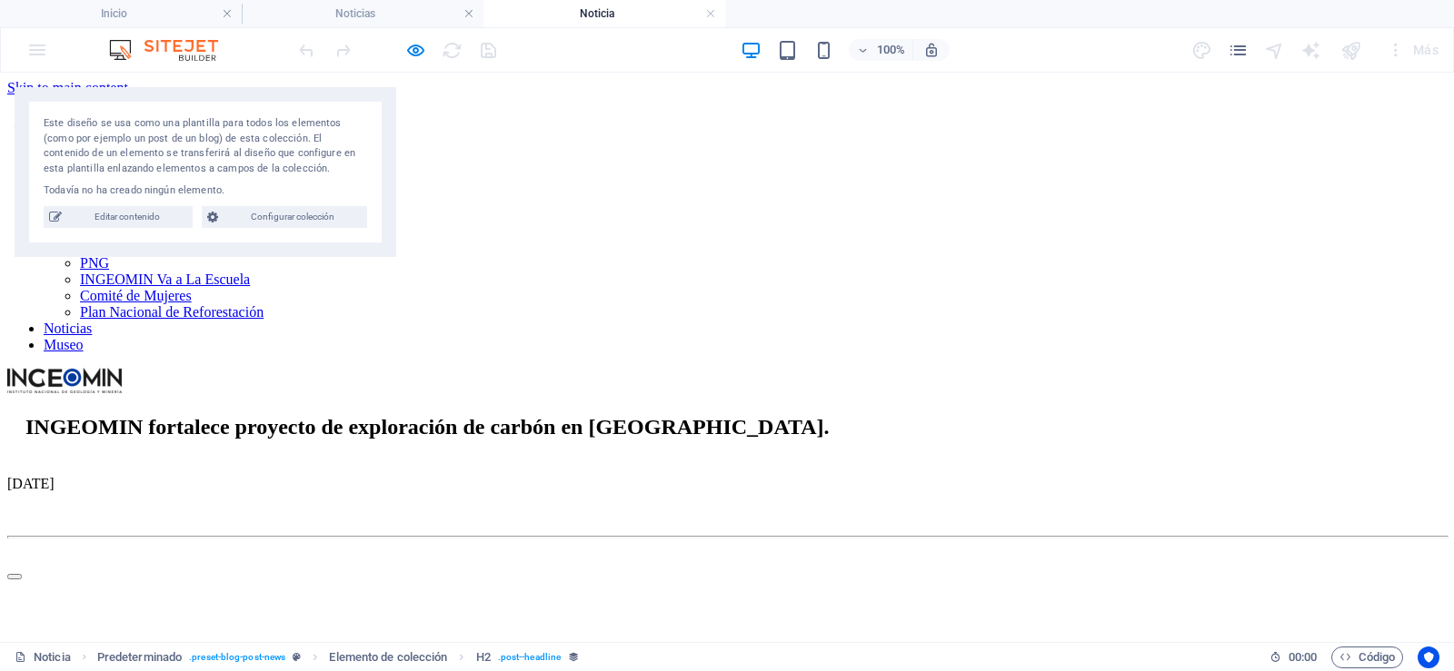
scroll to position [0, 0]
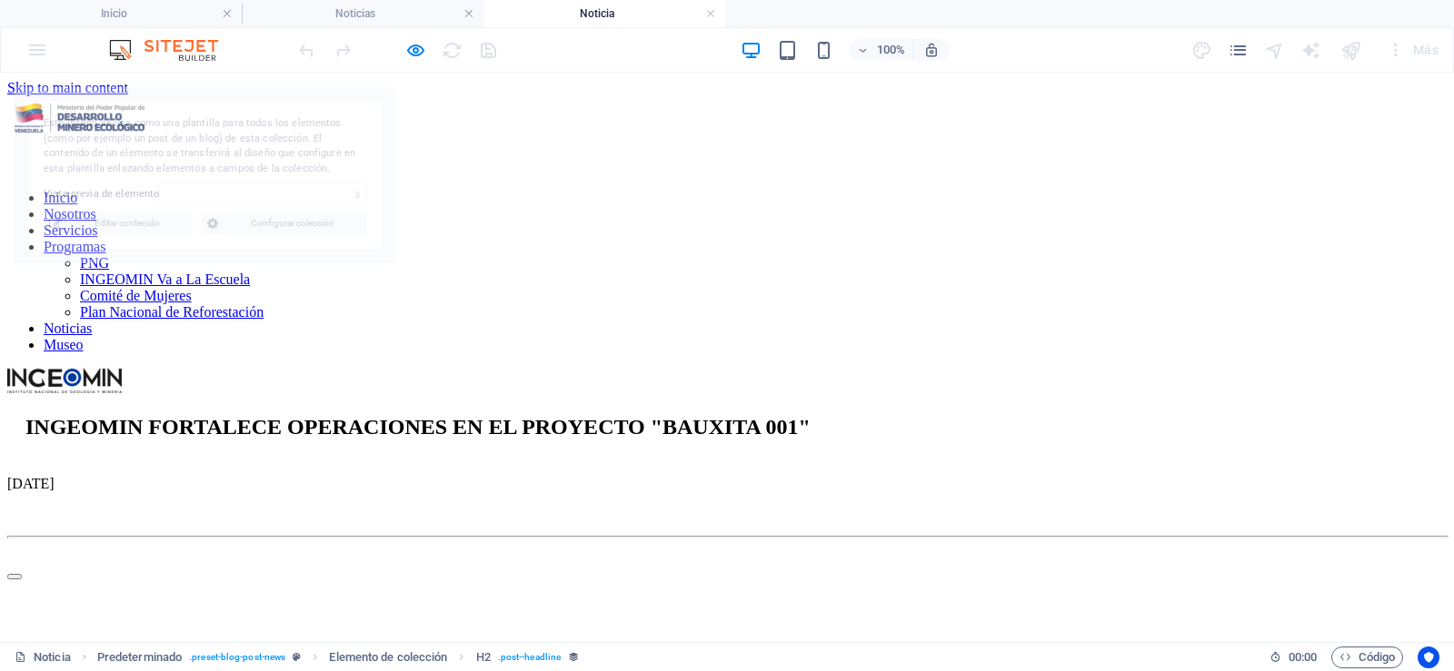
select select "68d1920dd595e7c663016402"
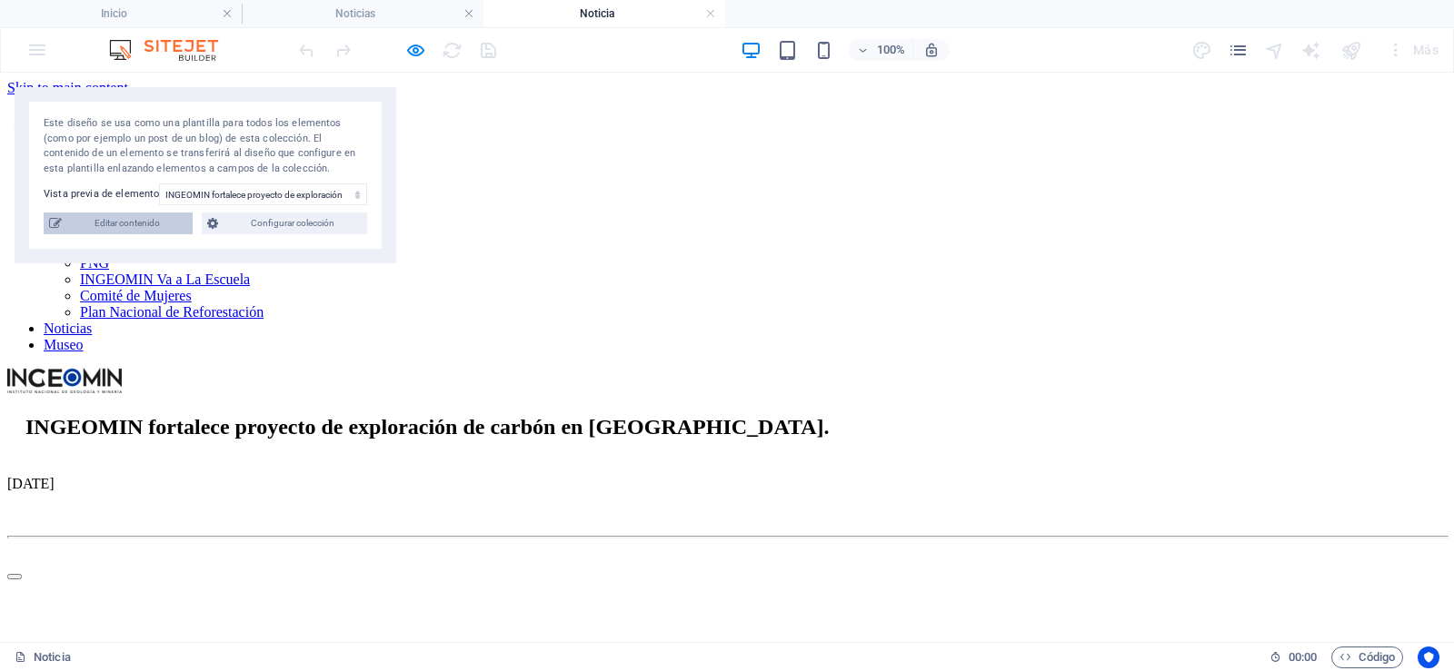
click at [152, 227] on span "Editar contenido" at bounding box center [127, 224] width 120 height 22
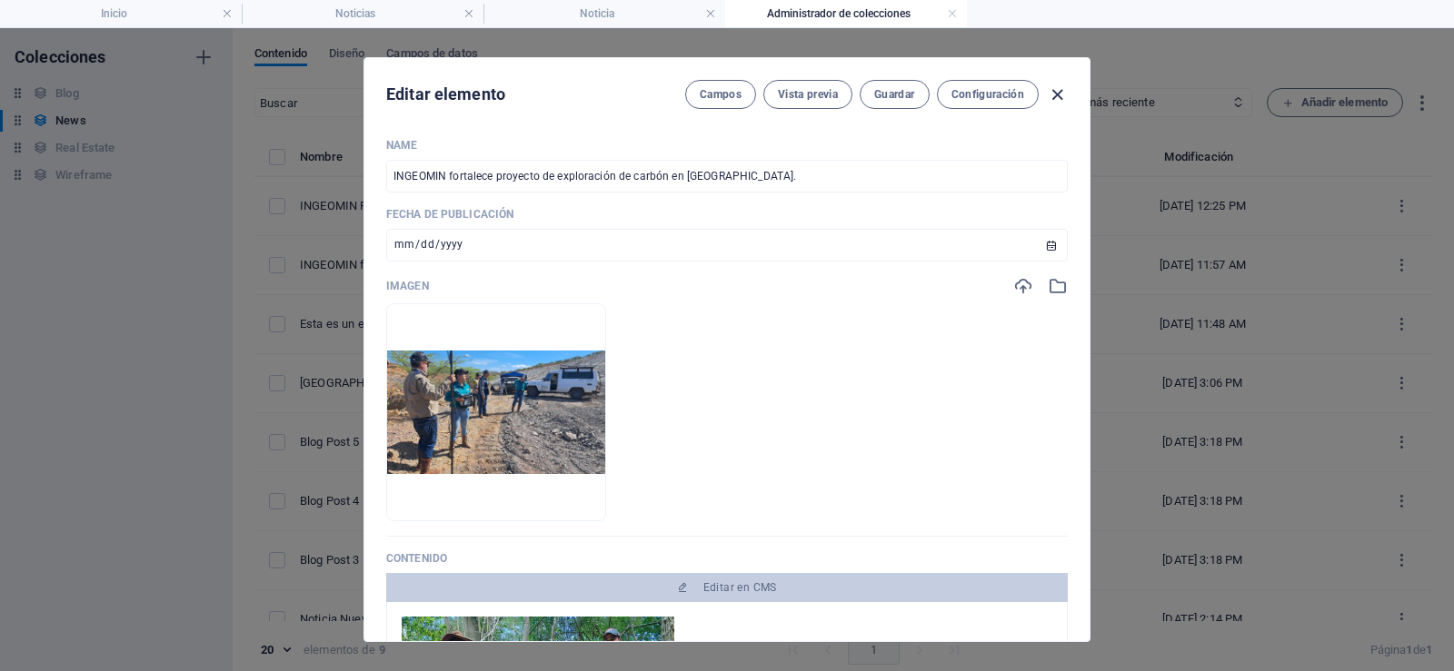
click at [1058, 94] on icon "button" at bounding box center [1057, 95] width 21 height 21
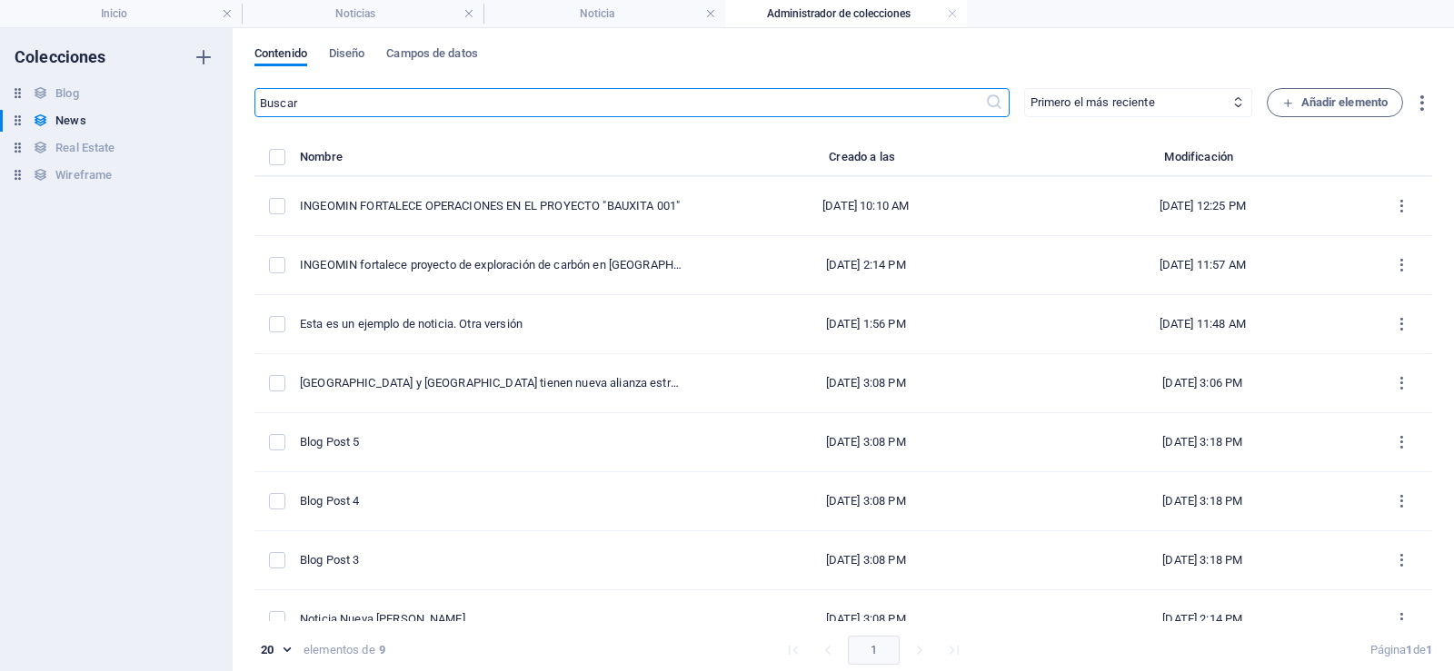
type input "[DATE]"
type input "esta-es-un-ejemplo-de-noticia-otra-version-copy"
click at [952, 14] on link at bounding box center [952, 13] width 11 height 17
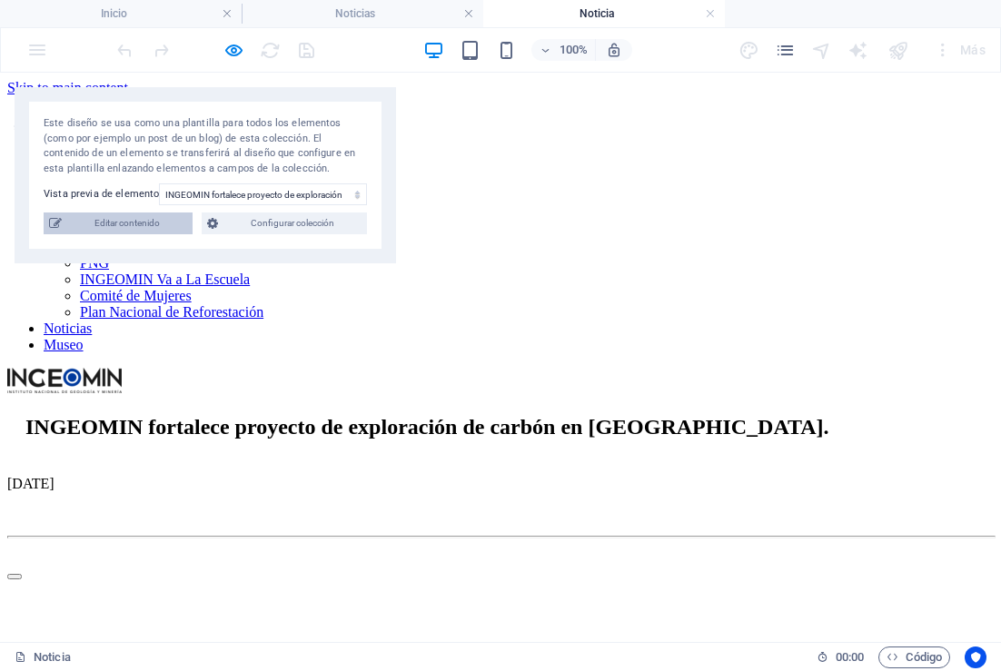
click at [129, 223] on span "Editar contenido" at bounding box center [127, 224] width 120 height 22
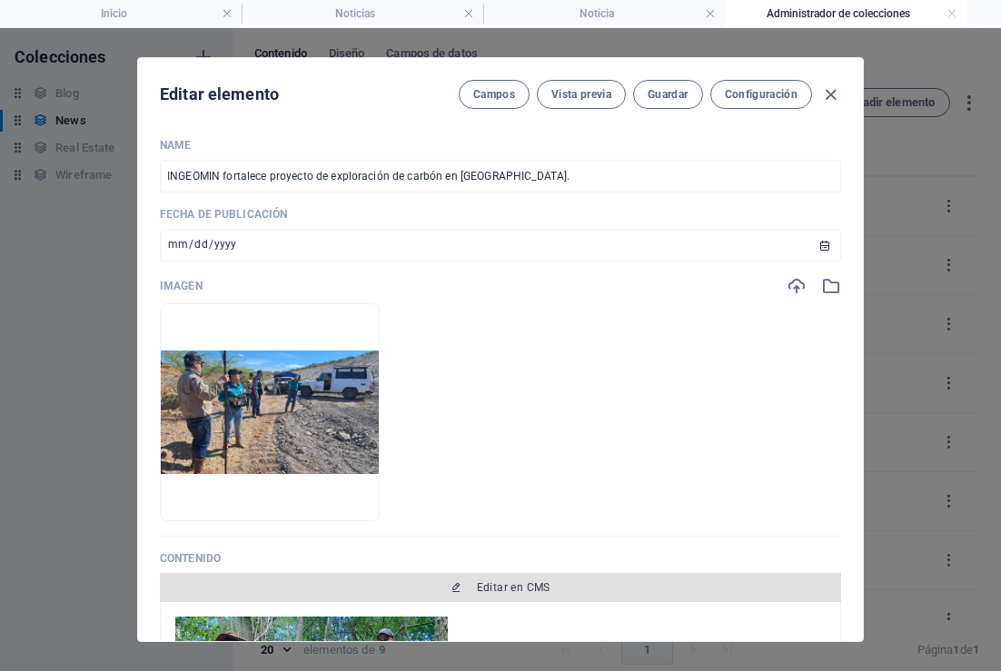
click at [514, 588] on span "Editar en CMS" at bounding box center [514, 588] width 74 height 15
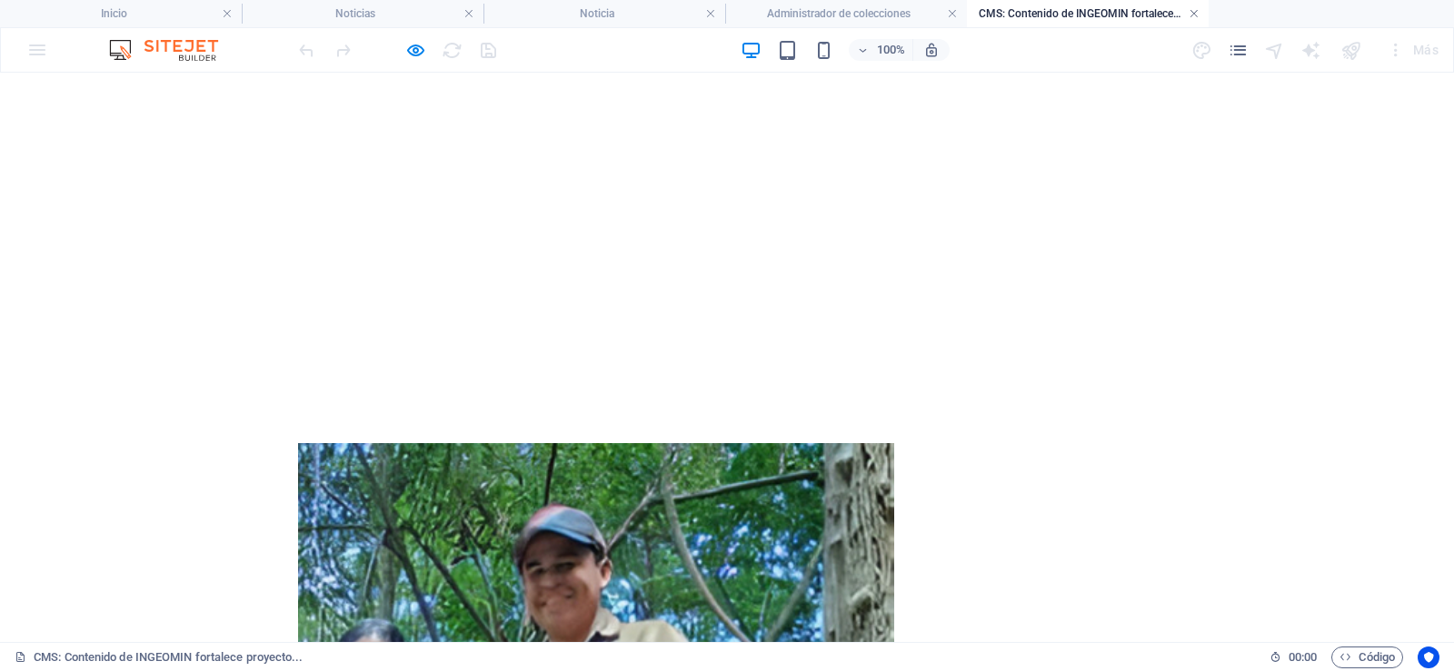
click at [1190, 15] on link at bounding box center [1193, 13] width 11 height 17
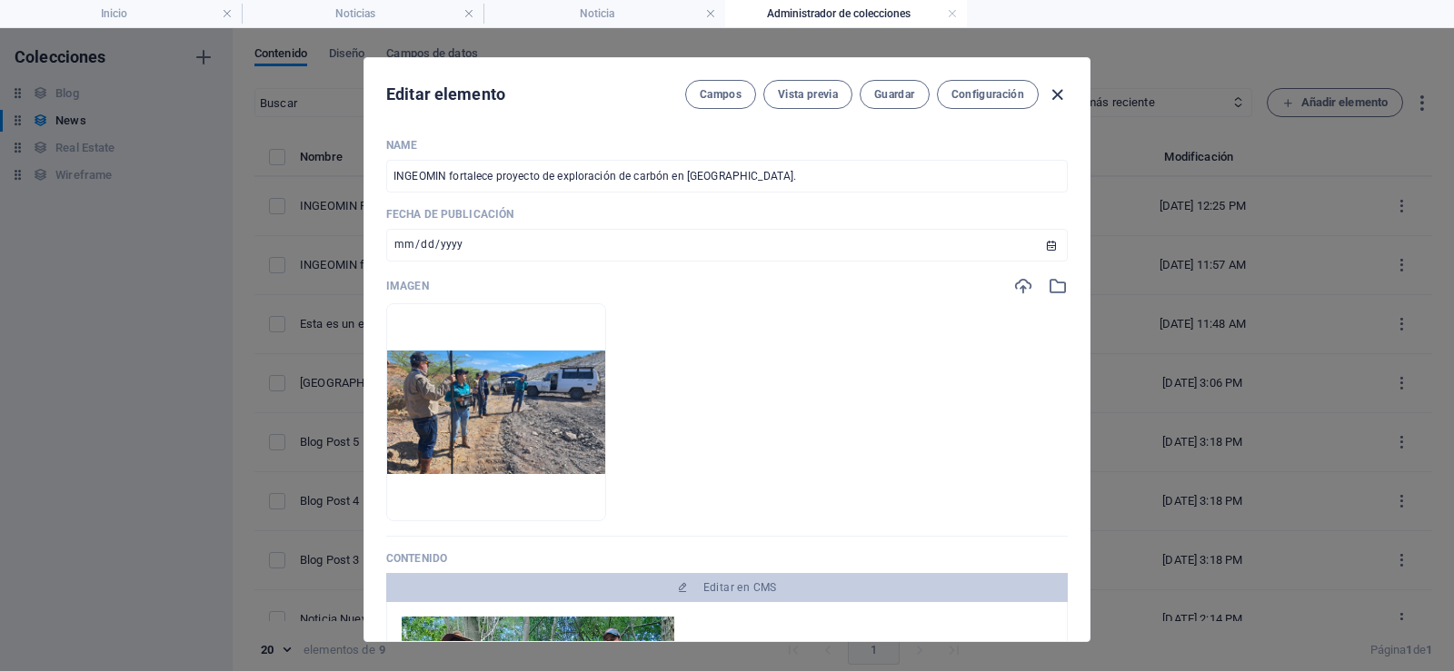
click at [1055, 94] on icon "button" at bounding box center [1057, 95] width 21 height 21
type input "[DATE]"
type input "esta-es-un-ejemplo-de-noticia-otra-version-copy"
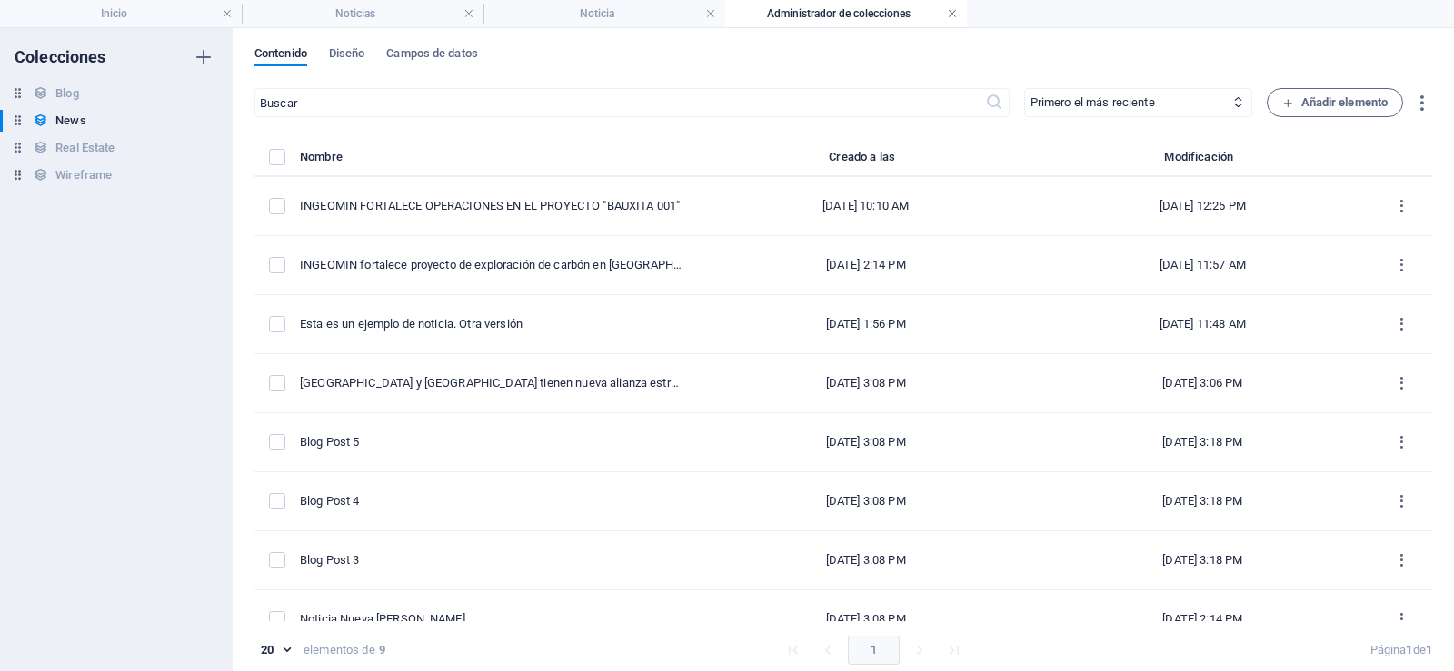
click at [950, 12] on link at bounding box center [952, 13] width 11 height 17
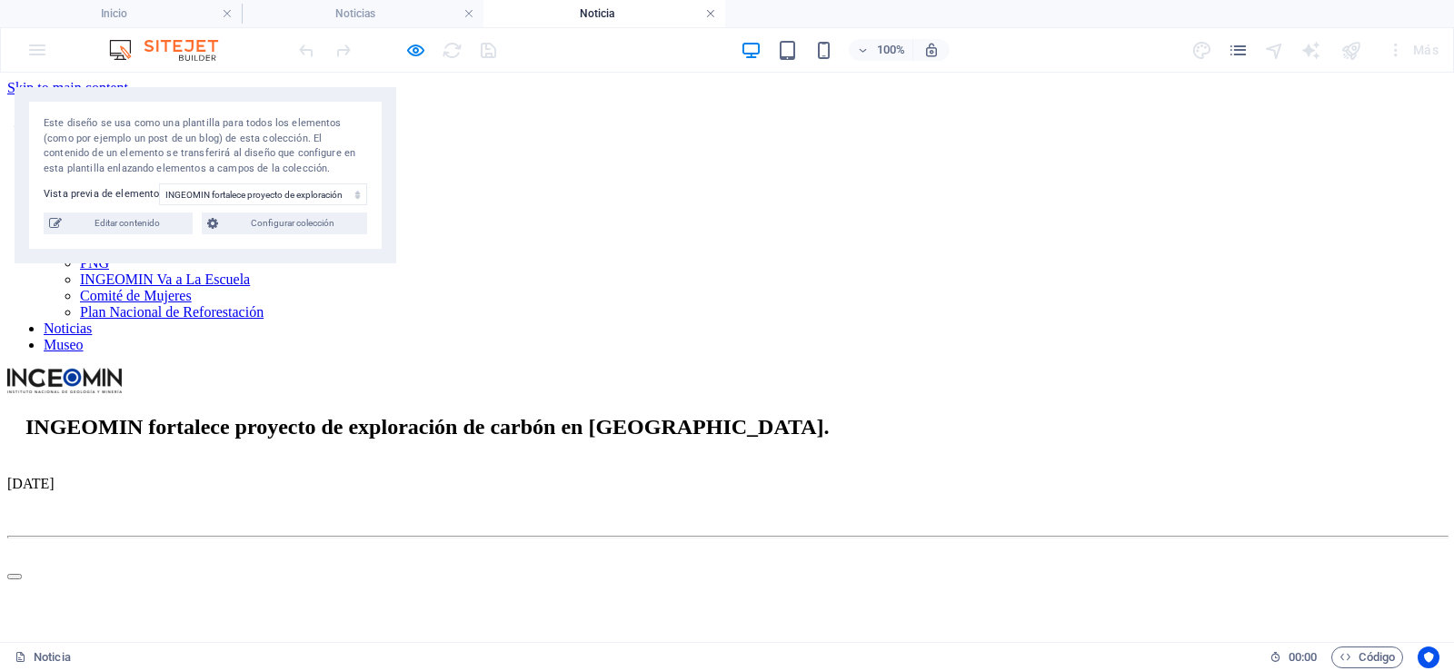
click at [708, 17] on link at bounding box center [710, 13] width 11 height 17
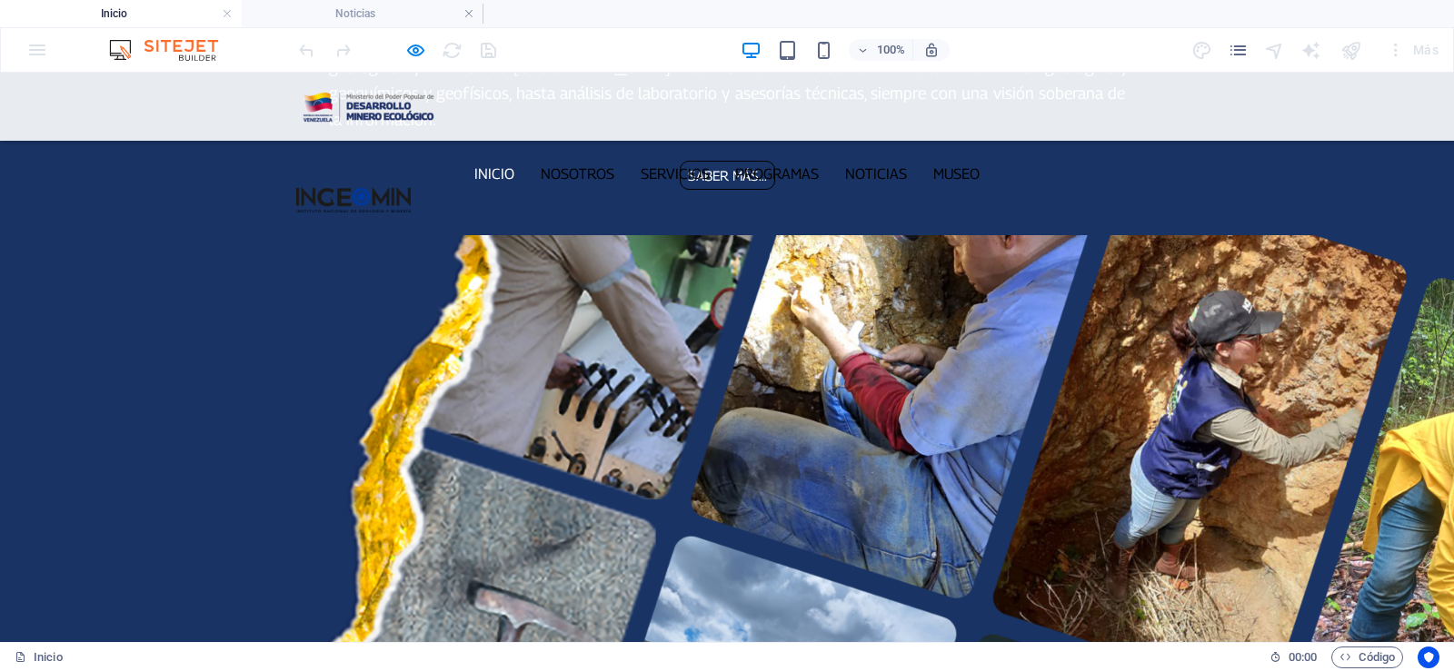
scroll to position [2243, 0]
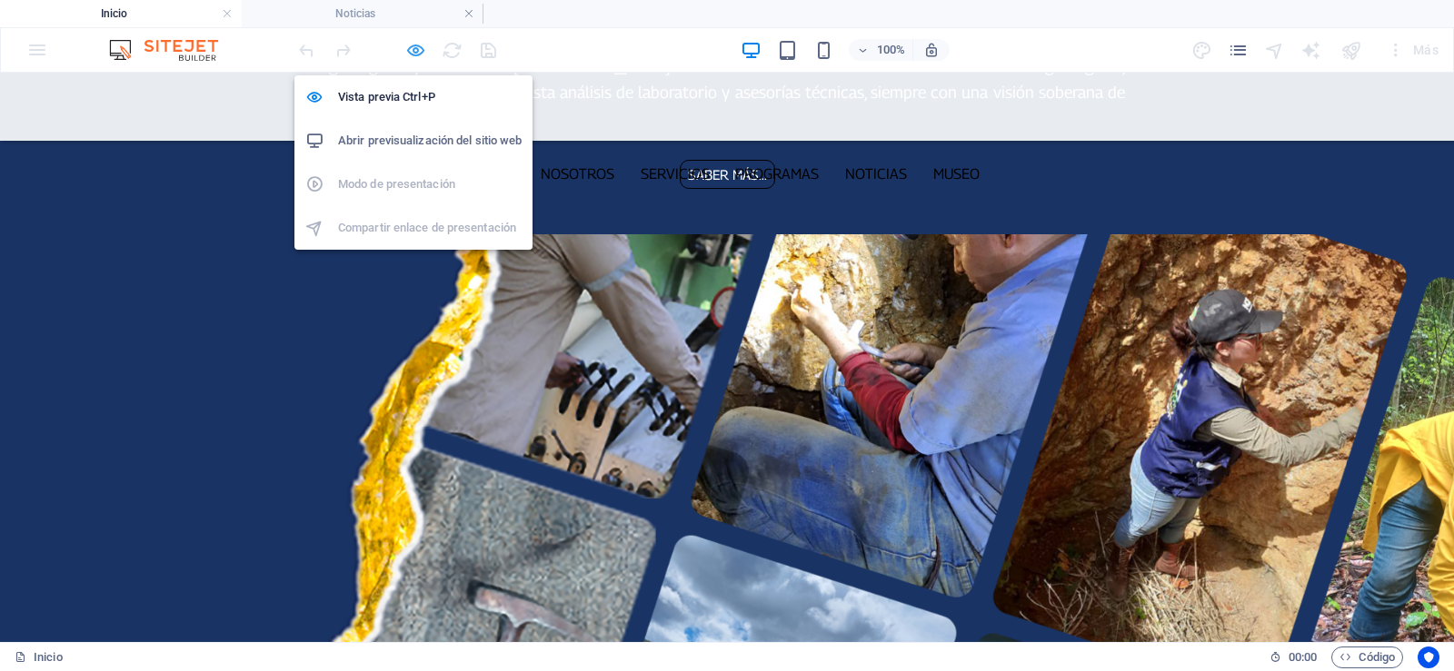
click at [421, 51] on icon "button" at bounding box center [415, 50] width 21 height 21
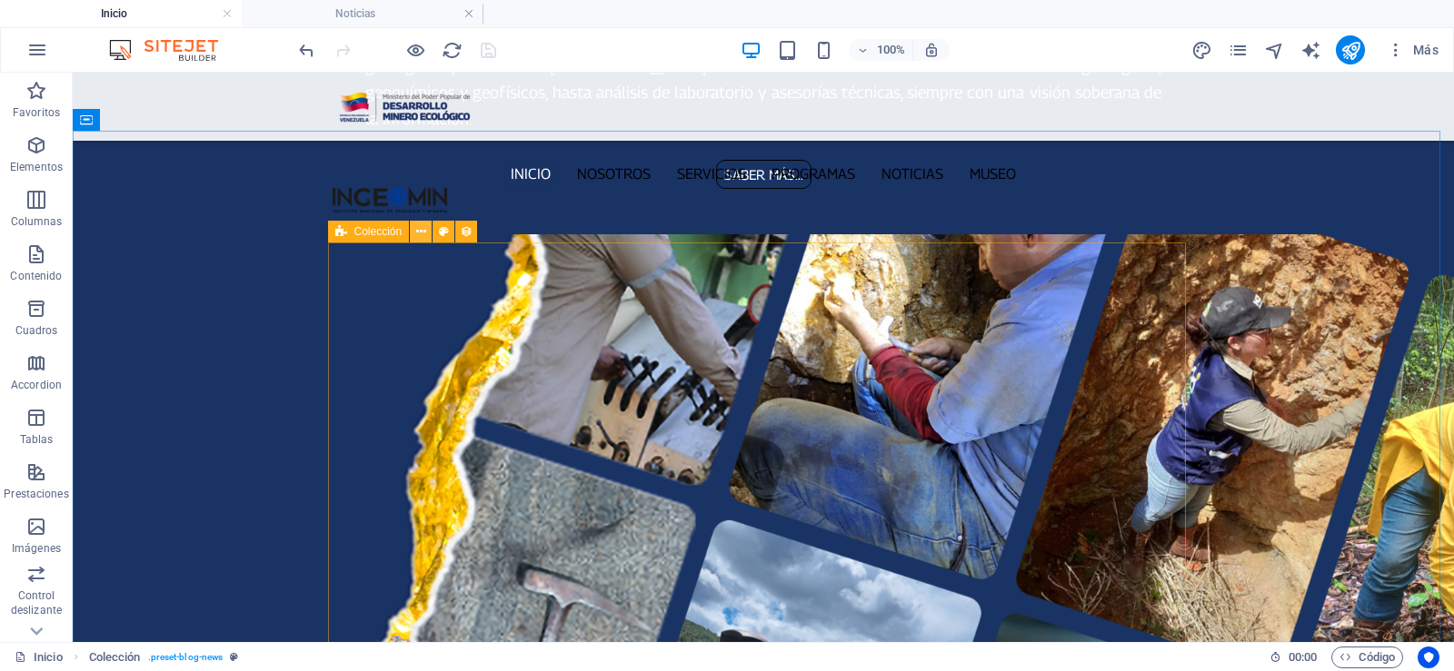
click at [421, 234] on icon at bounding box center [421, 232] width 10 height 19
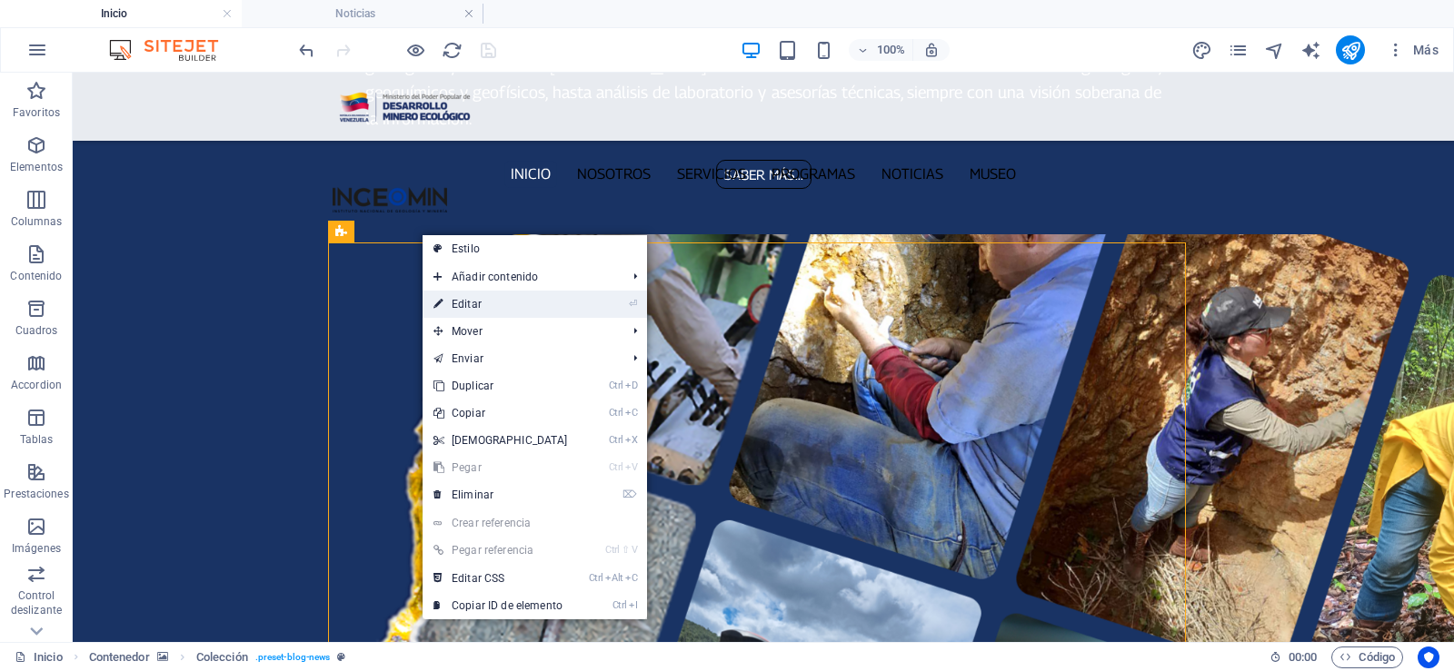
click at [476, 299] on link "⏎ Editar" at bounding box center [501, 304] width 156 height 27
select select "68c9b5bf5b7bfe3ceb04a5c7"
select select "updatedAt_DESC"
select select "columns.publishing_date"
select select "past"
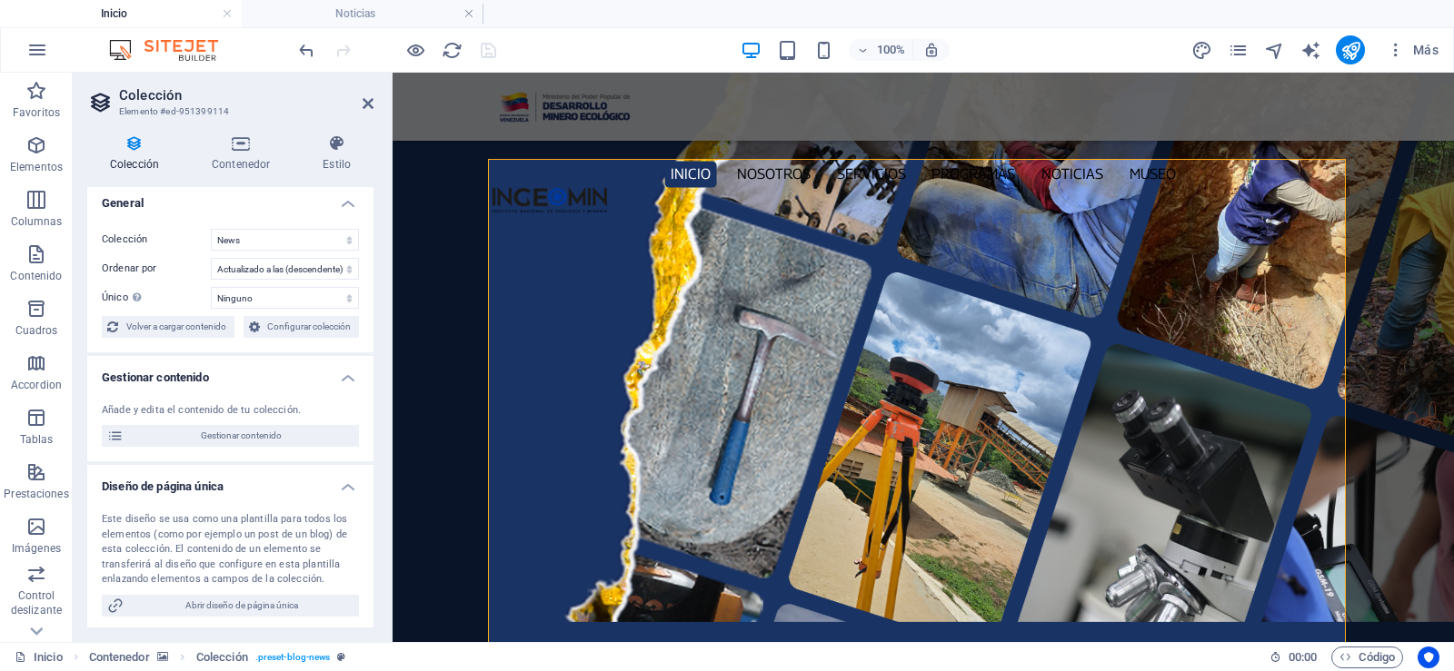
scroll to position [0, 0]
click at [329, 152] on icon at bounding box center [337, 143] width 74 height 18
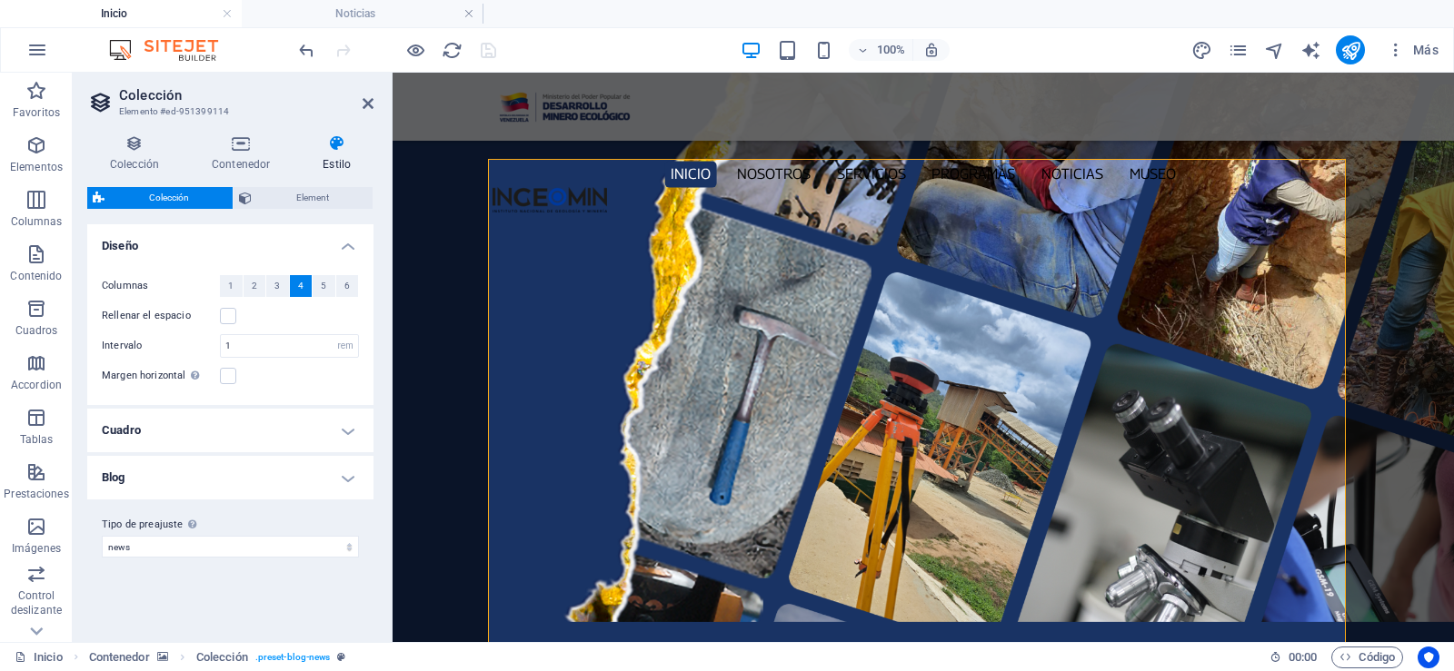
click at [345, 427] on h4 "Cuadro" at bounding box center [230, 431] width 286 height 44
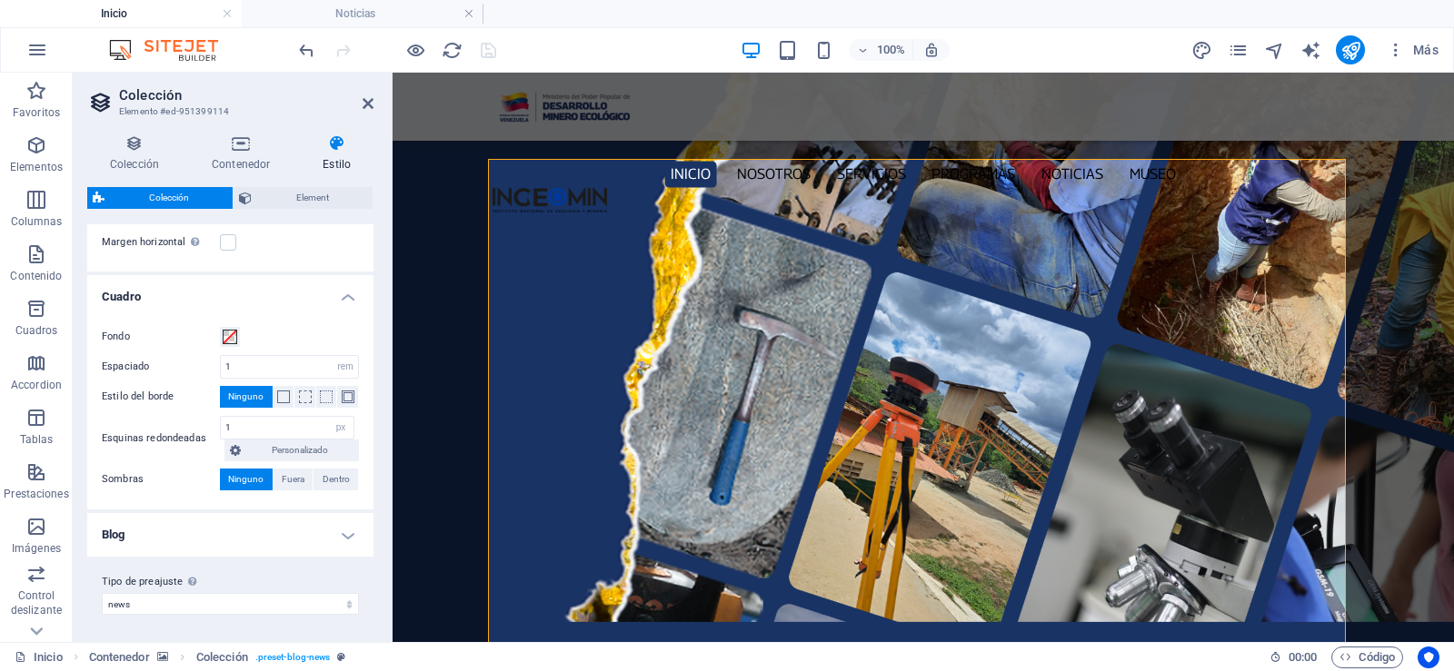
scroll to position [135, 0]
click at [261, 149] on icon at bounding box center [241, 143] width 104 height 18
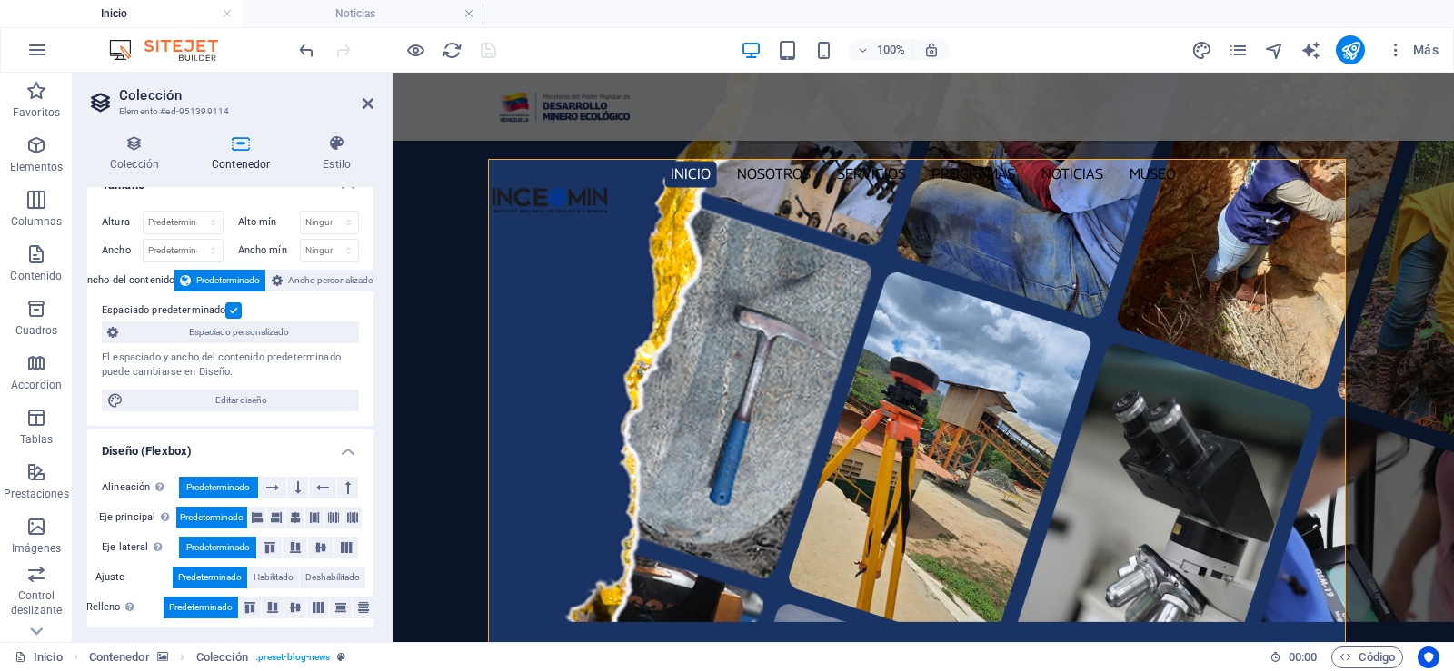
scroll to position [30, 0]
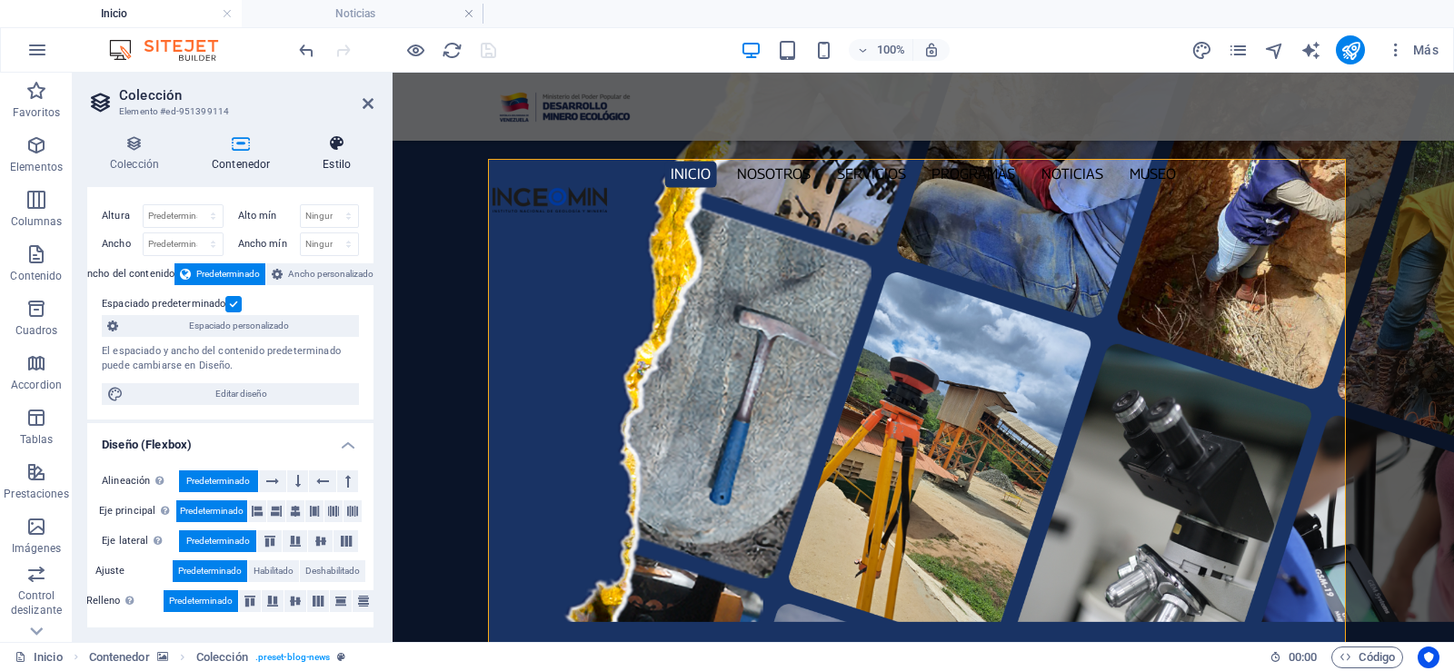
click at [334, 150] on icon at bounding box center [337, 143] width 74 height 18
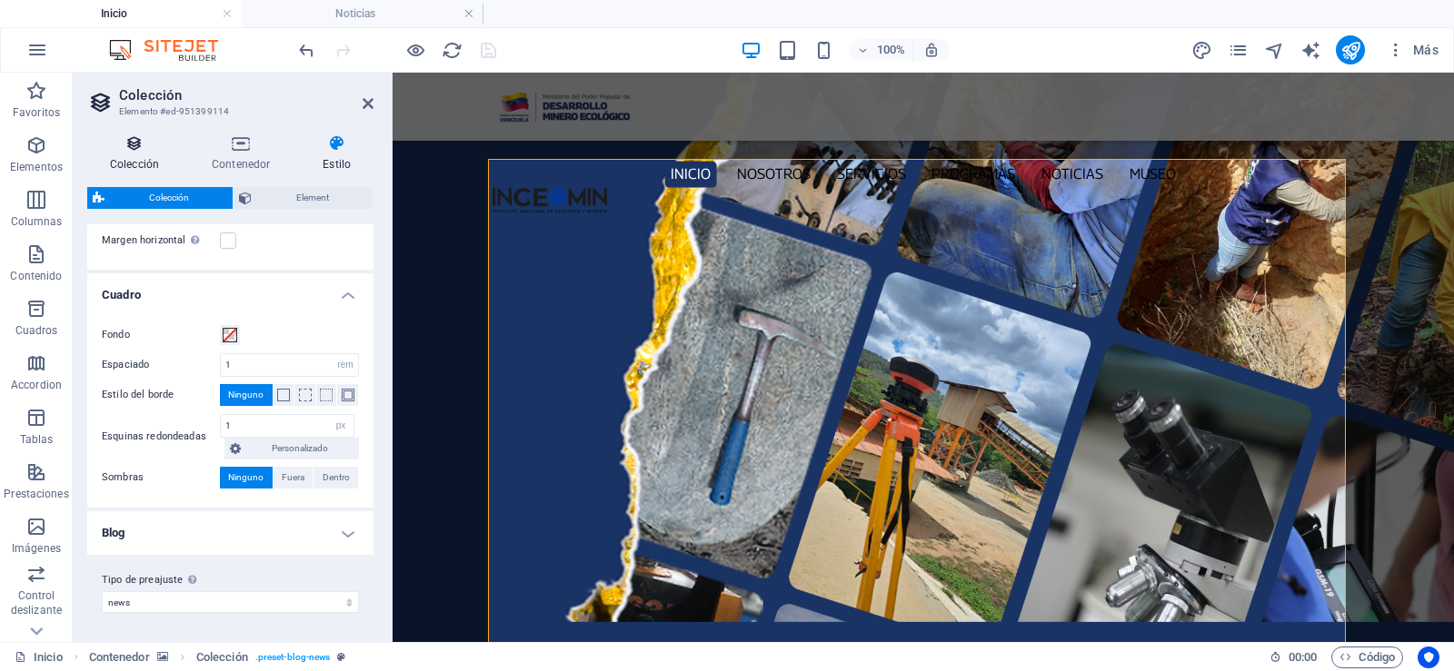
click at [135, 153] on h4 "Colección" at bounding box center [138, 153] width 102 height 38
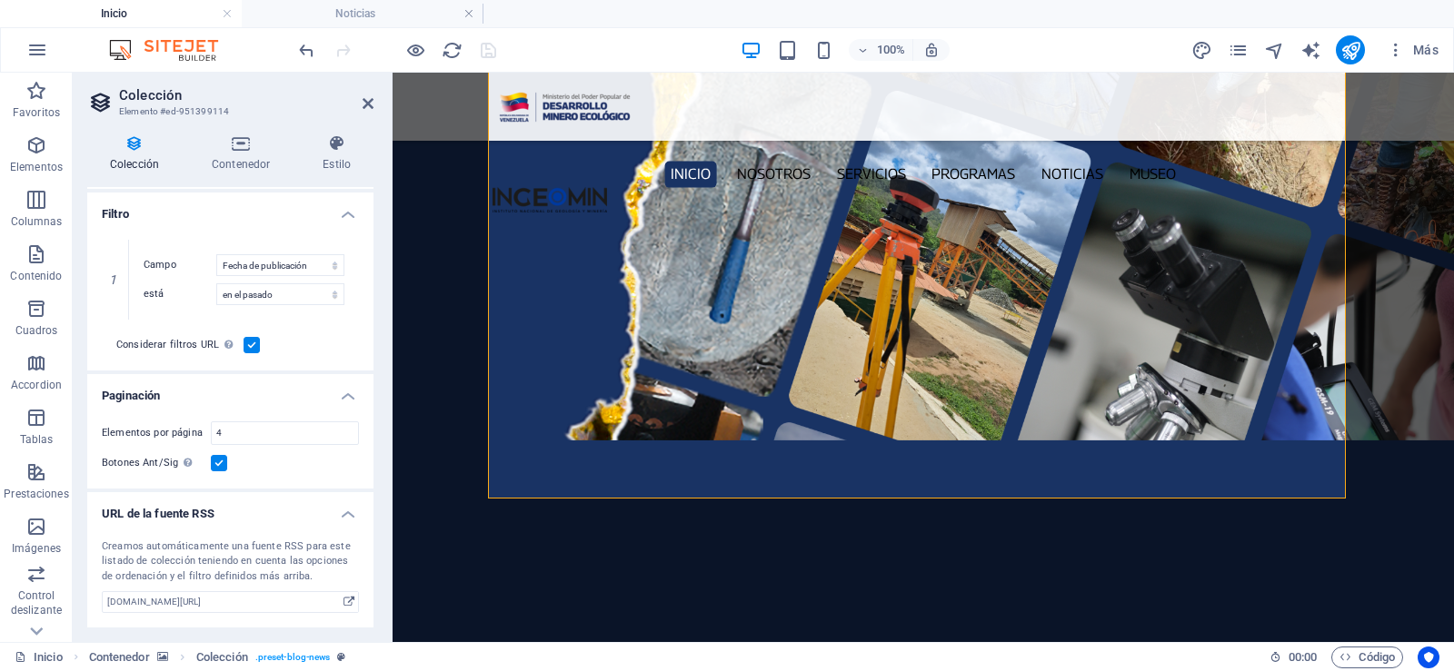
scroll to position [0, 0]
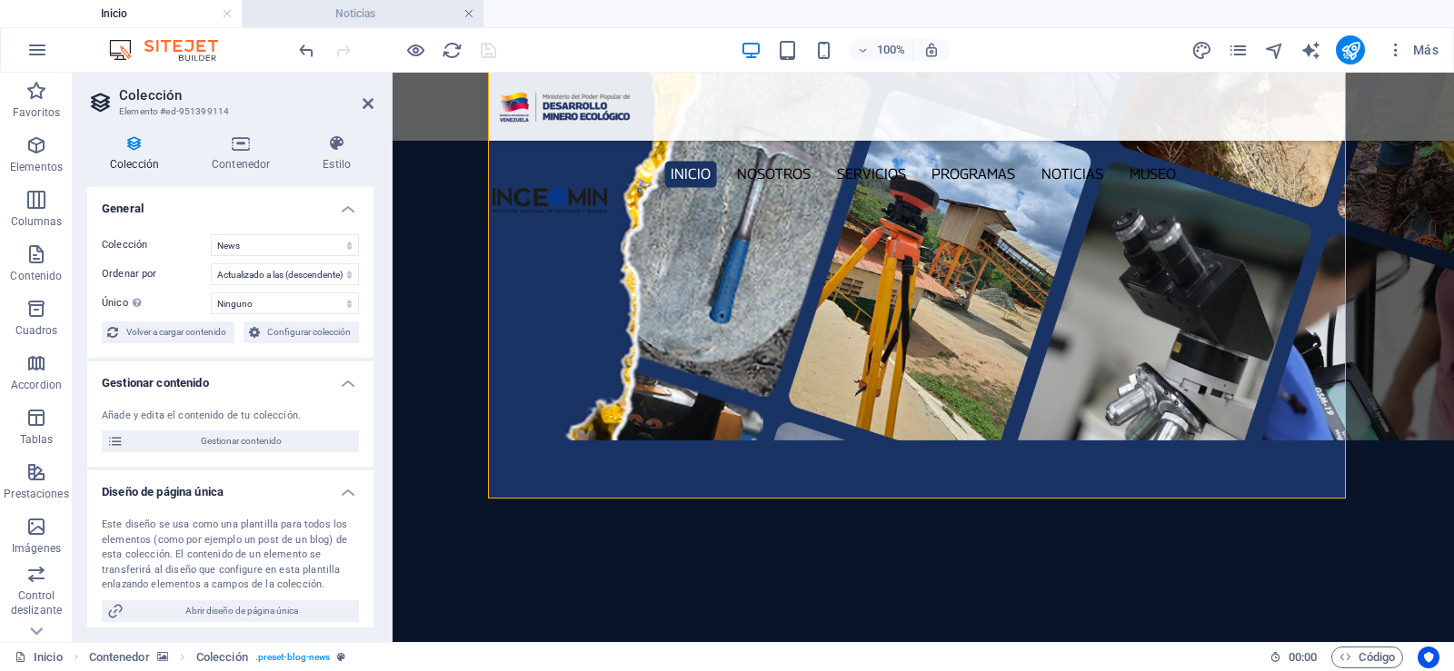
click at [471, 12] on link at bounding box center [468, 13] width 11 height 17
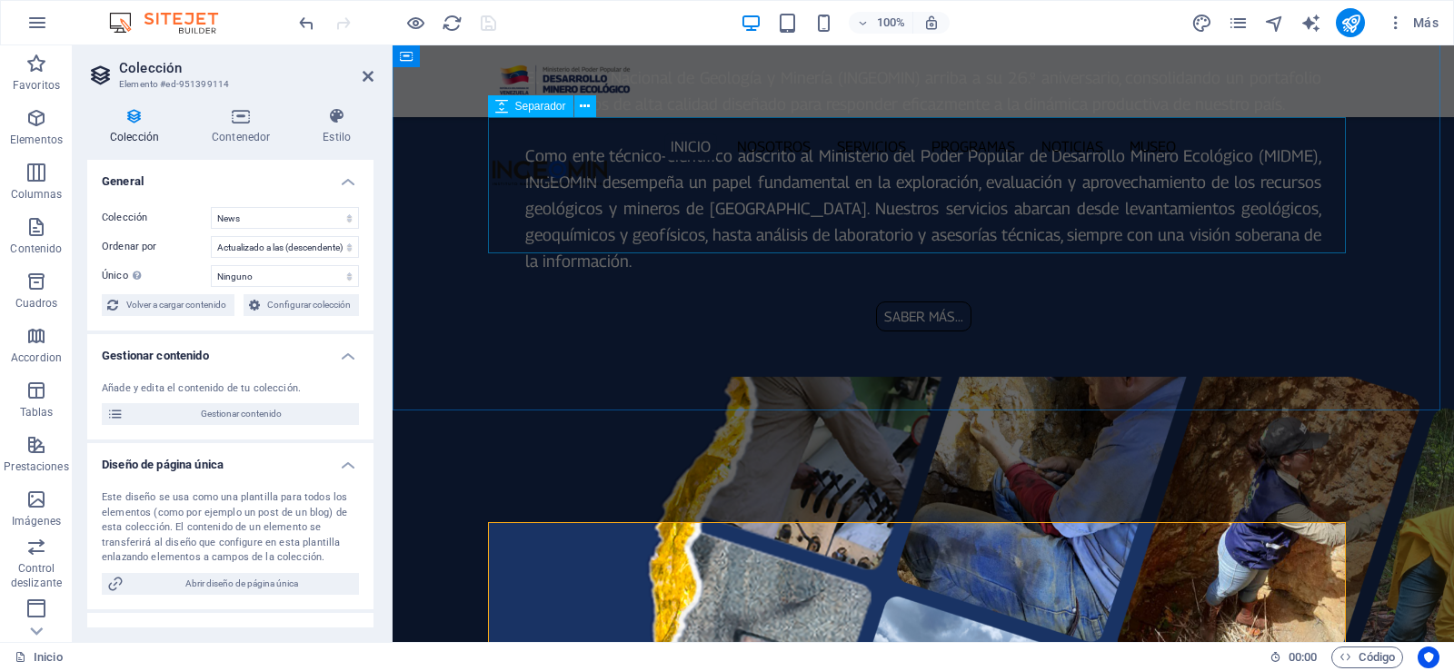
scroll to position [2062, 0]
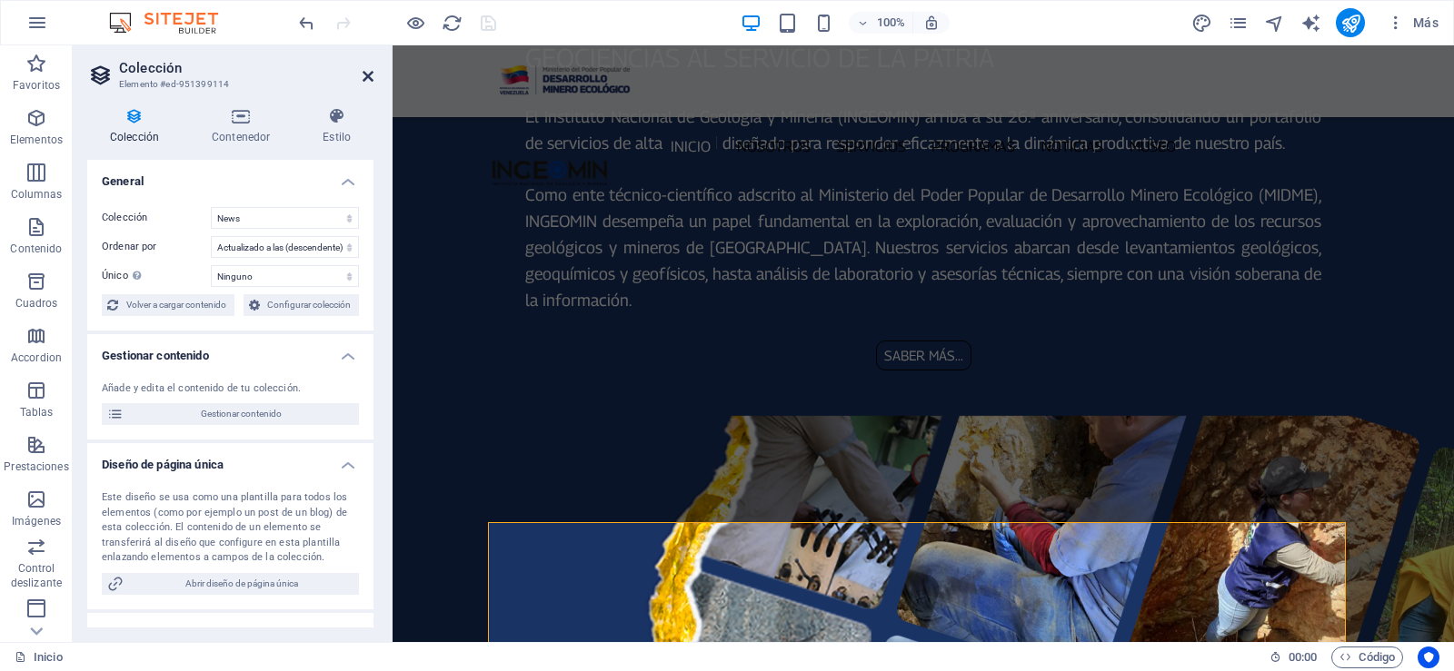
click at [365, 78] on icon at bounding box center [368, 76] width 11 height 15
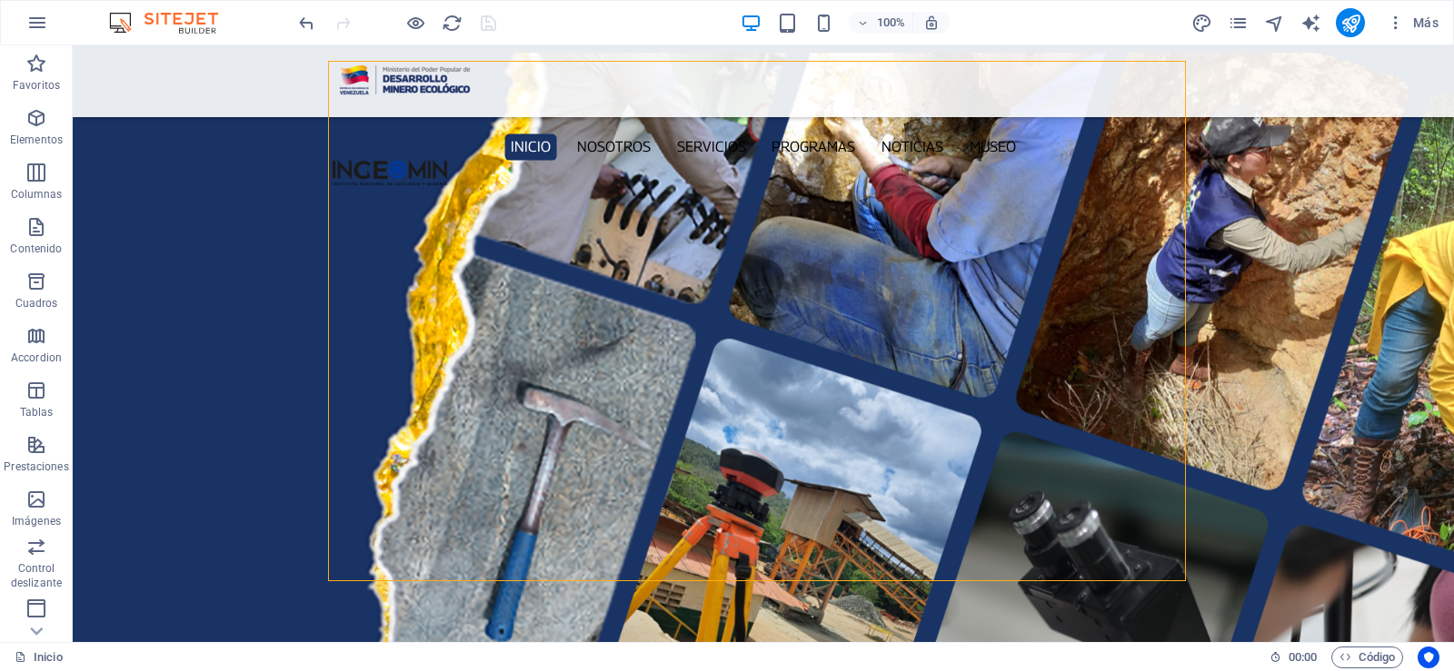
scroll to position [2243, 0]
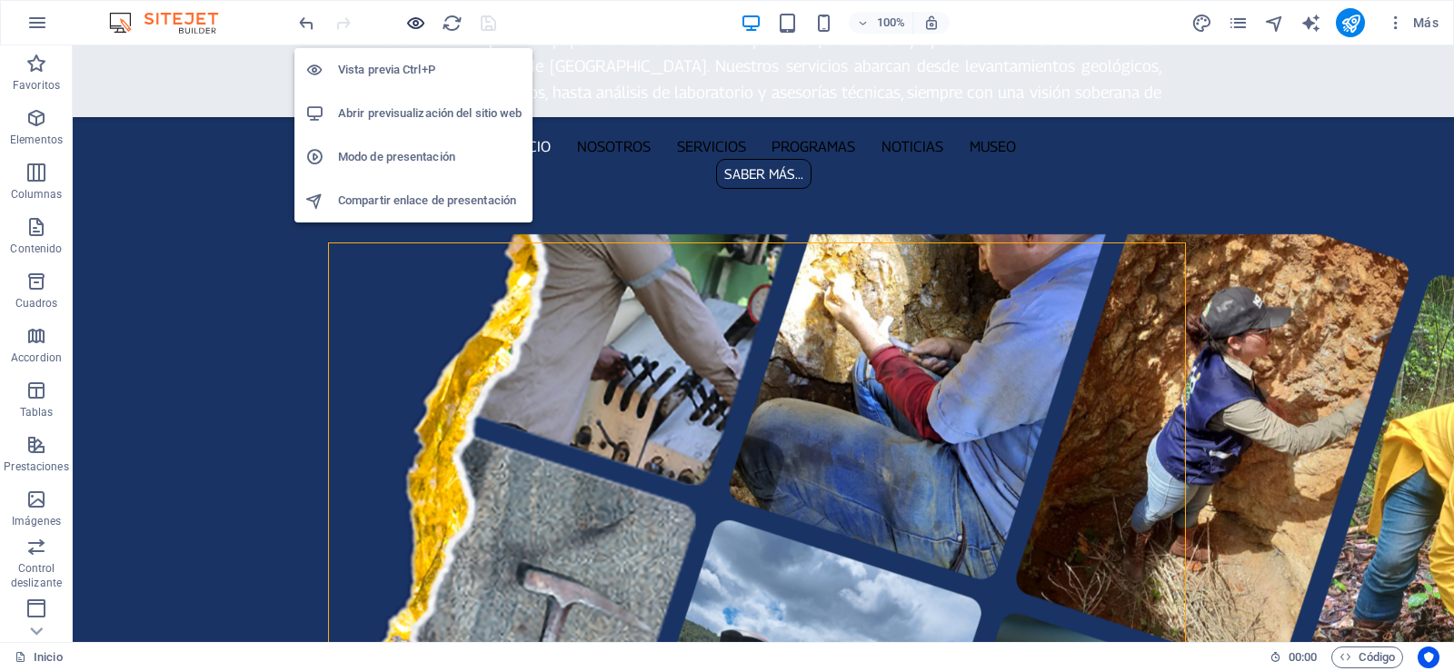
click at [413, 23] on icon "button" at bounding box center [415, 23] width 21 height 21
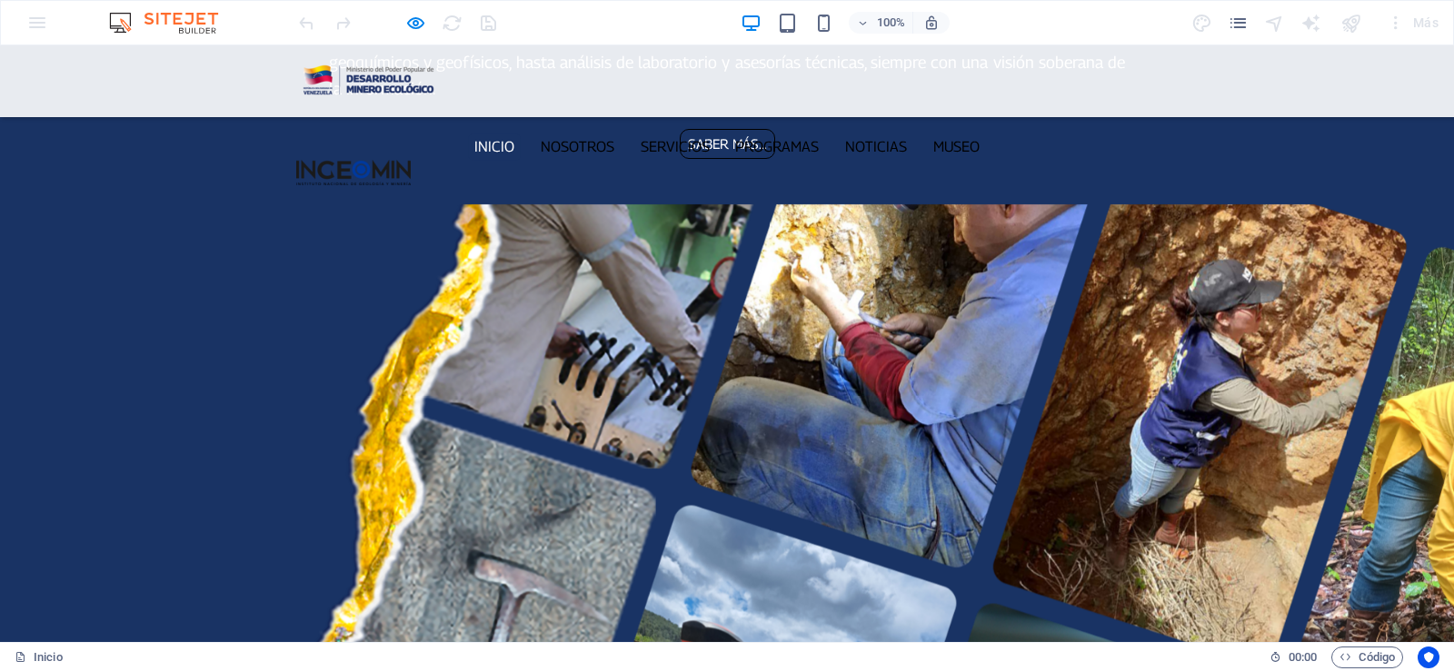
scroll to position [2272, 0]
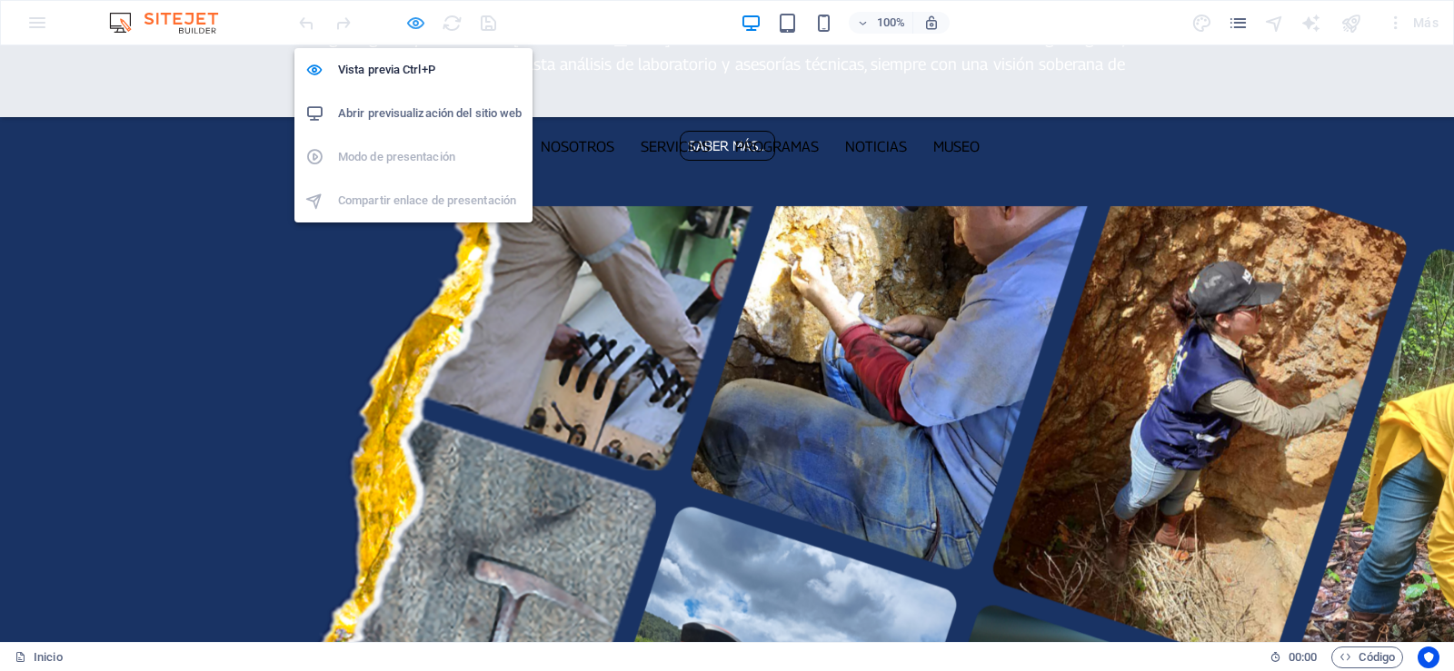
click at [412, 19] on icon "button" at bounding box center [415, 23] width 21 height 21
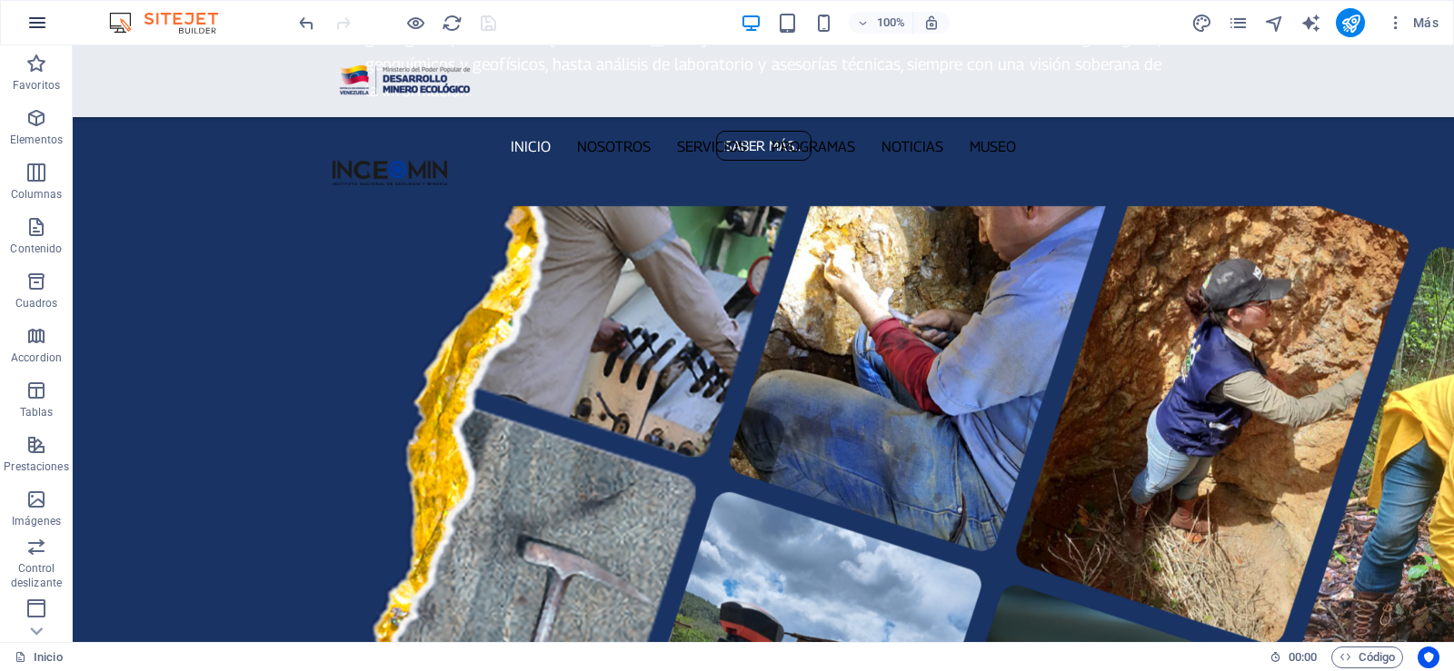
click at [50, 22] on button "button" at bounding box center [37, 23] width 44 height 44
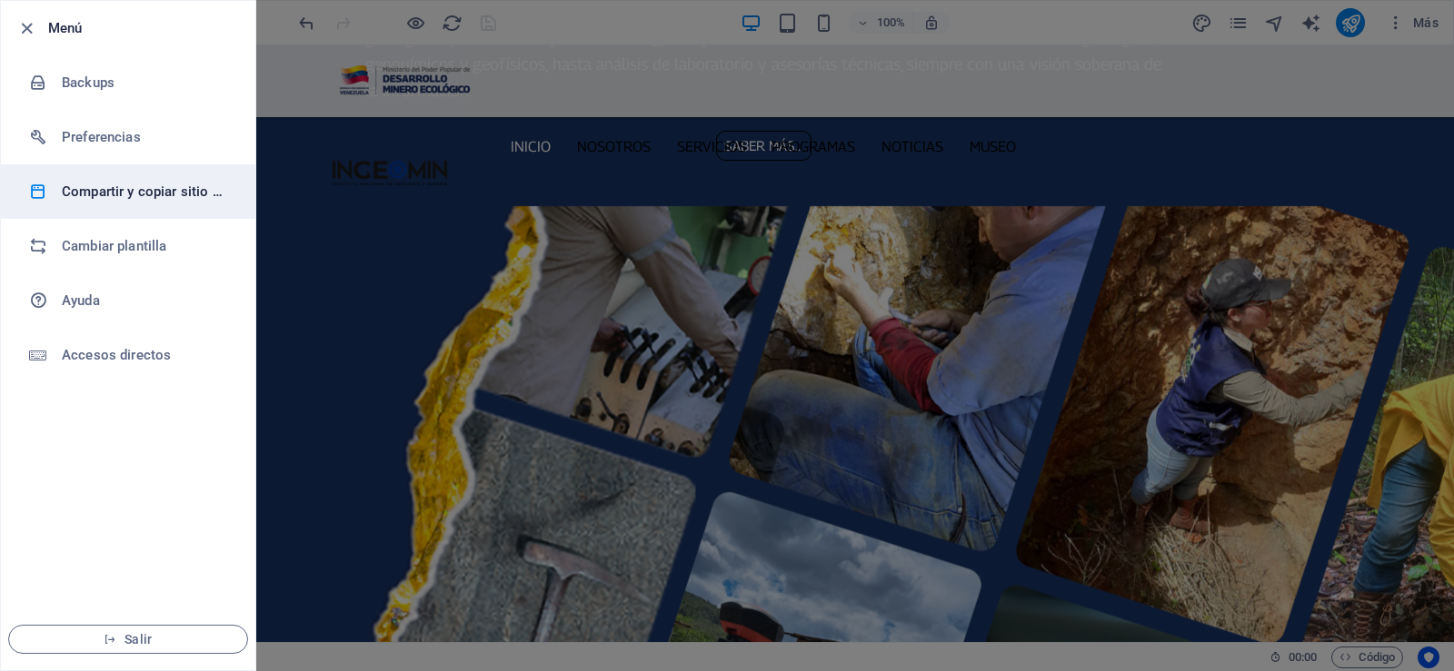
click at [98, 183] on h6 "Compartir y copiar sitio web" at bounding box center [146, 192] width 168 height 22
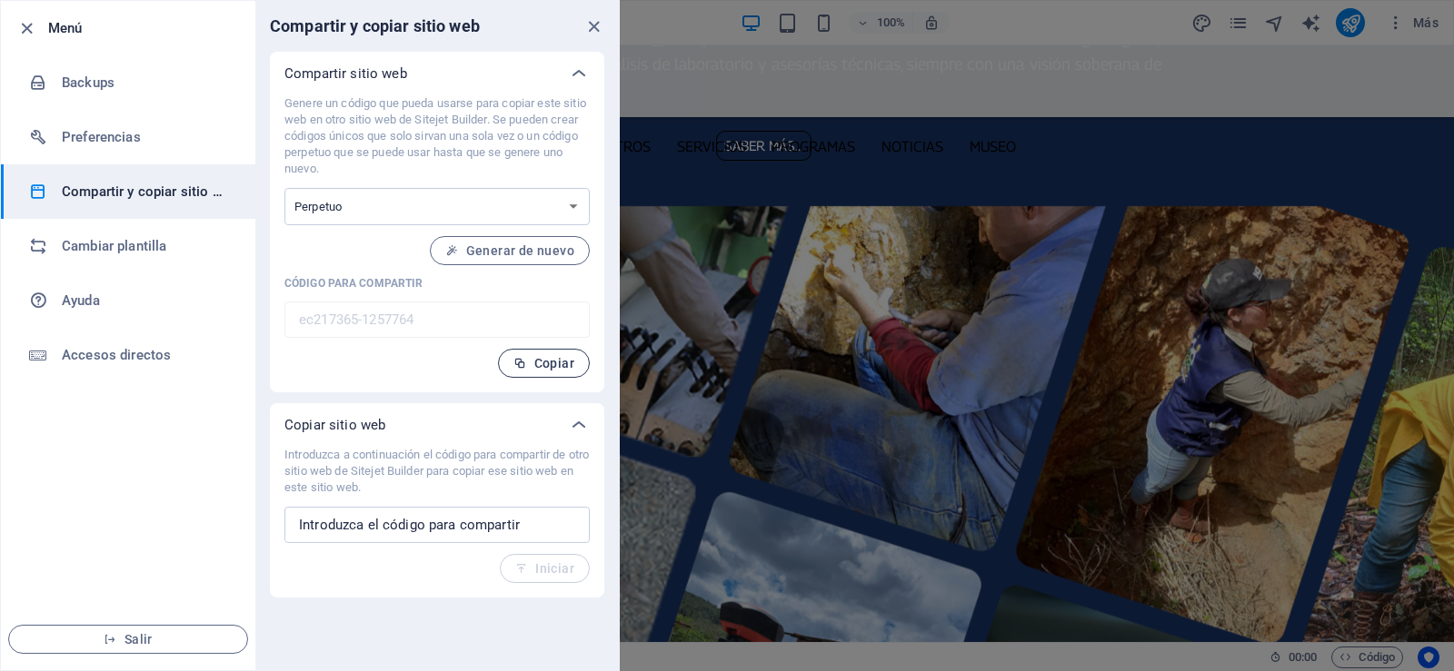
click at [545, 358] on span "Copiar" at bounding box center [543, 363] width 61 height 15
click at [596, 25] on icon "close" at bounding box center [593, 26] width 21 height 21
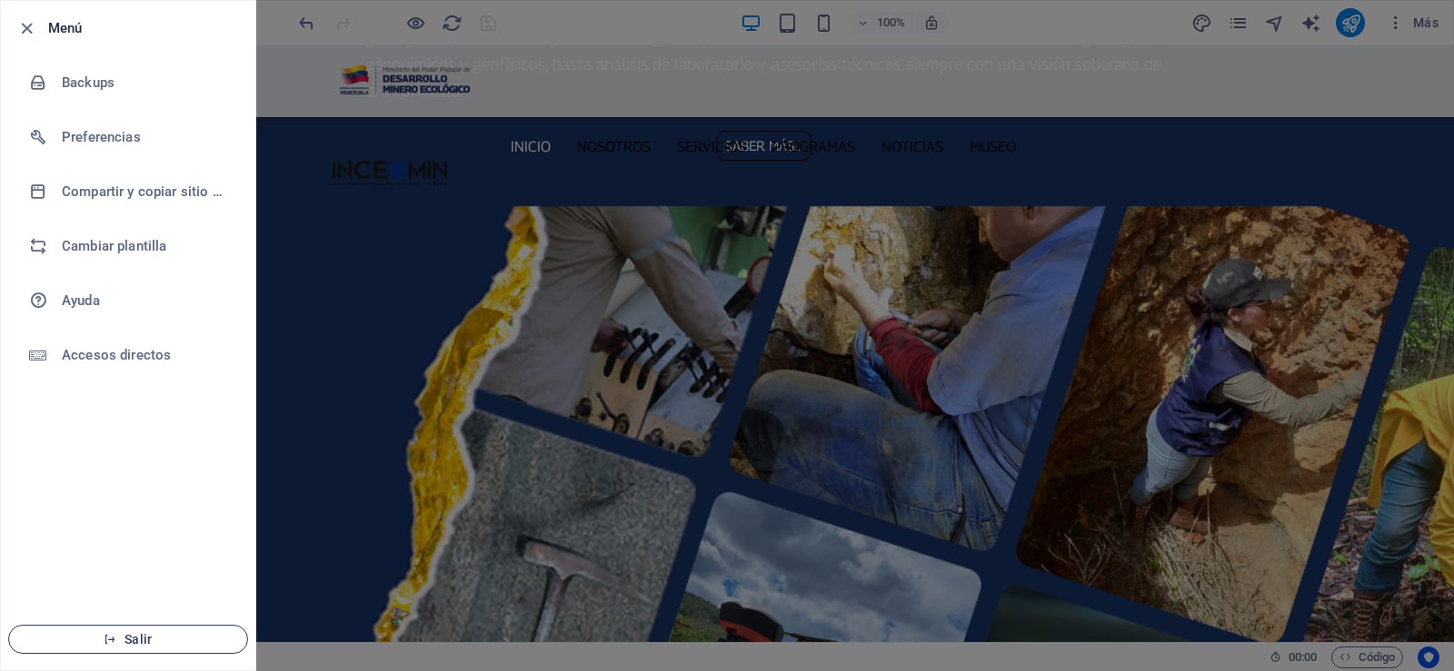
click at [140, 643] on span "Salir" at bounding box center [128, 639] width 209 height 15
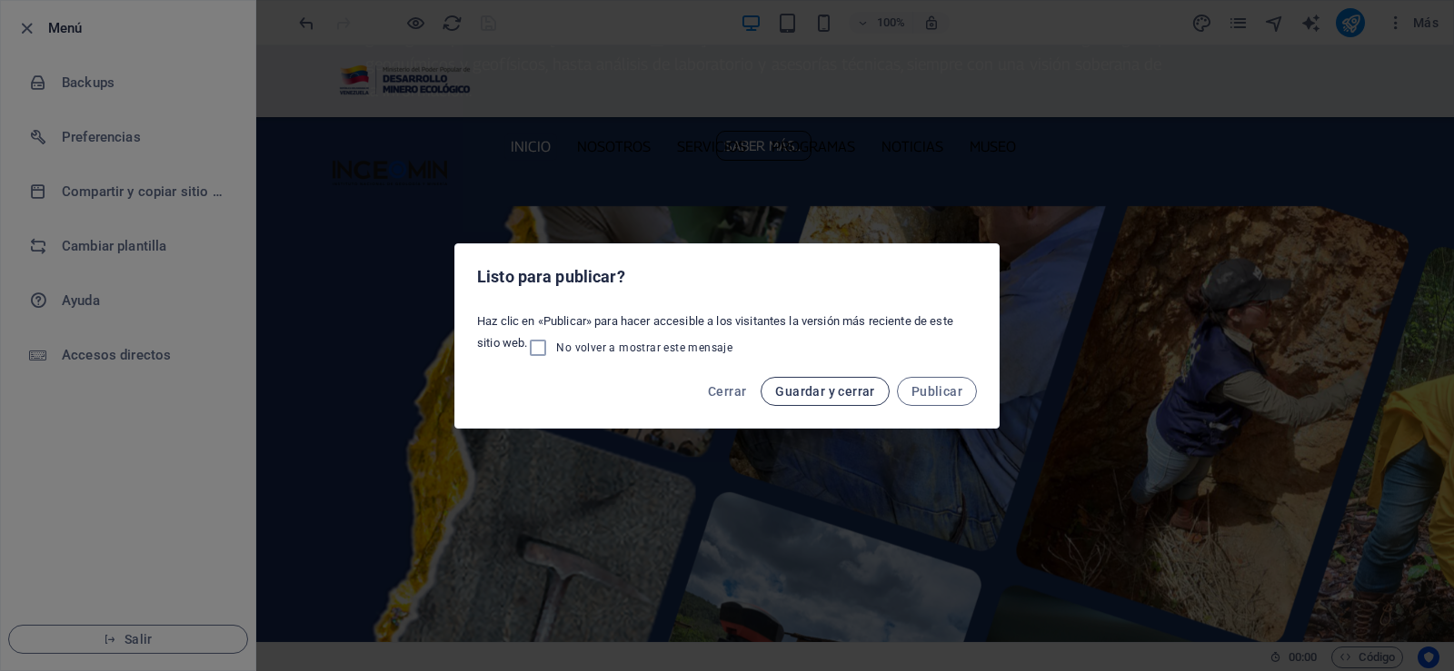
click at [809, 393] on span "Guardar y cerrar" at bounding box center [824, 391] width 99 height 15
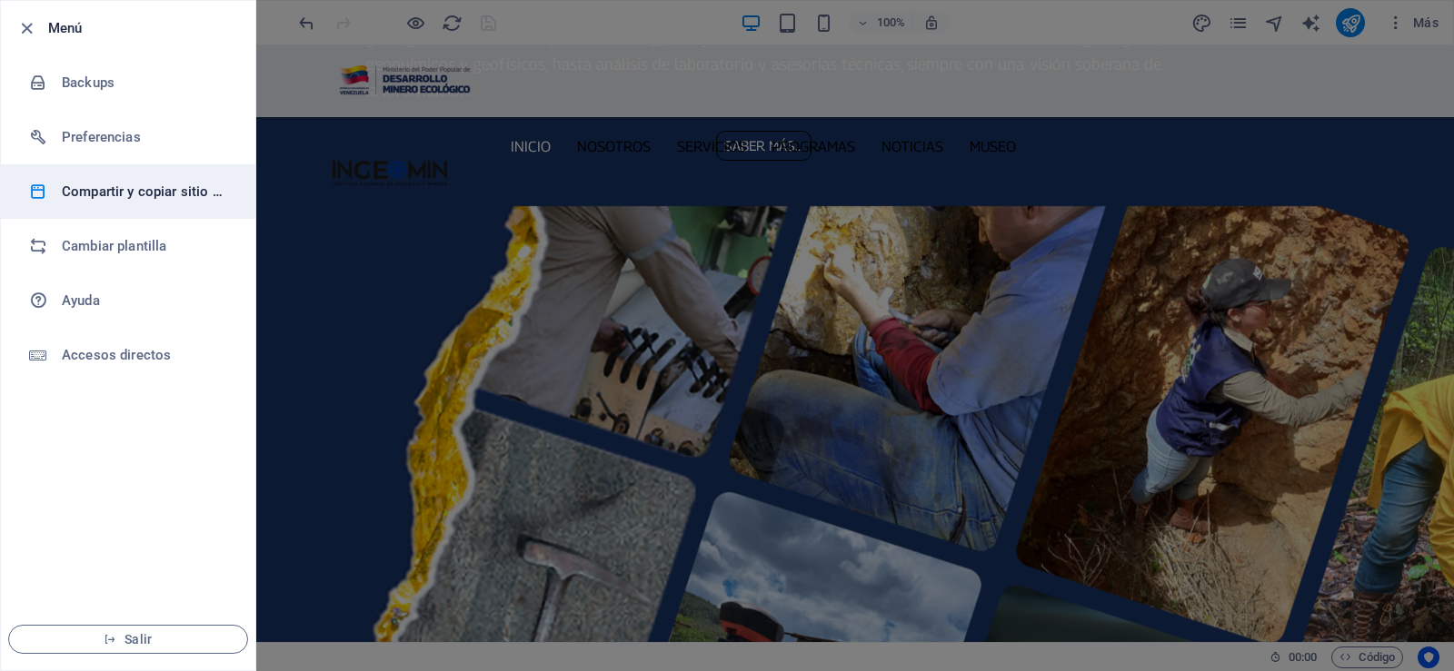
click at [112, 184] on h6 "Compartir y copiar sitio web" at bounding box center [146, 192] width 168 height 22
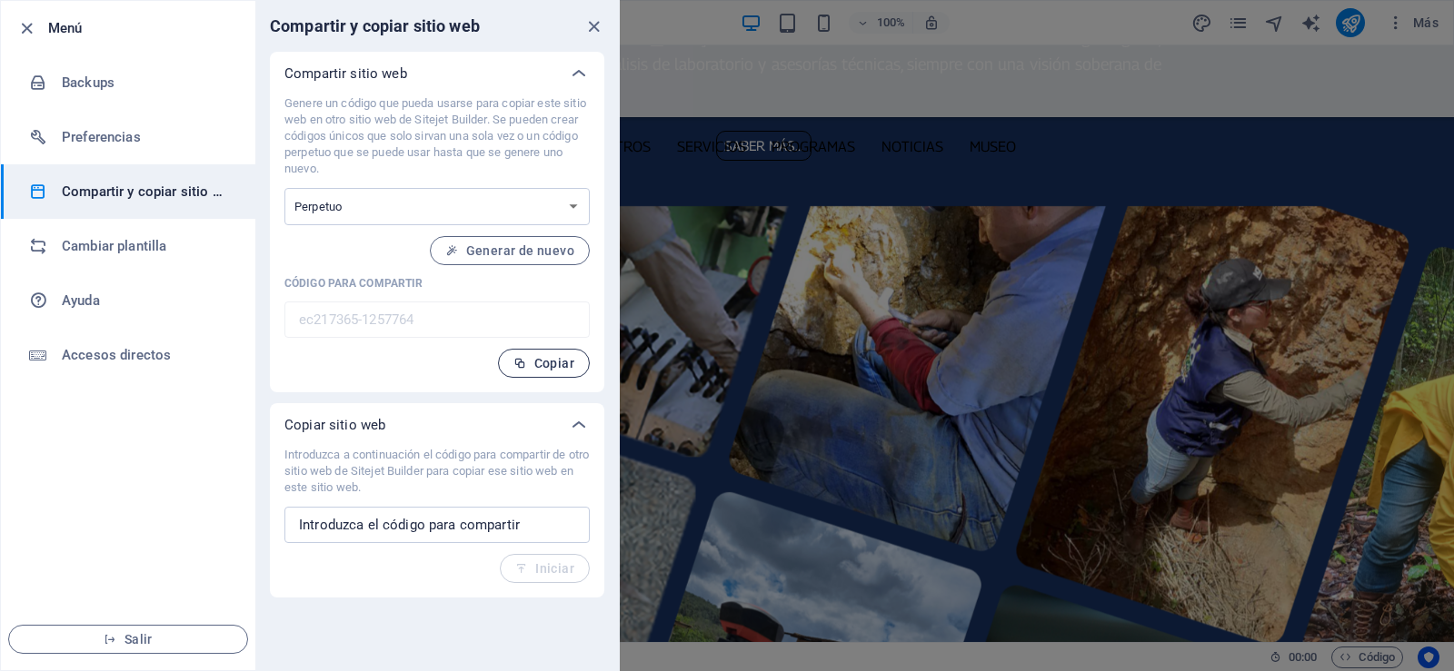
click at [543, 365] on span "Copiar" at bounding box center [543, 363] width 61 height 15
click at [590, 27] on icon "close" at bounding box center [593, 26] width 21 height 21
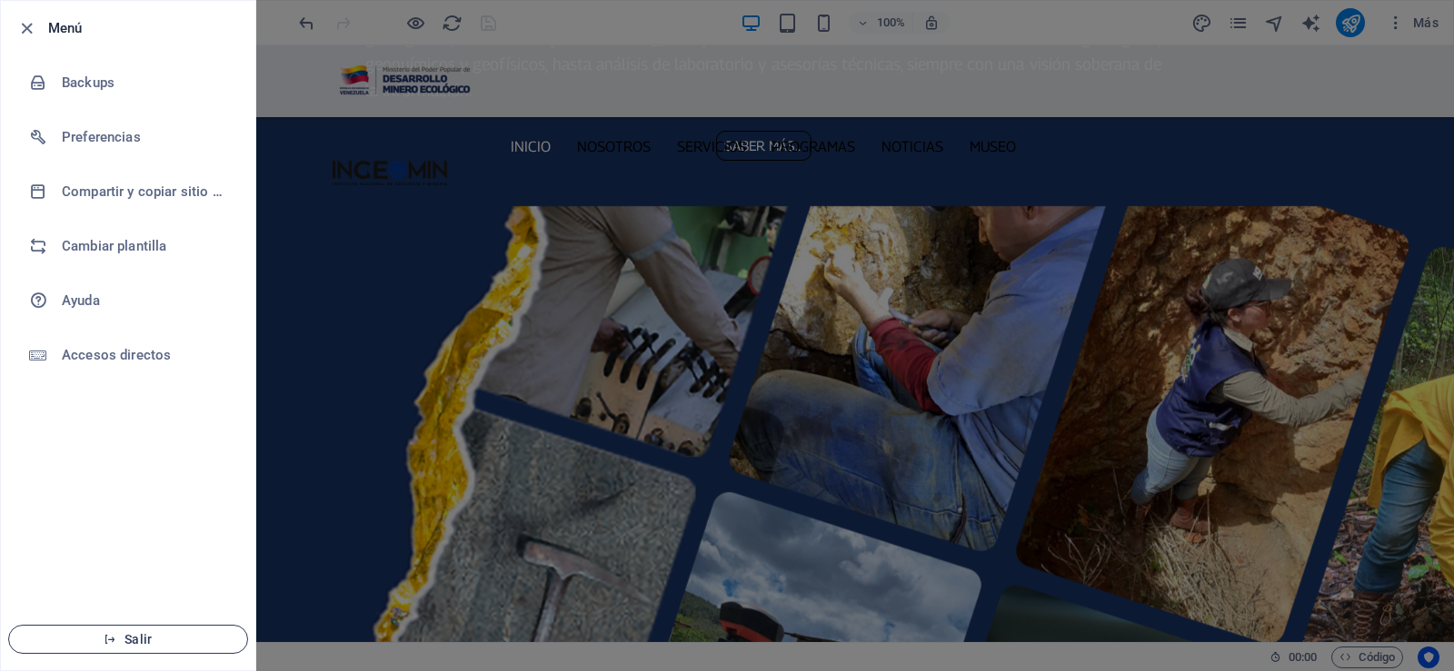
click at [112, 634] on icon "button" at bounding box center [110, 639] width 13 height 13
click at [26, 31] on icon "button" at bounding box center [26, 28] width 21 height 21
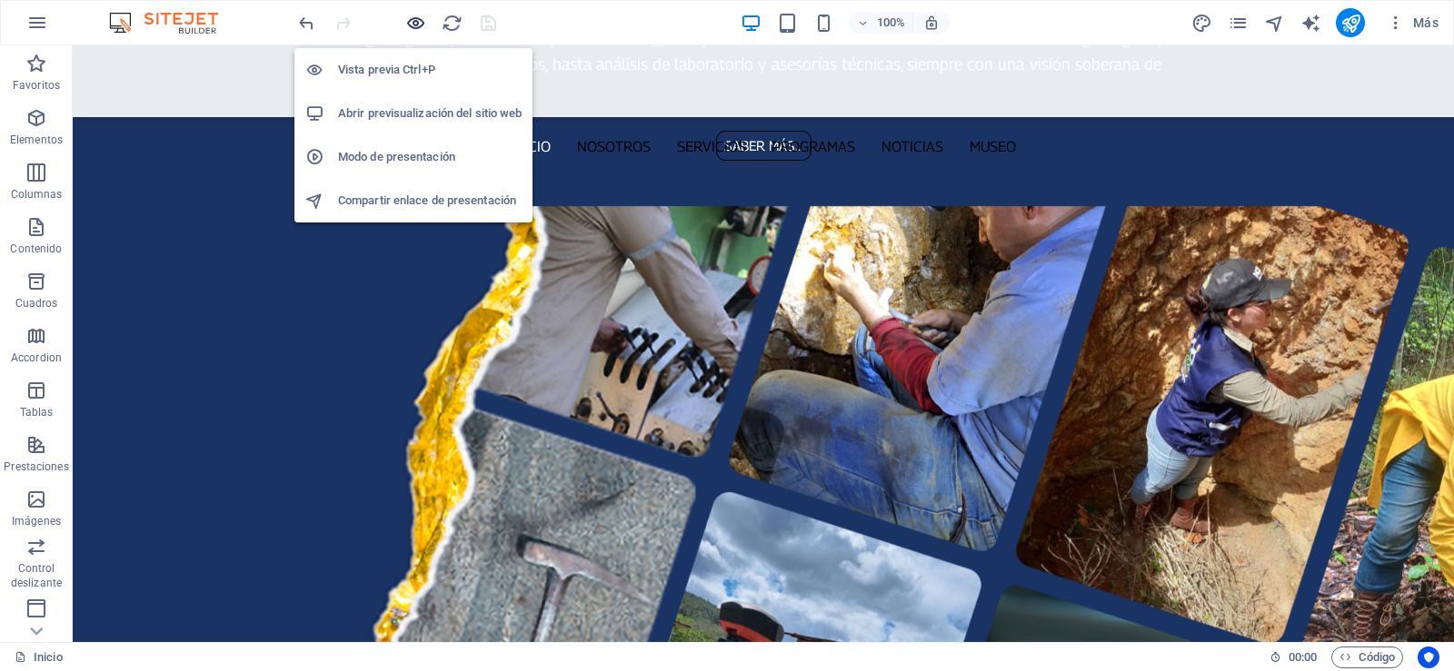
click at [417, 25] on icon "button" at bounding box center [415, 23] width 21 height 21
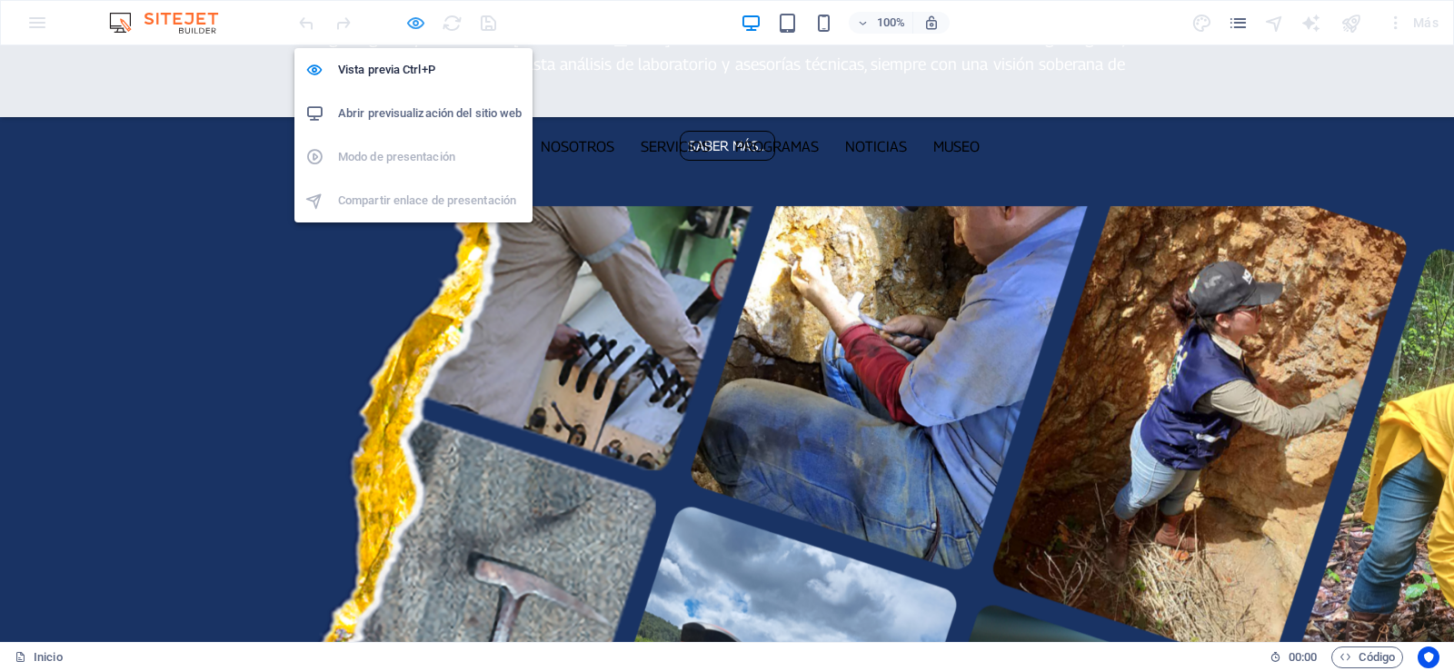
click at [416, 22] on icon "button" at bounding box center [415, 23] width 21 height 21
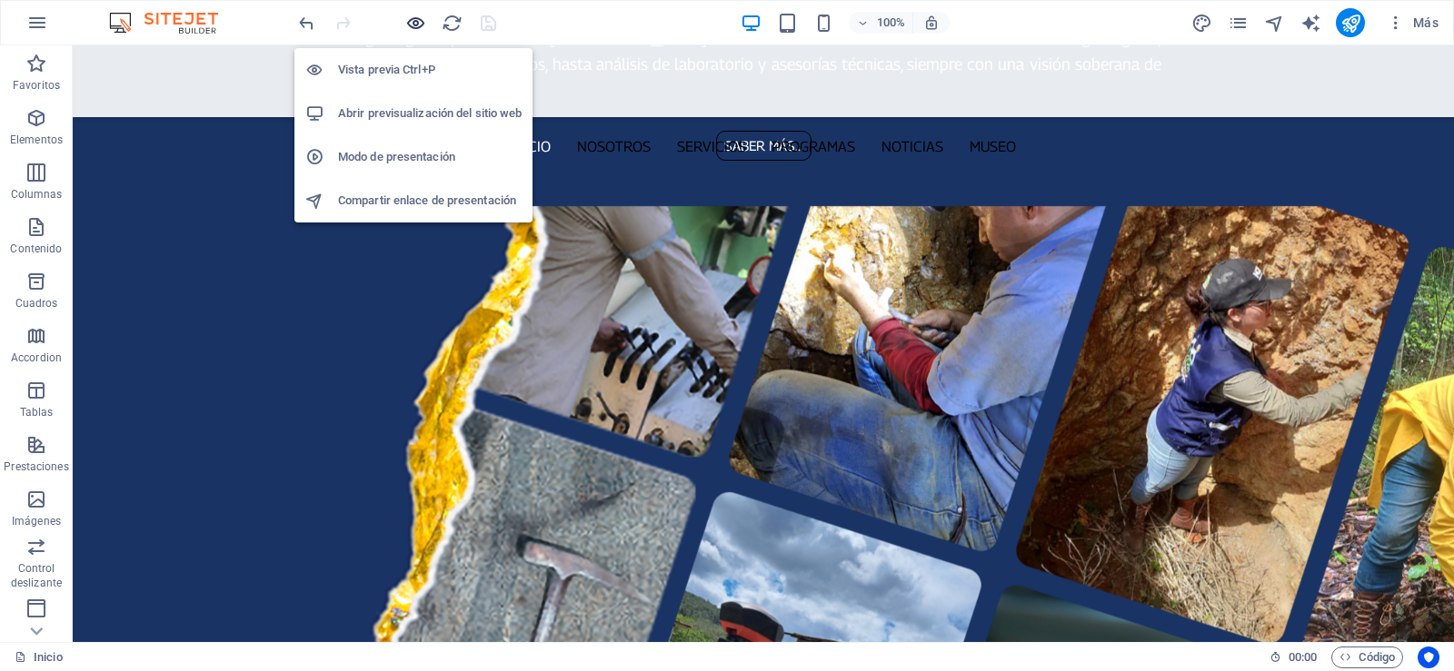
click at [416, 22] on icon "button" at bounding box center [415, 23] width 21 height 21
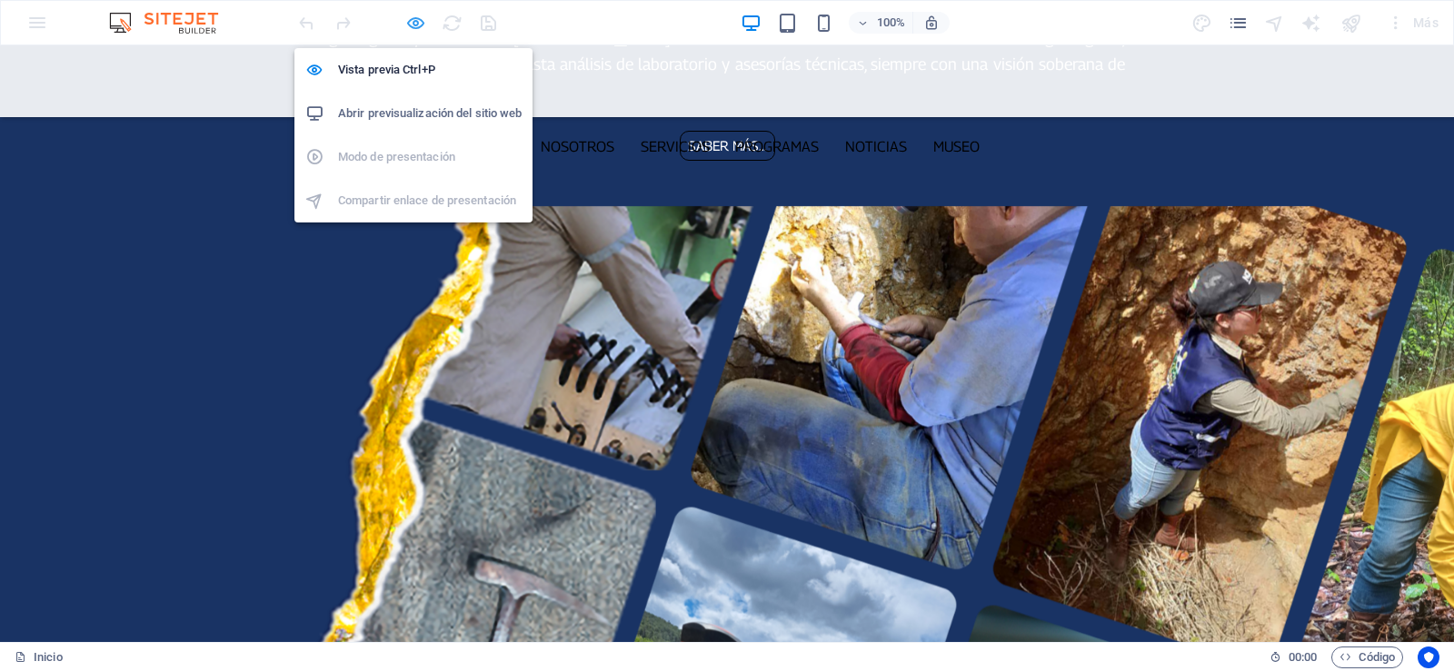
click at [416, 22] on icon "button" at bounding box center [415, 23] width 21 height 21
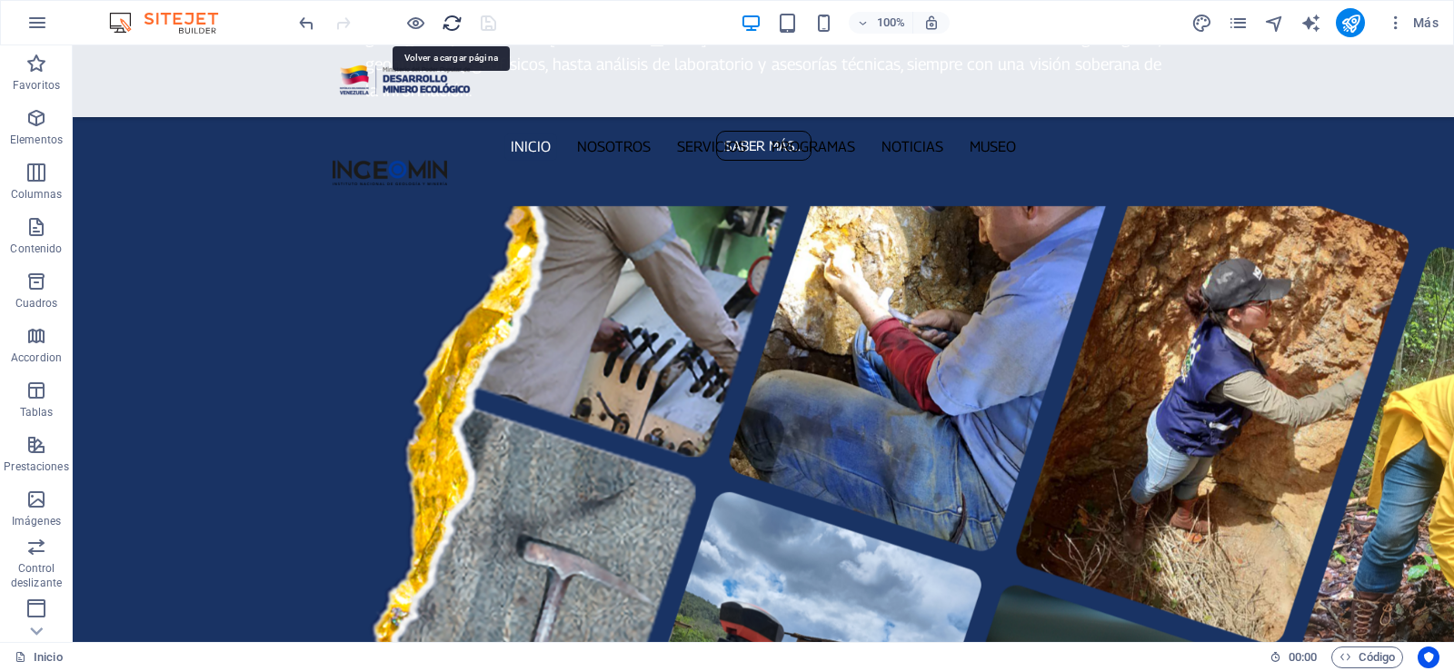
click at [449, 23] on icon "reload" at bounding box center [452, 23] width 21 height 21
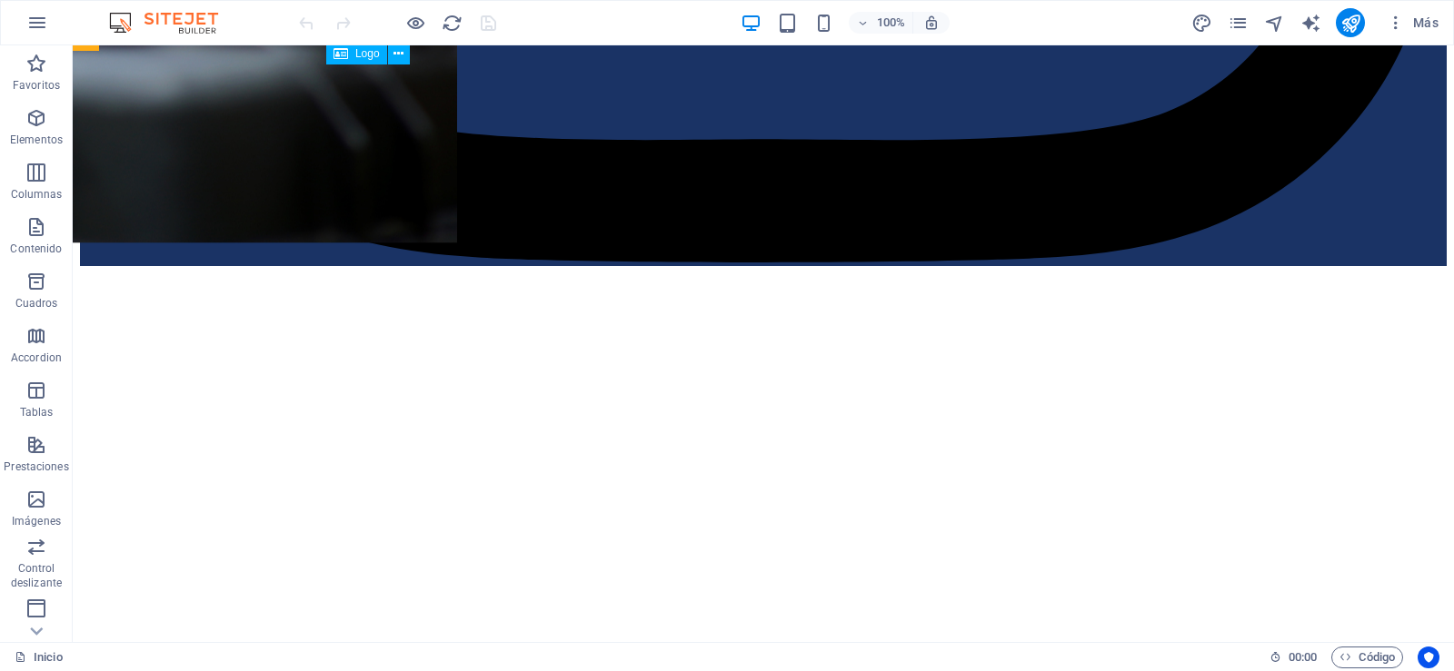
scroll to position [1999, 0]
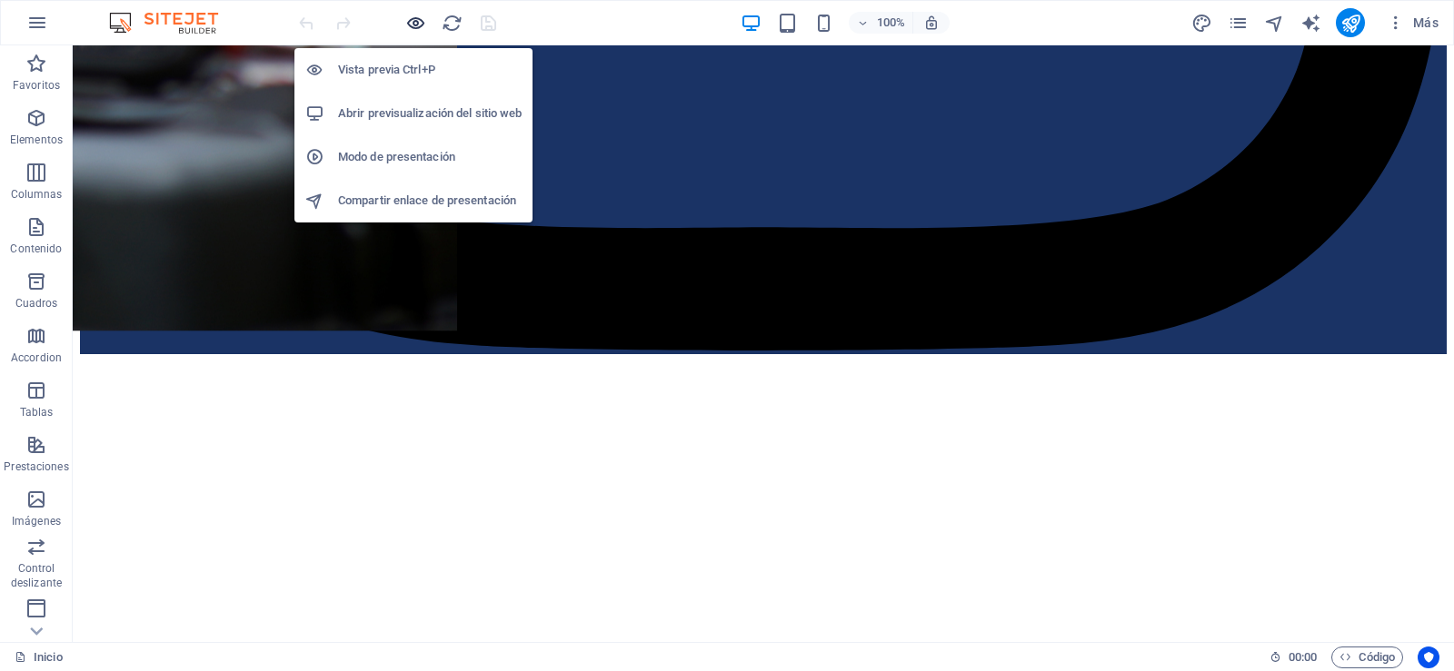
click at [420, 25] on icon "button" at bounding box center [415, 23] width 21 height 21
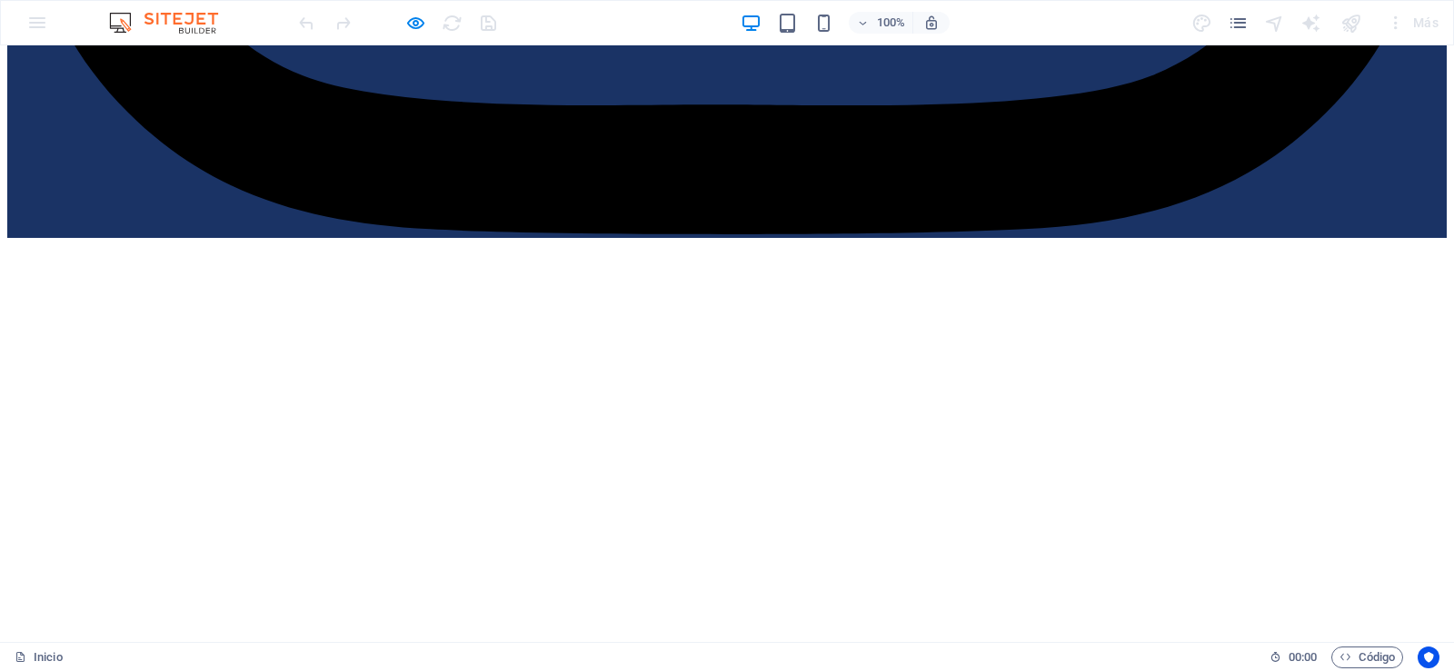
scroll to position [2181, 0]
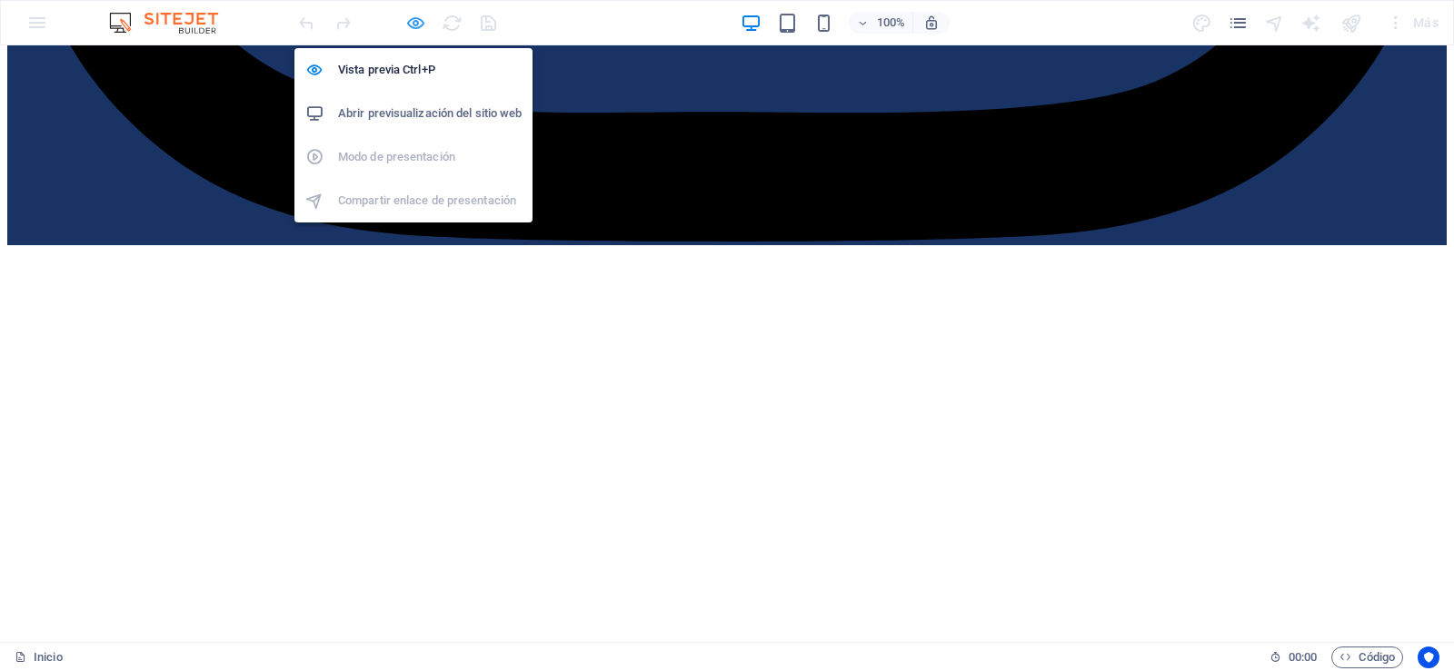
click at [416, 18] on icon "button" at bounding box center [415, 23] width 21 height 21
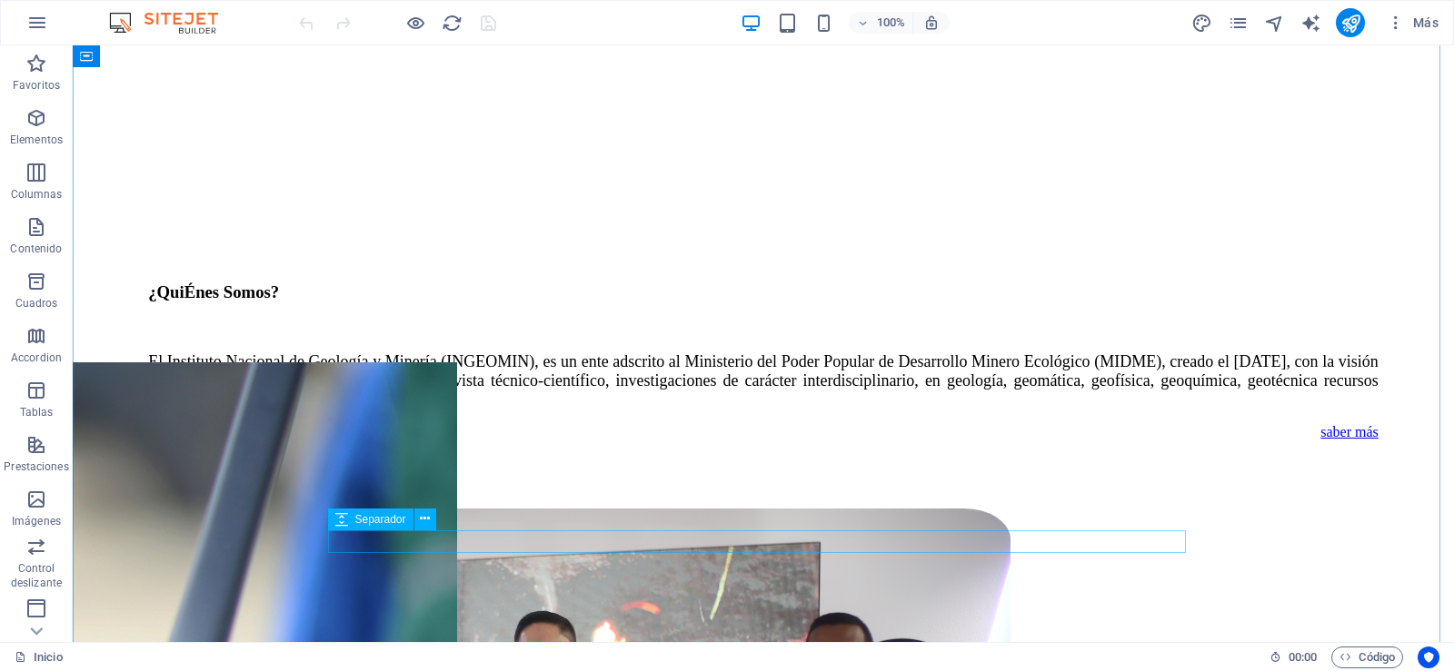
scroll to position [2544, 0]
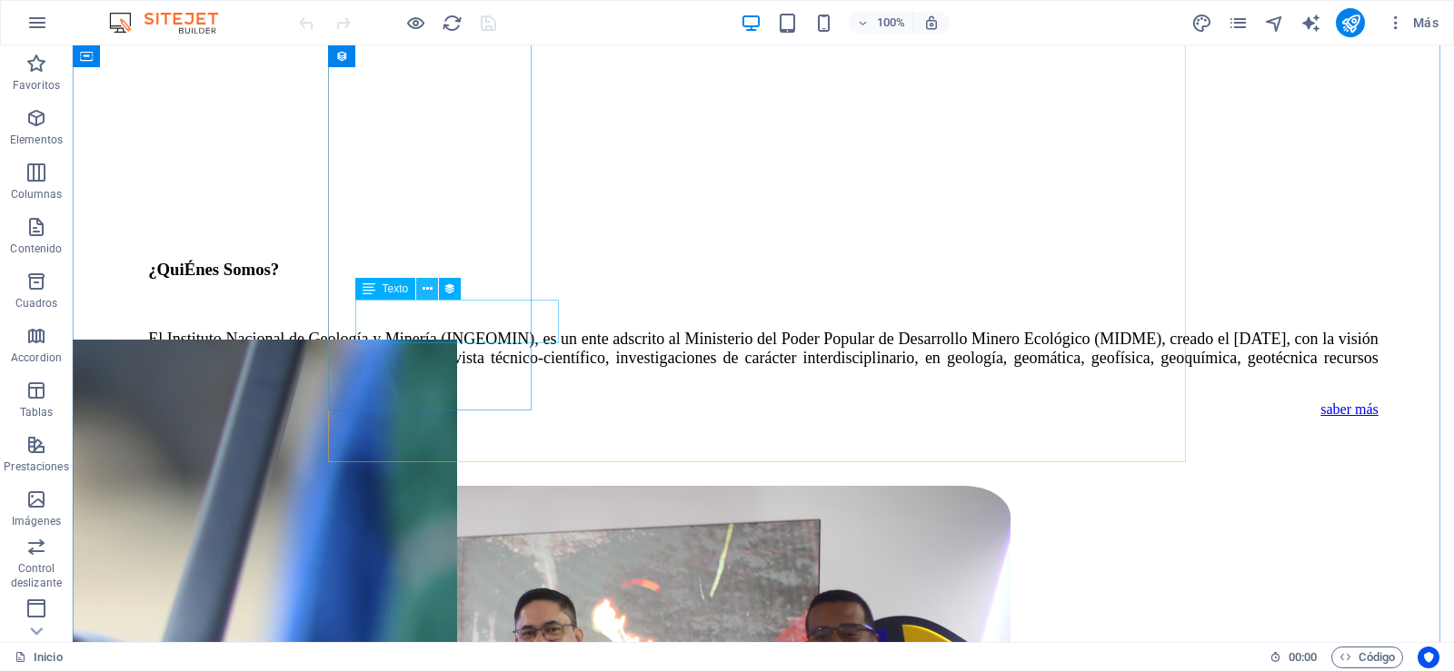
click at [429, 288] on icon at bounding box center [428, 289] width 10 height 19
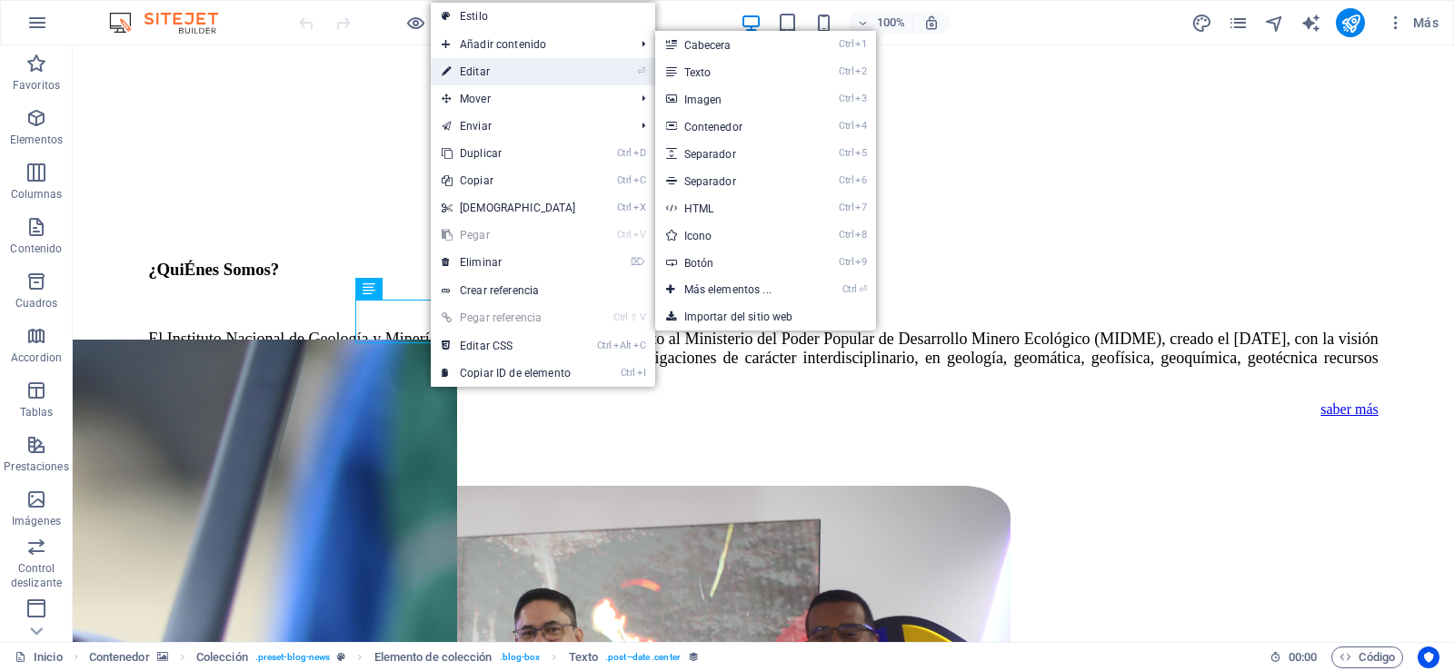
click at [496, 72] on link "⏎ Editar" at bounding box center [509, 71] width 156 height 27
select select "publishing_date"
select select "13"
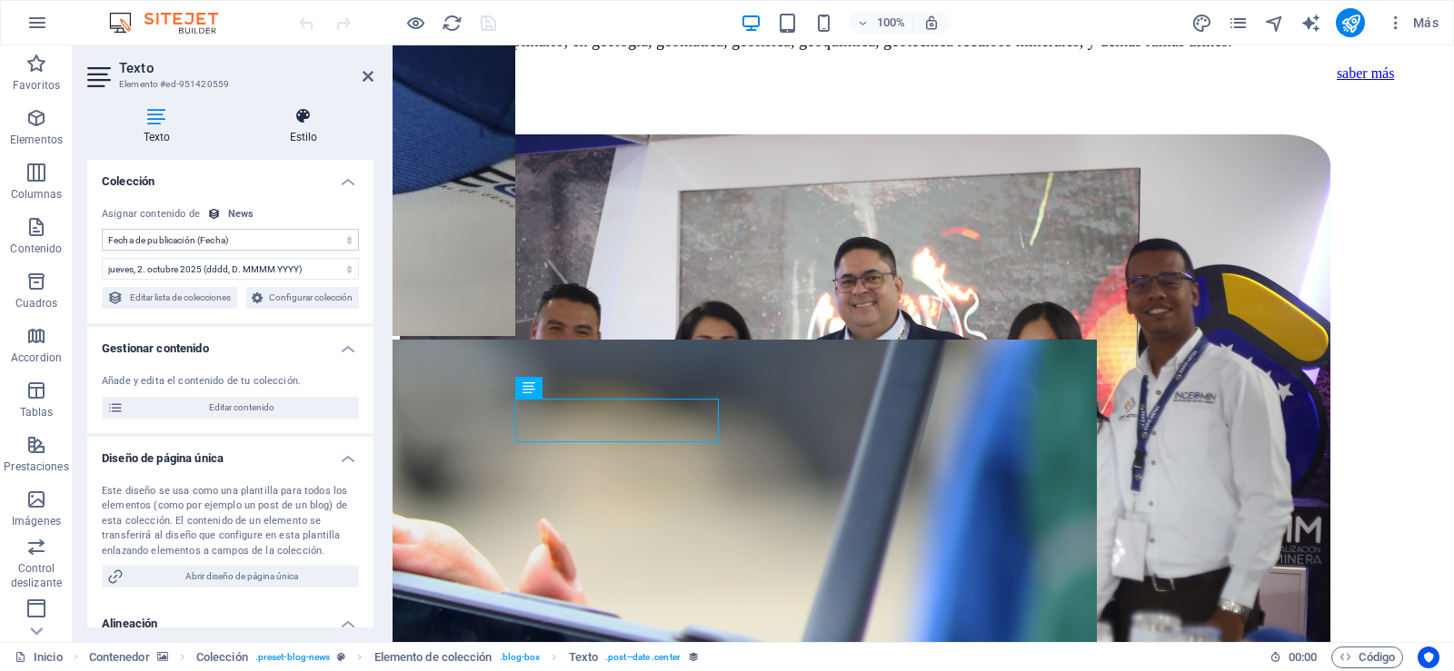
click at [319, 108] on icon at bounding box center [304, 116] width 140 height 18
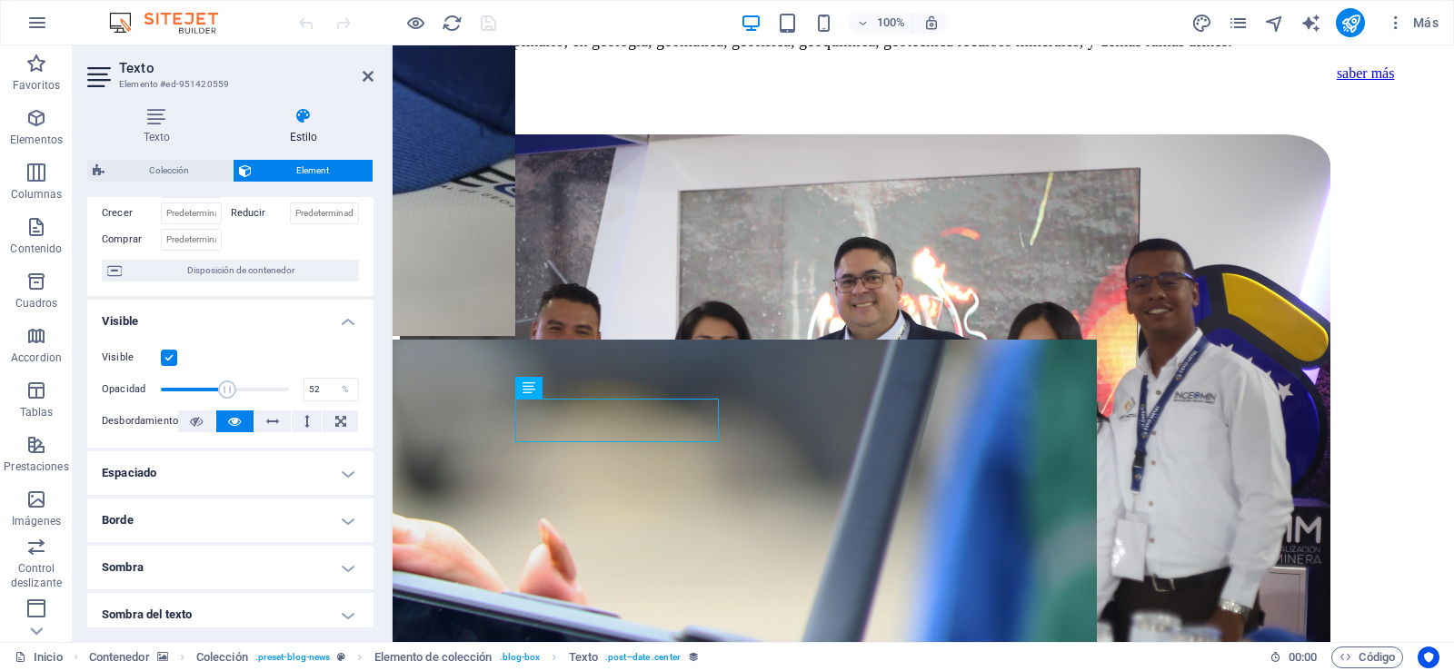
scroll to position [182, 0]
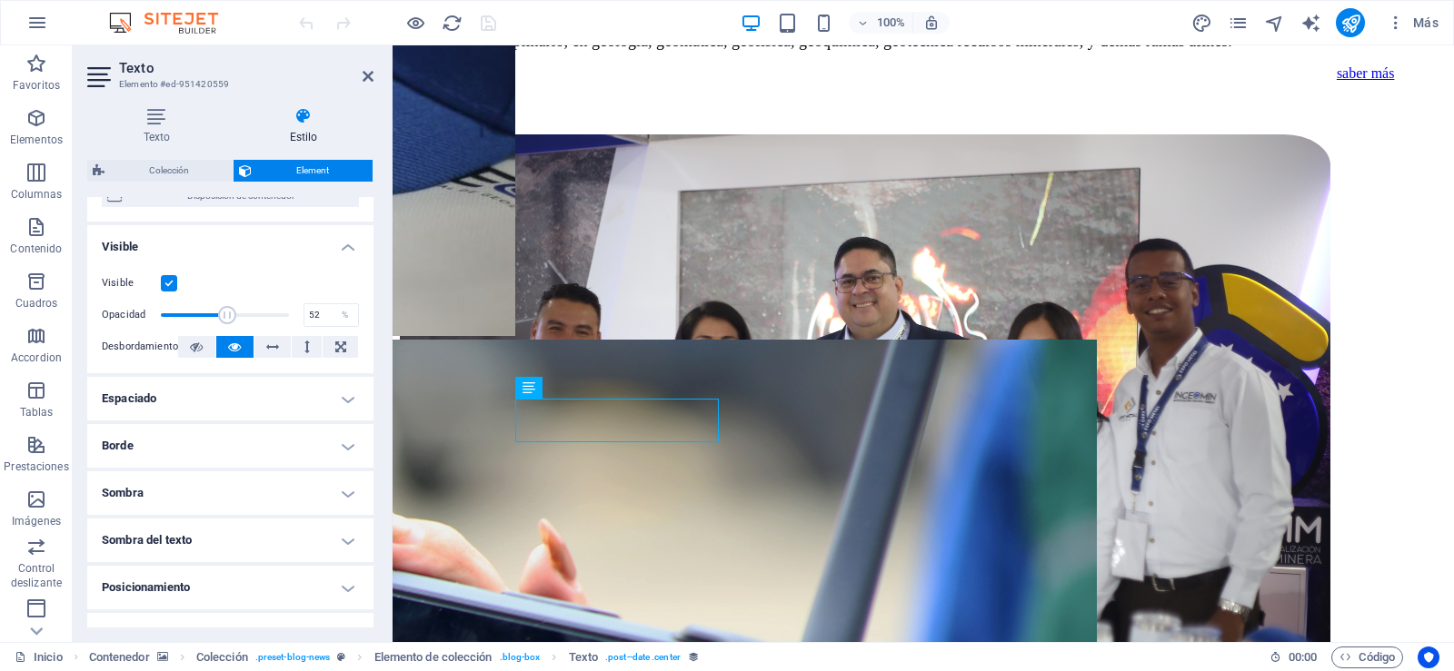
click at [348, 403] on h4 "Espaciado" at bounding box center [230, 399] width 286 height 44
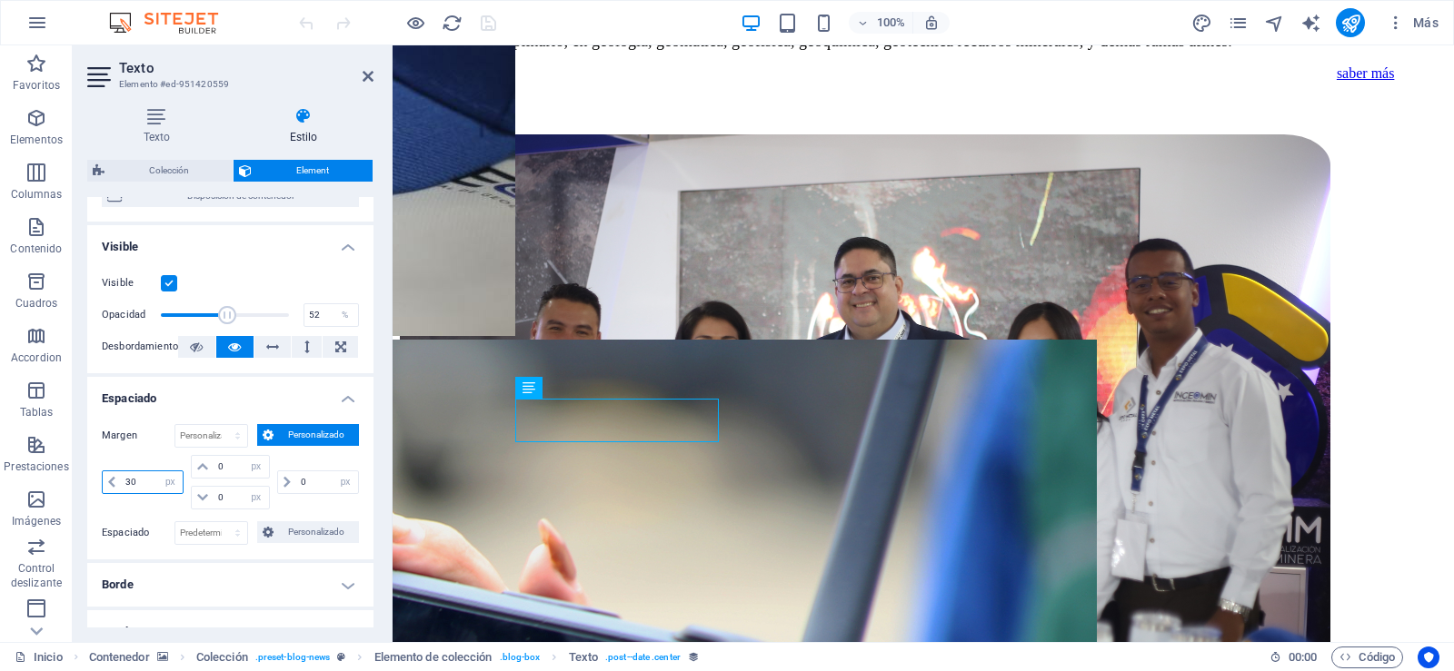
drag, startPoint x: 136, startPoint y: 481, endPoint x: 114, endPoint y: 481, distance: 21.8
click at [114, 481] on div "30 automático px % rem vw vh" at bounding box center [143, 483] width 82 height 24
type input "0"
select select "px"
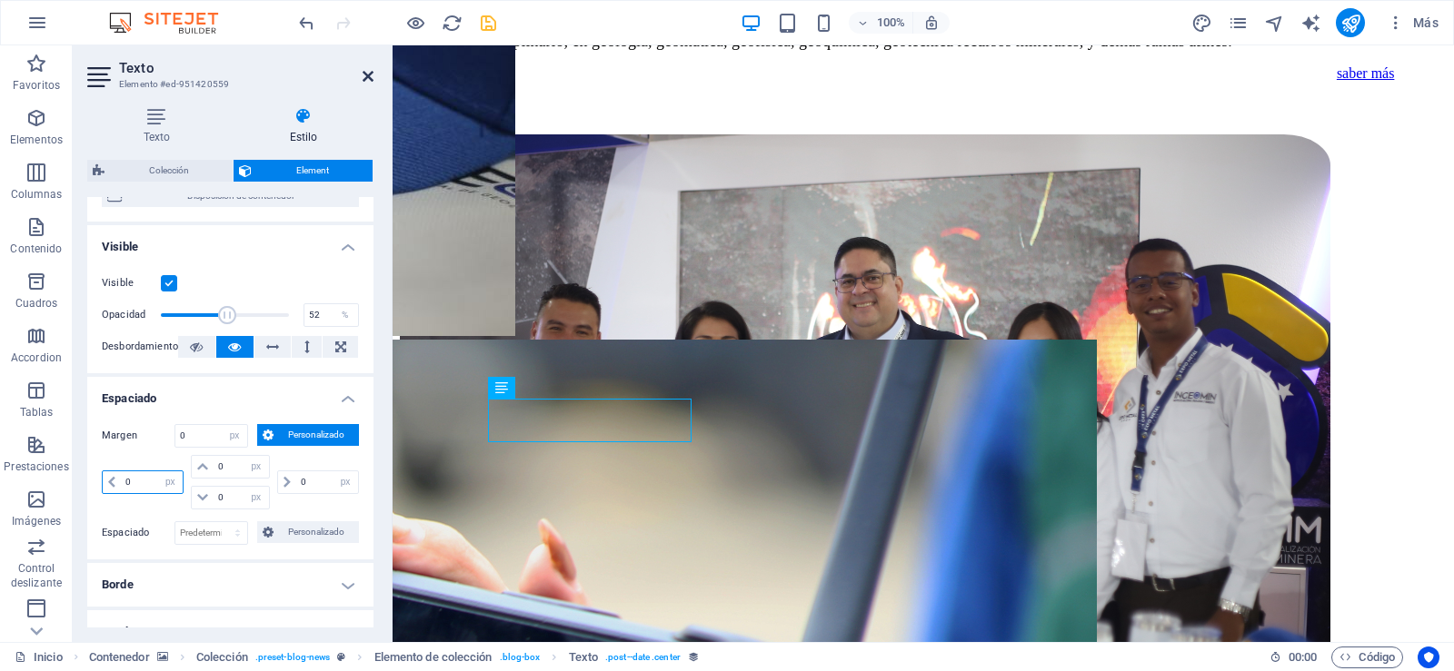
type input "0"
click at [368, 75] on icon at bounding box center [368, 76] width 11 height 15
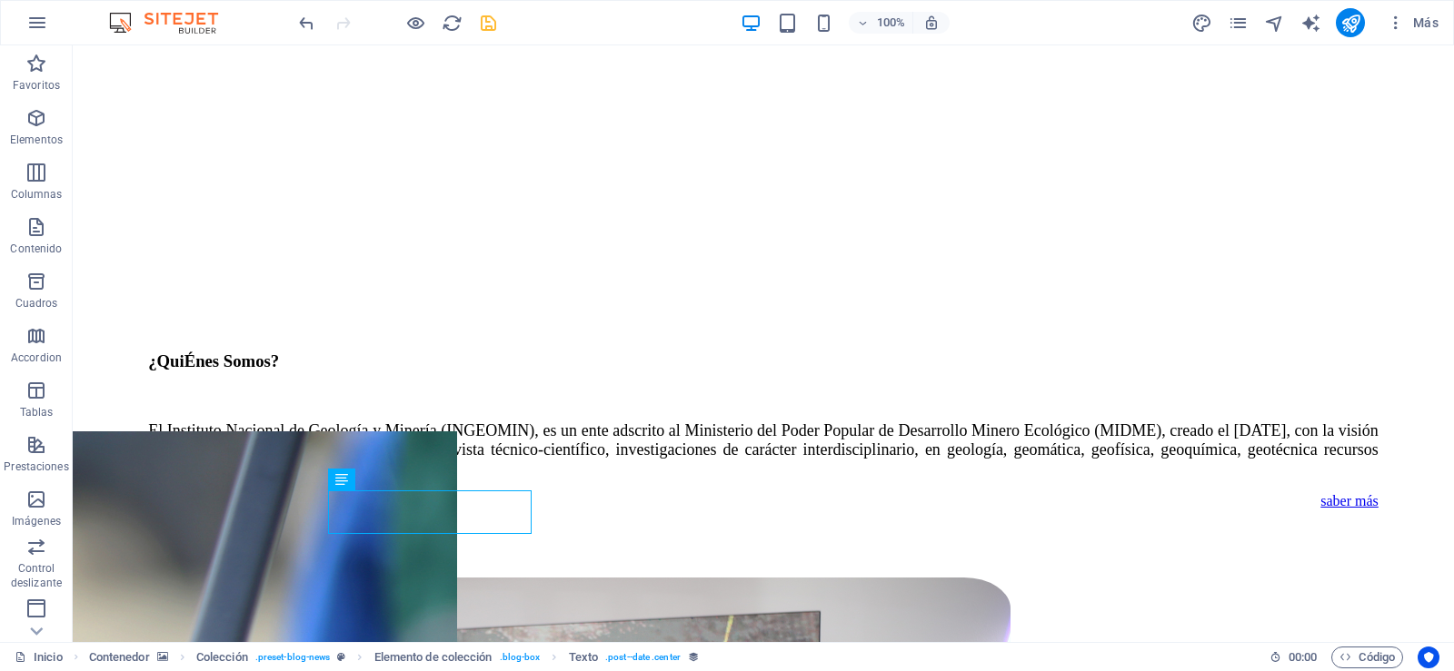
scroll to position [2453, 0]
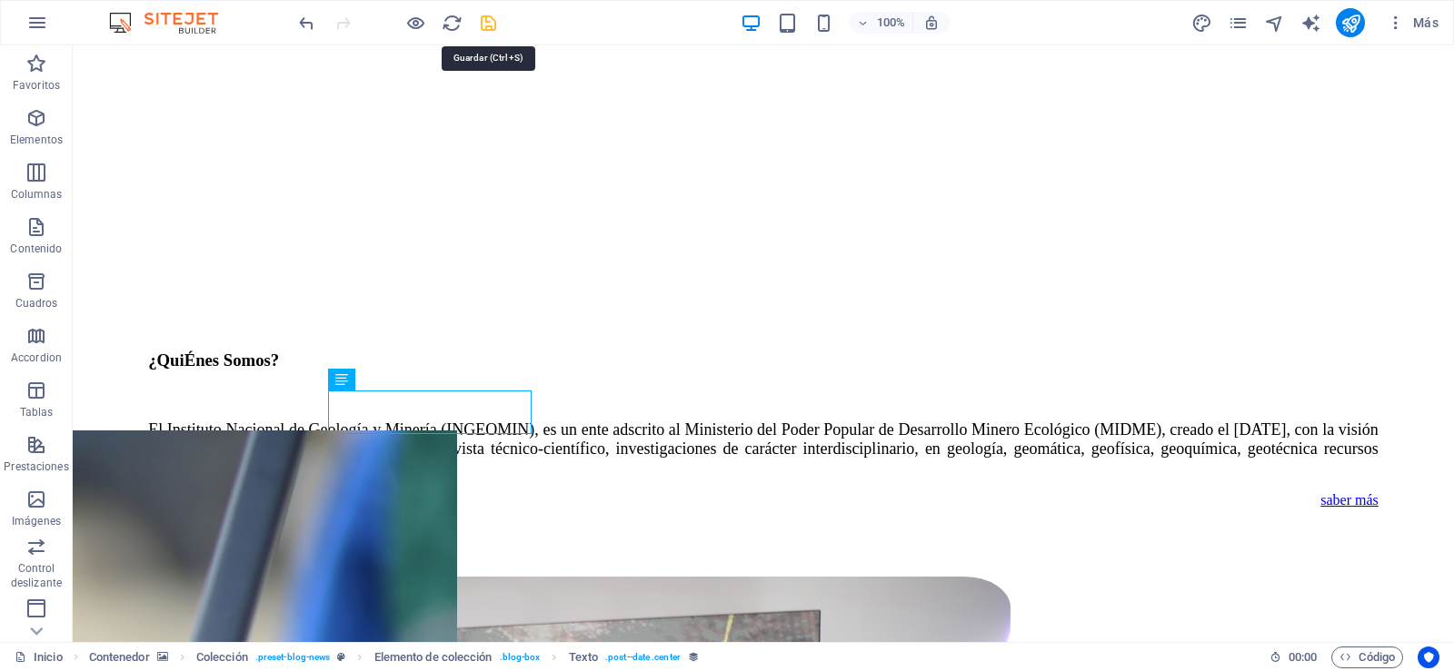
click at [492, 30] on icon "save" at bounding box center [488, 23] width 21 height 21
checkbox input "false"
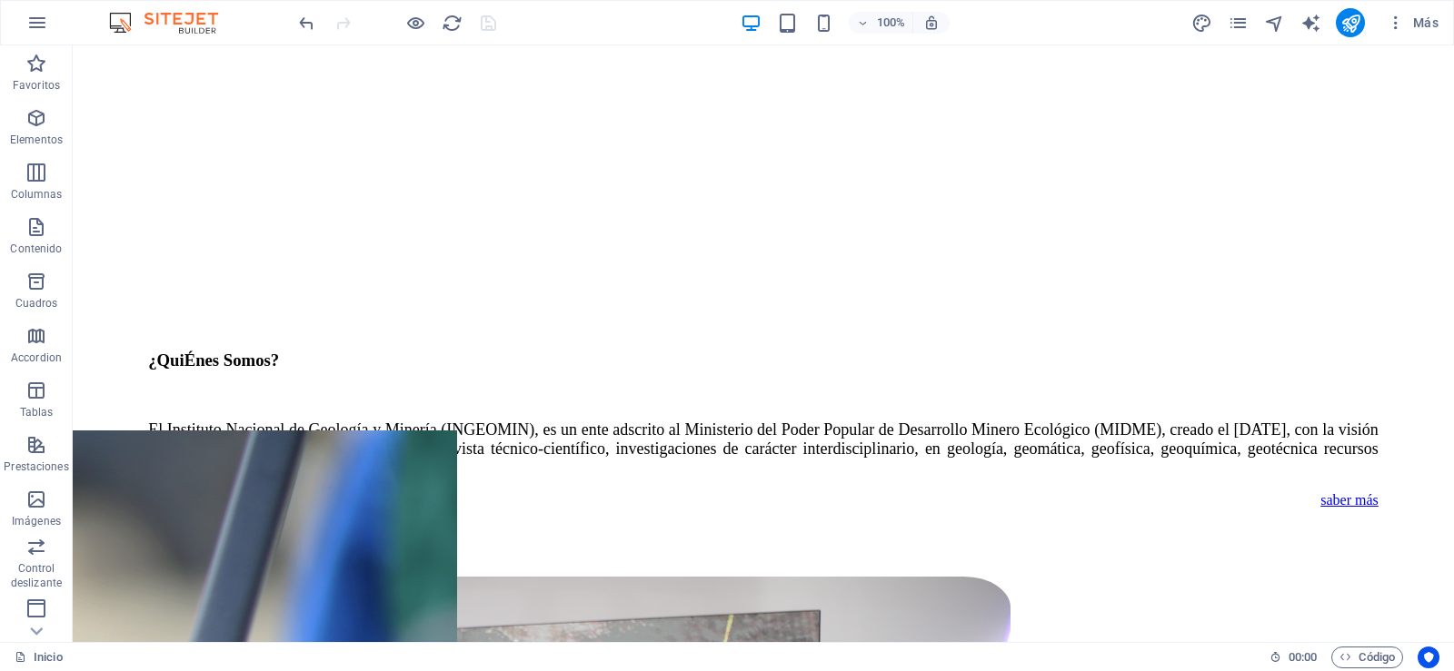
click at [499, 27] on div "100% Más" at bounding box center [870, 22] width 1150 height 29
click at [42, 26] on icon "button" at bounding box center [37, 23] width 22 height 22
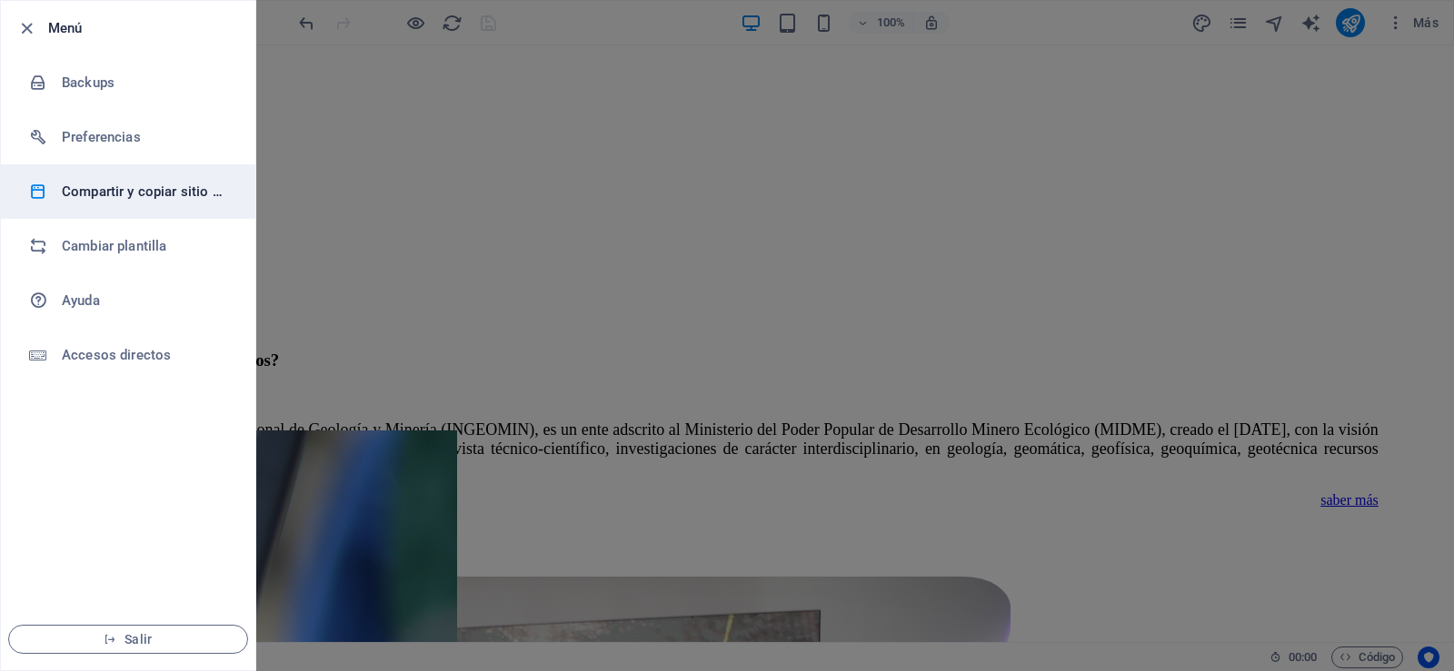
click at [154, 194] on h6 "Compartir y copiar sitio web" at bounding box center [146, 192] width 168 height 22
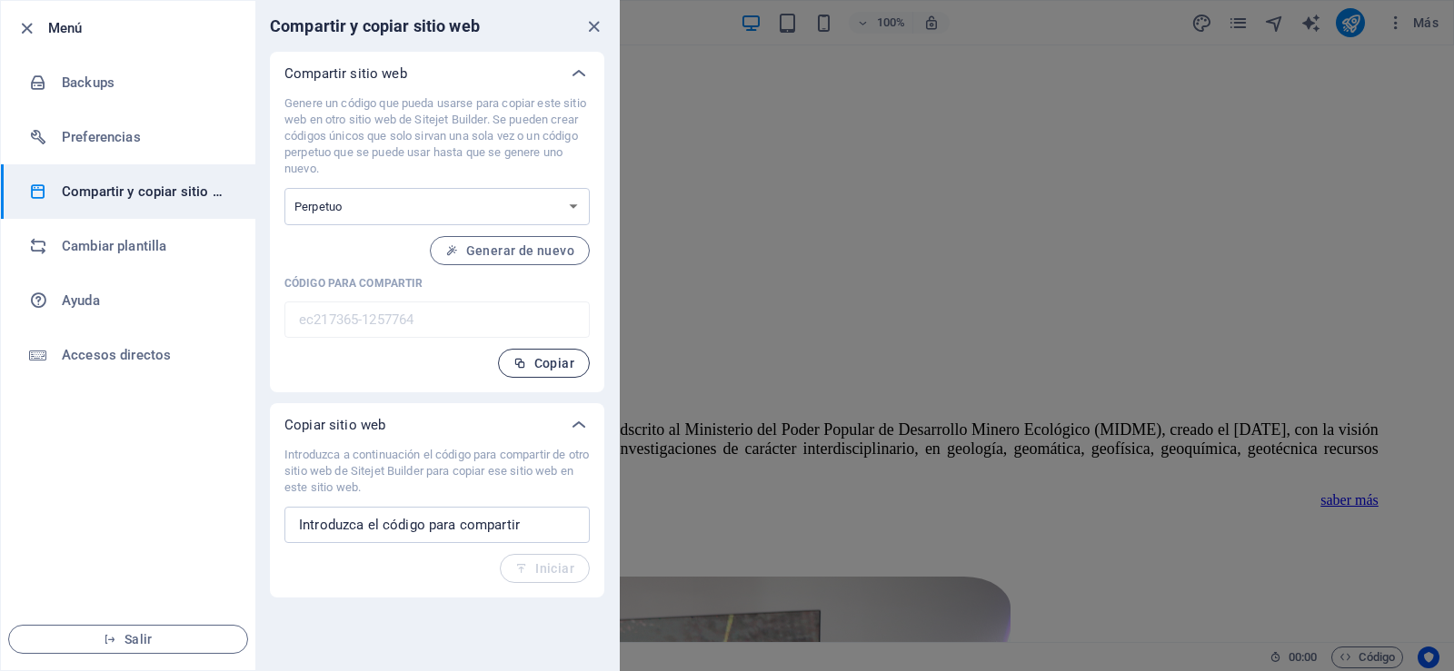
click at [562, 367] on span "Copiar" at bounding box center [543, 363] width 61 height 15
click at [593, 29] on icon "close" at bounding box center [593, 26] width 21 height 21
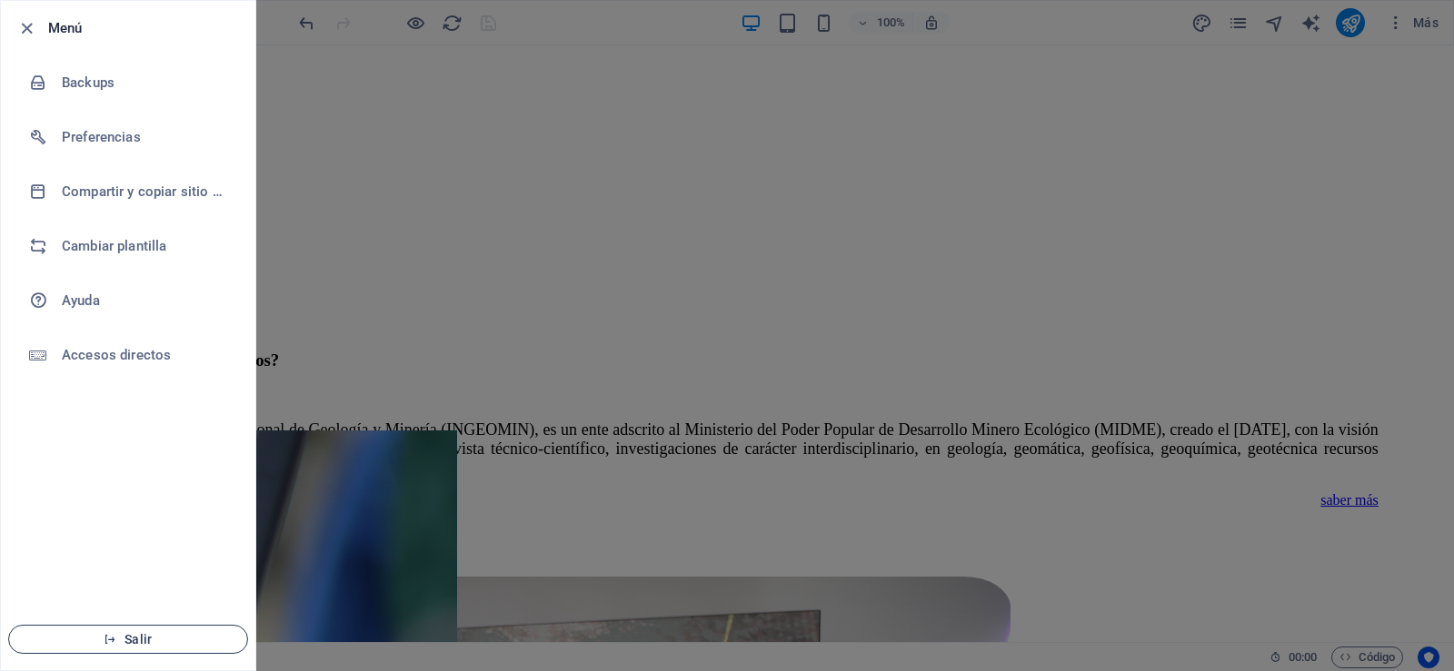
click at [150, 642] on span "Salir" at bounding box center [128, 639] width 209 height 15
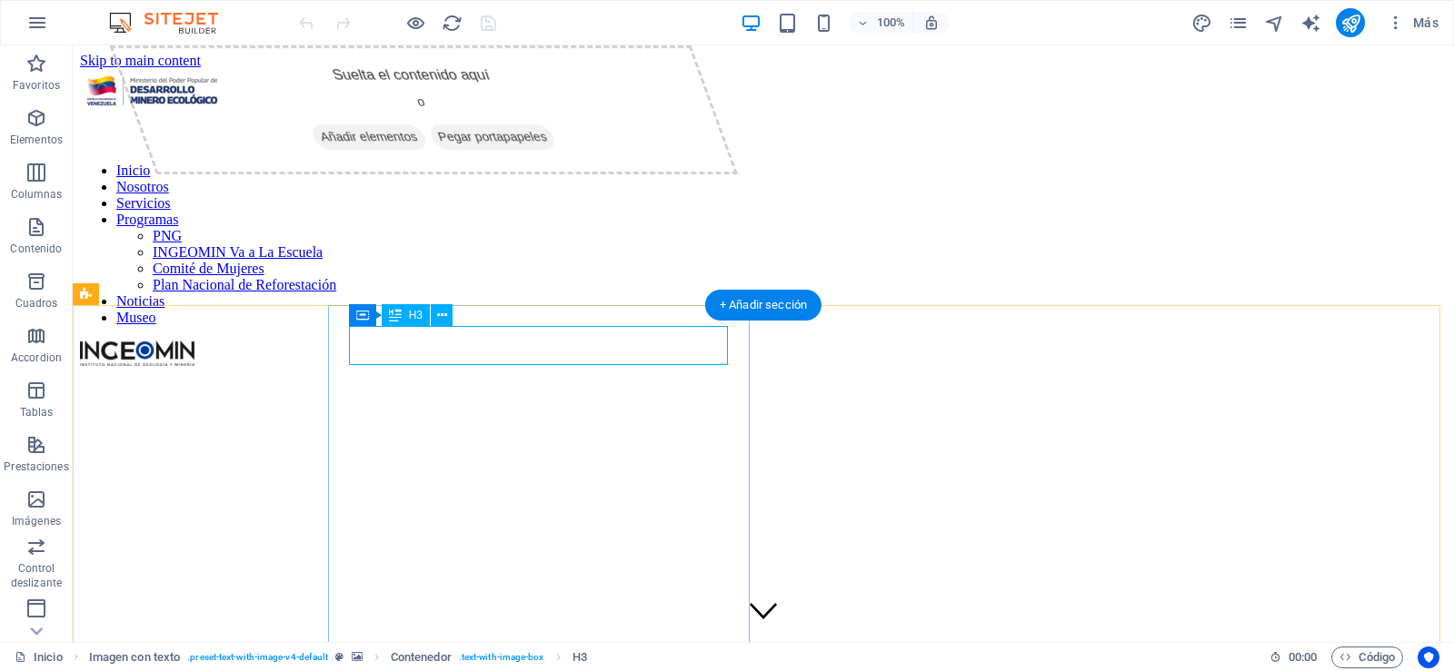
scroll to position [359, 0]
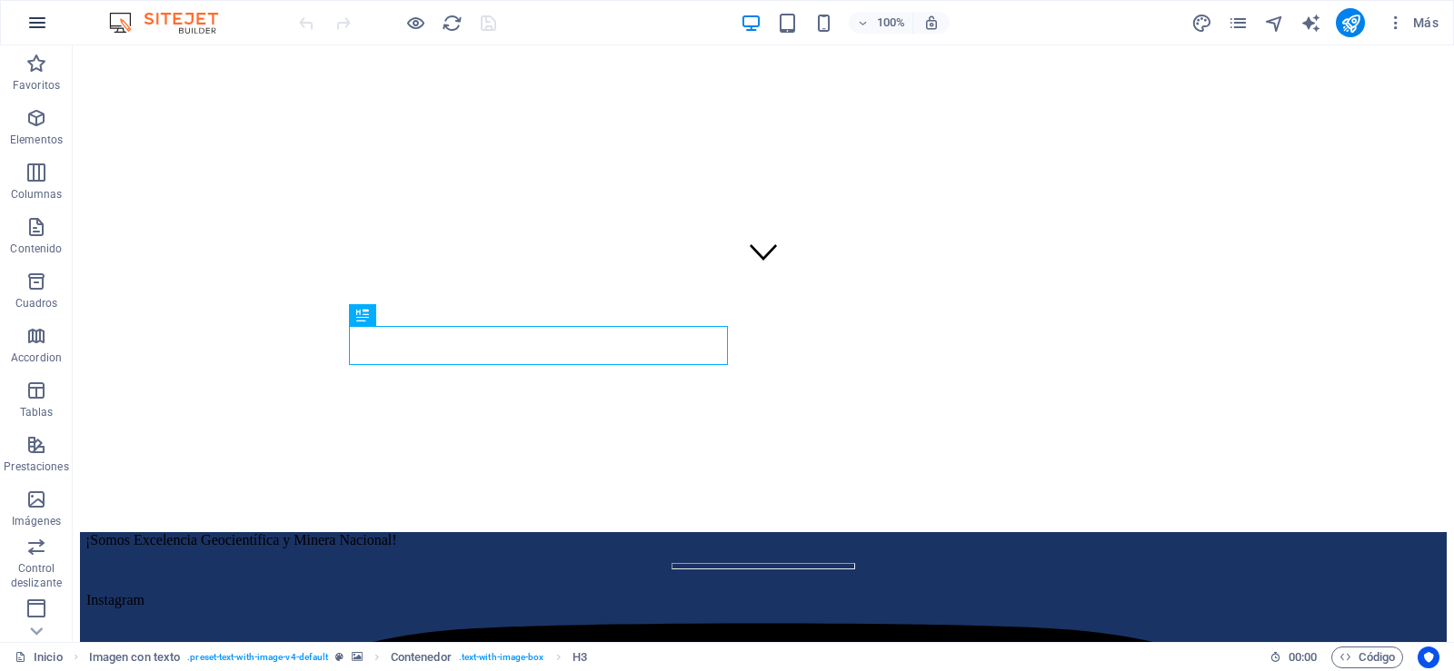
click at [35, 25] on icon "button" at bounding box center [37, 23] width 22 height 22
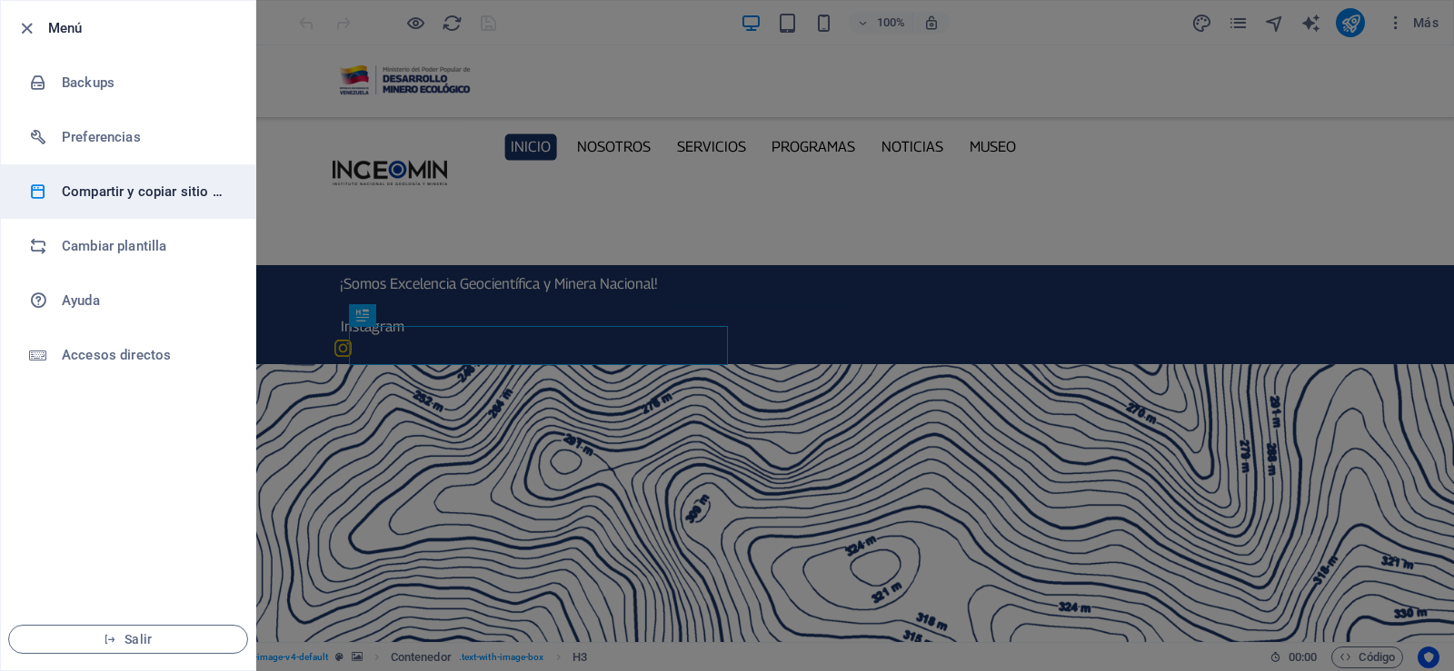
click at [134, 194] on h6 "Compartir y copiar sitio web" at bounding box center [146, 192] width 168 height 22
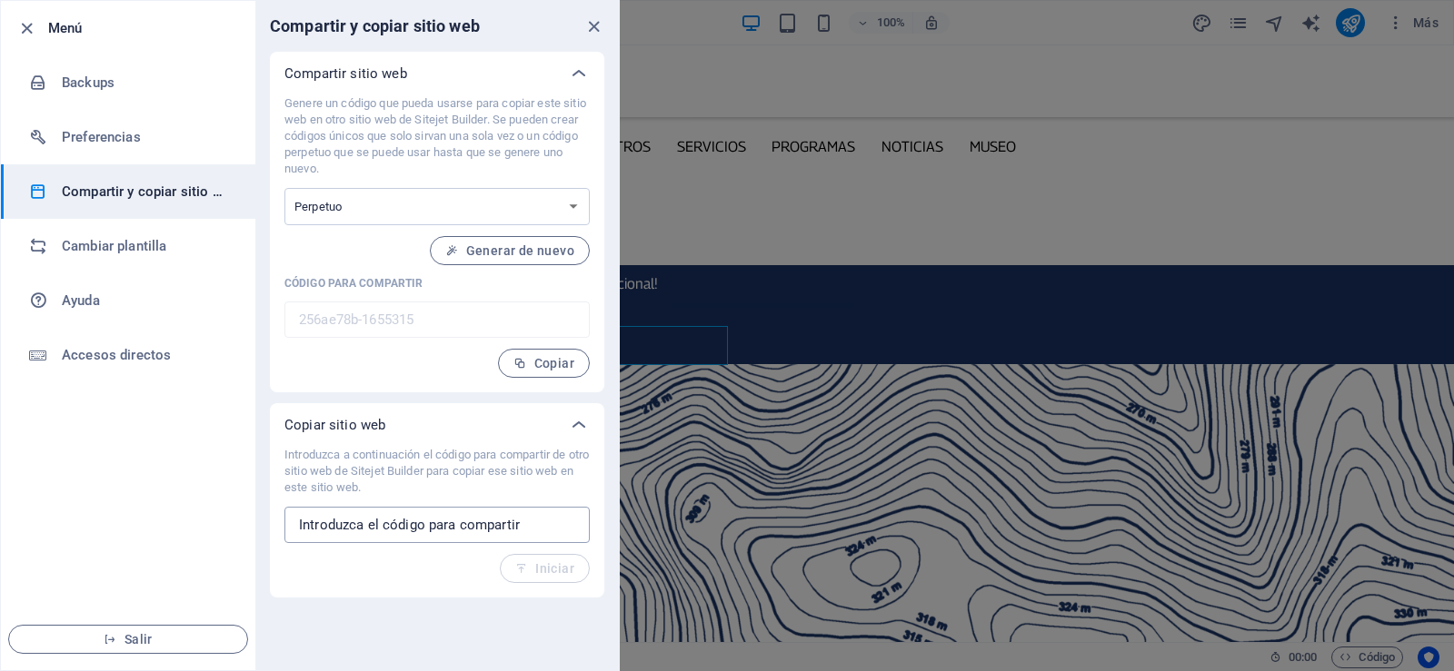
click at [372, 522] on input "text" at bounding box center [436, 525] width 305 height 36
paste input "ec217365-1257764"
type input "ec217365-1257764"
click at [565, 565] on span "Iniciar" at bounding box center [544, 569] width 59 height 15
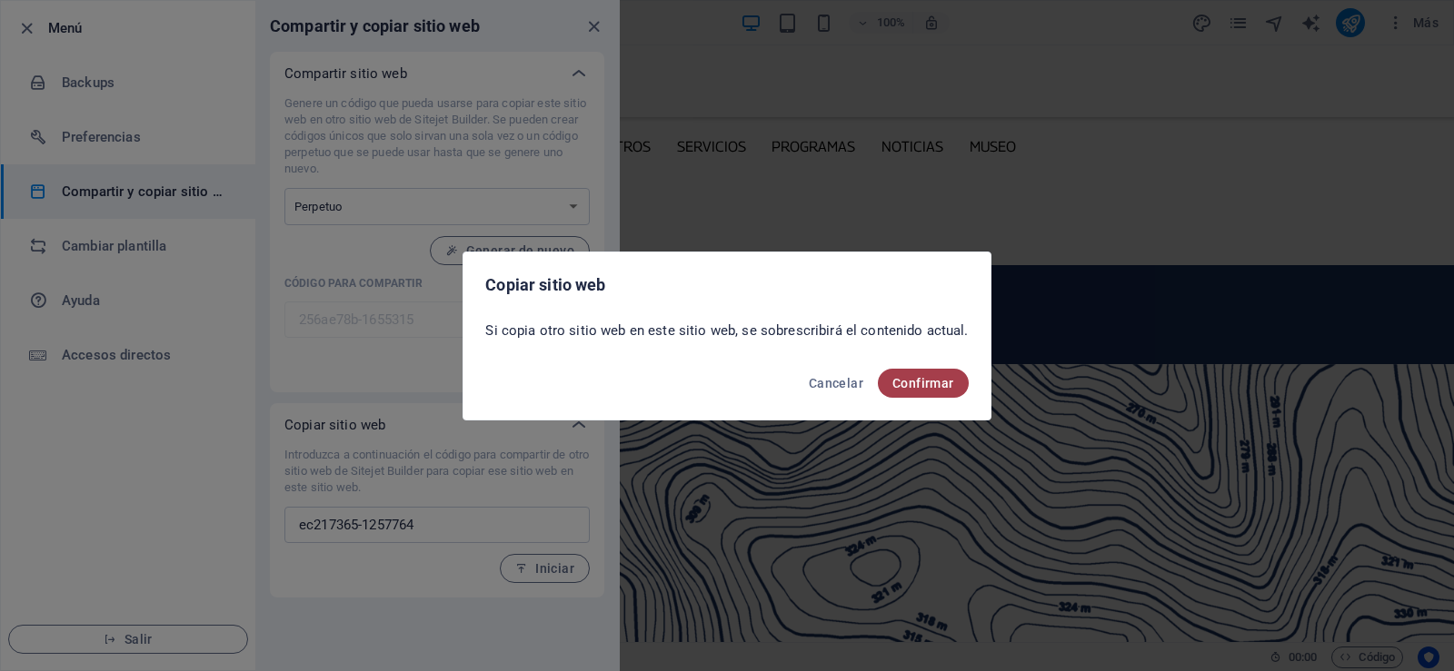
click at [911, 377] on span "Confirmar" at bounding box center [923, 383] width 62 height 15
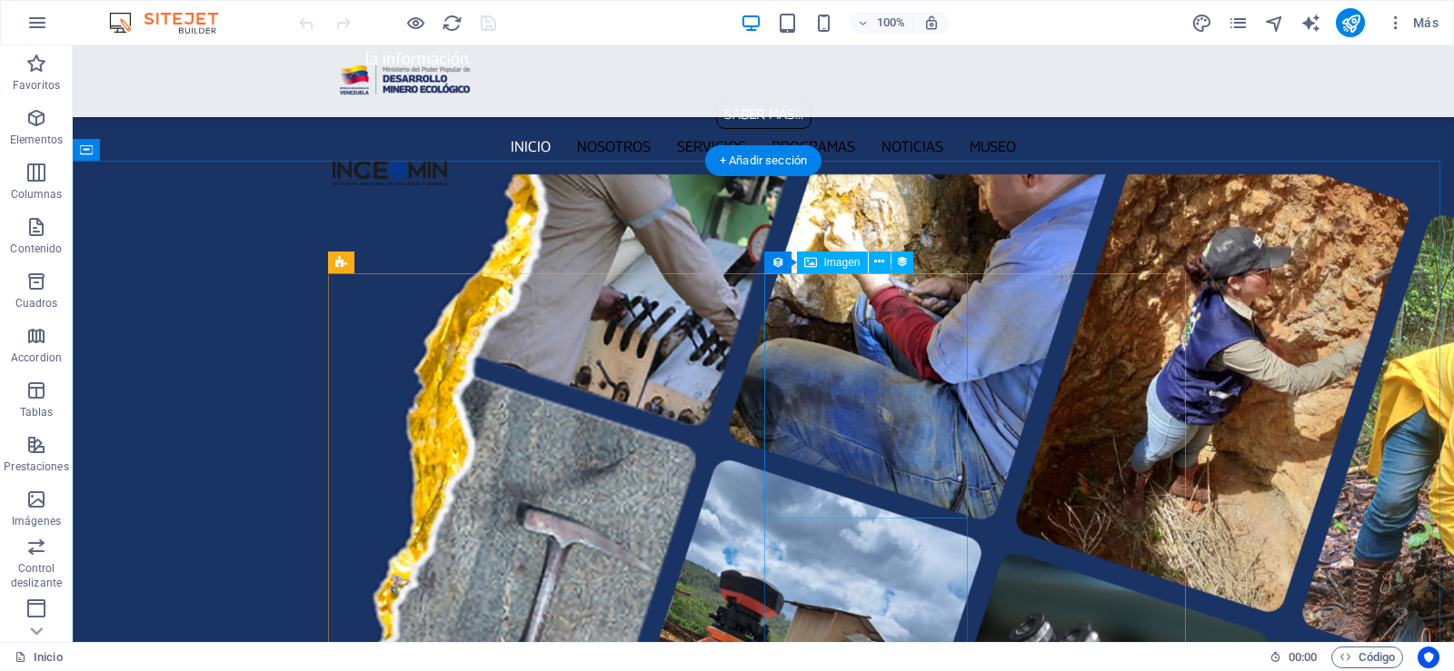
scroll to position [2358, 0]
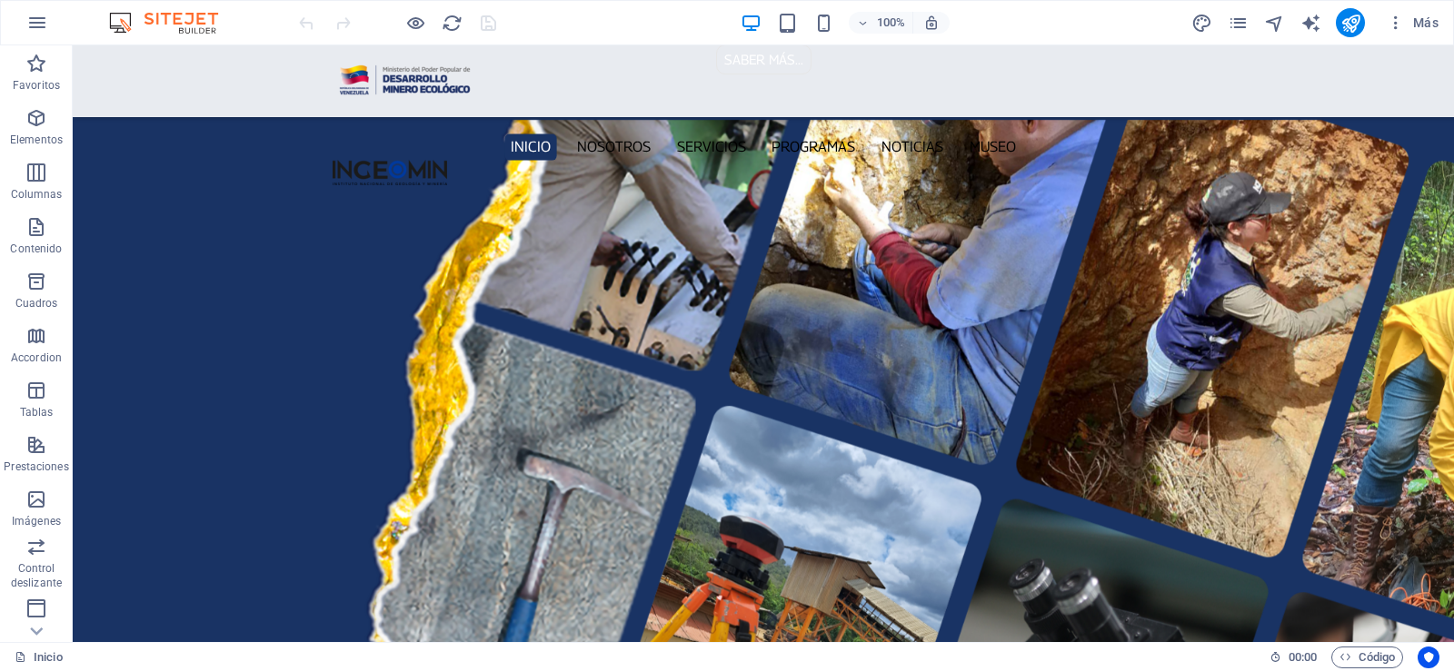
click at [397, 23] on div at bounding box center [397, 22] width 204 height 29
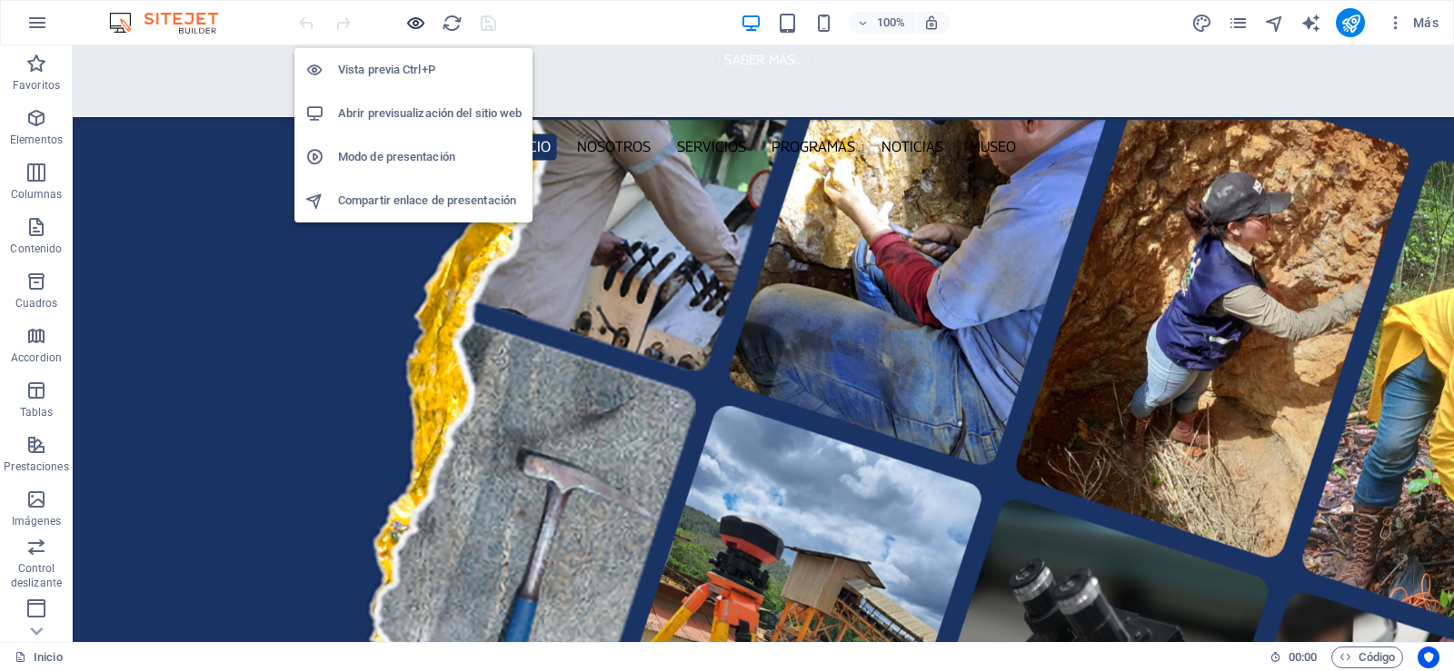
click at [423, 23] on icon "button" at bounding box center [415, 23] width 21 height 21
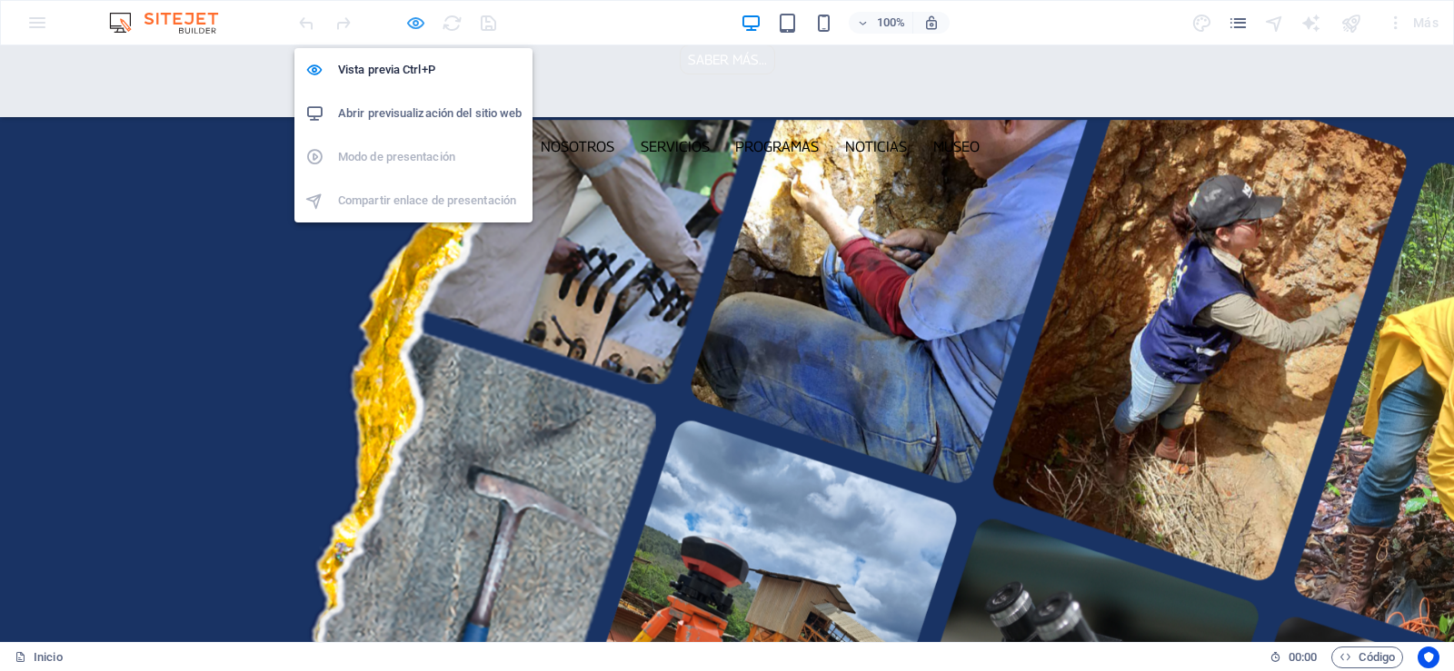
scroll to position [2087, 0]
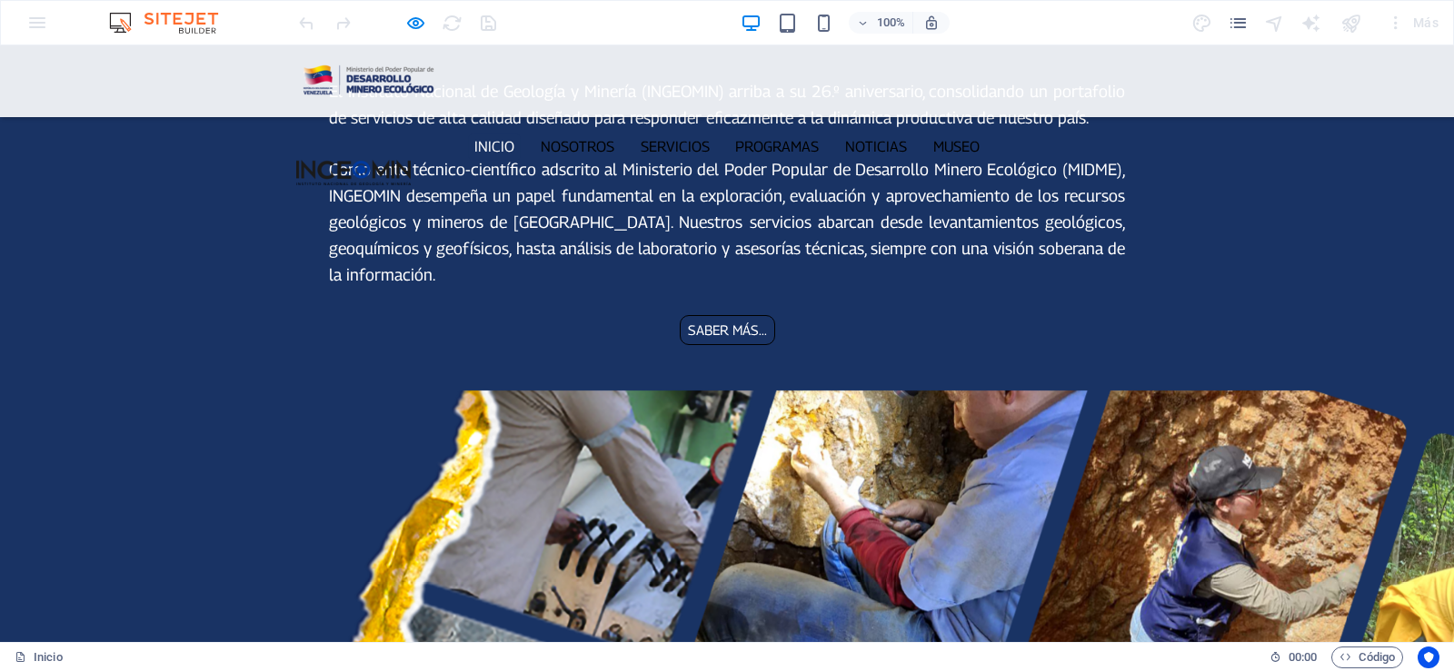
click at [453, 22] on div at bounding box center [397, 22] width 204 height 29
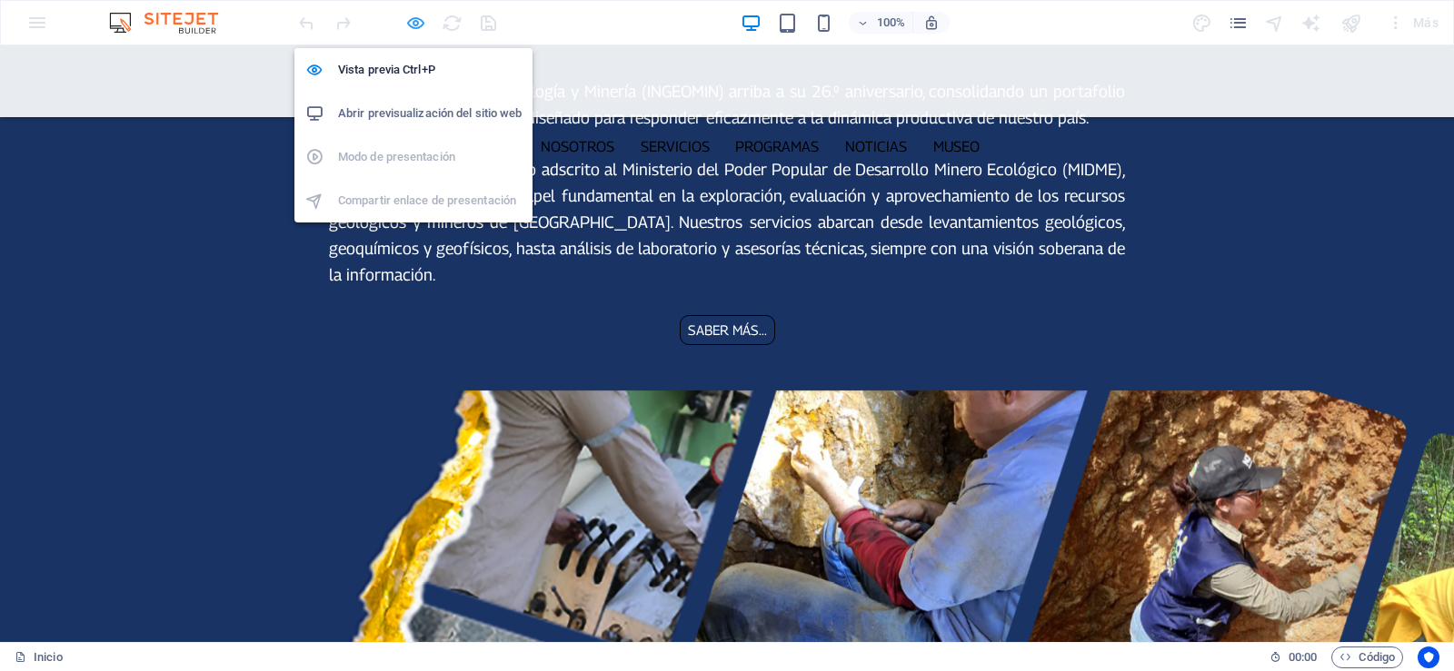
click at [419, 27] on icon "button" at bounding box center [415, 23] width 21 height 21
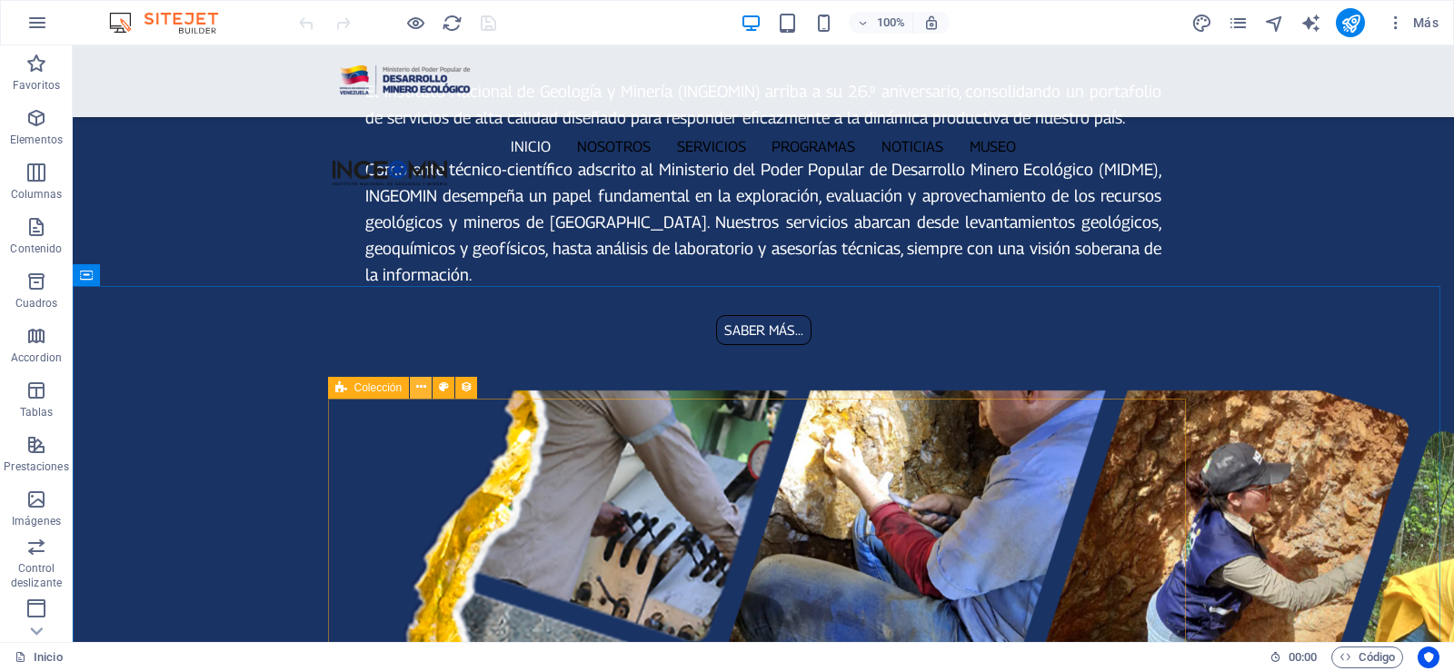
click at [424, 387] on icon at bounding box center [421, 387] width 10 height 19
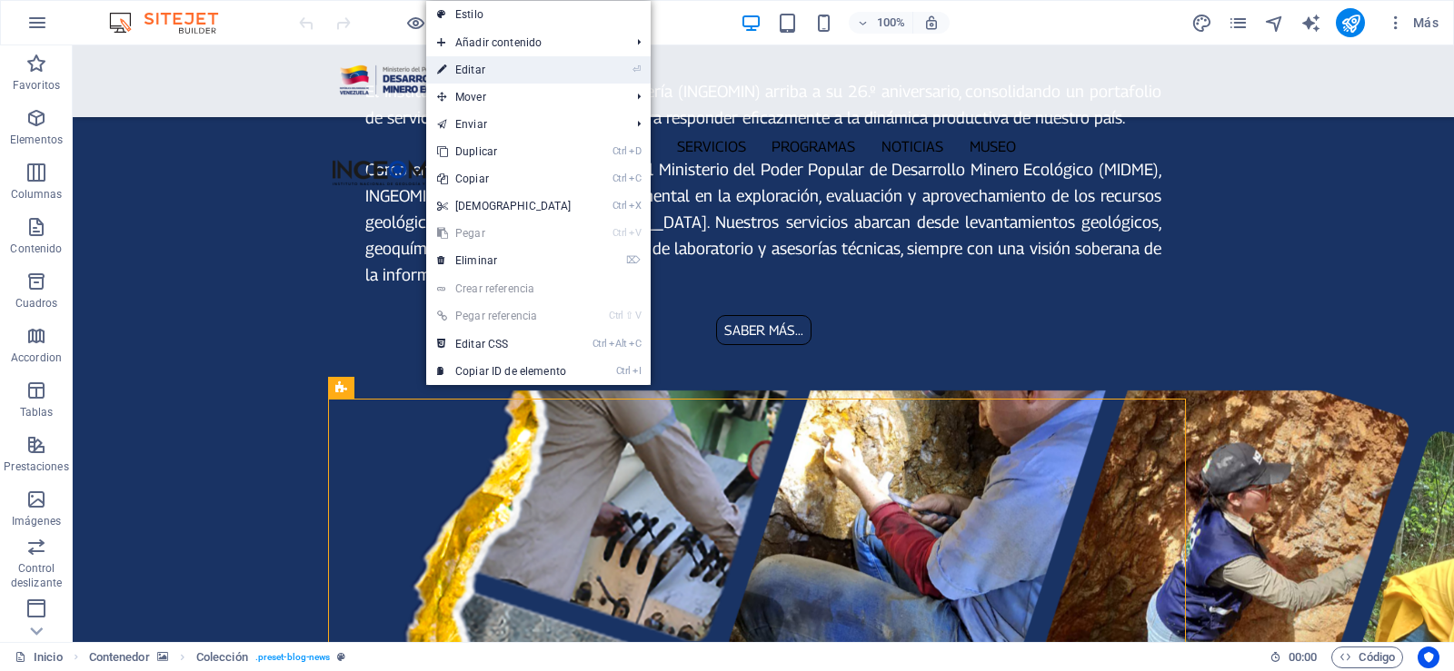
drag, startPoint x: 511, startPoint y: 72, endPoint x: 117, endPoint y: 35, distance: 395.2
click at [511, 72] on link "⏎ Editar" at bounding box center [504, 69] width 156 height 27
select select "68dea741f459754c4609a9b2"
select select "updatedAt_DESC"
select select "columns.publishing_date"
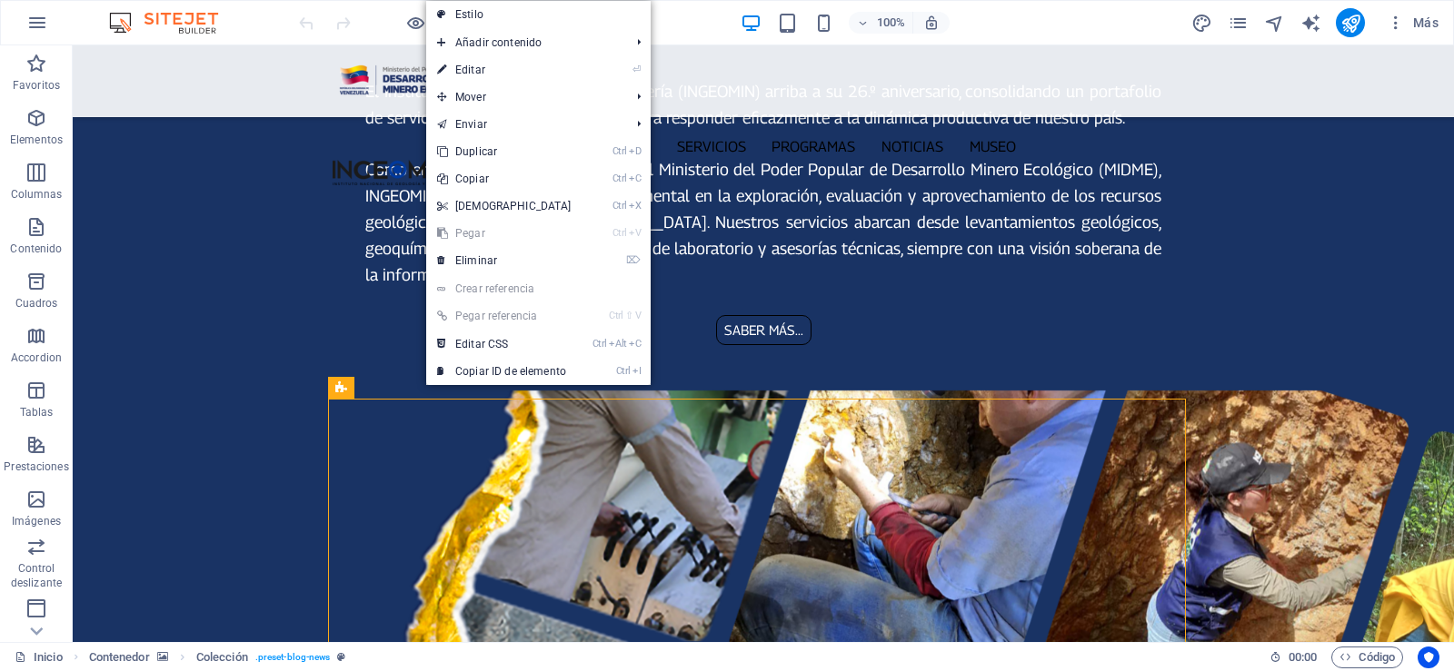
select select "past"
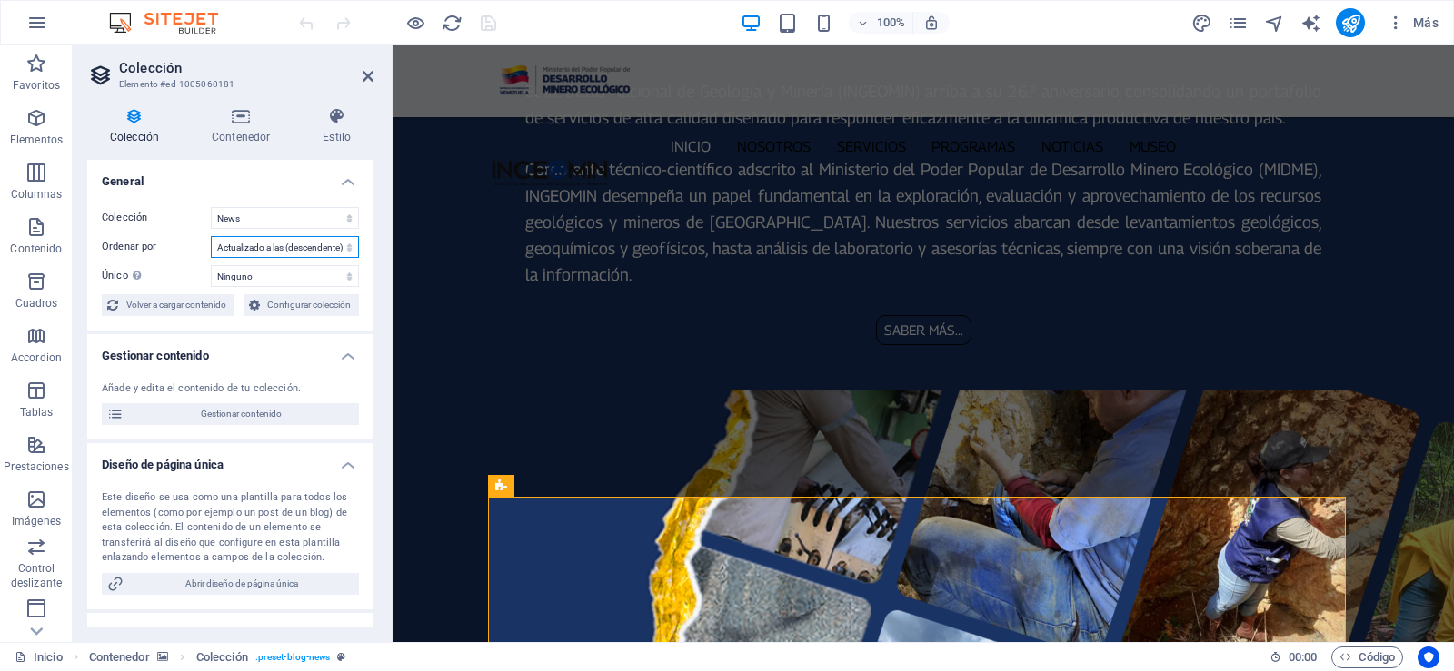
click at [348, 247] on select "Creado a las (ascendente) Creado a las (descendente) Actualizado a las (ascende…" at bounding box center [285, 247] width 148 height 22
select select "createdAt_DESC"
click at [211, 236] on select "Creado a las (ascendente) Creado a las (descendente) Actualizado a las (ascende…" at bounding box center [285, 247] width 148 height 22
select select "68dea741f459754c4609a9b2"
click at [491, 21] on icon "save" at bounding box center [488, 23] width 21 height 21
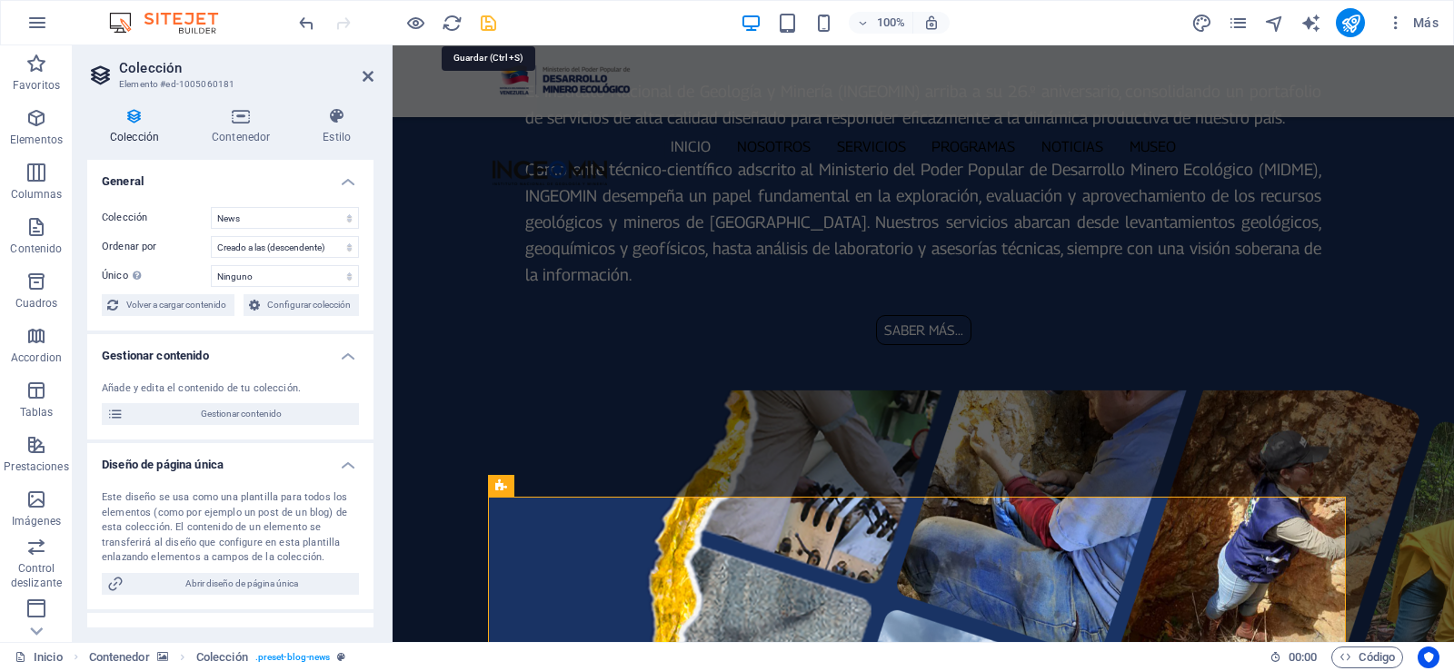
checkbox input "false"
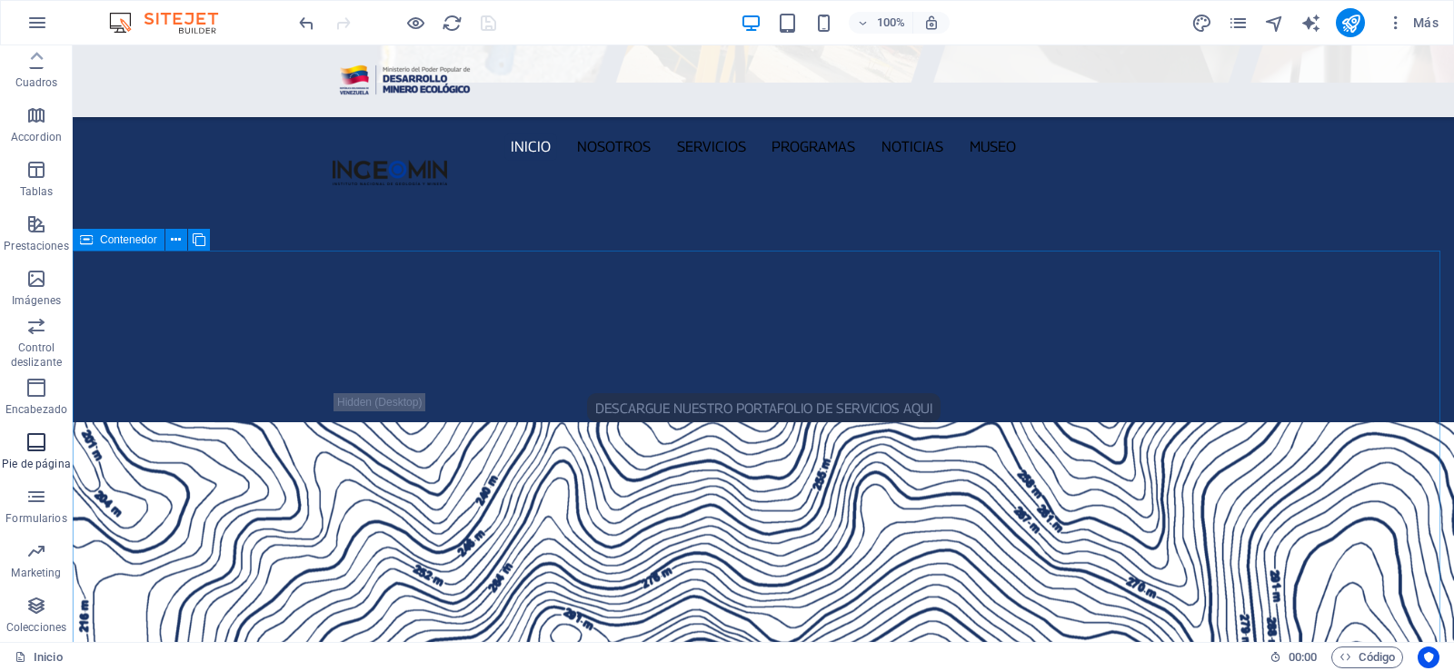
scroll to position [2996, 0]
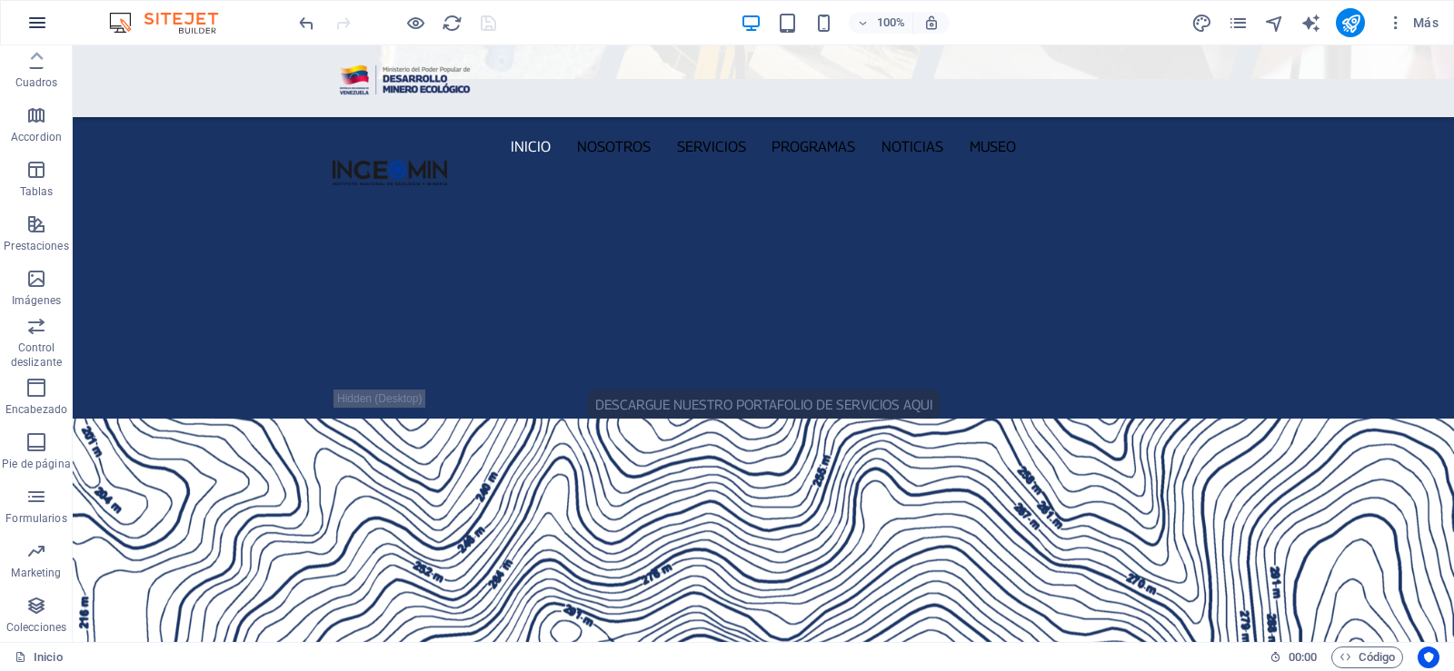
click at [36, 30] on icon "button" at bounding box center [37, 23] width 22 height 22
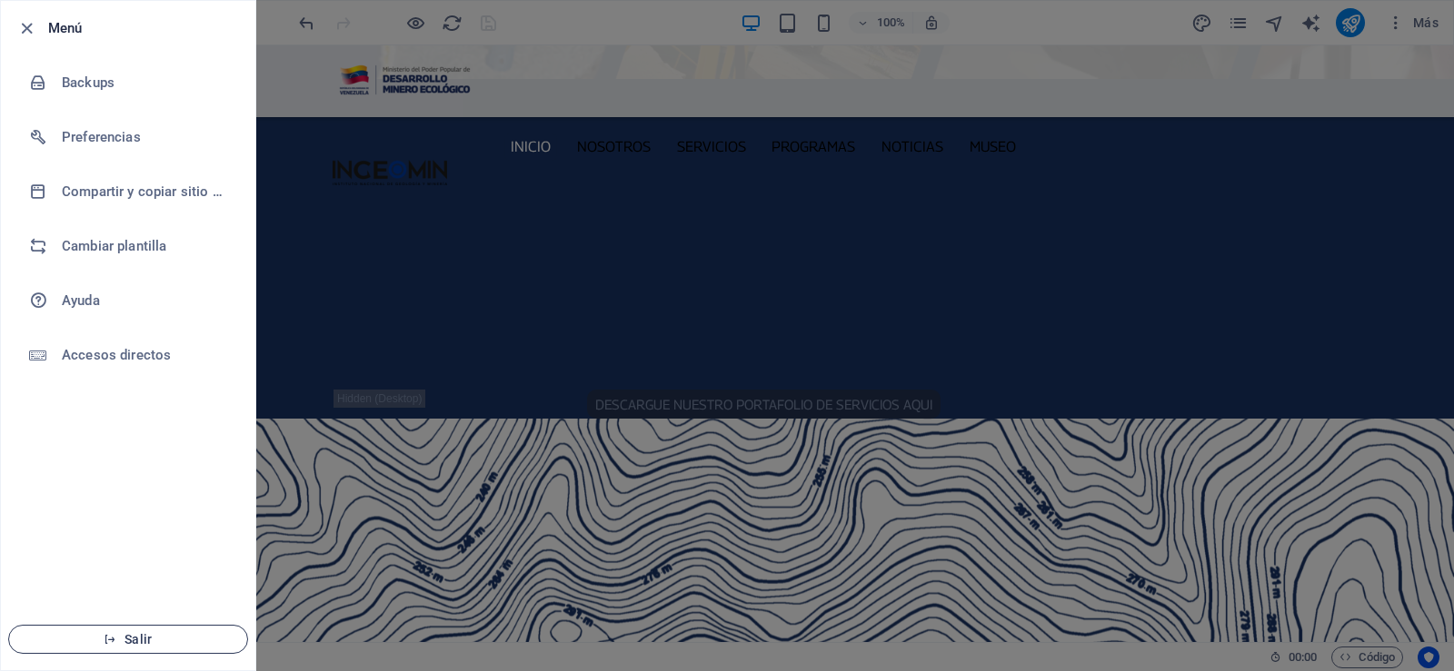
click at [141, 640] on span "Salir" at bounding box center [128, 639] width 209 height 15
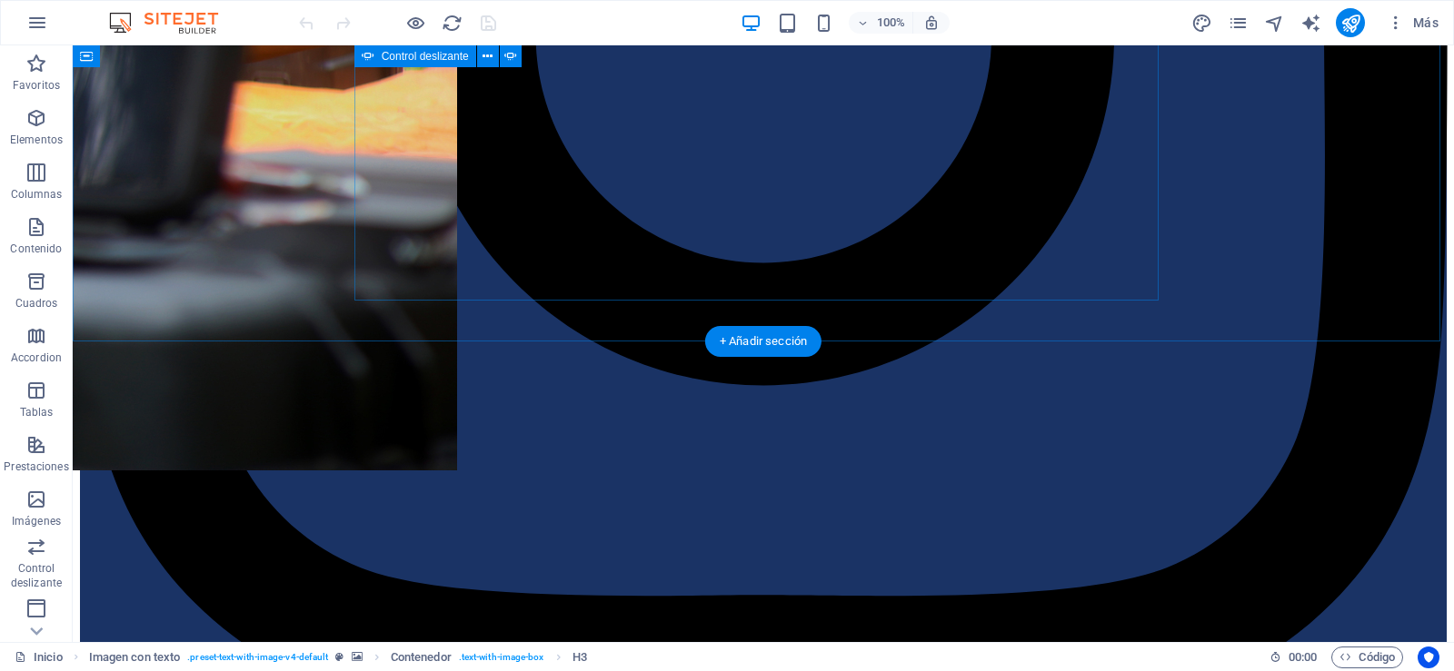
scroll to position [2358, 0]
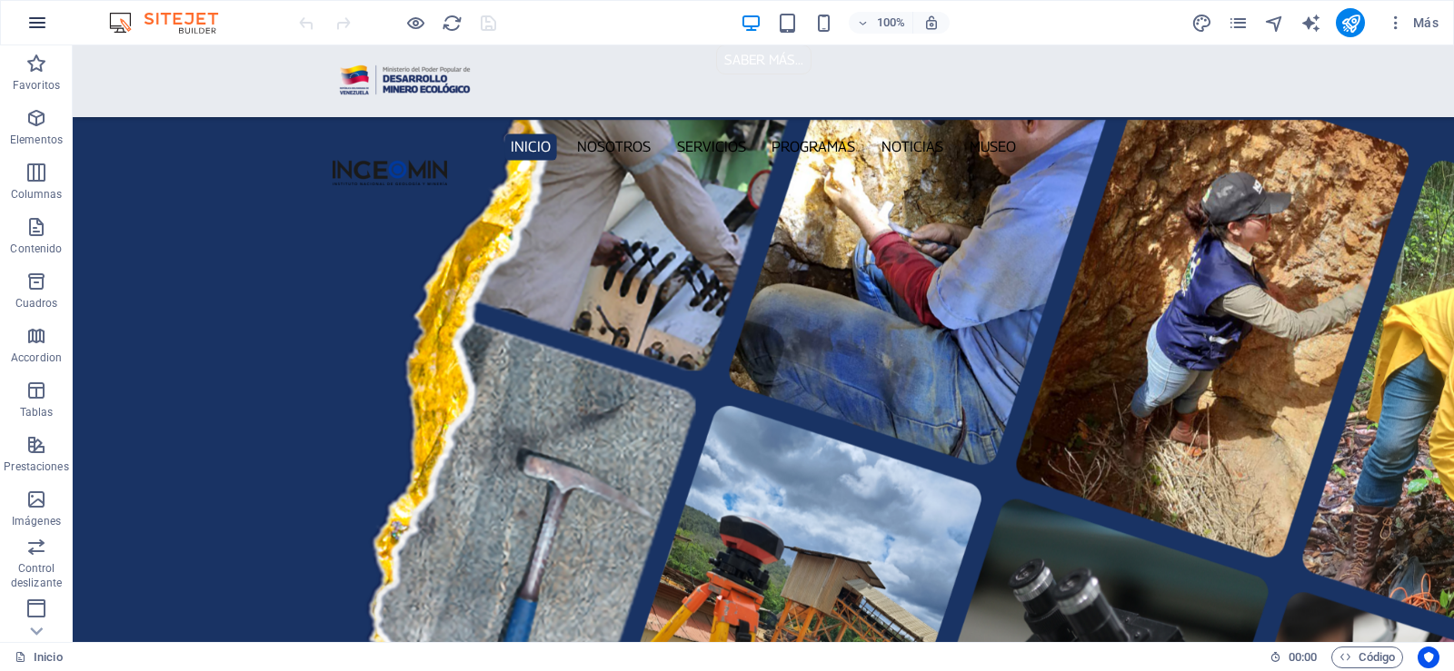
click at [28, 25] on icon "button" at bounding box center [37, 23] width 22 height 22
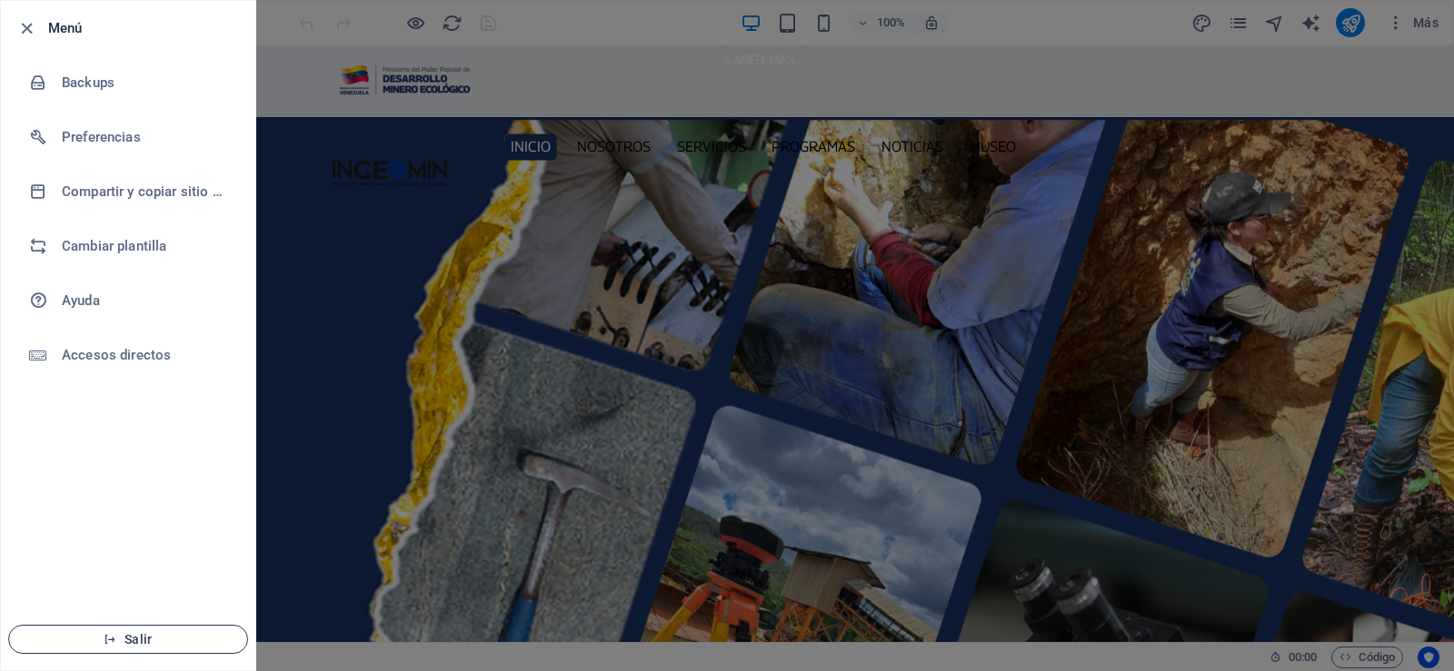
click at [126, 636] on span "Salir" at bounding box center [128, 639] width 209 height 15
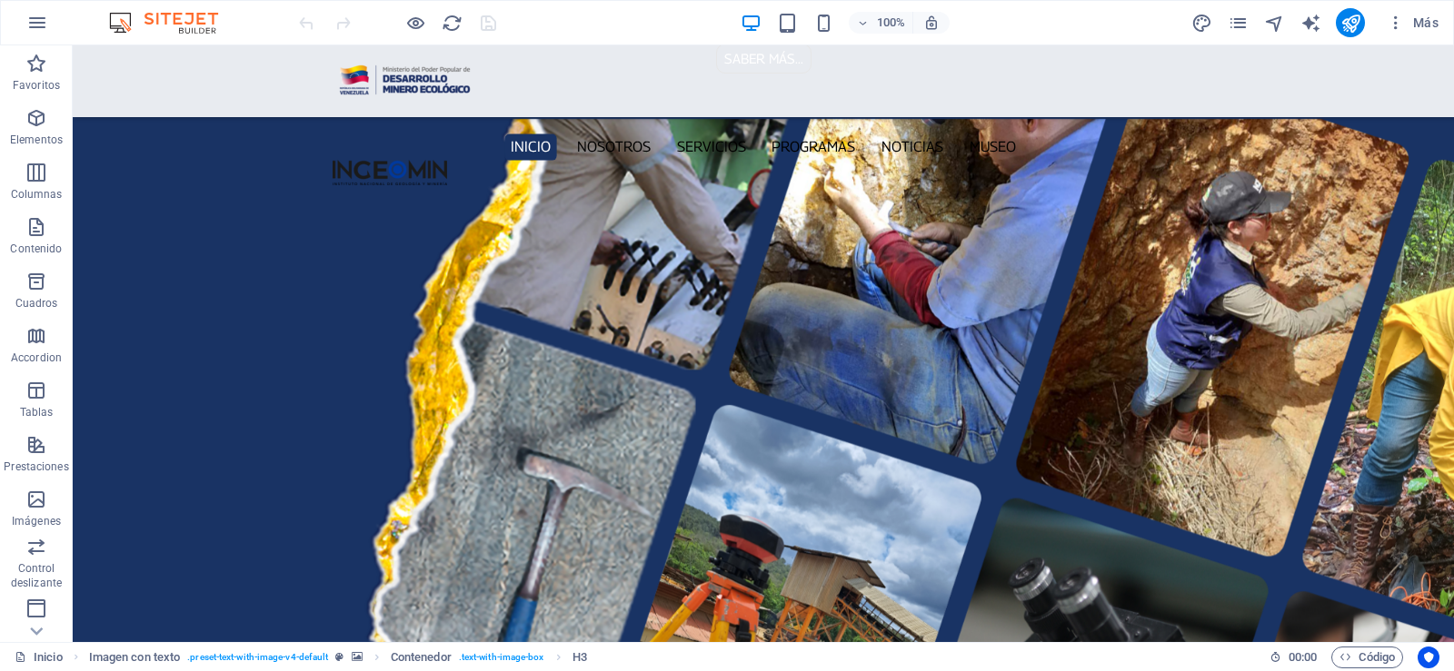
scroll to position [2212, 0]
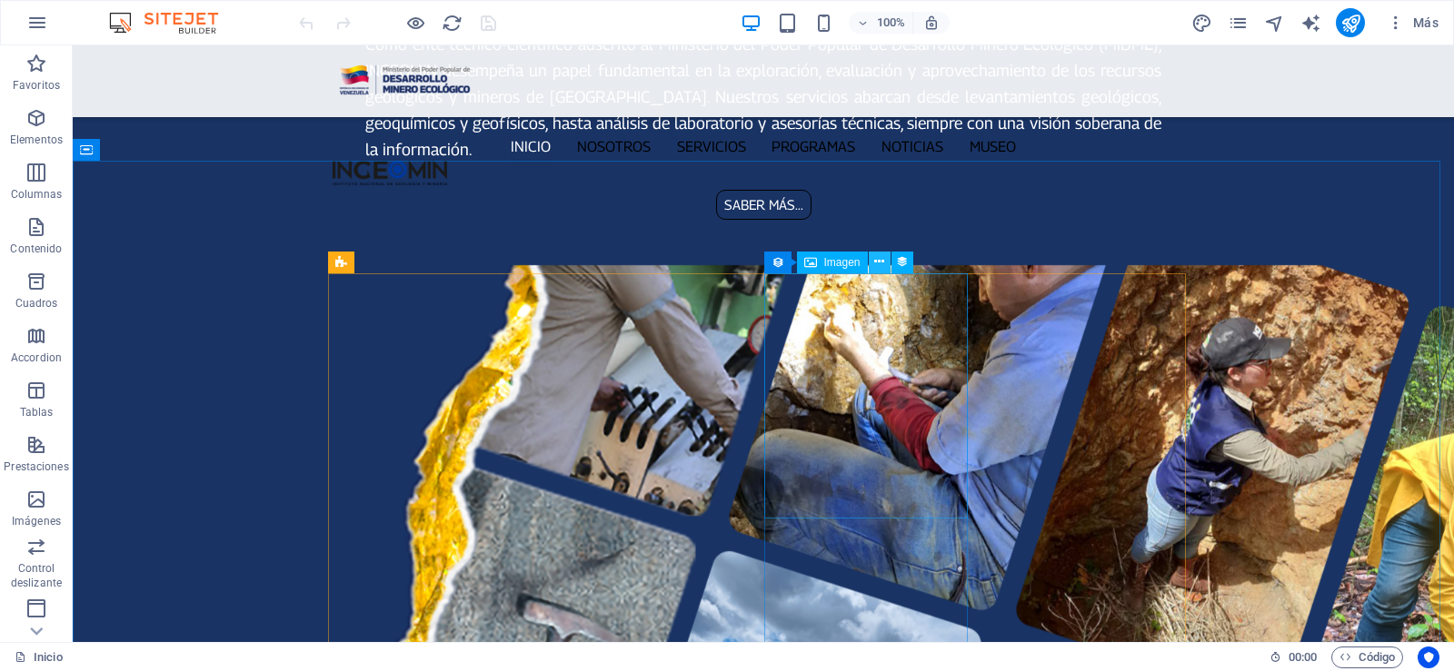
click at [878, 263] on icon at bounding box center [879, 262] width 10 height 19
click at [883, 260] on icon at bounding box center [879, 262] width 10 height 19
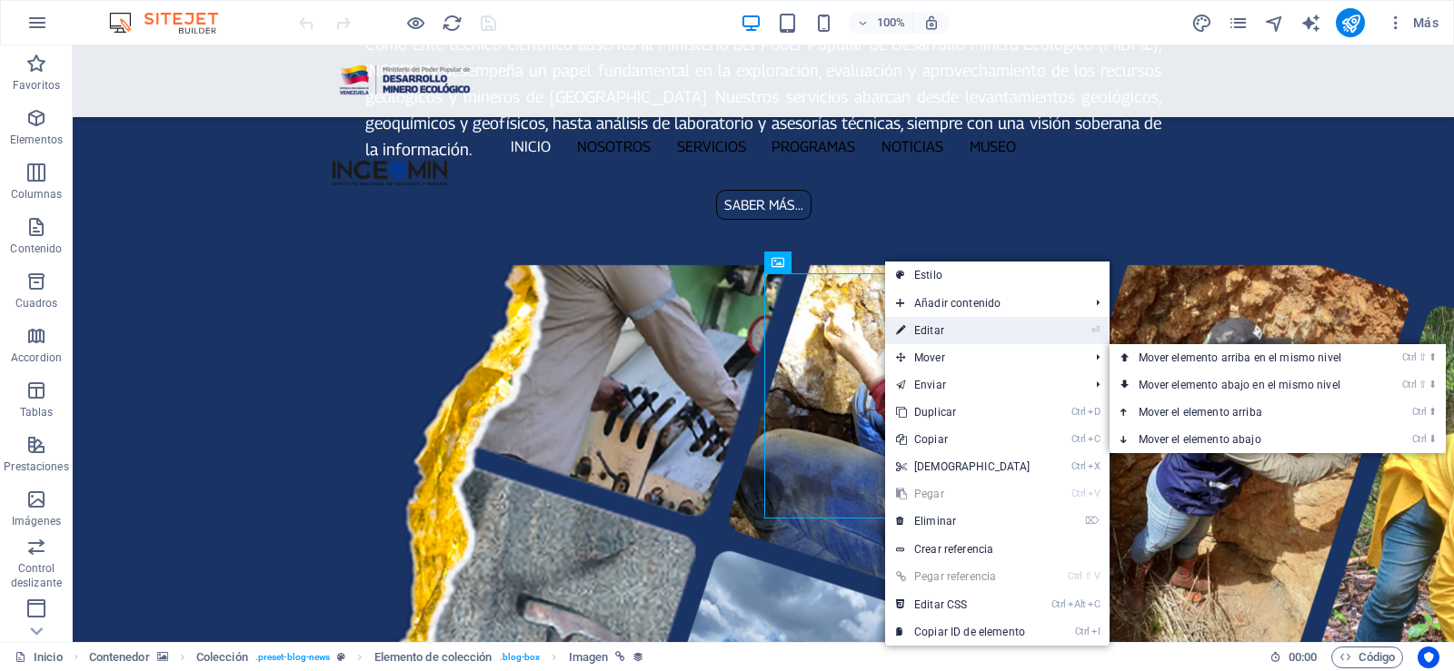
click at [942, 328] on link "⏎ Editar" at bounding box center [963, 330] width 156 height 27
select select "px"
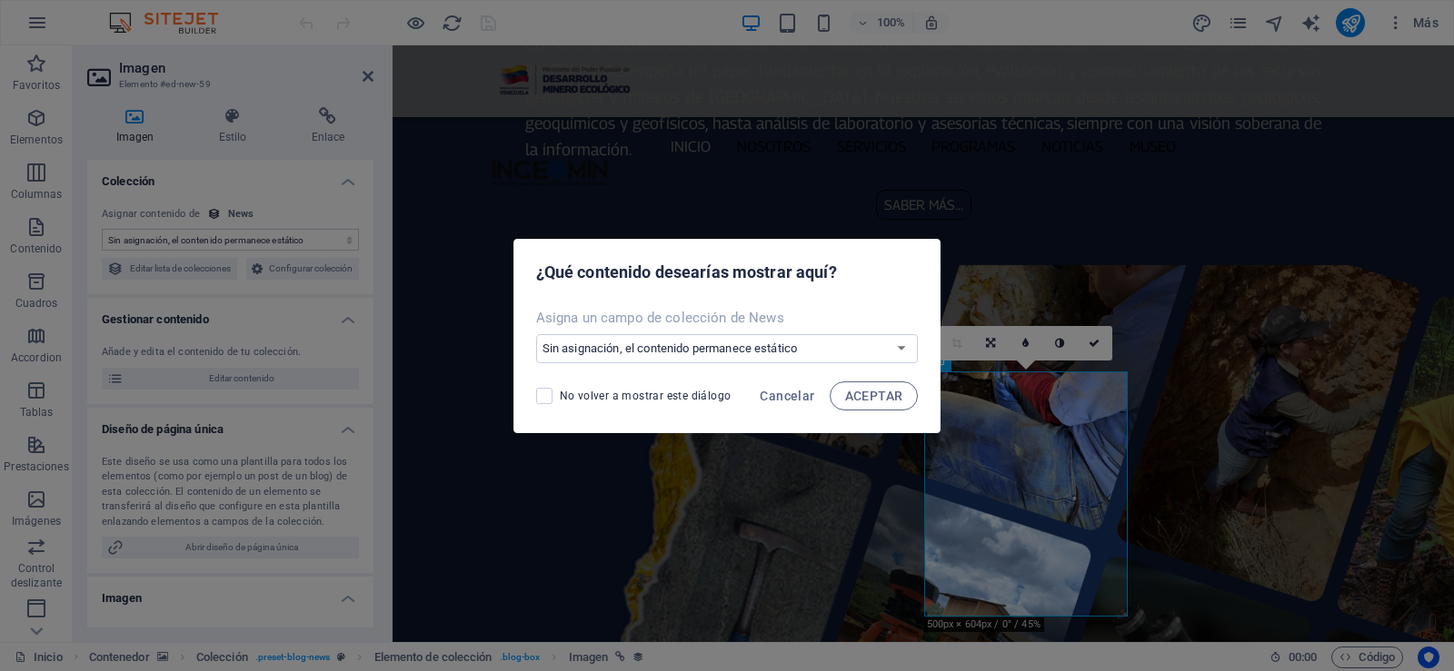
select select "image"
click at [780, 396] on span "Cancelar" at bounding box center [787, 396] width 55 height 15
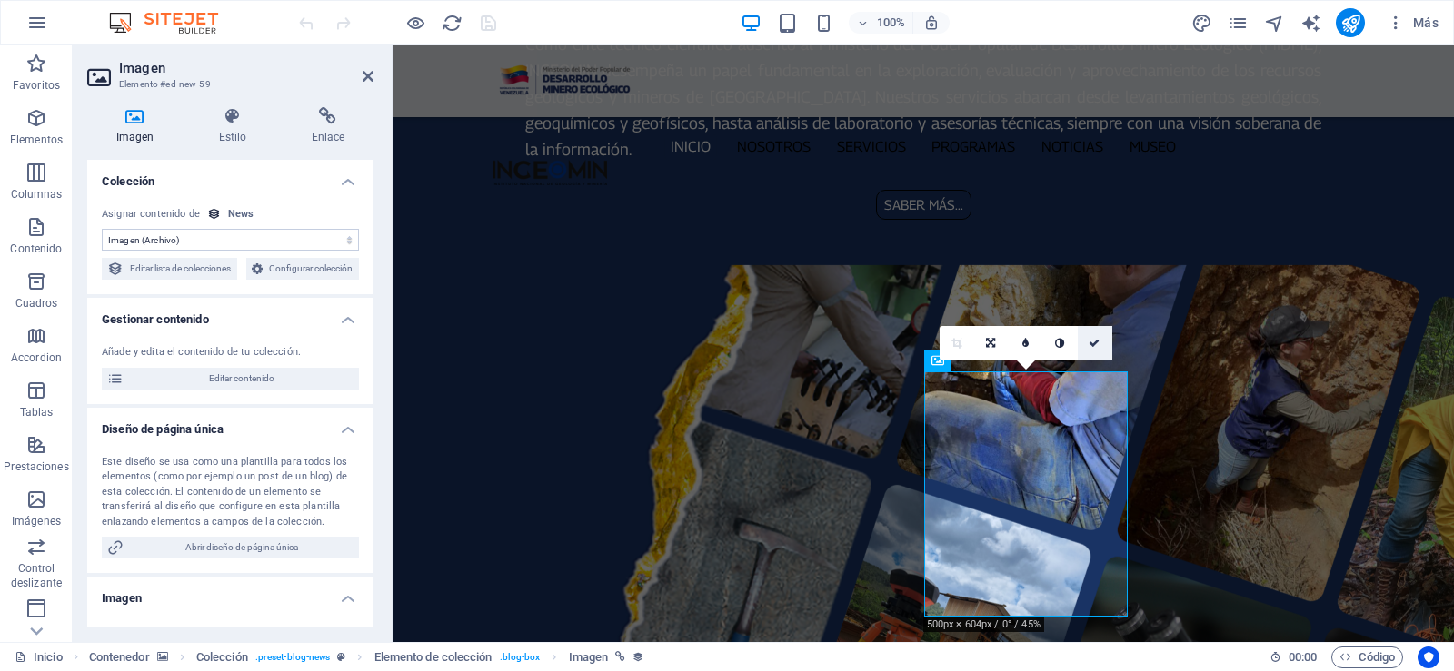
drag, startPoint x: 1093, startPoint y: 344, endPoint x: 1019, endPoint y: 299, distance: 86.5
click at [1093, 344] on icon at bounding box center [1094, 343] width 11 height 11
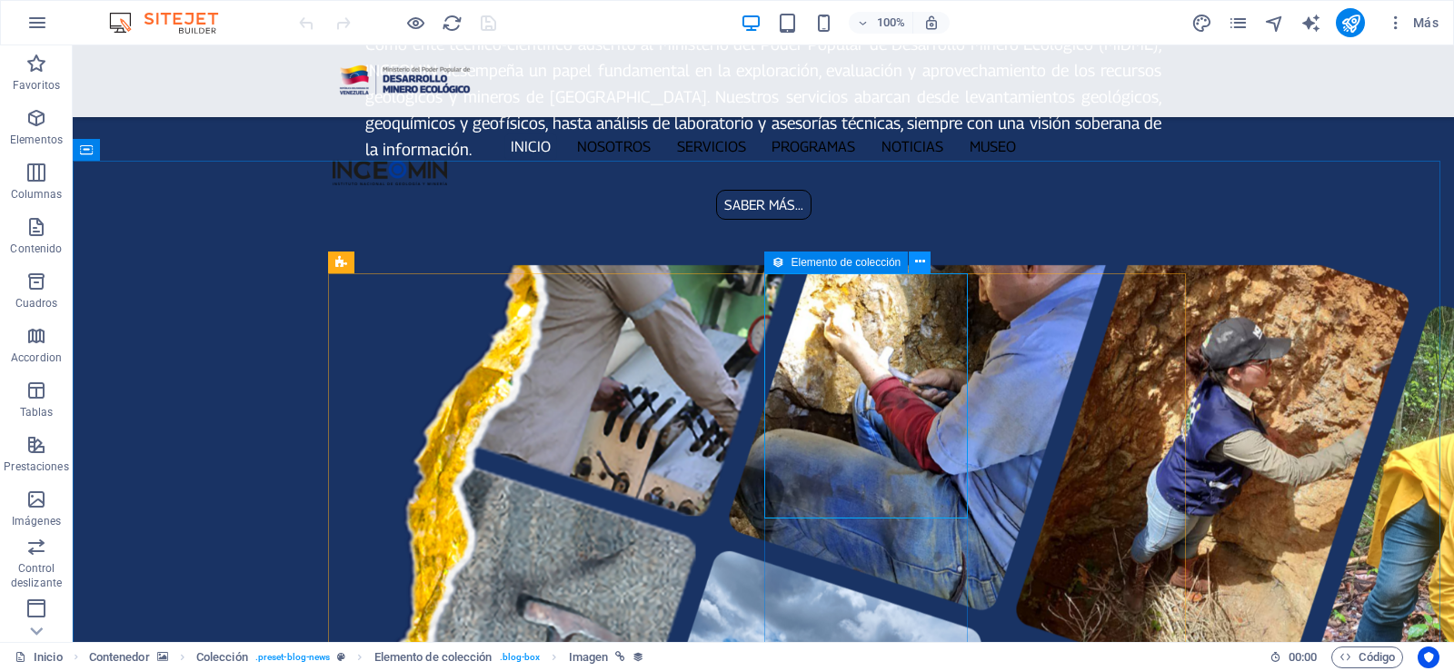
click at [921, 260] on icon at bounding box center [920, 262] width 10 height 19
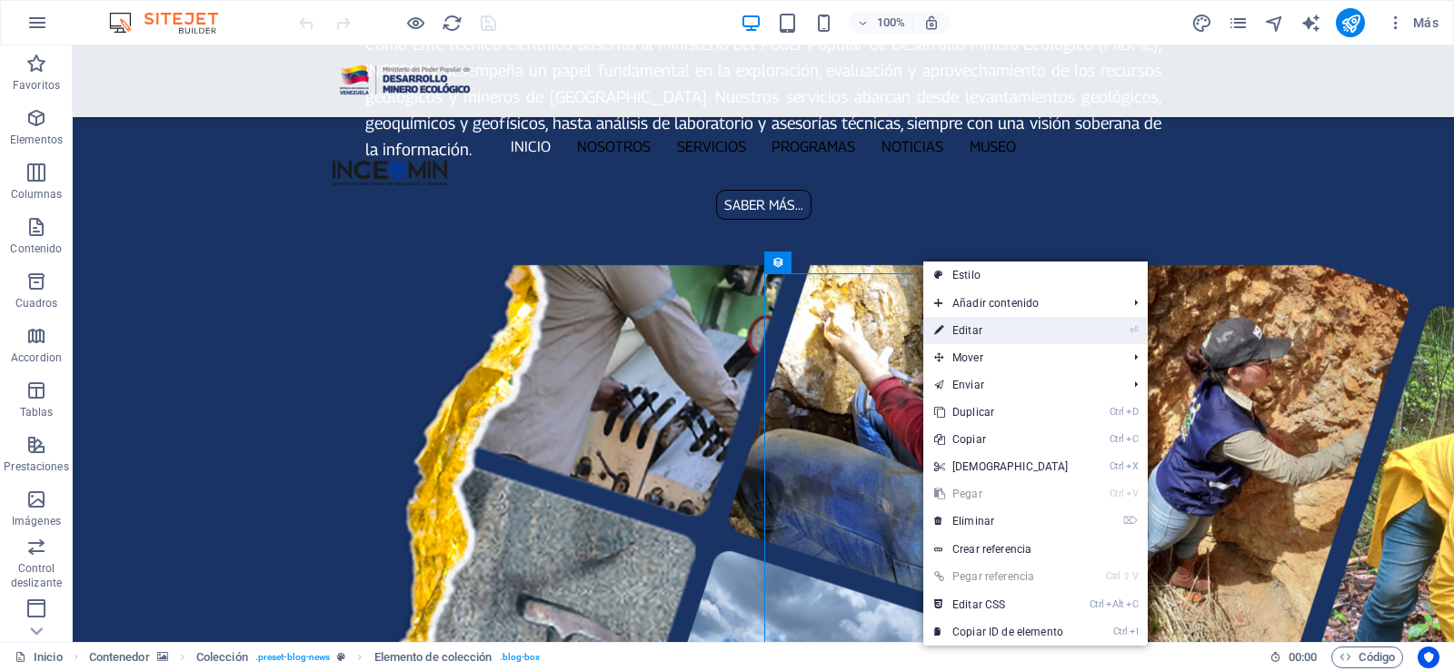
click at [979, 330] on link "⏎ Editar" at bounding box center [1001, 330] width 156 height 27
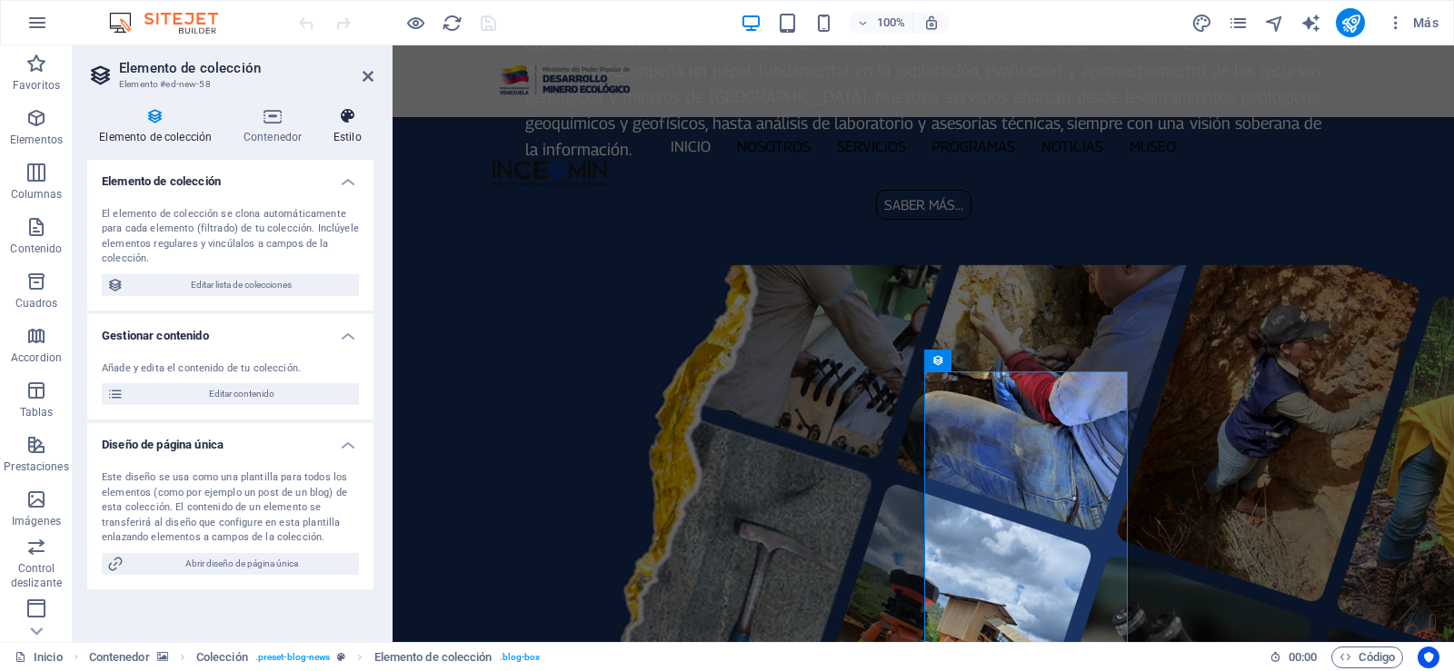
click at [354, 130] on h4 "Estilo" at bounding box center [348, 126] width 52 height 38
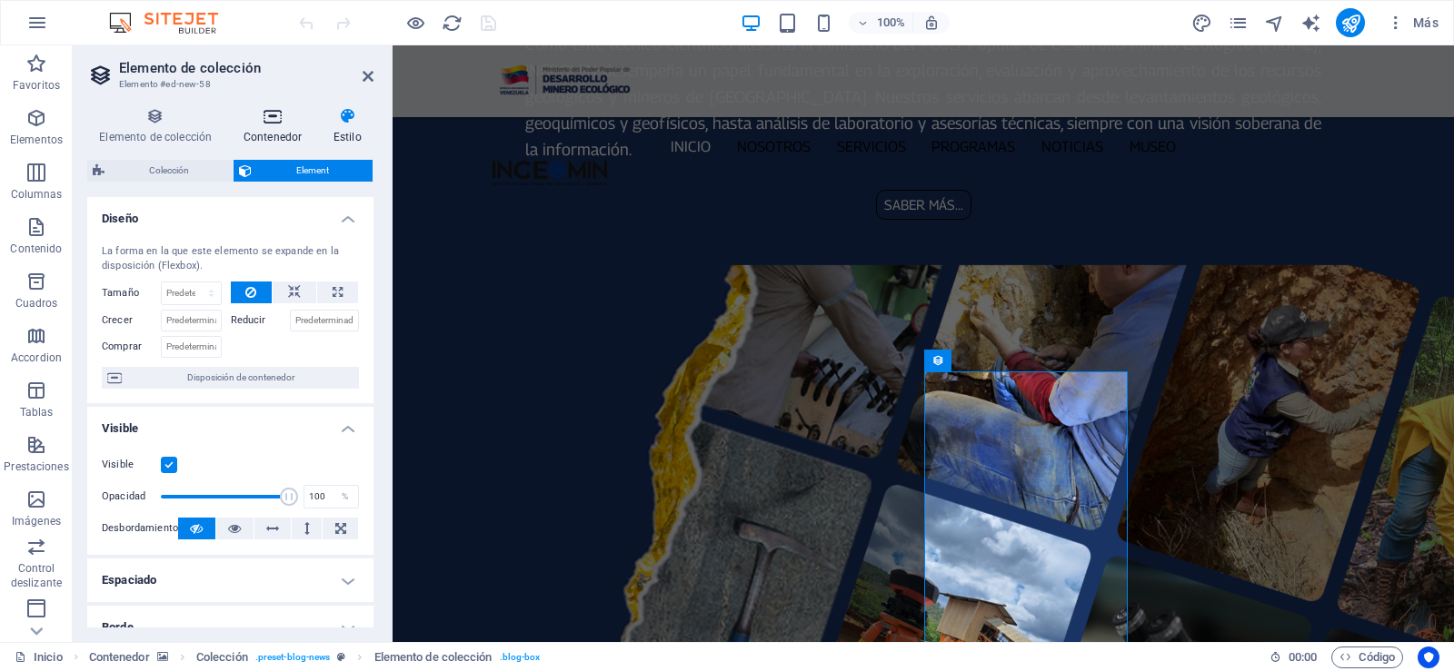
click at [279, 130] on h4 "Contenedor" at bounding box center [277, 126] width 90 height 38
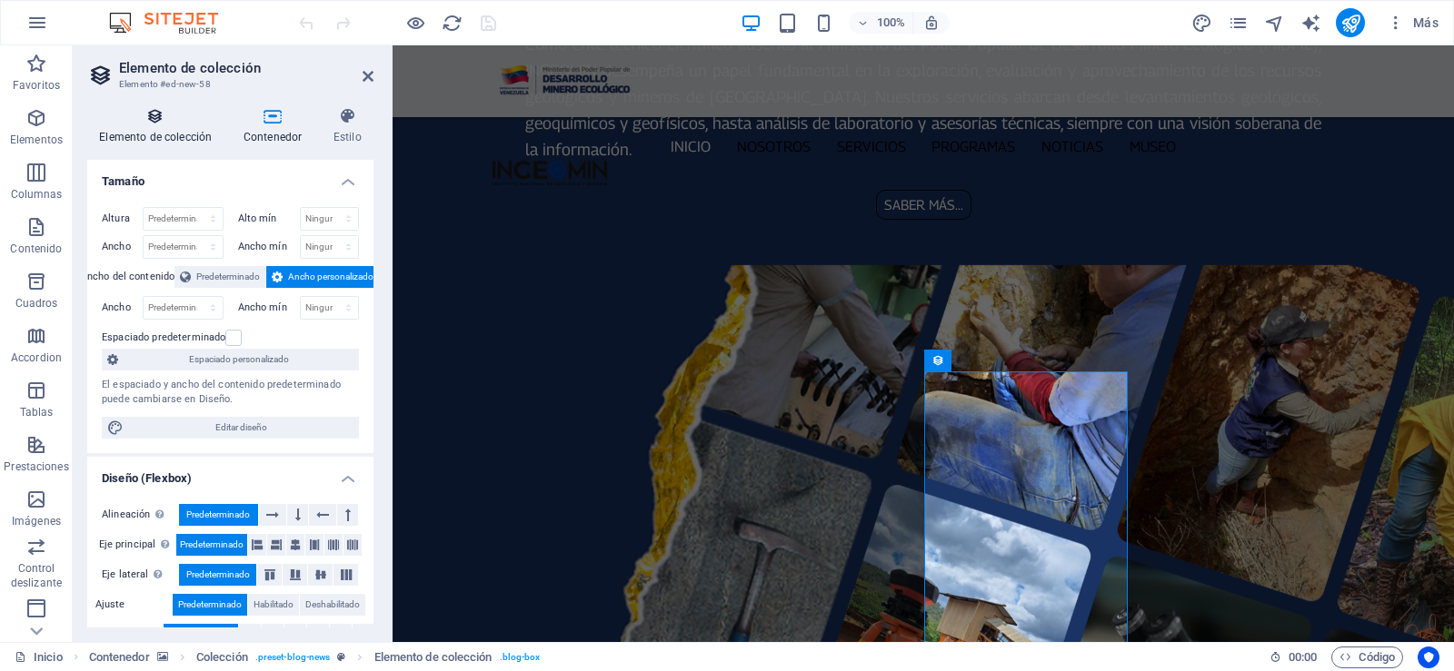
click at [136, 124] on icon at bounding box center [155, 116] width 137 height 18
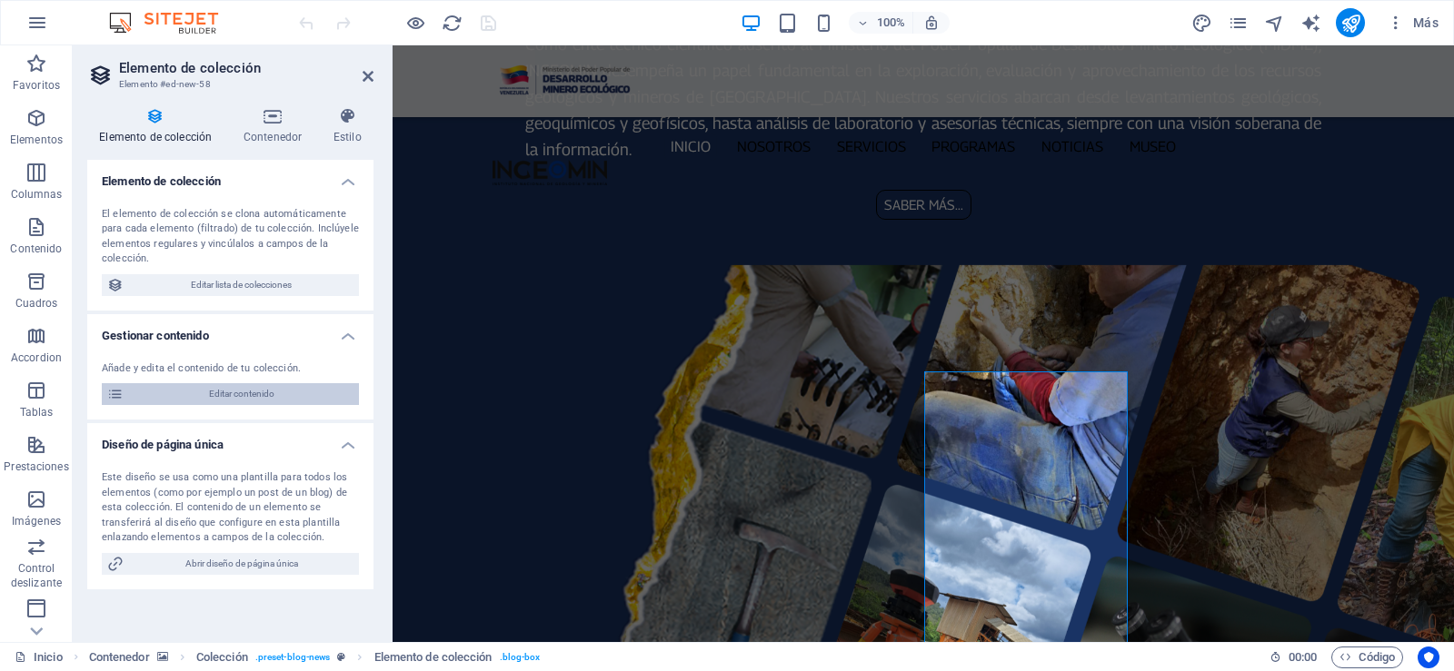
click at [241, 390] on span "Editar contenido" at bounding box center [241, 394] width 224 height 22
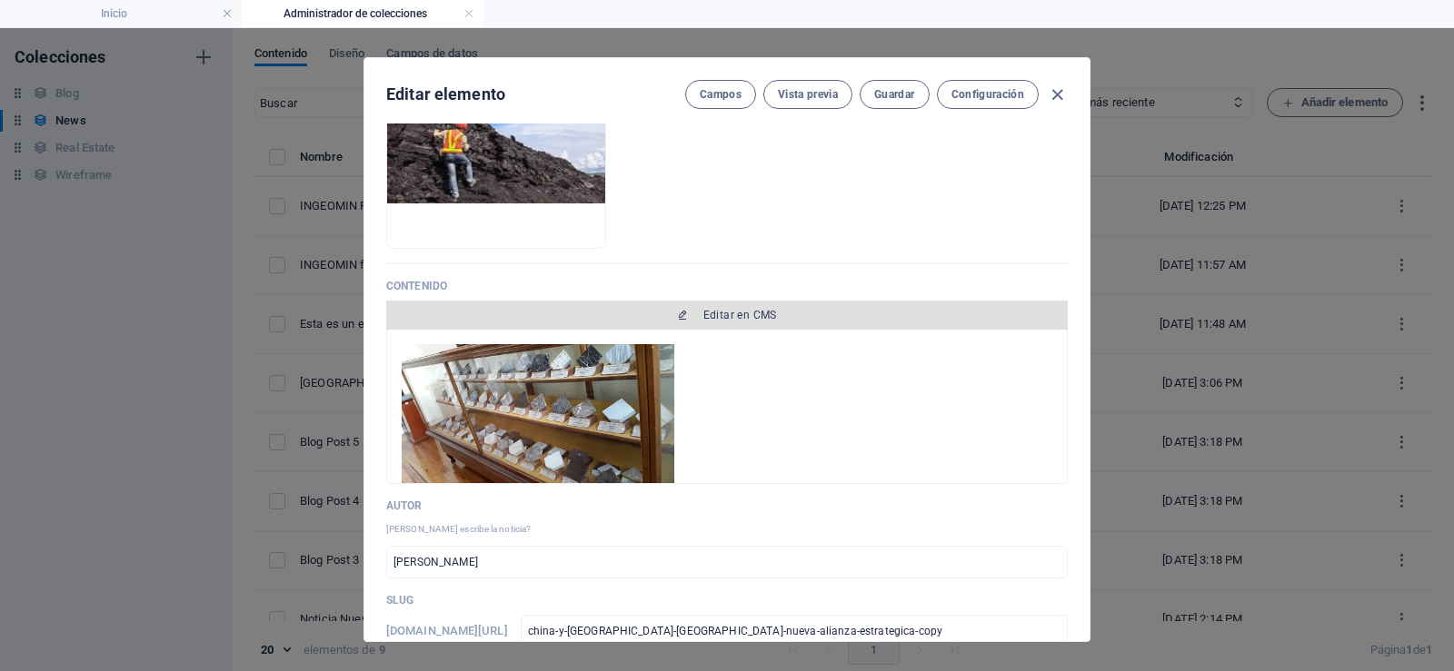
scroll to position [91, 0]
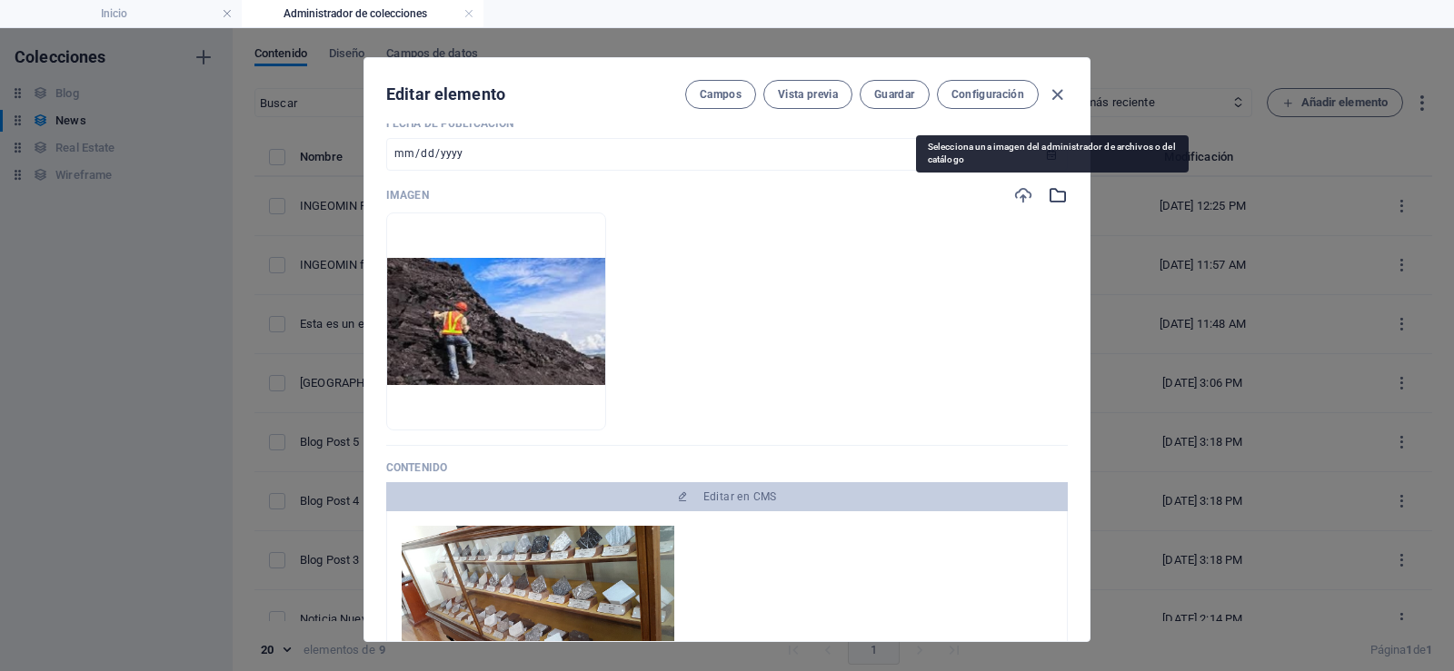
click at [1048, 193] on icon "button" at bounding box center [1058, 195] width 20 height 20
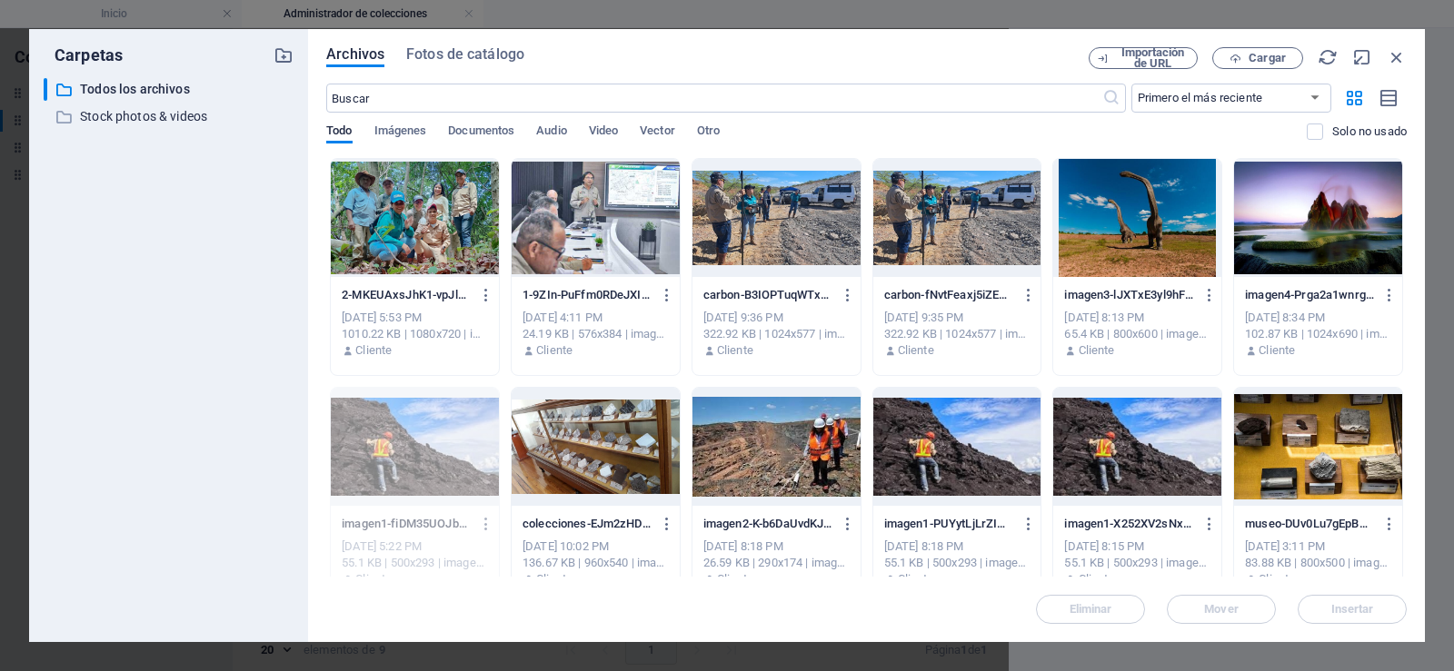
click at [745, 452] on div at bounding box center [776, 447] width 168 height 118
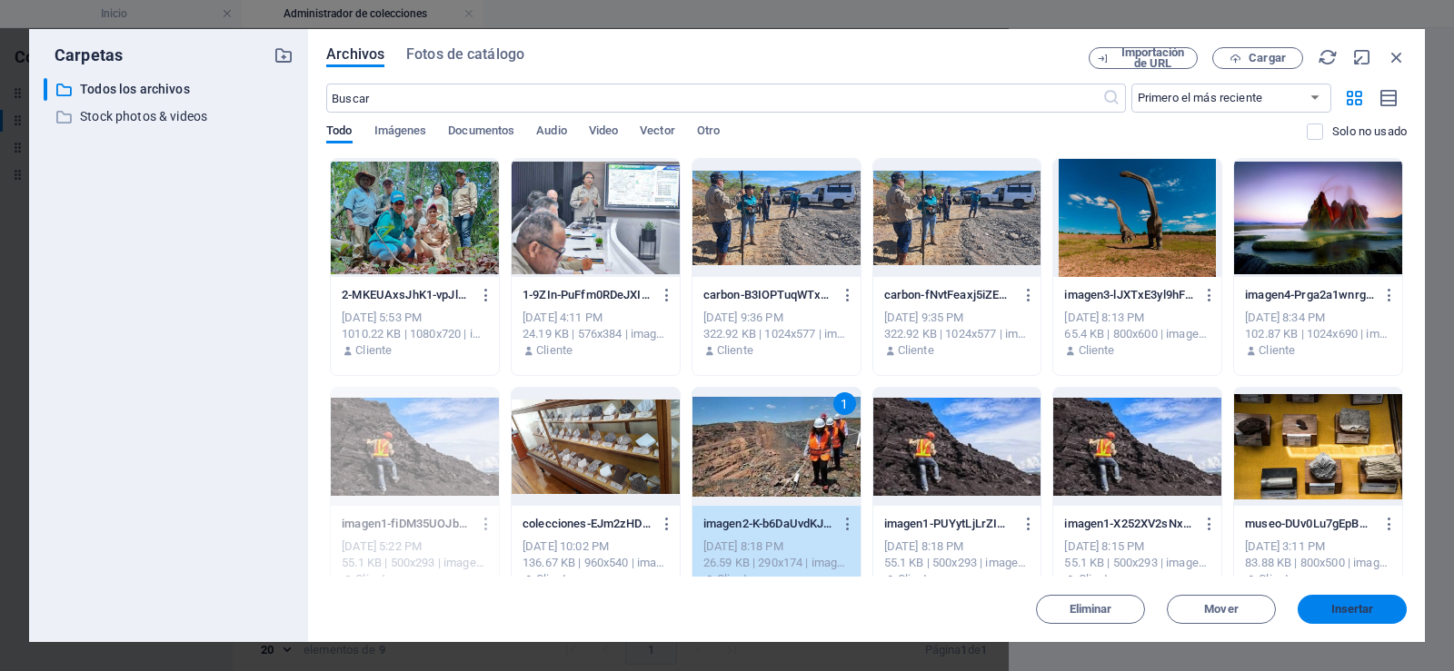
click at [1359, 612] on span "Insertar" at bounding box center [1352, 609] width 43 height 11
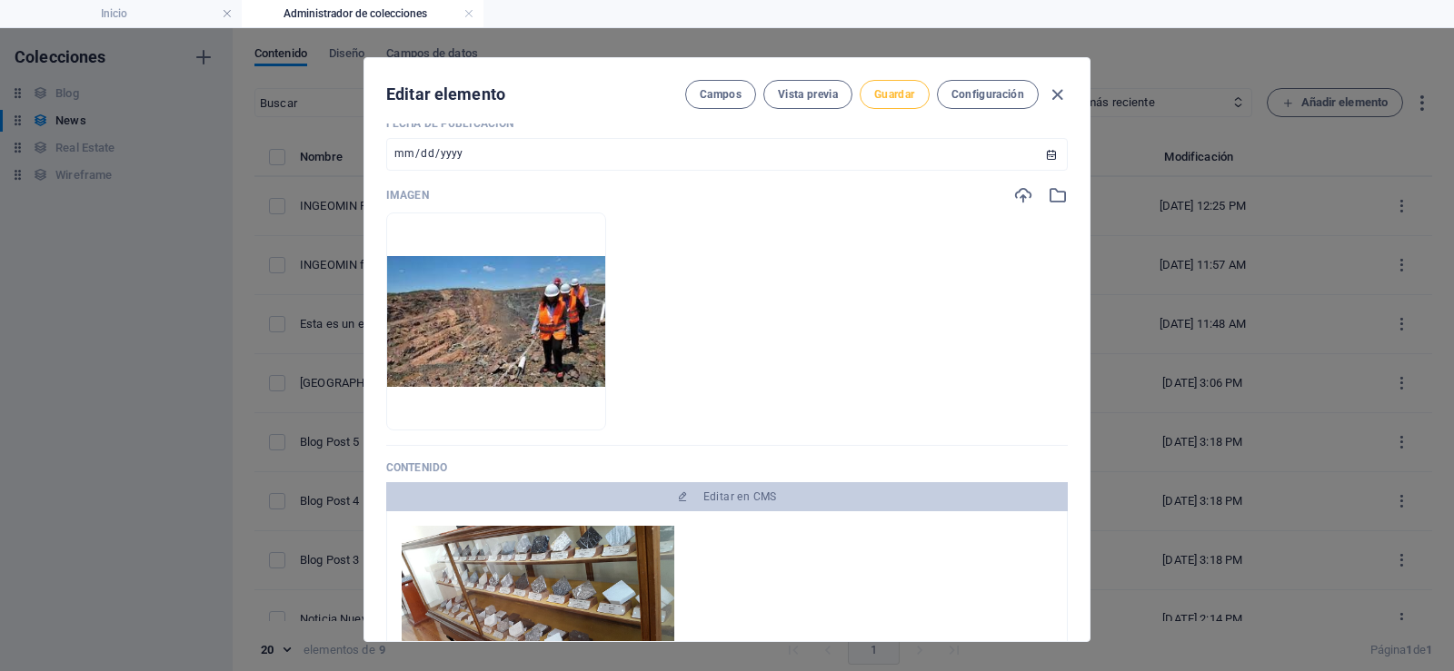
click at [902, 96] on span "Guardar" at bounding box center [894, 94] width 40 height 15
click at [1059, 90] on icon "button" at bounding box center [1057, 95] width 21 height 21
type input "[DATE]"
type input "china-y-[GEOGRAPHIC_DATA]-[GEOGRAPHIC_DATA]-nueva-alianza-estrategica-copy"
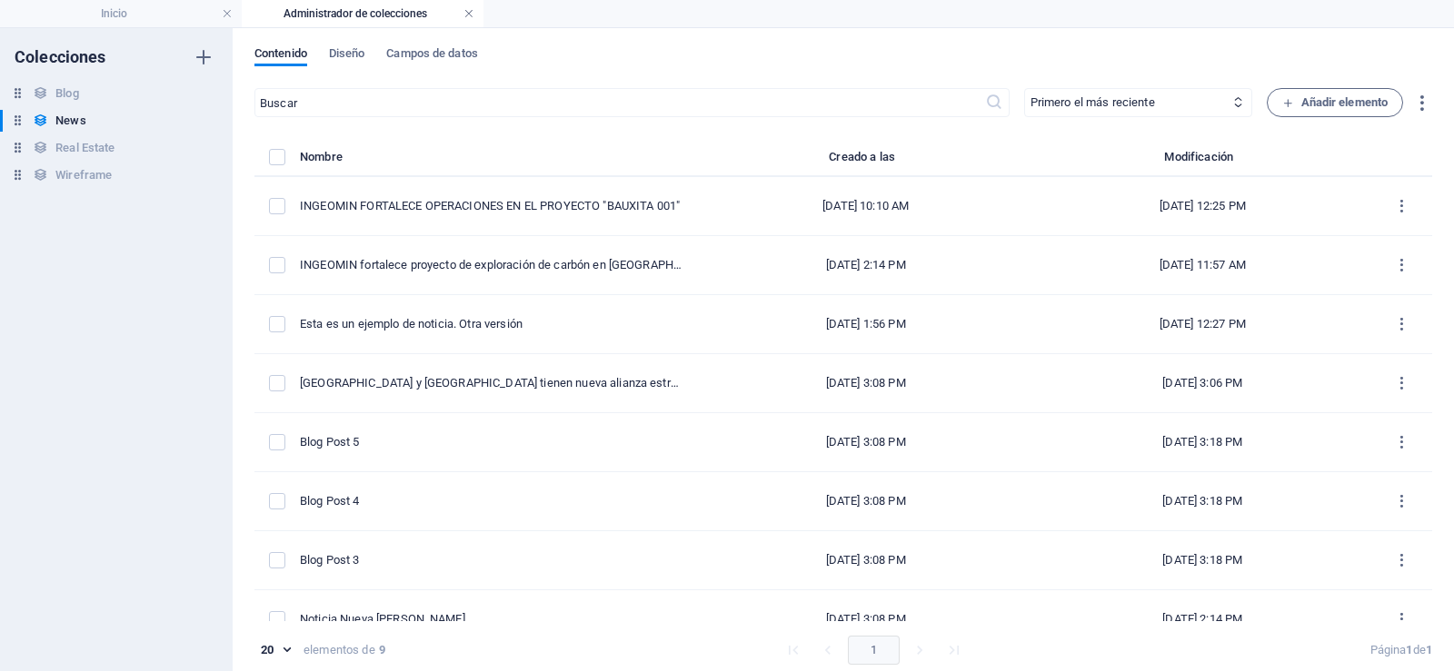
click at [466, 9] on link at bounding box center [468, 13] width 11 height 17
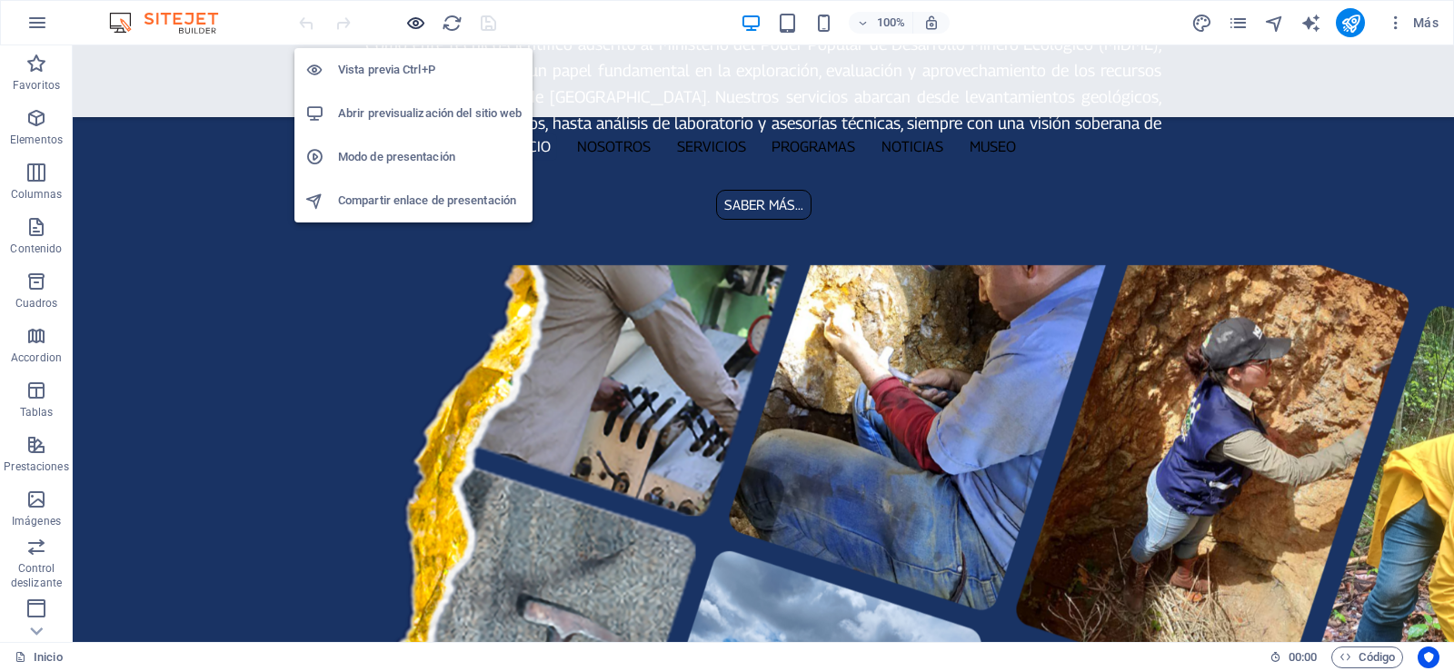
click at [414, 25] on icon "button" at bounding box center [415, 23] width 21 height 21
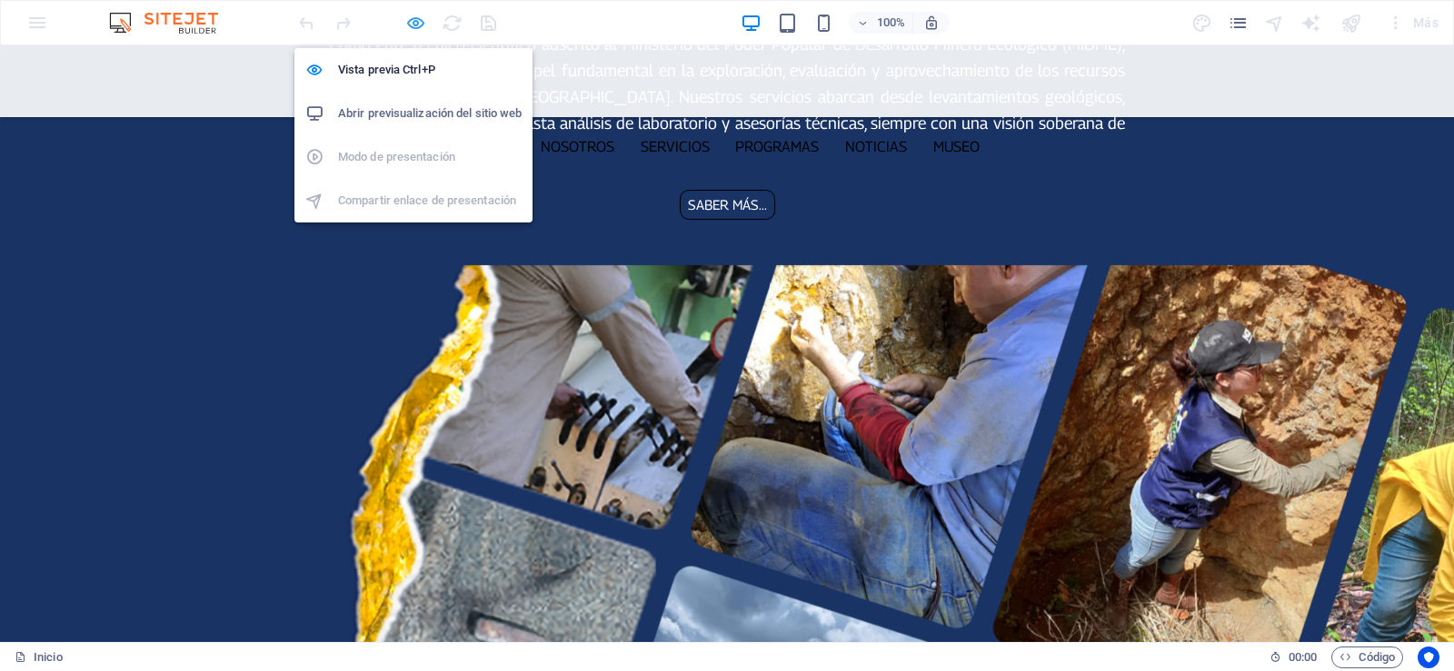
click at [421, 24] on icon "button" at bounding box center [415, 23] width 21 height 21
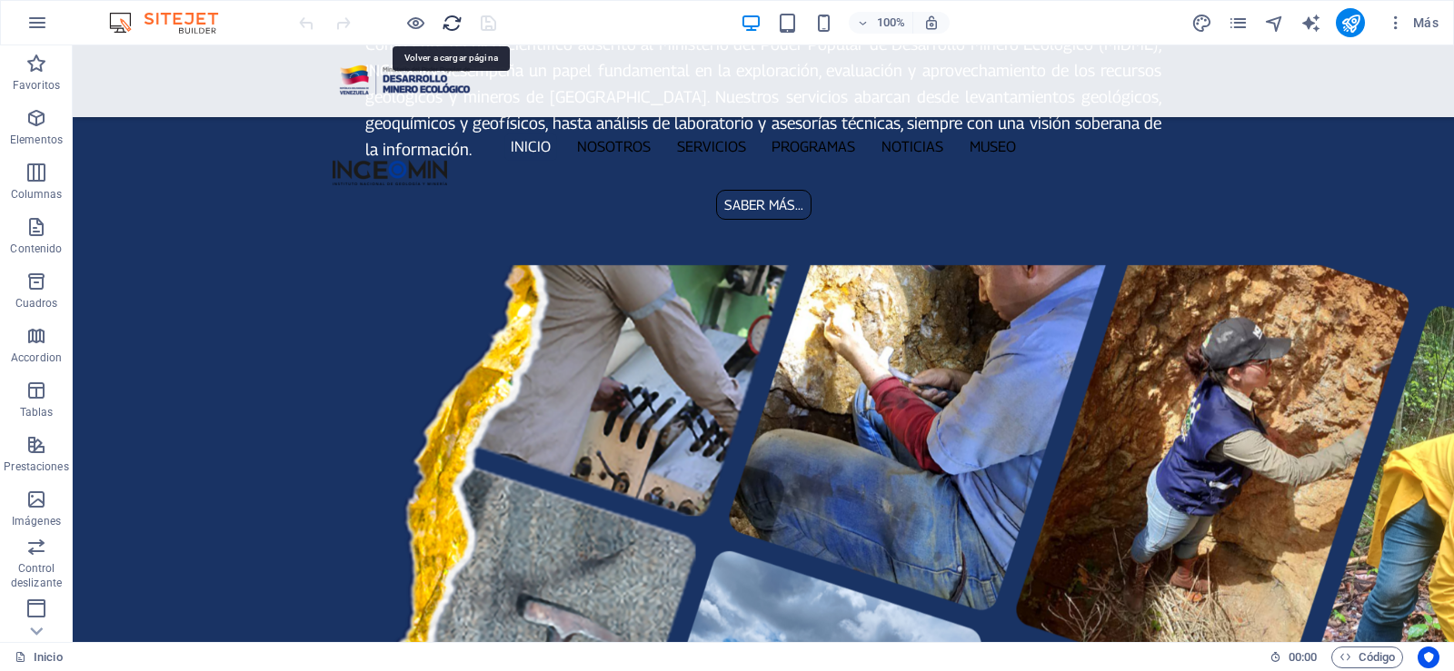
click at [453, 24] on icon "reload" at bounding box center [452, 23] width 21 height 21
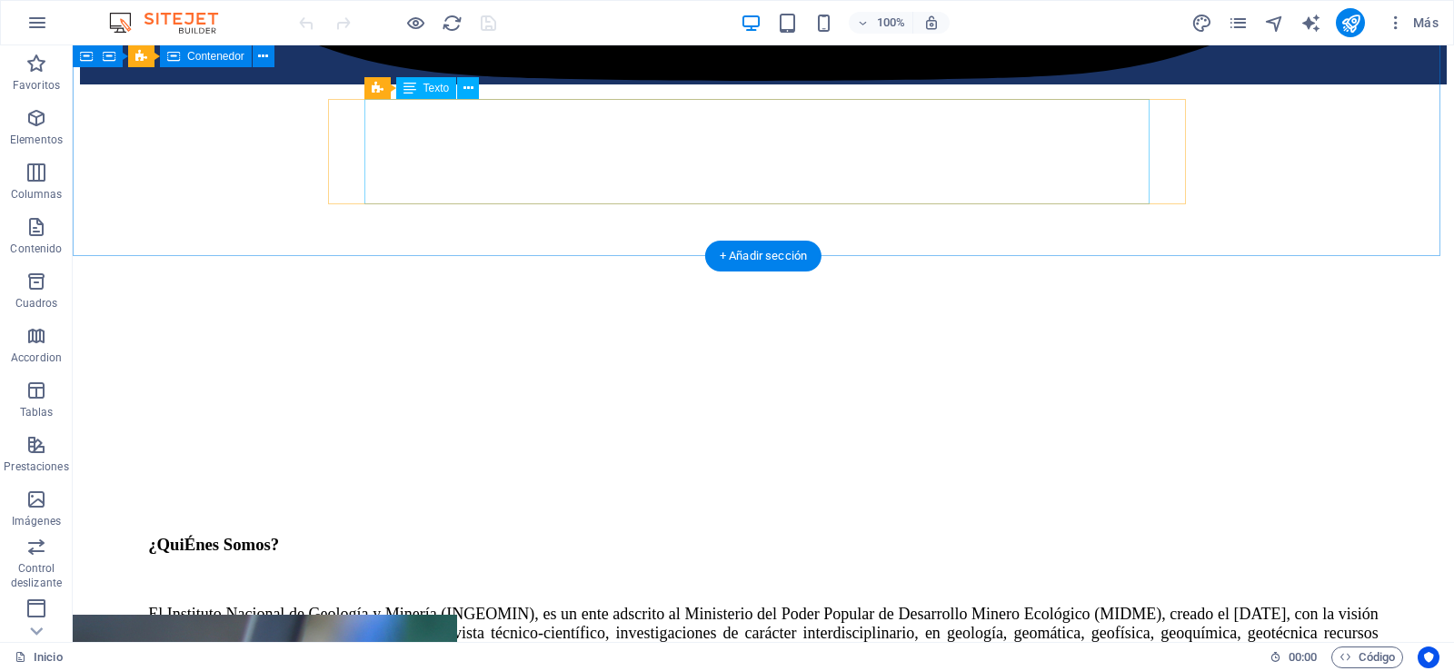
scroll to position [2272, 0]
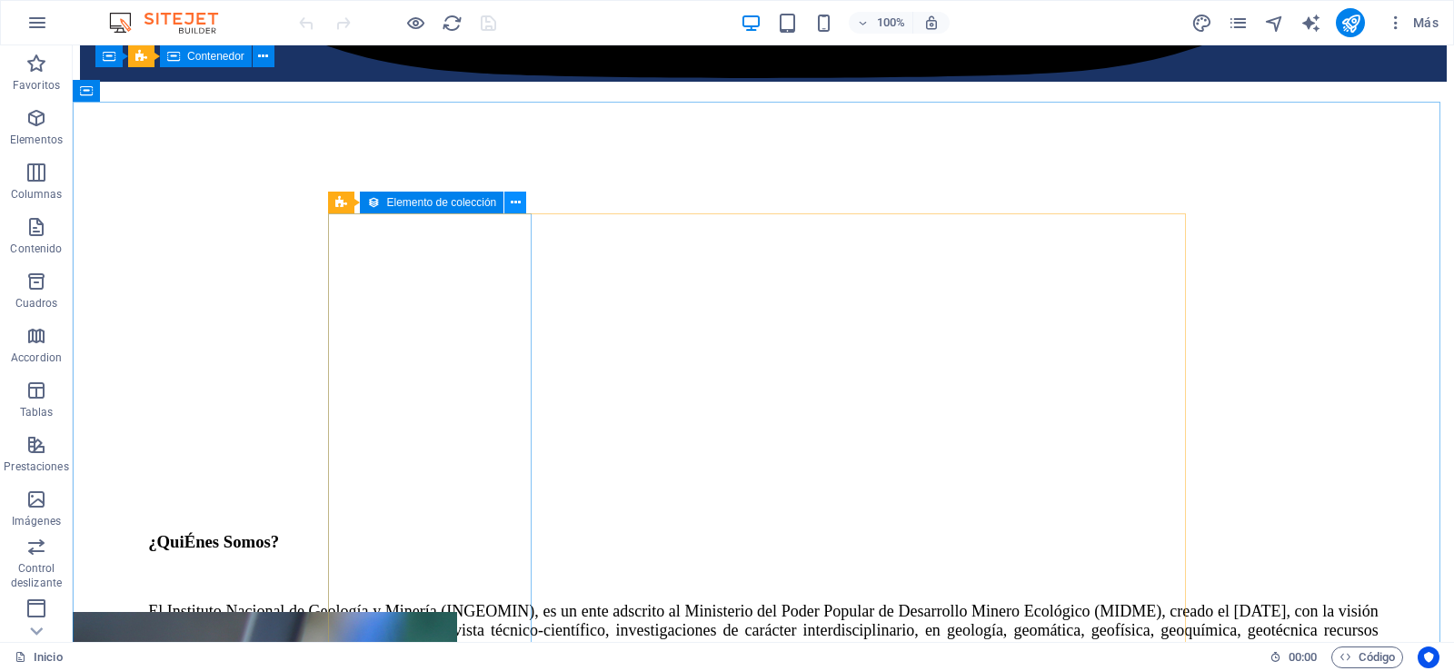
click at [513, 203] on icon at bounding box center [516, 203] width 10 height 19
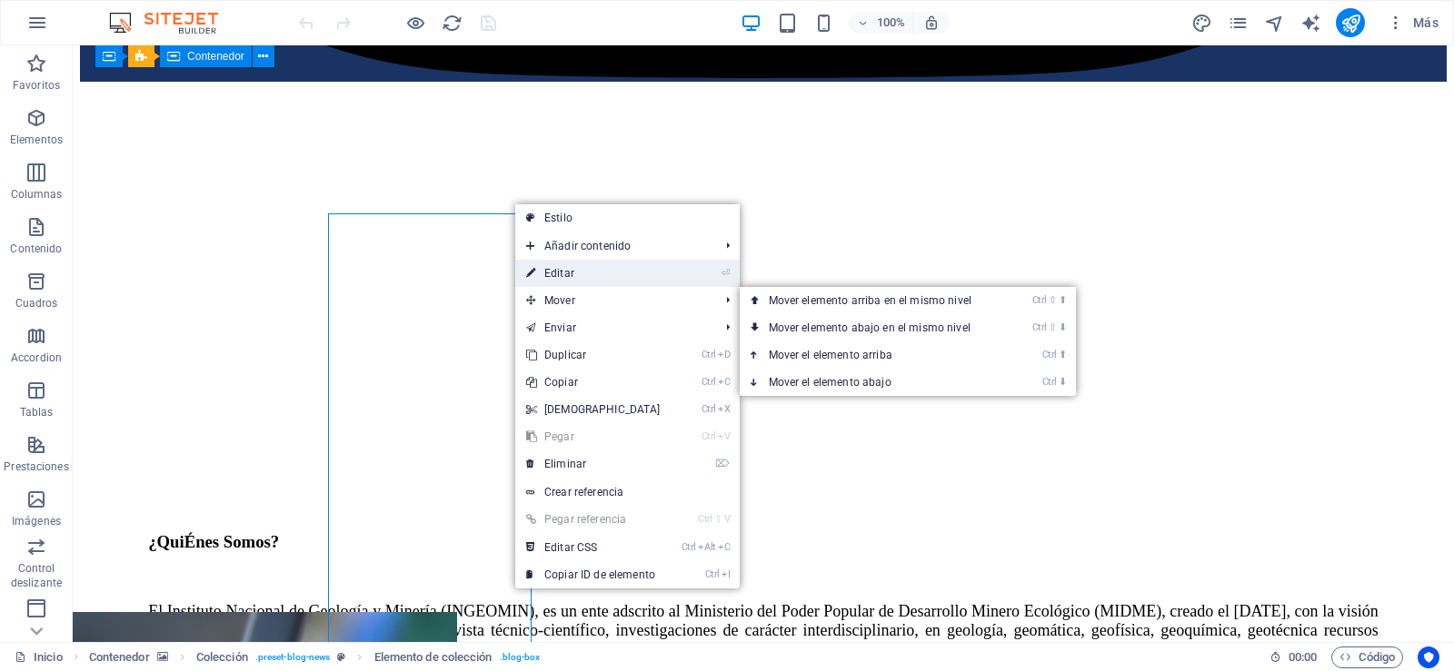
click at [579, 269] on link "⏎ Editar" at bounding box center [593, 273] width 156 height 27
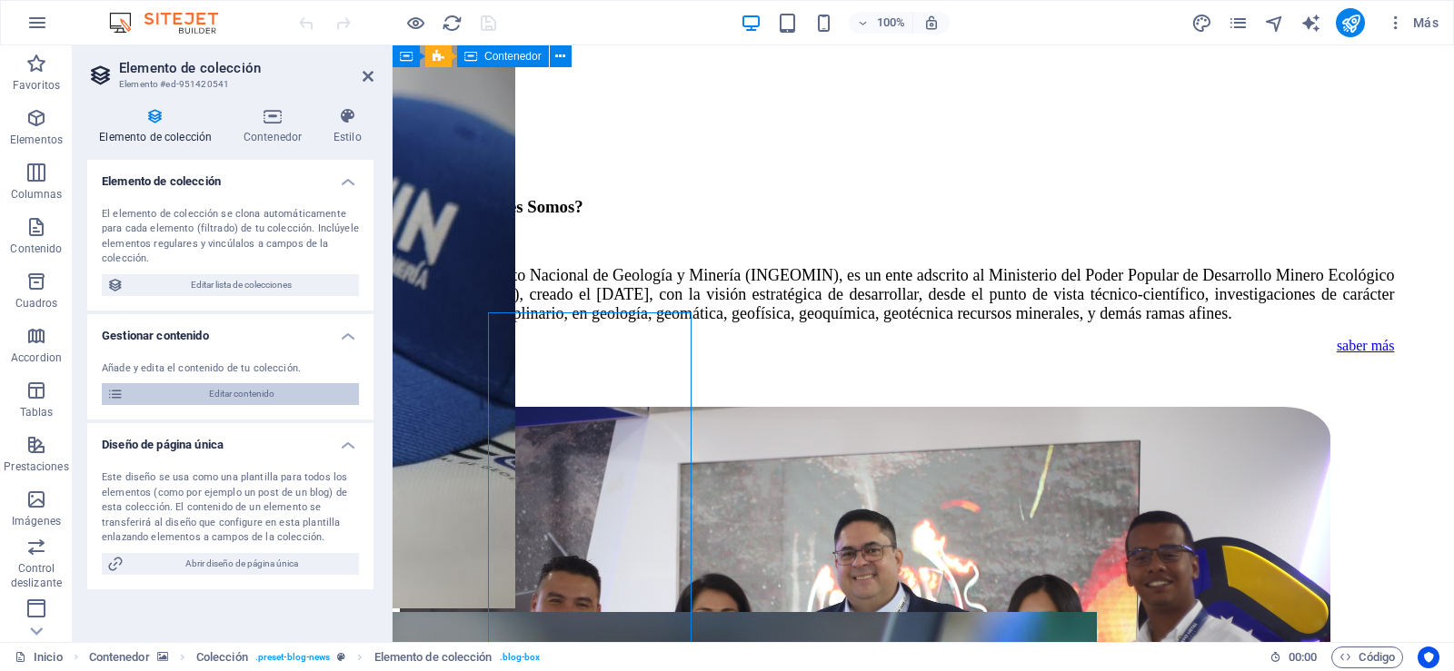
click at [244, 390] on span "Editar contenido" at bounding box center [241, 394] width 224 height 22
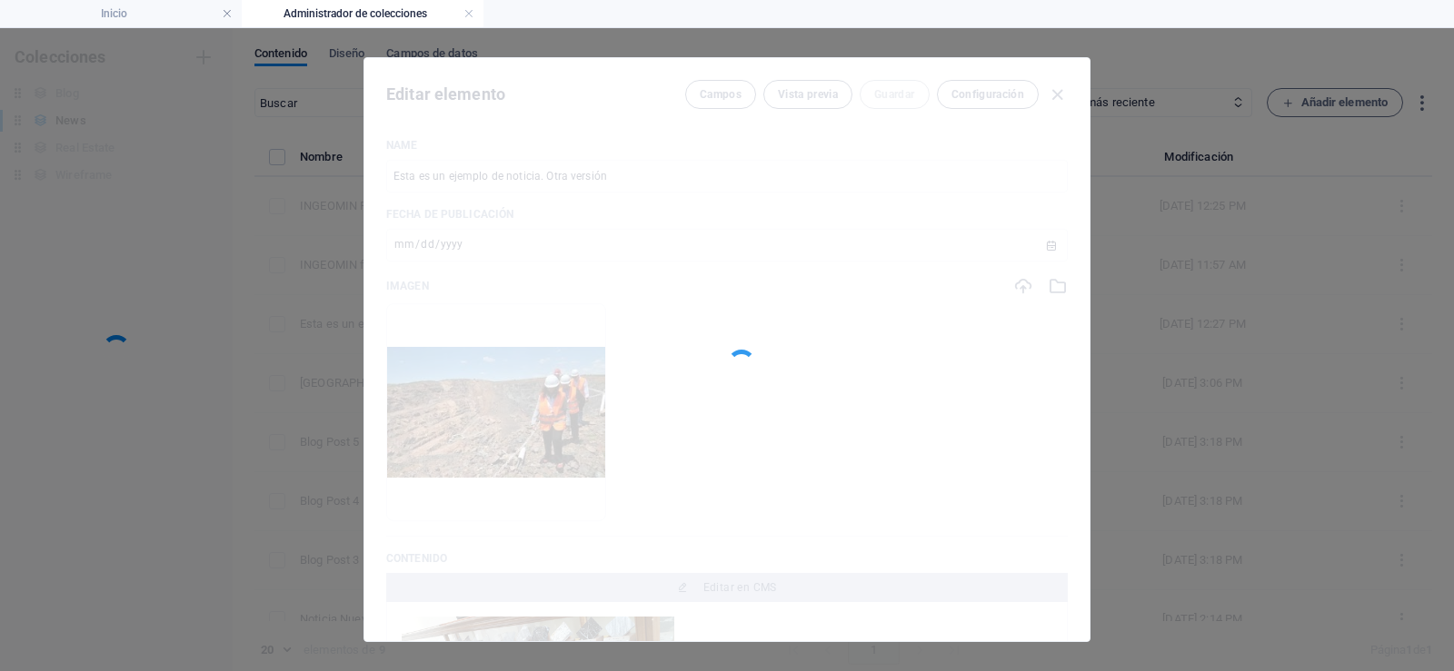
scroll to position [0, 0]
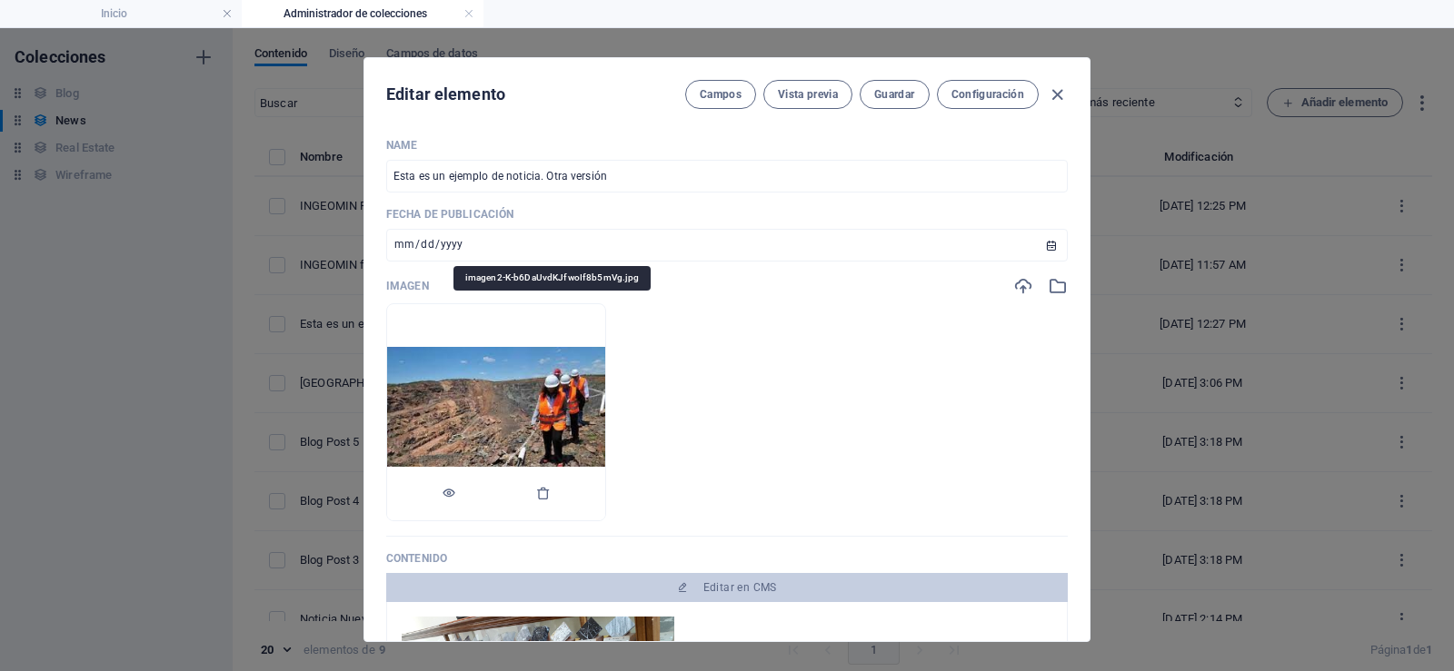
click at [547, 373] on img at bounding box center [496, 412] width 218 height 131
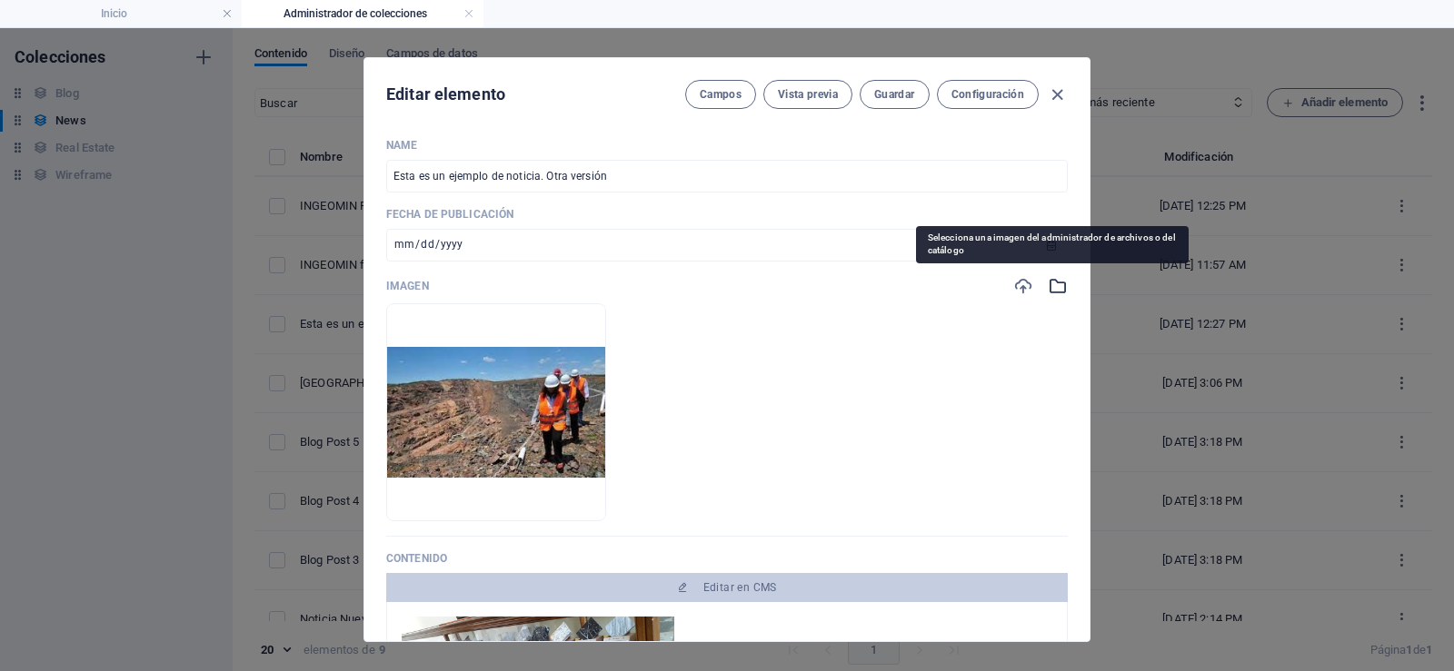
drag, startPoint x: 541, startPoint y: 374, endPoint x: 1052, endPoint y: 288, distance: 518.8
click at [1052, 288] on icon "button" at bounding box center [1058, 286] width 20 height 20
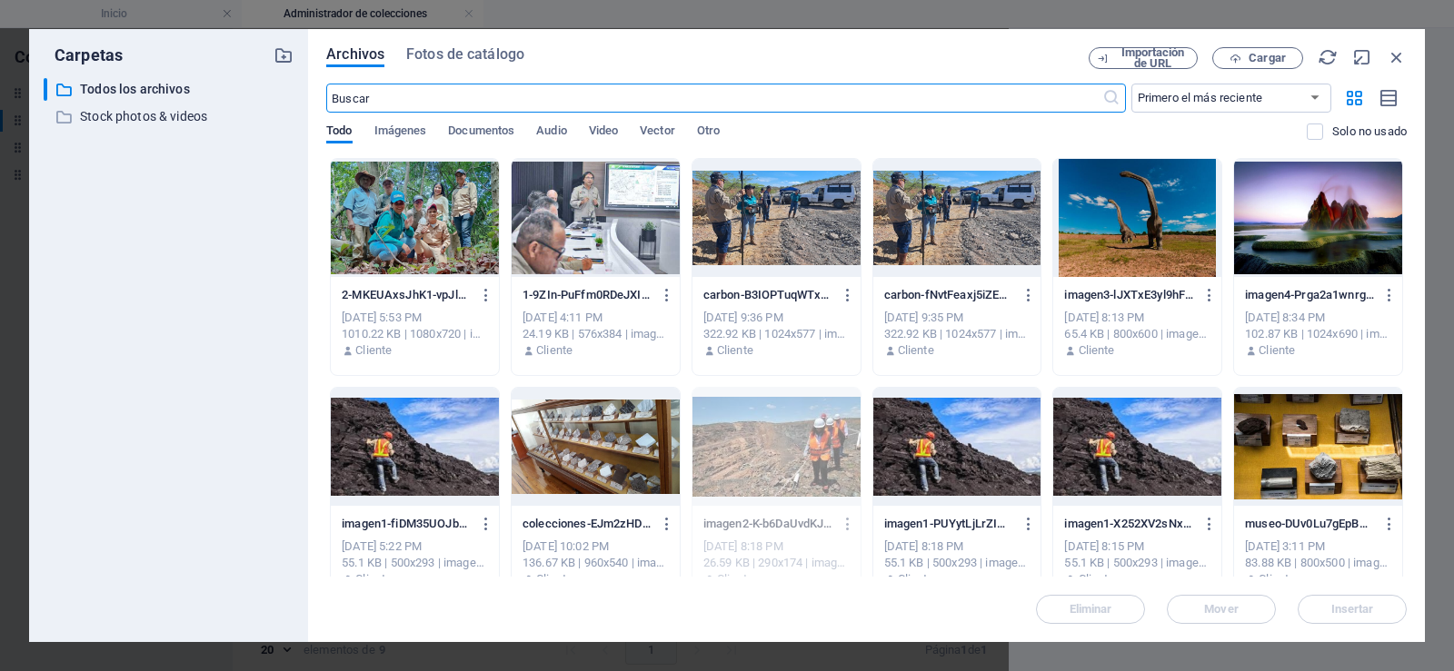
click at [1131, 436] on div at bounding box center [1137, 447] width 168 height 118
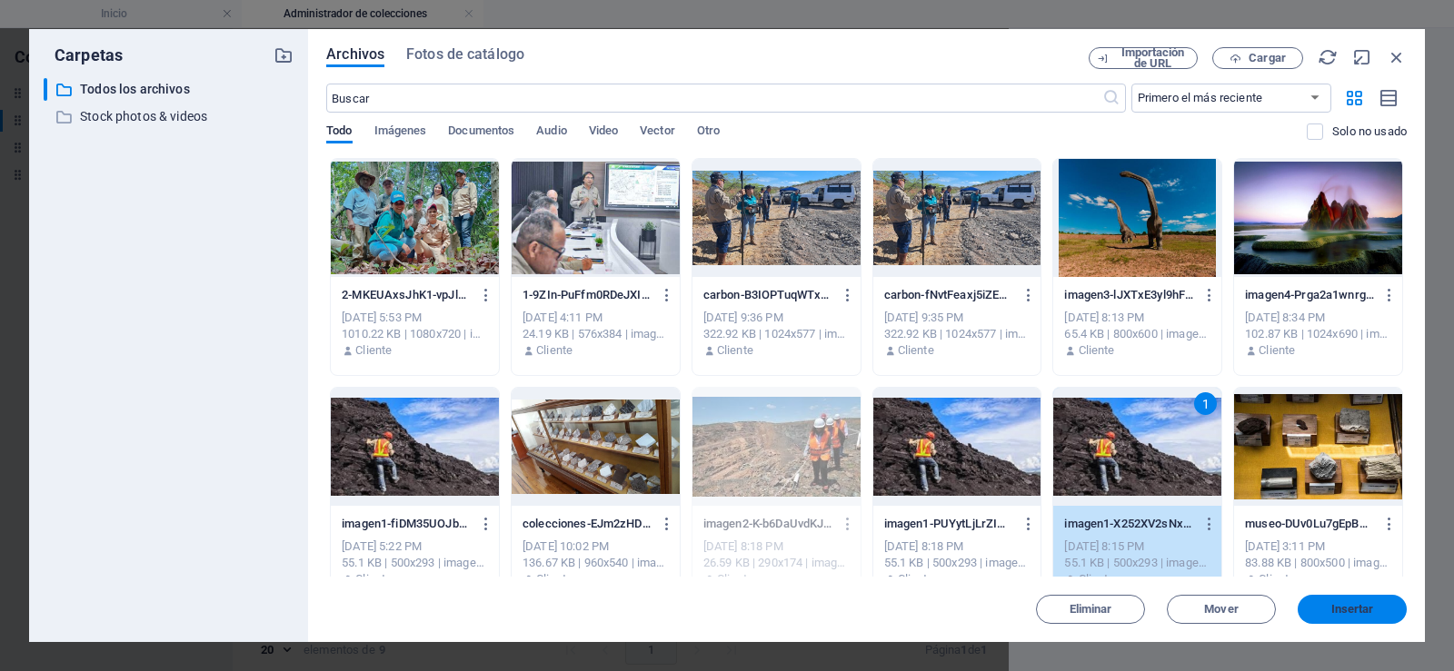
click at [1360, 602] on button "Insertar" at bounding box center [1352, 609] width 109 height 29
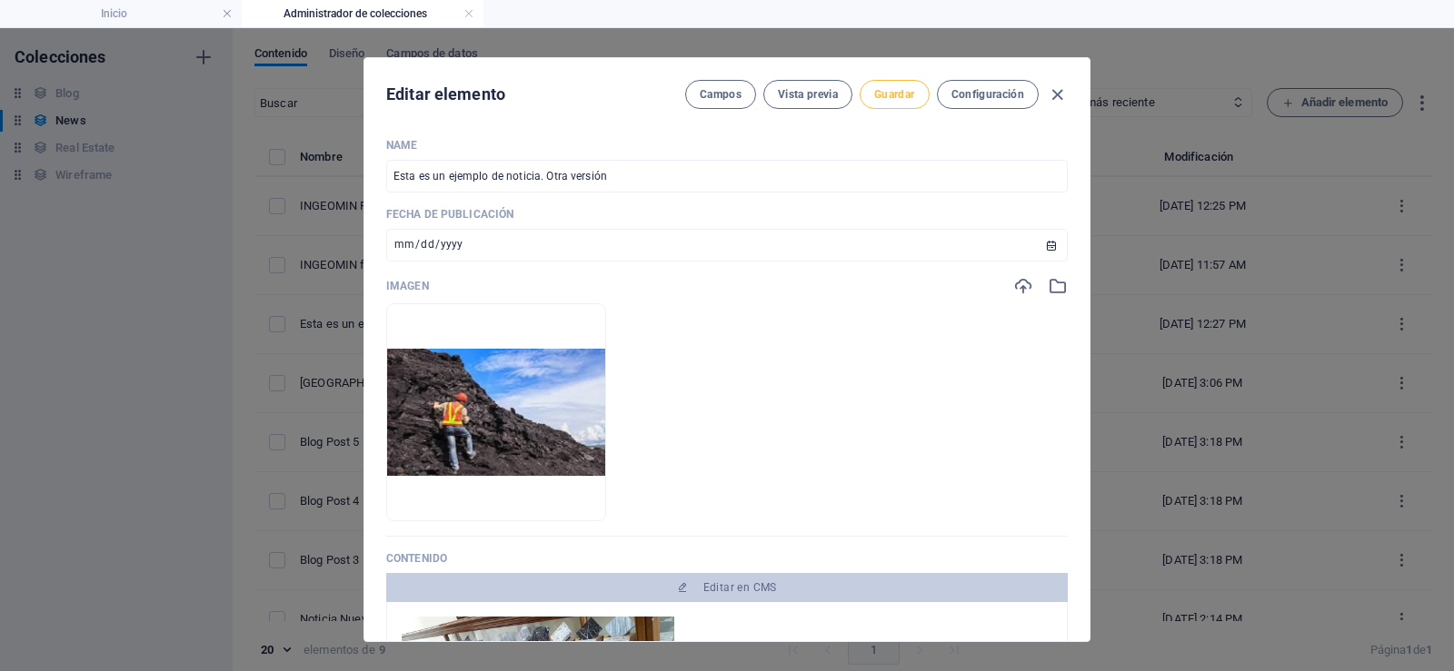
click at [909, 87] on span "Guardar" at bounding box center [894, 94] width 40 height 15
click at [456, 490] on icon "button" at bounding box center [449, 493] width 15 height 15
click at [1019, 291] on icon "button" at bounding box center [1023, 286] width 20 height 20
click at [900, 90] on span "Guardar" at bounding box center [894, 94] width 40 height 15
drag, startPoint x: 477, startPoint y: 413, endPoint x: 858, endPoint y: 410, distance: 380.7
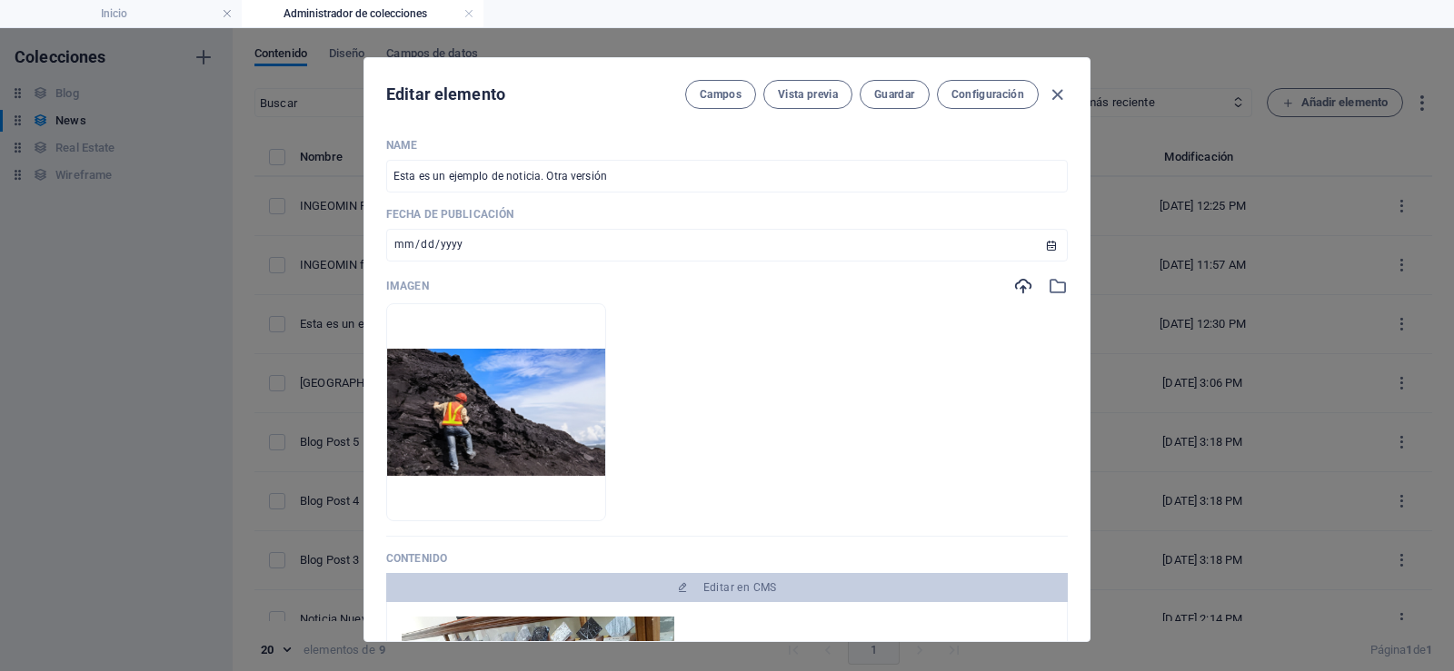
click at [858, 410] on ul "Arrastra archivos aquí para cargarlos de inmediato" at bounding box center [726, 412] width 681 height 218
click at [887, 96] on span "Guardar" at bounding box center [894, 94] width 40 height 15
click at [1057, 87] on icon "button" at bounding box center [1057, 95] width 21 height 21
type input "[DATE]"
type input "china-y-[GEOGRAPHIC_DATA]-[GEOGRAPHIC_DATA]-nueva-alianza-estrategica-copy"
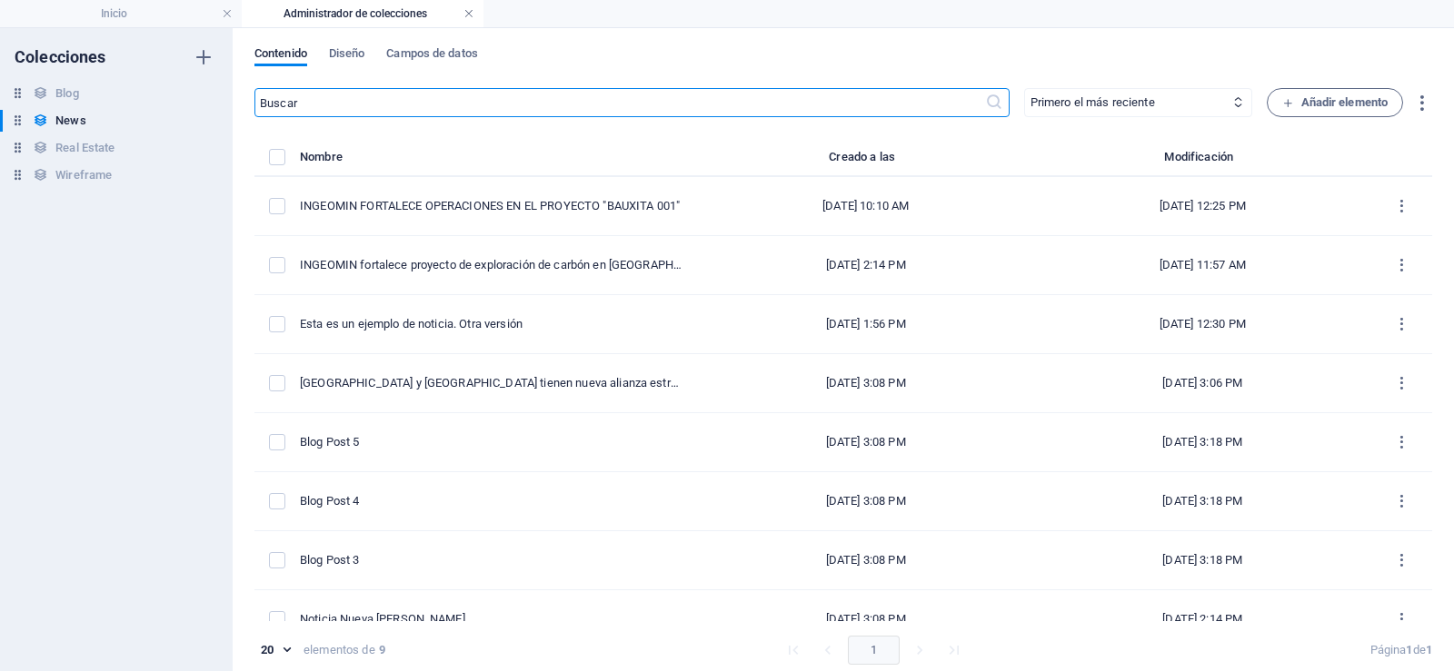
click at [464, 9] on link at bounding box center [468, 13] width 11 height 17
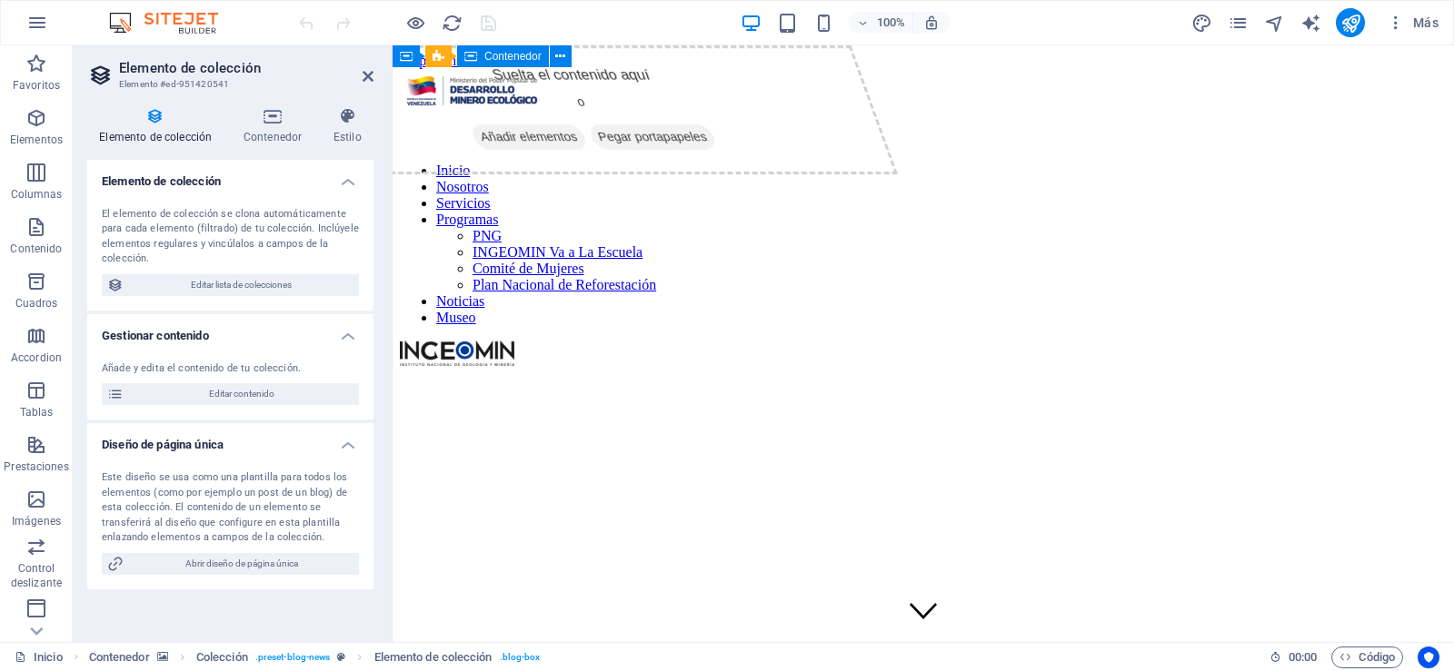
scroll to position [2272, 0]
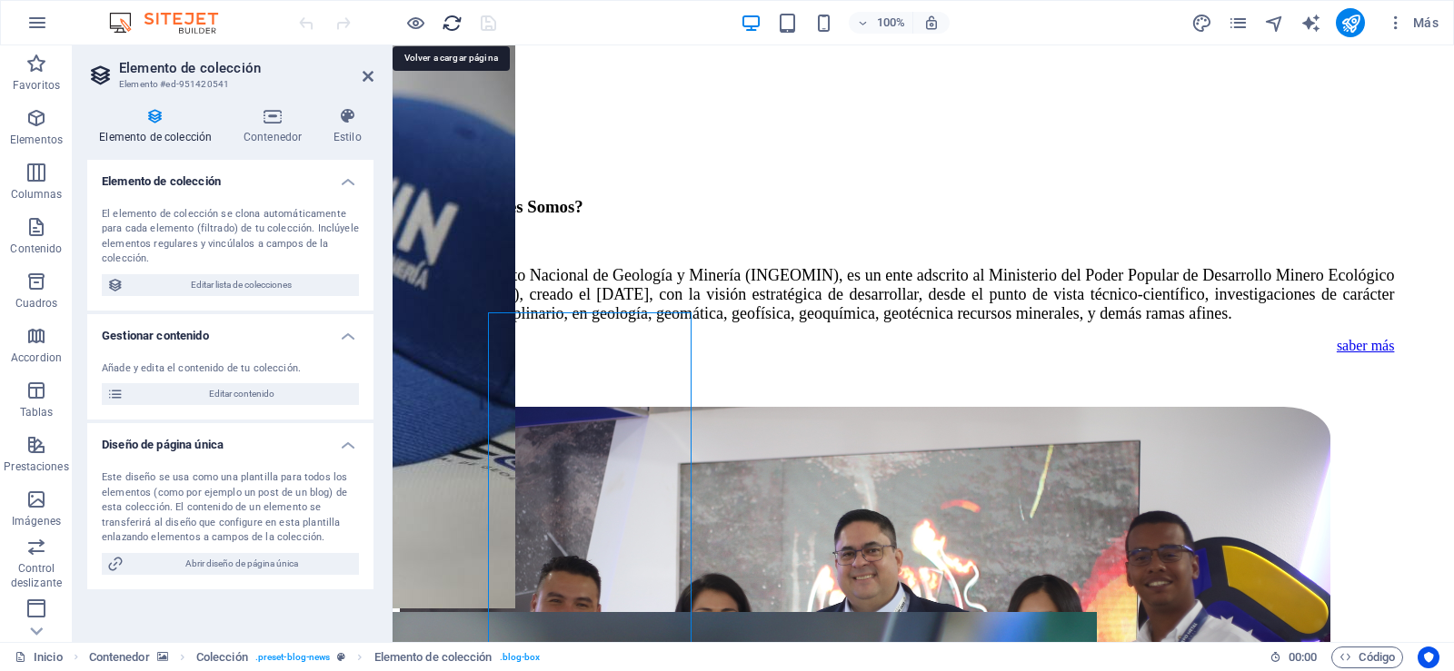
click at [451, 23] on icon "reload" at bounding box center [452, 23] width 21 height 21
